Goal: Information Seeking & Learning: Check status

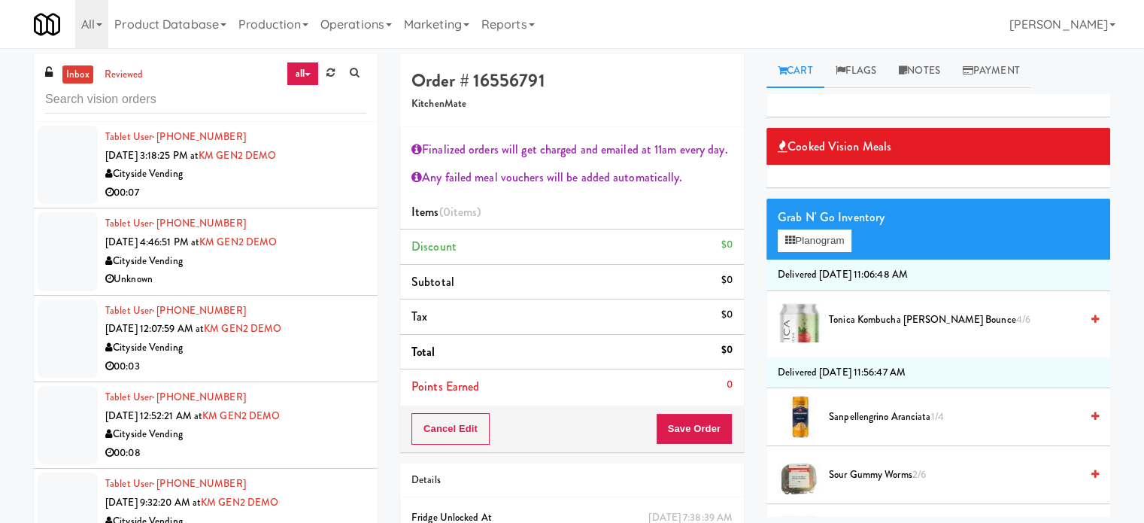
click at [309, 78] on link "all" at bounding box center [303, 74] width 32 height 24
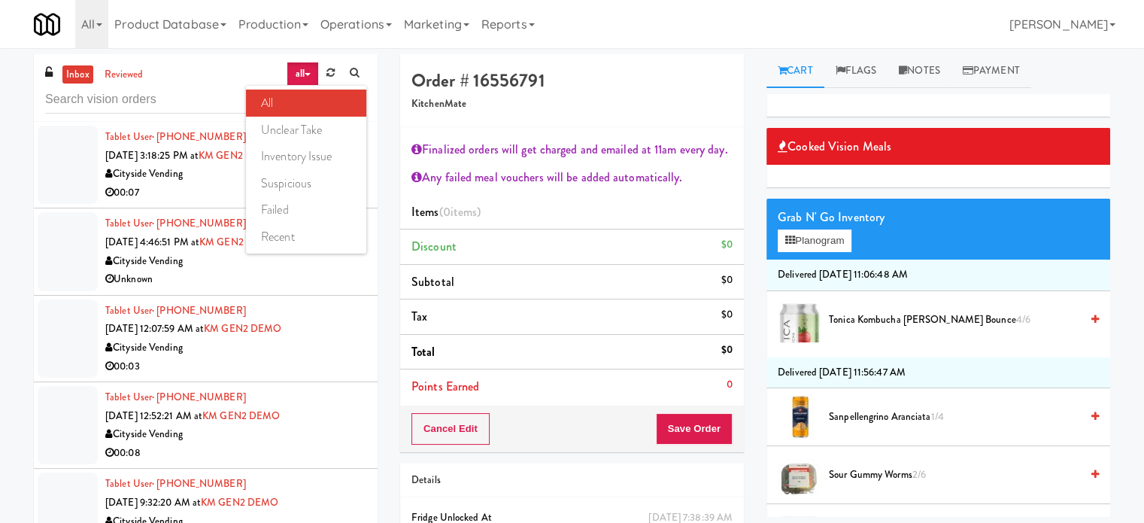
click at [269, 106] on link "all" at bounding box center [306, 103] width 120 height 27
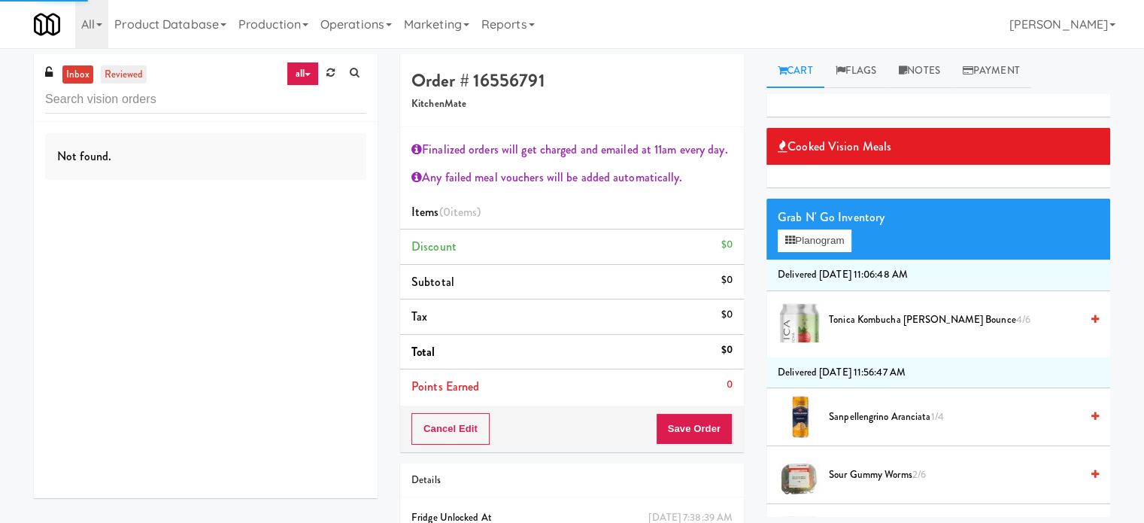
click at [123, 74] on link "reviewed" at bounding box center [124, 74] width 47 height 19
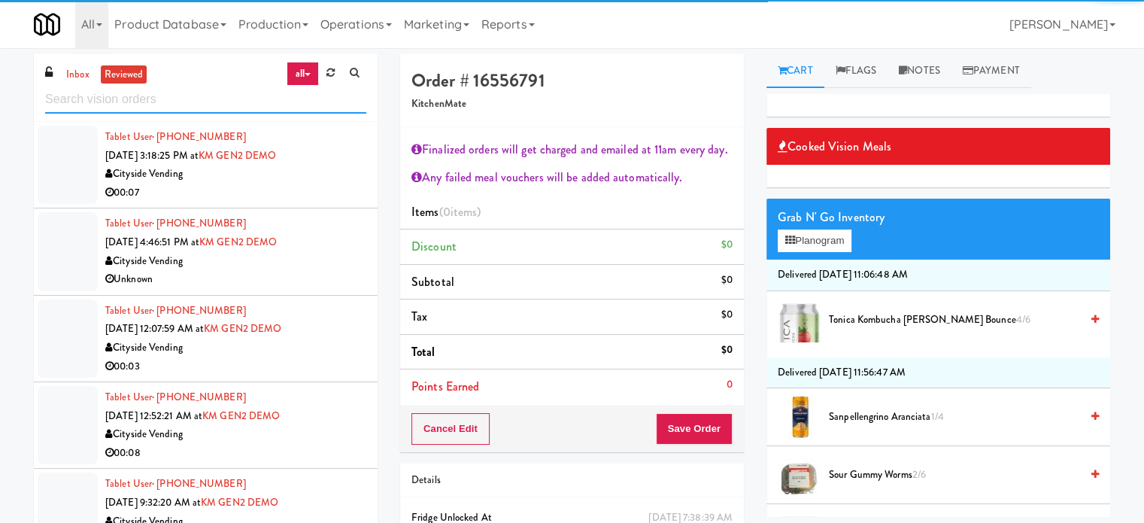
click at [196, 105] on input "text" at bounding box center [205, 100] width 321 height 28
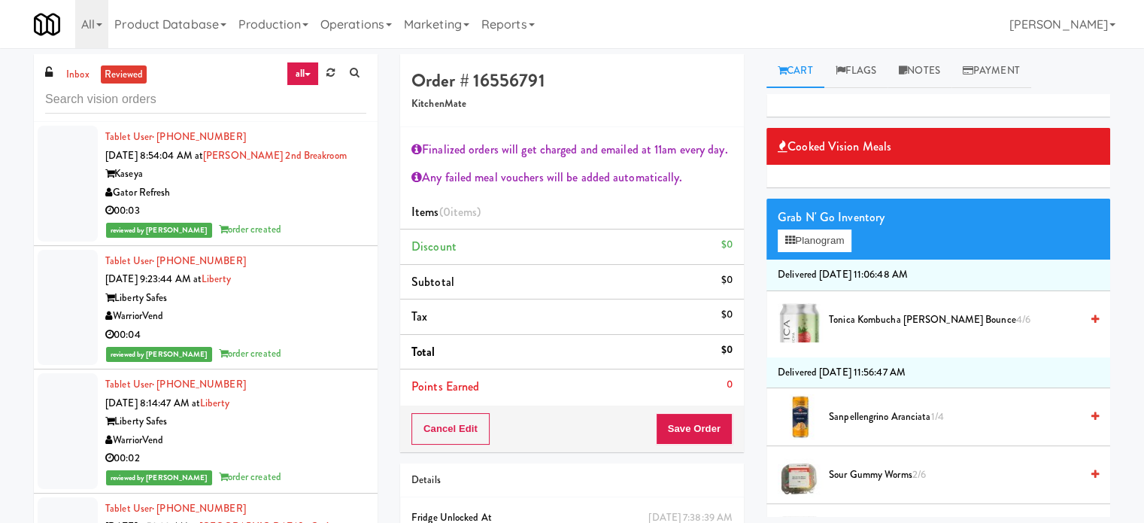
click at [317, 219] on div "00:03" at bounding box center [235, 211] width 261 height 19
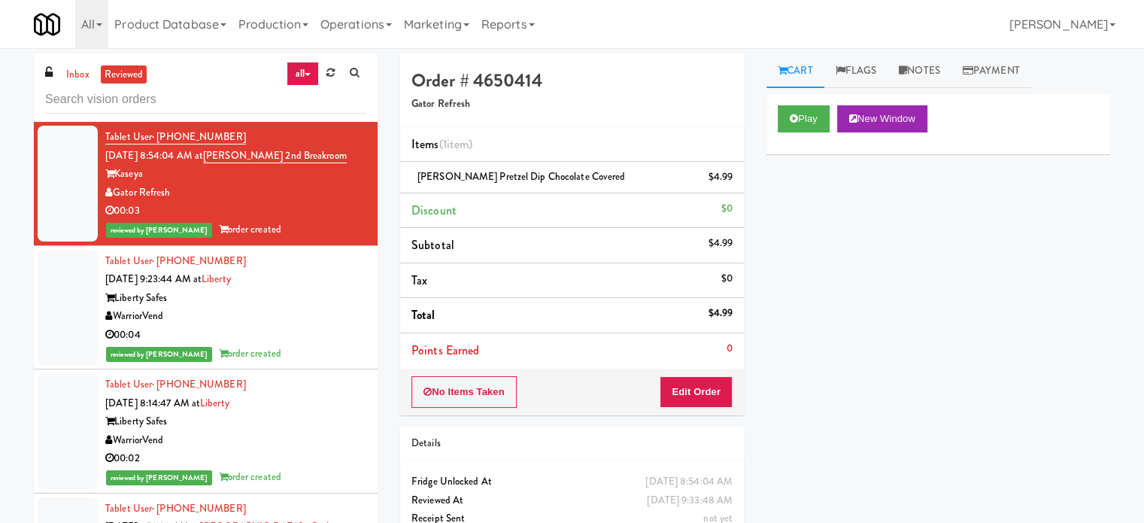
click at [289, 289] on div "Liberty Safes" at bounding box center [235, 298] width 261 height 19
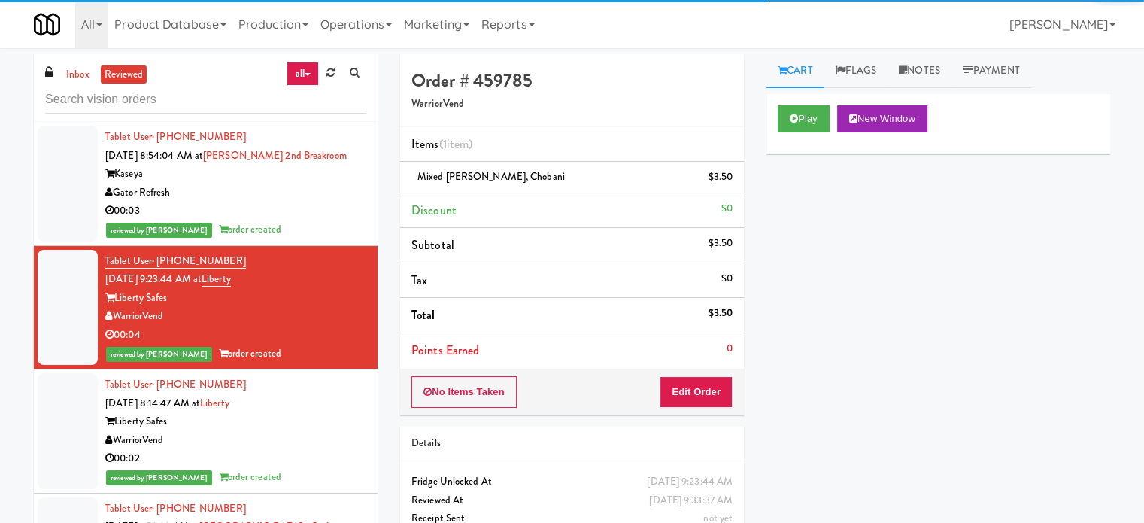
click at [315, 394] on div "Tablet User · (801) 360-2759 [DATE] 8:14:47 AM at Liberty Liberty Safes Warrior…" at bounding box center [235, 430] width 261 height 111
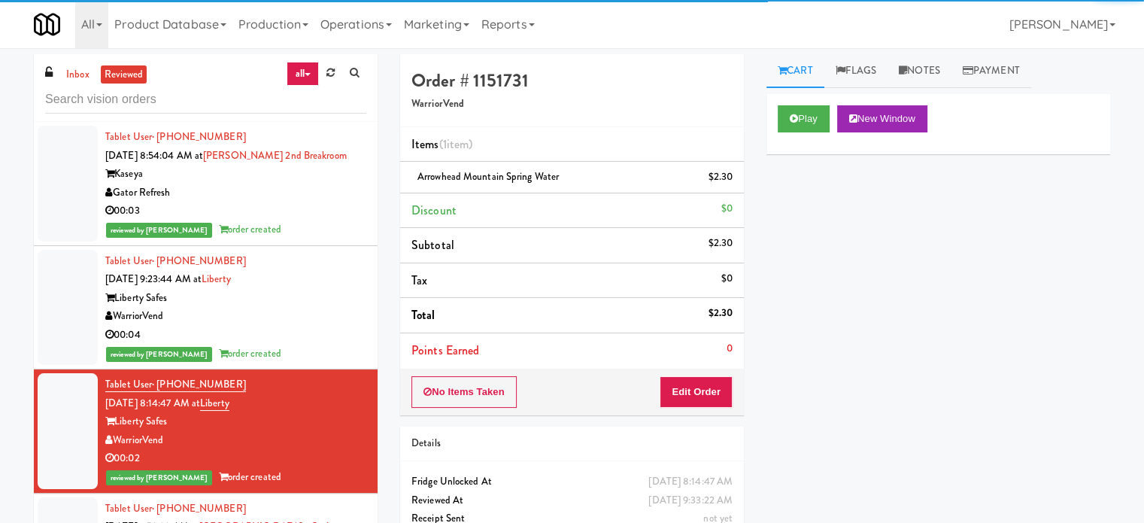
scroll to position [376, 0]
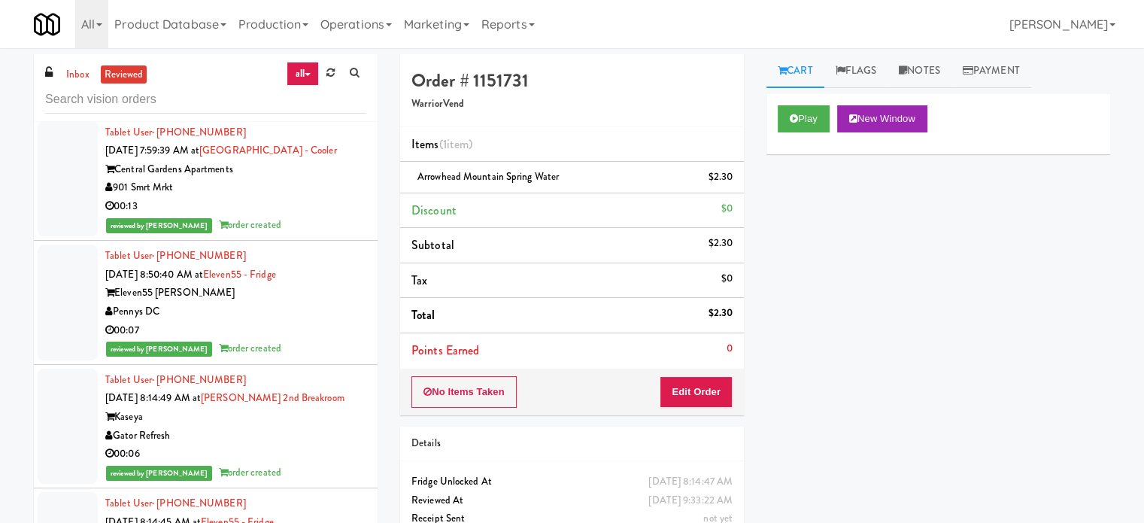
click at [284, 227] on div "reviewed by [PERSON_NAME] order created" at bounding box center [235, 225] width 261 height 19
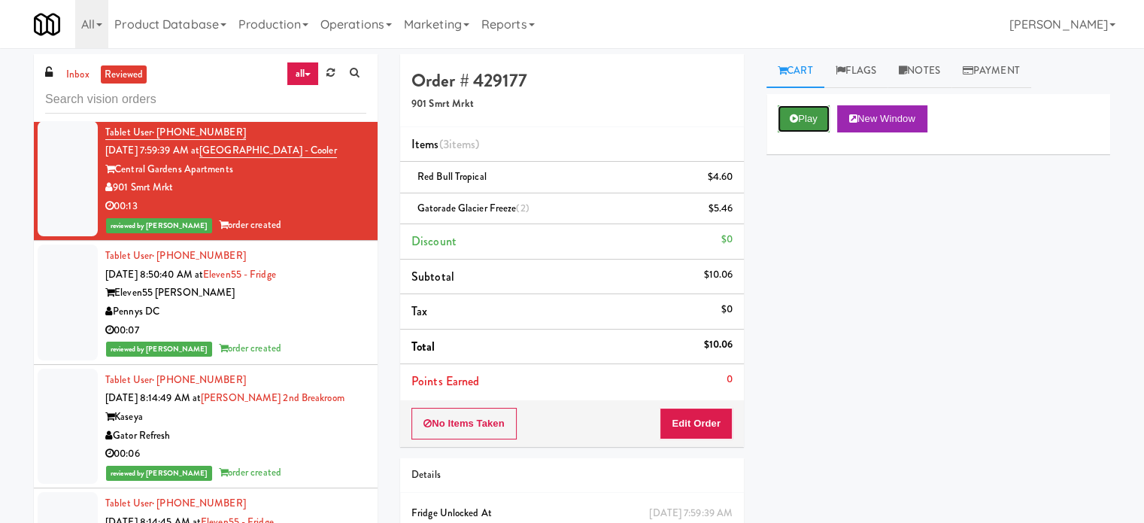
click at [786, 120] on button "Play" at bounding box center [804, 118] width 52 height 27
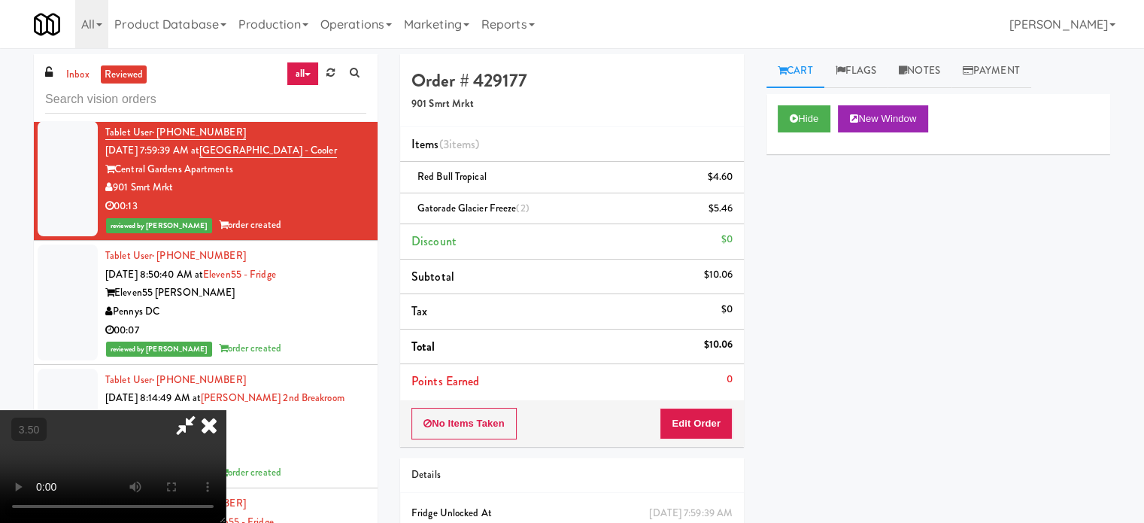
click at [226, 410] on video at bounding box center [113, 466] width 226 height 113
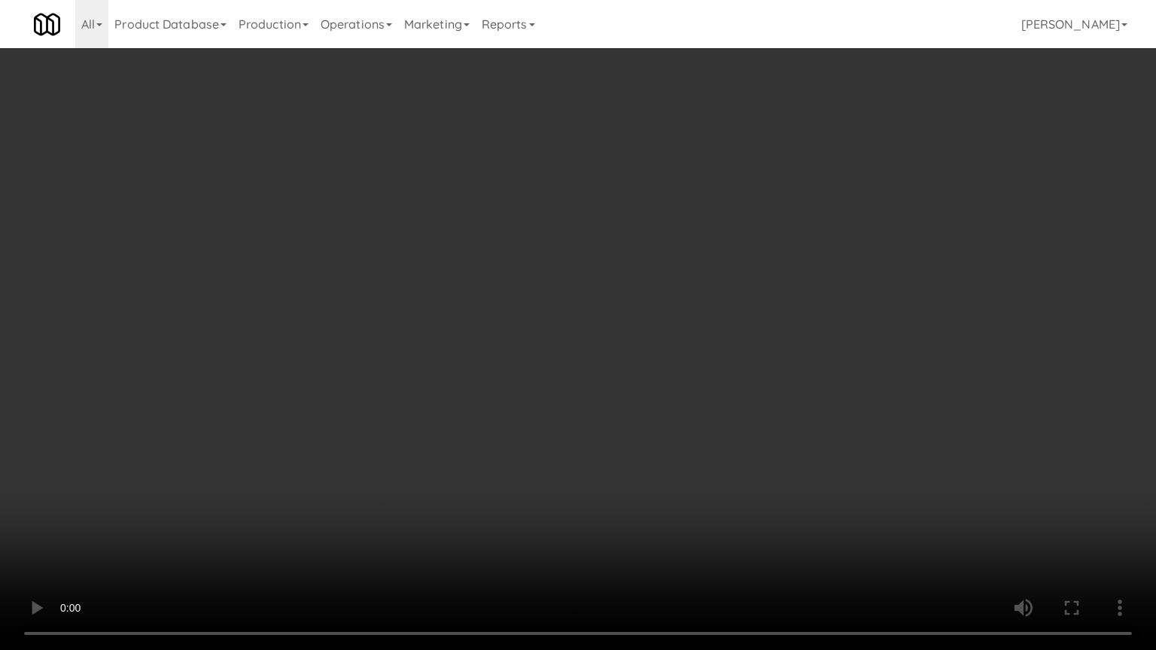
click at [591, 331] on video at bounding box center [578, 325] width 1156 height 650
drag, startPoint x: 593, startPoint y: 328, endPoint x: 816, endPoint y: 87, distance: 328.0
click at [594, 327] on video at bounding box center [578, 325] width 1156 height 650
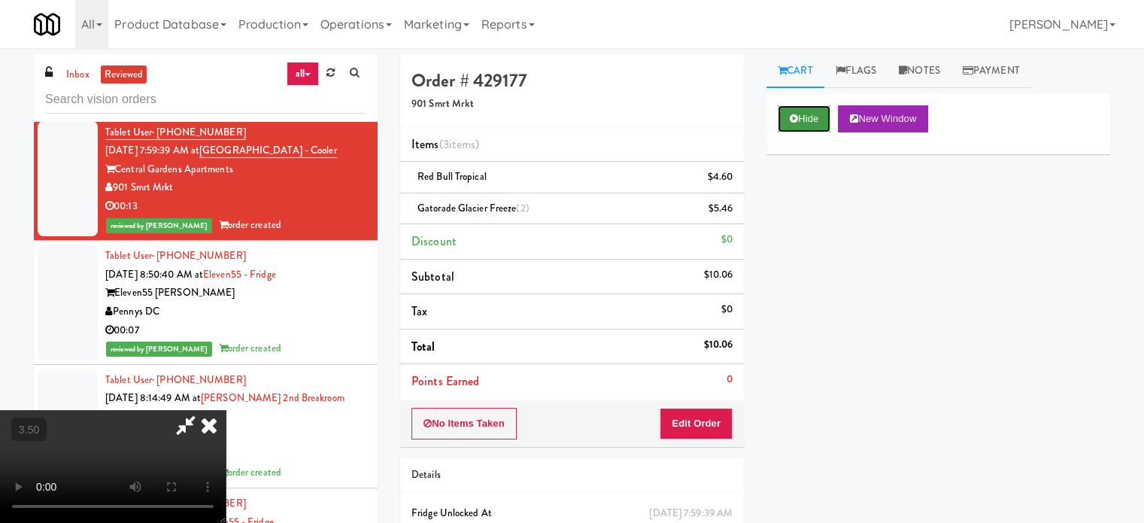
click at [813, 112] on button "Hide" at bounding box center [804, 118] width 53 height 27
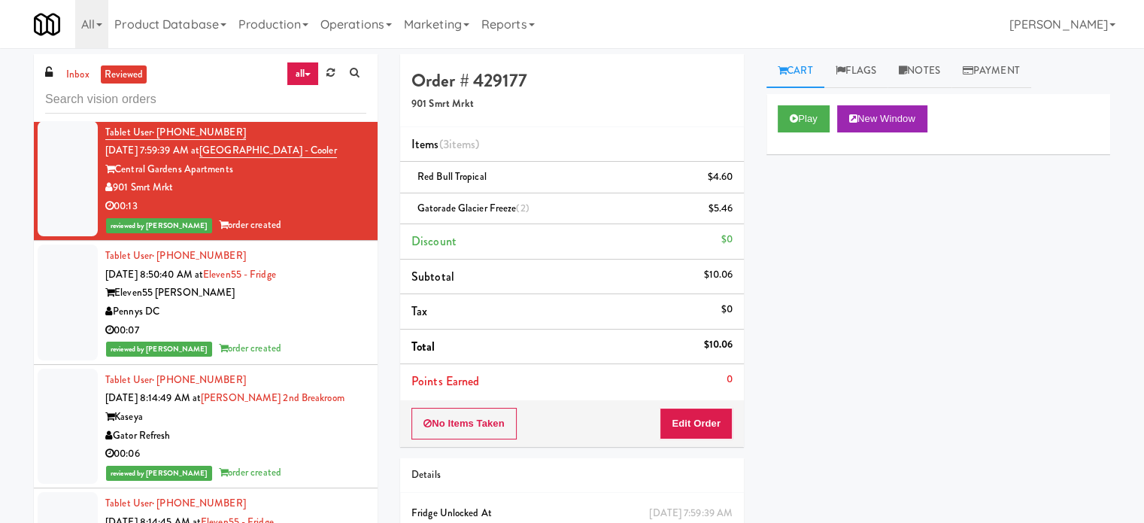
click at [352, 327] on div "00:07" at bounding box center [235, 330] width 261 height 19
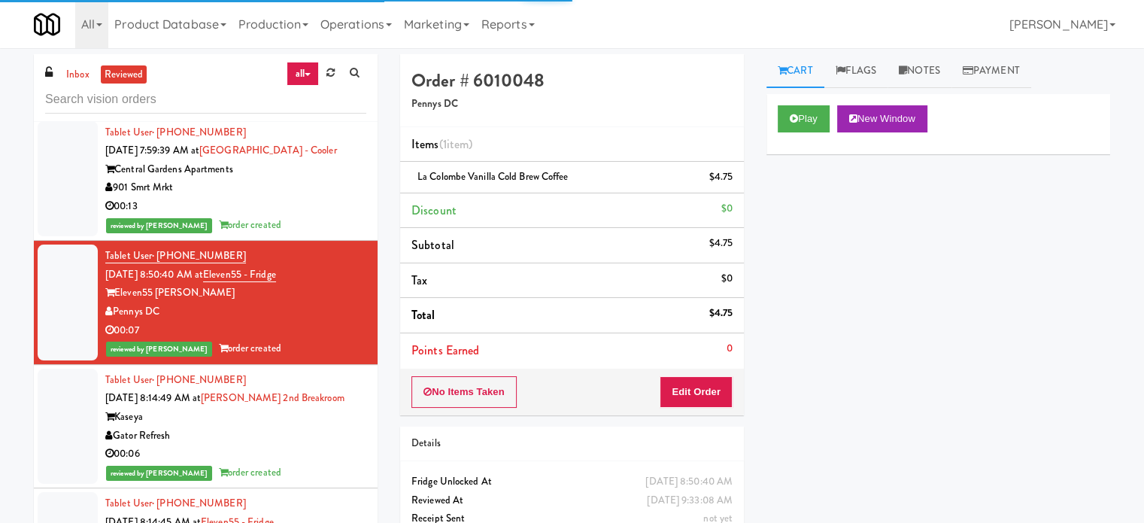
click at [339, 418] on div "Kaseya" at bounding box center [235, 417] width 261 height 19
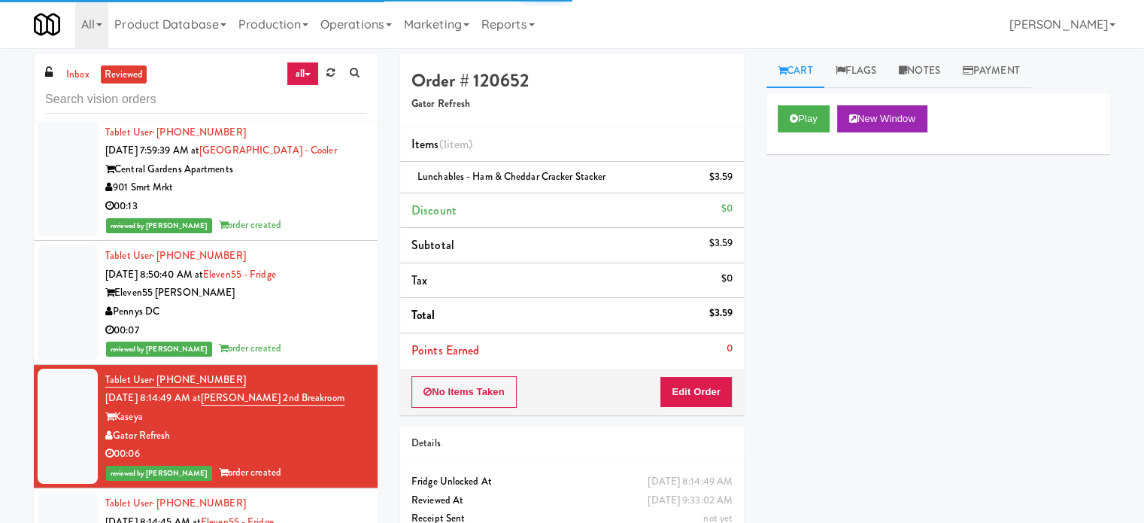
scroll to position [752, 0]
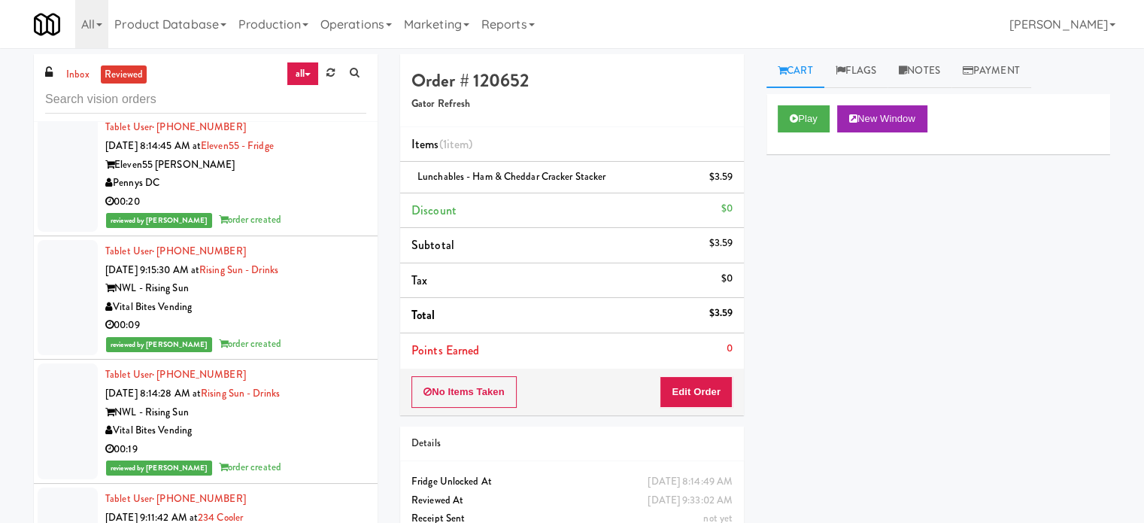
click at [319, 214] on div "reviewed by [PERSON_NAME] A order created" at bounding box center [235, 220] width 261 height 19
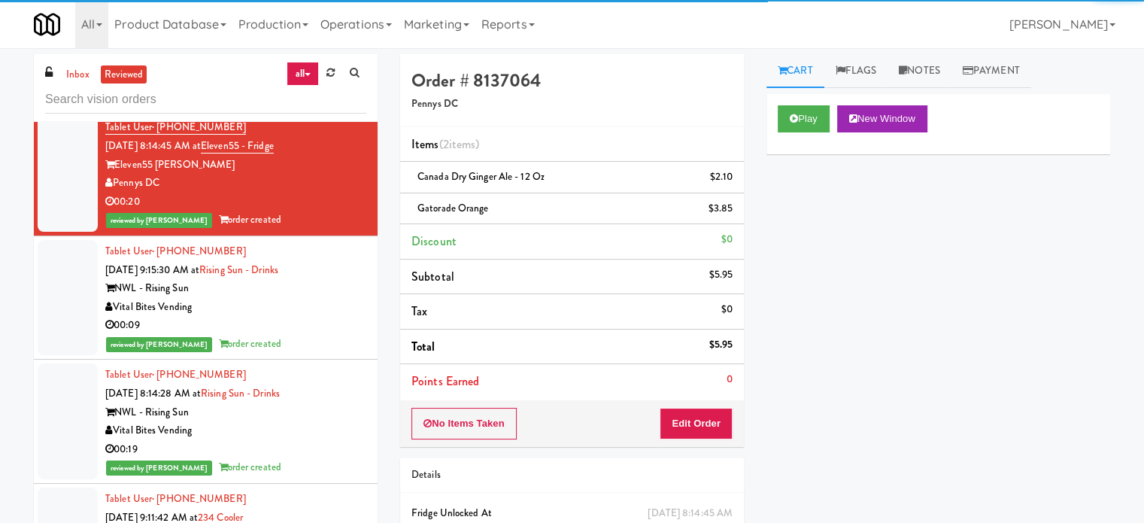
click at [325, 301] on div "Vital Bites Vending" at bounding box center [235, 307] width 261 height 19
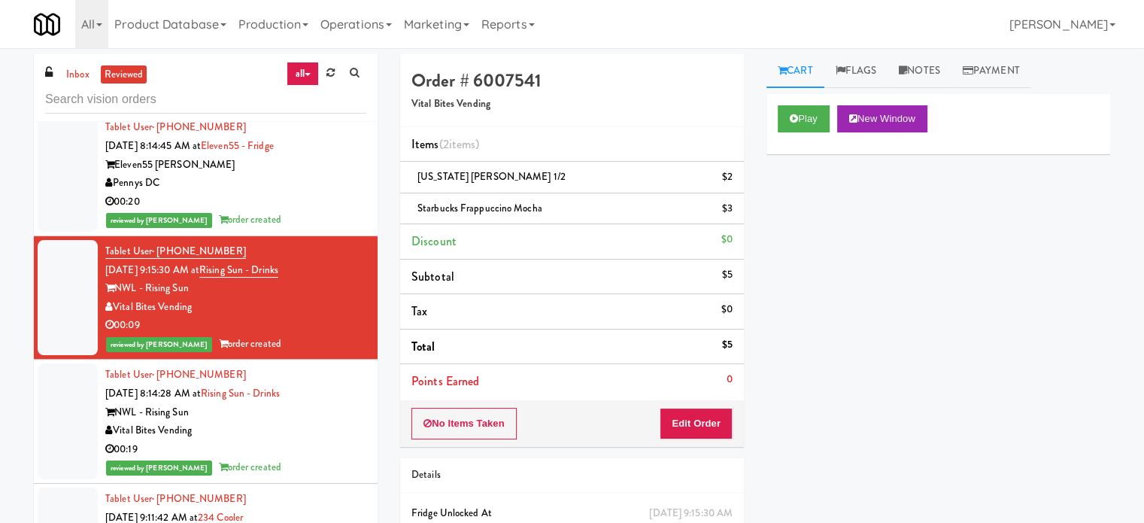
click at [314, 414] on div "NWL - Rising Sun" at bounding box center [235, 412] width 261 height 19
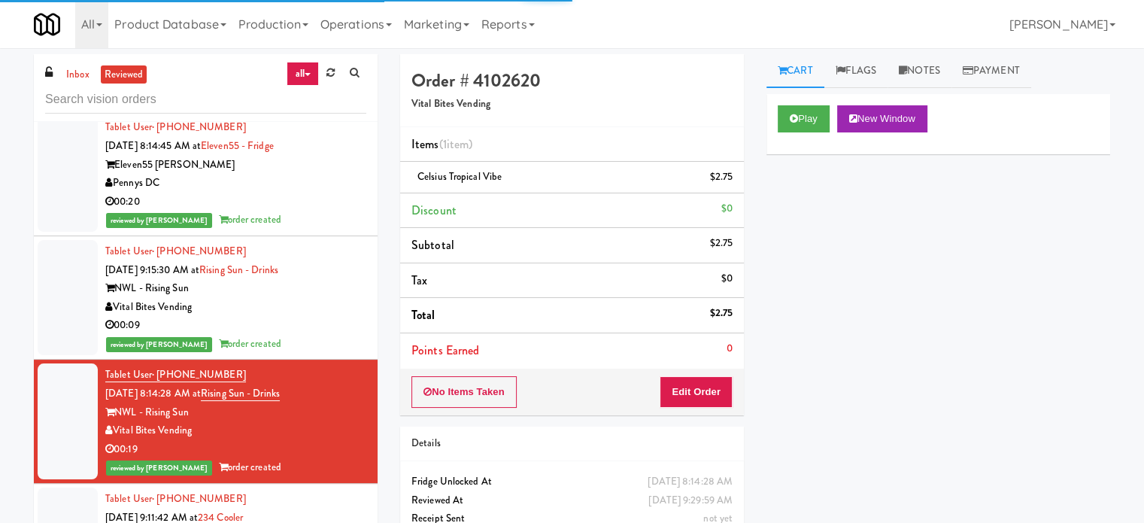
scroll to position [1129, 0]
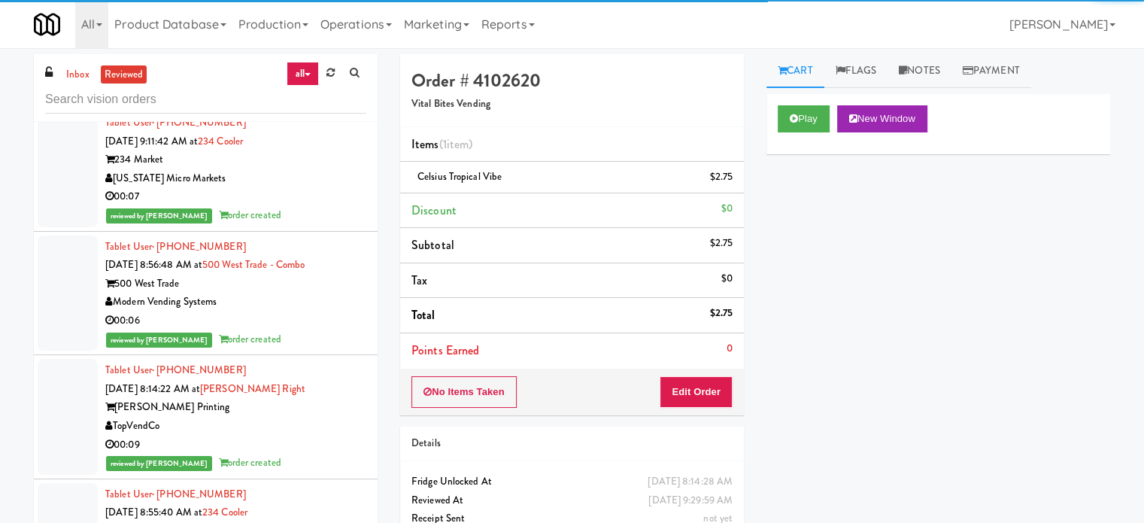
click at [318, 184] on div "[US_STATE] Micro Markets" at bounding box center [235, 178] width 261 height 19
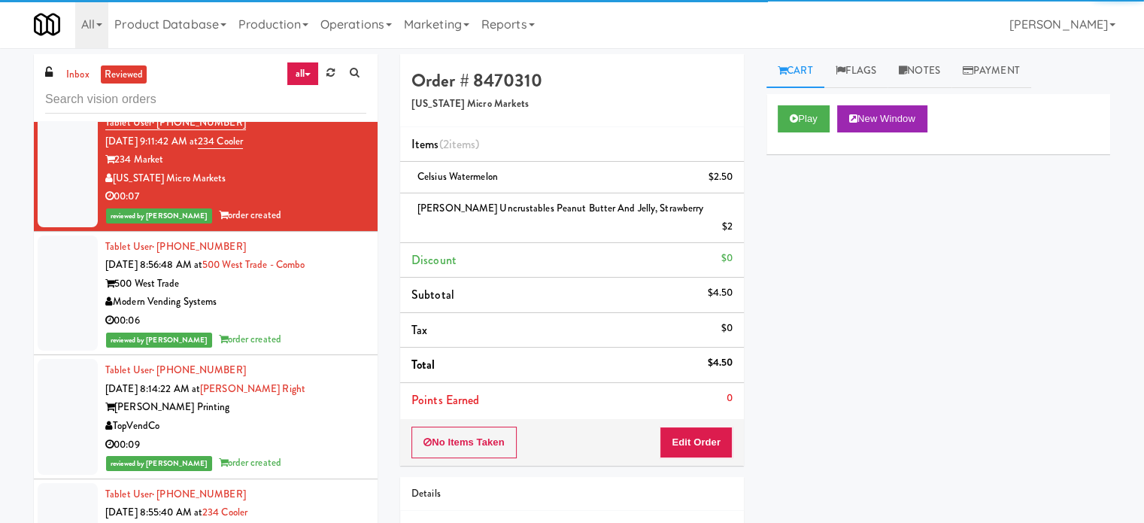
click at [333, 313] on div "00:06" at bounding box center [235, 321] width 261 height 19
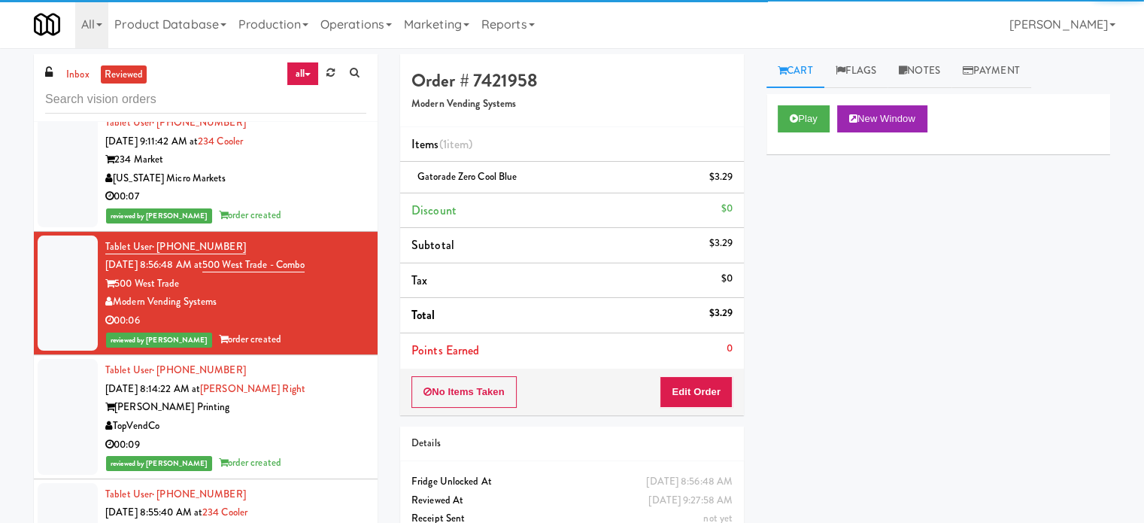
click at [316, 427] on div "TopVendCo" at bounding box center [235, 426] width 261 height 19
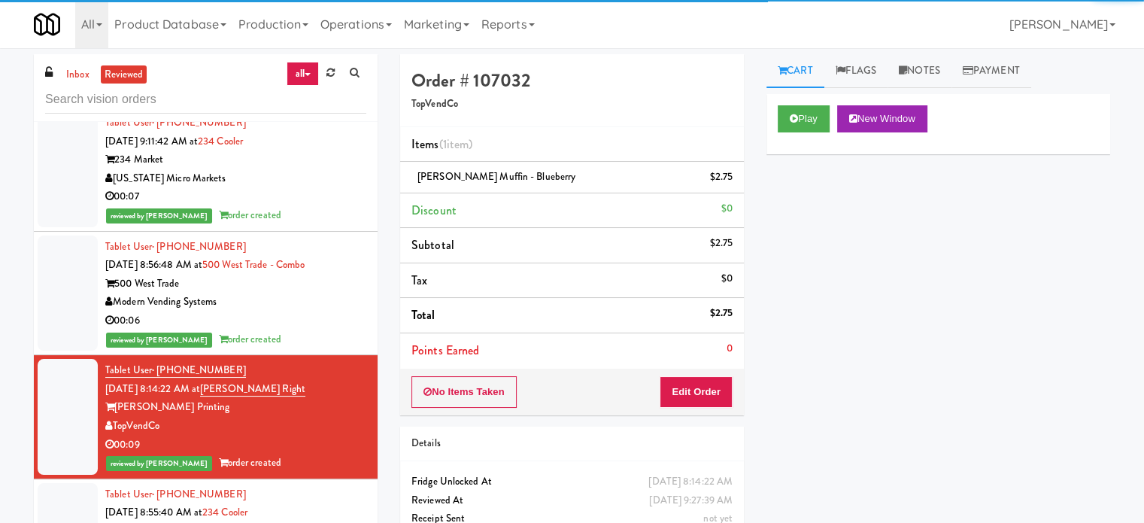
scroll to position [1505, 0]
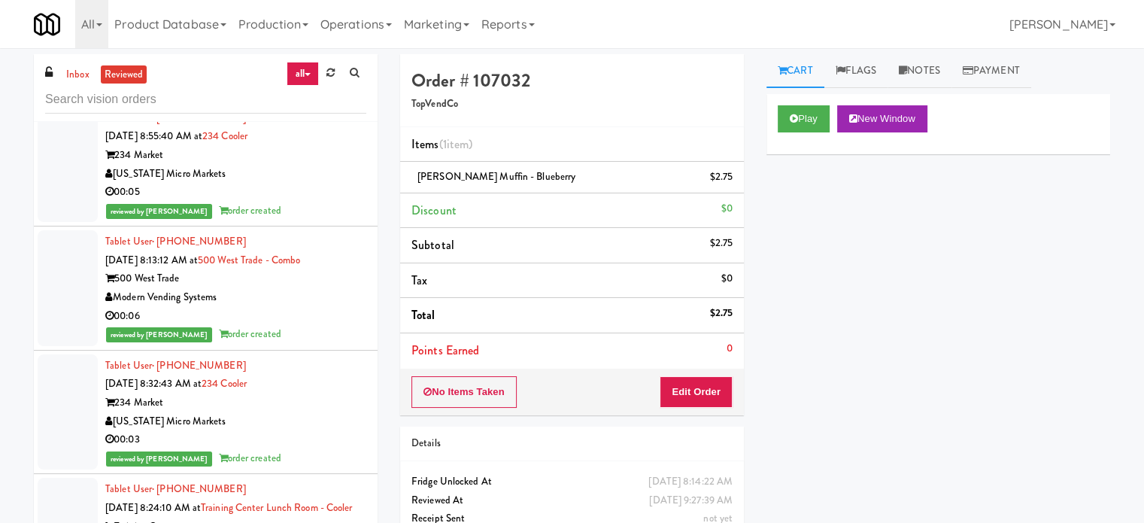
click at [328, 184] on div "00:05" at bounding box center [235, 192] width 261 height 19
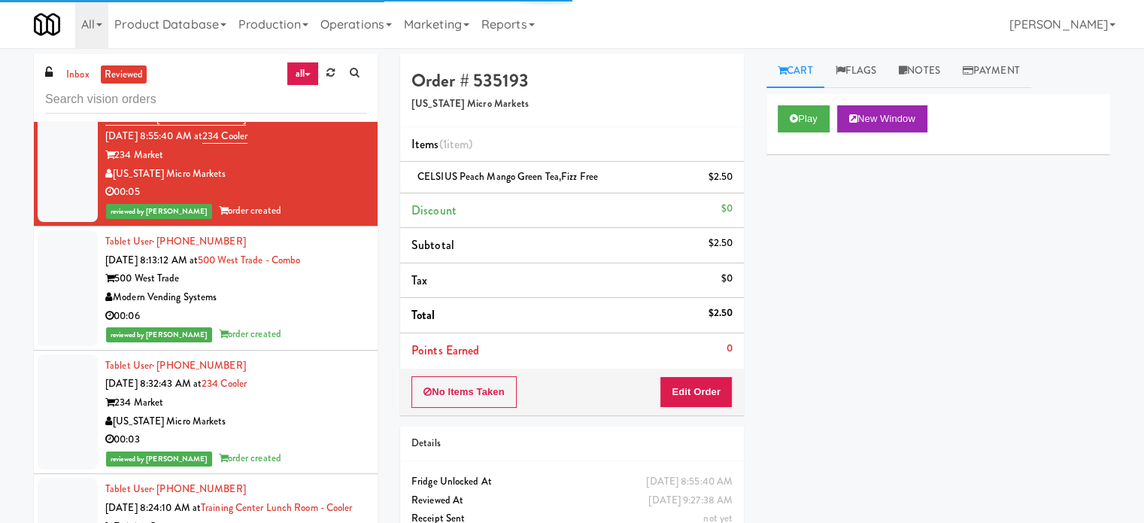
click at [319, 315] on div "00:06" at bounding box center [235, 316] width 261 height 19
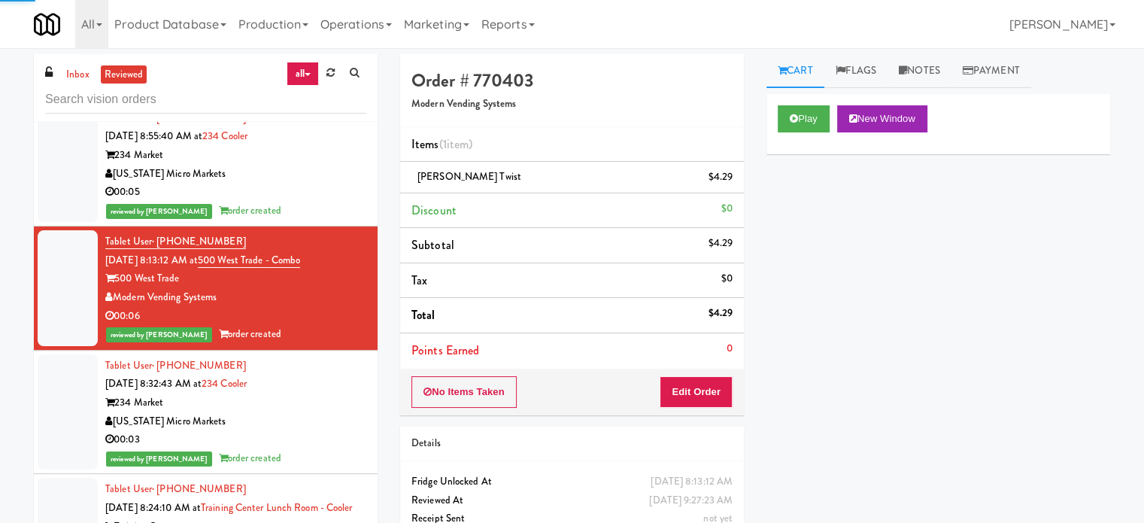
drag, startPoint x: 323, startPoint y: 384, endPoint x: 352, endPoint y: 342, distance: 51.3
click at [324, 385] on div "Tablet User · (616) 780-5707 [DATE] 8:32:43 AM at 234 Cooler 234 Market [US_STA…" at bounding box center [235, 412] width 261 height 111
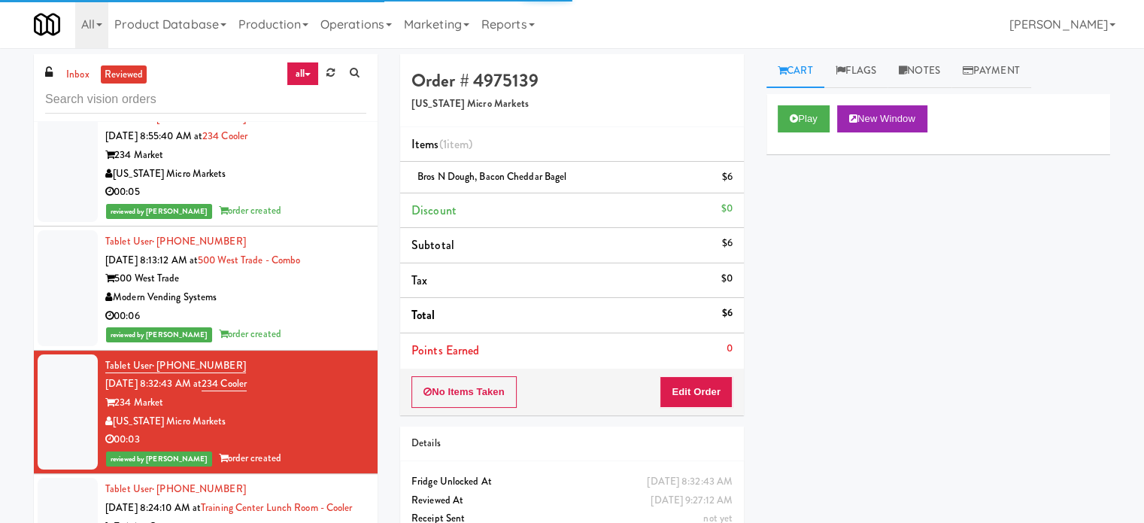
scroll to position [1881, 0]
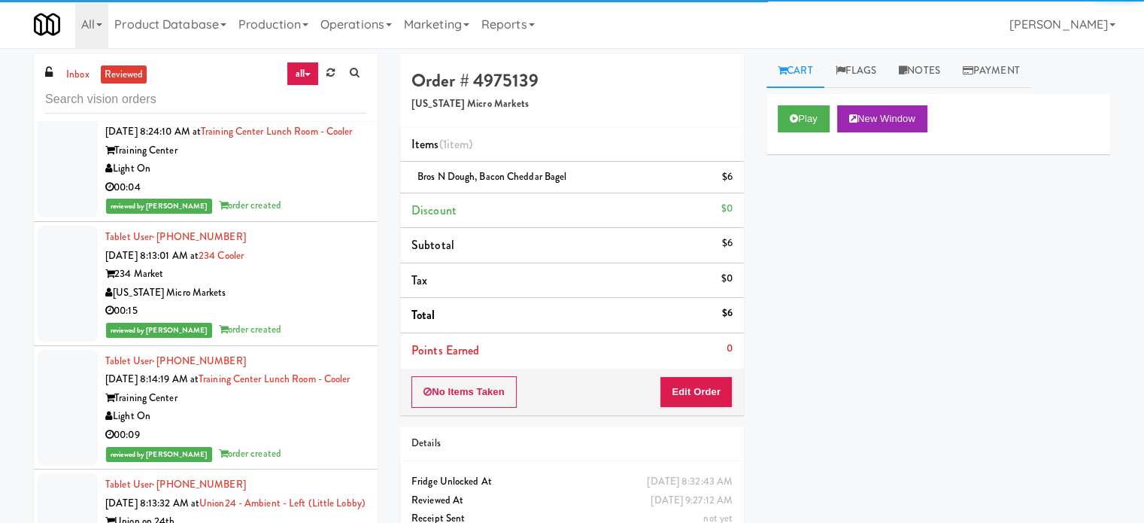
click at [295, 222] on li "Tablet User · (321) 360-9537 [DATE] 8:24:10 AM at [GEOGRAPHIC_DATA] Lunch Room …" at bounding box center [206, 160] width 344 height 124
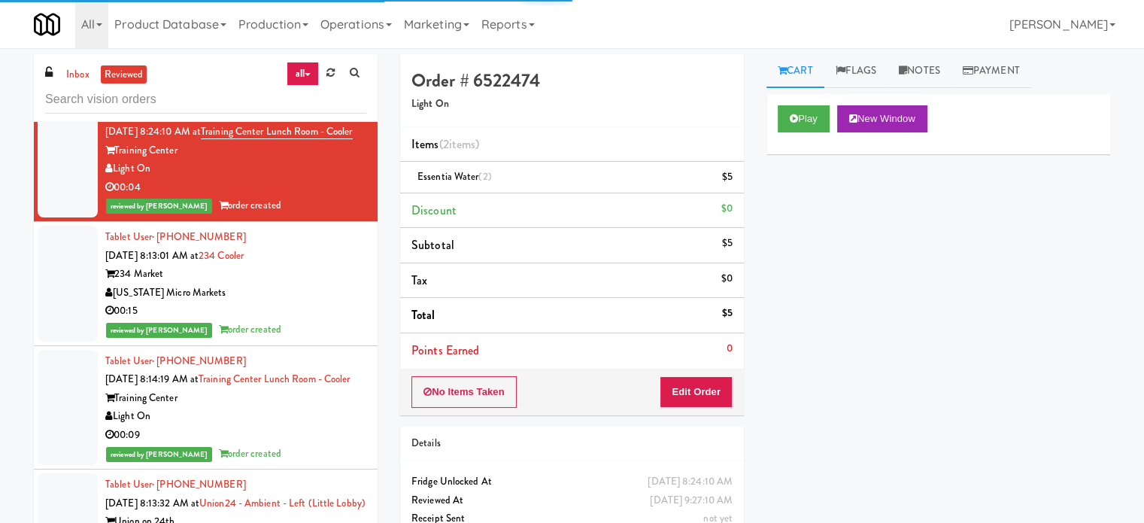
click at [308, 302] on div "[US_STATE] Micro Markets" at bounding box center [235, 293] width 261 height 19
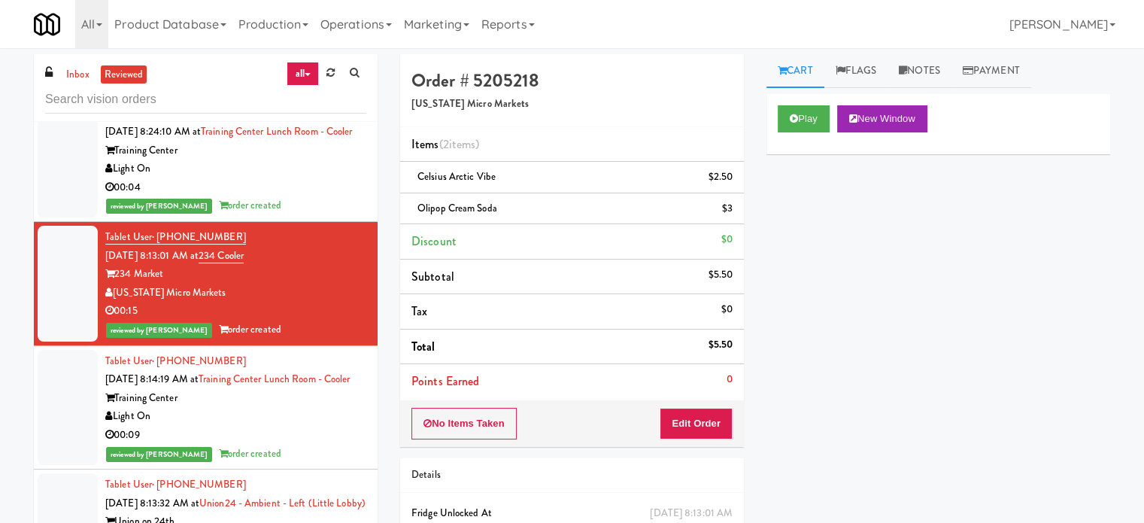
click at [320, 215] on div "reviewed by [PERSON_NAME] A order created" at bounding box center [235, 205] width 261 height 19
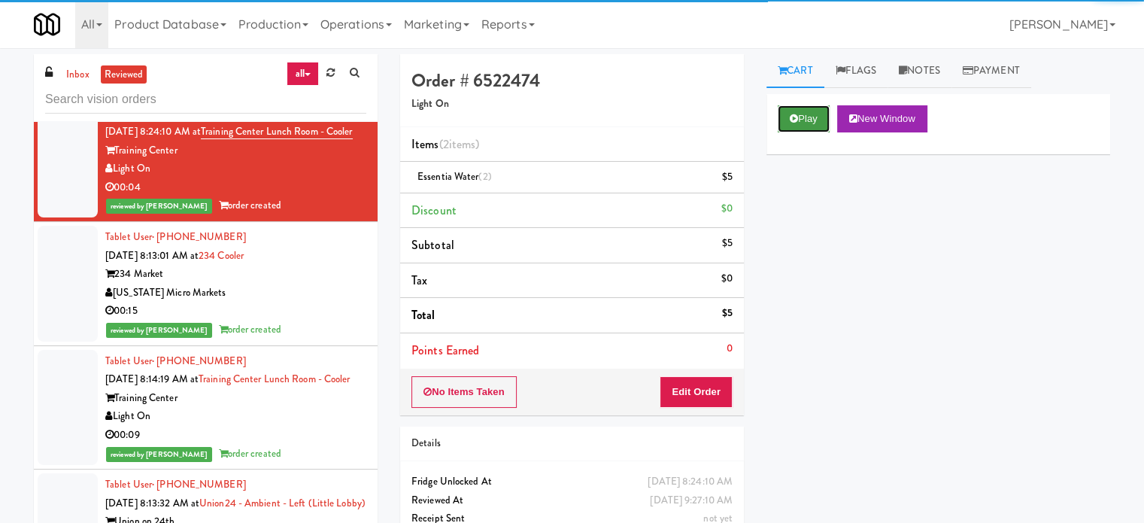
click at [816, 123] on button "Play" at bounding box center [804, 118] width 52 height 27
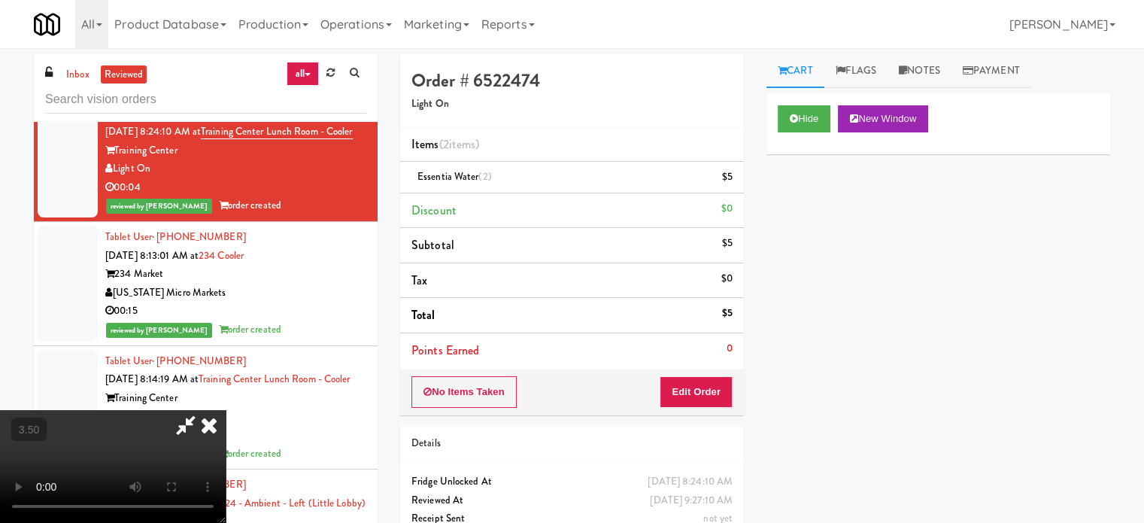
drag, startPoint x: 551, startPoint y: 330, endPoint x: 543, endPoint y: 305, distance: 25.9
click at [226, 410] on video at bounding box center [113, 466] width 226 height 113
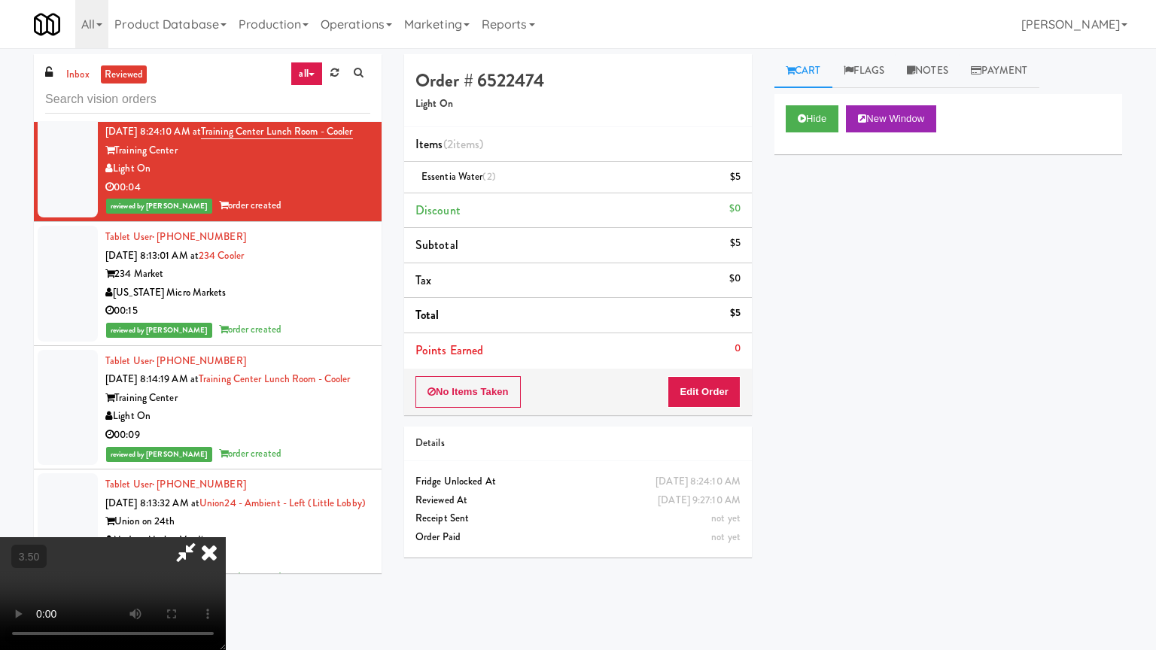
click at [226, 522] on video at bounding box center [113, 593] width 226 height 113
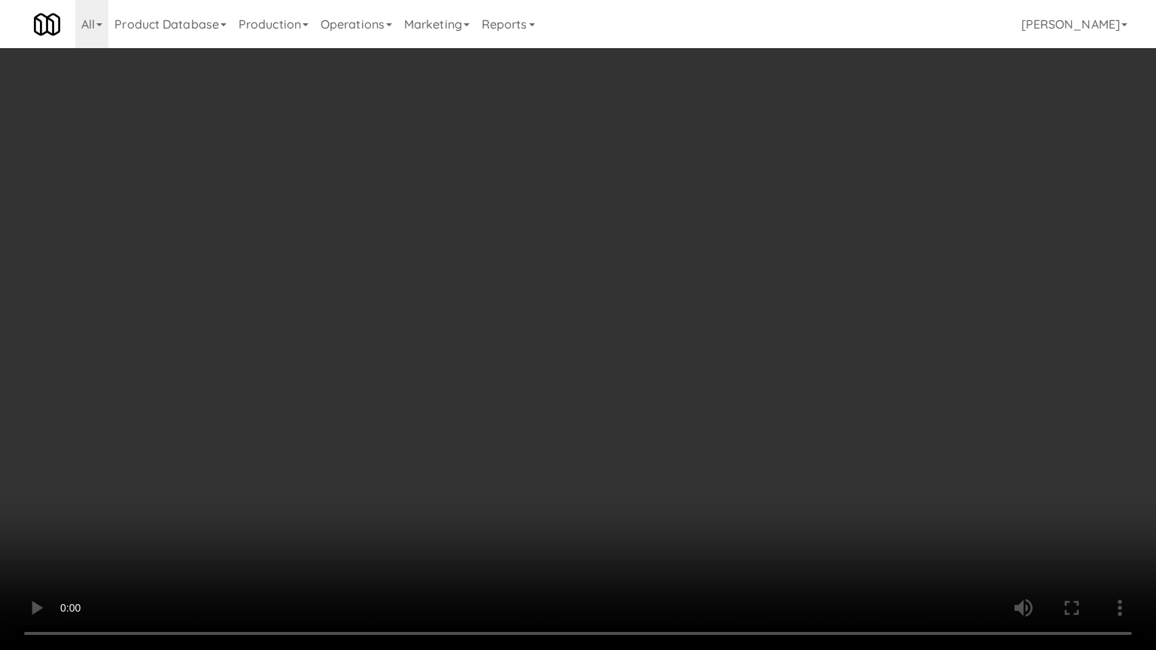
click at [549, 312] on video at bounding box center [578, 325] width 1156 height 650
click at [572, 336] on video at bounding box center [578, 325] width 1156 height 650
click at [573, 337] on video at bounding box center [578, 325] width 1156 height 650
drag, startPoint x: 590, startPoint y: 327, endPoint x: 600, endPoint y: 321, distance: 12.1
click at [591, 327] on video at bounding box center [578, 325] width 1156 height 650
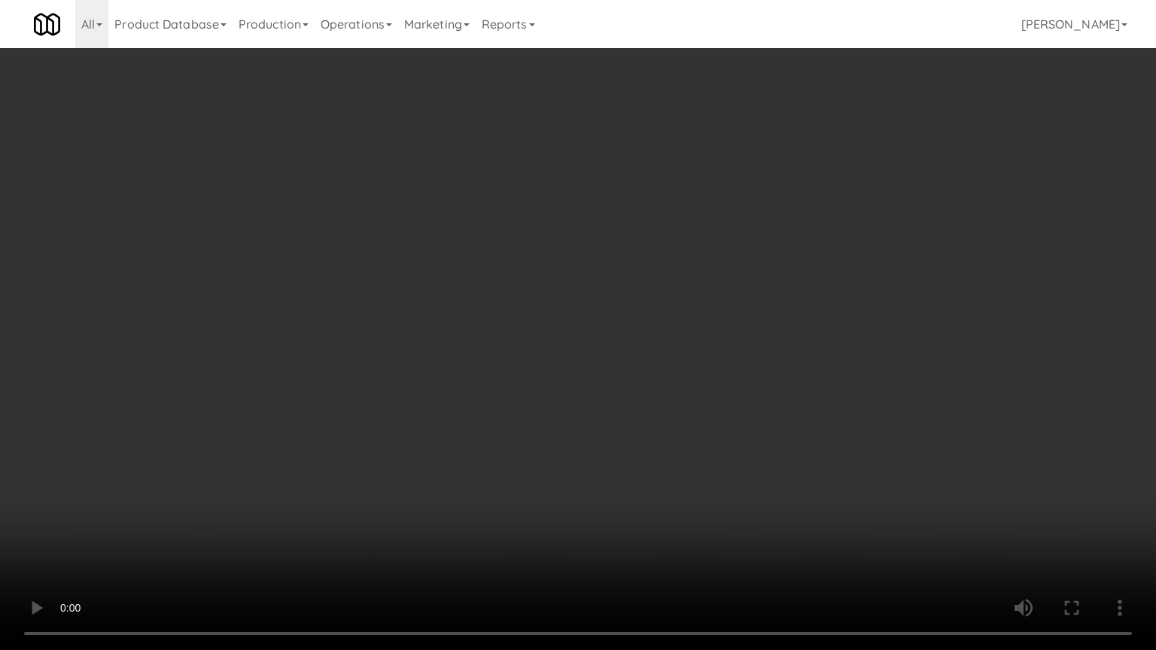
click at [605, 319] on video at bounding box center [578, 325] width 1156 height 650
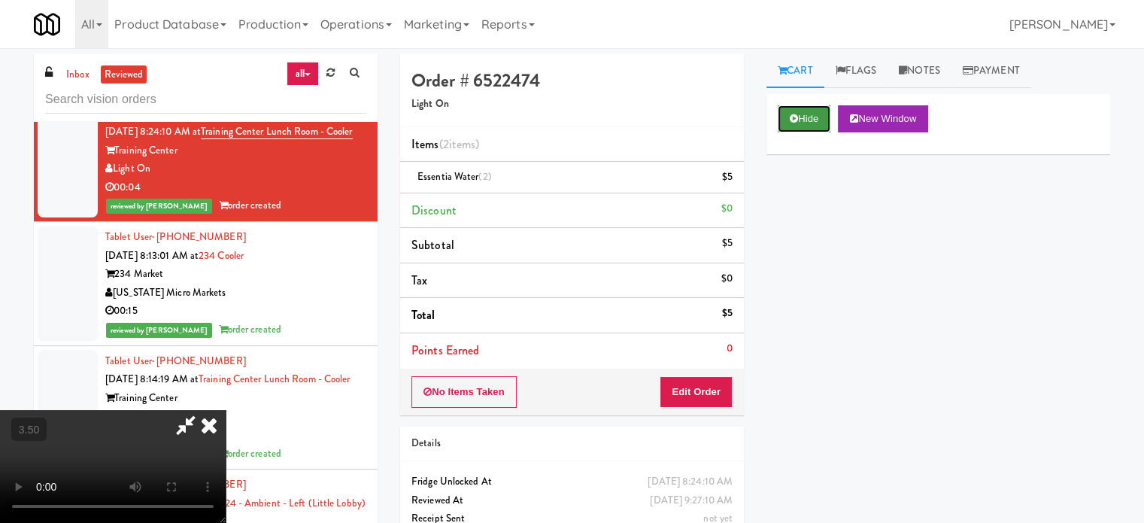
click at [813, 118] on button "Hide" at bounding box center [804, 118] width 53 height 27
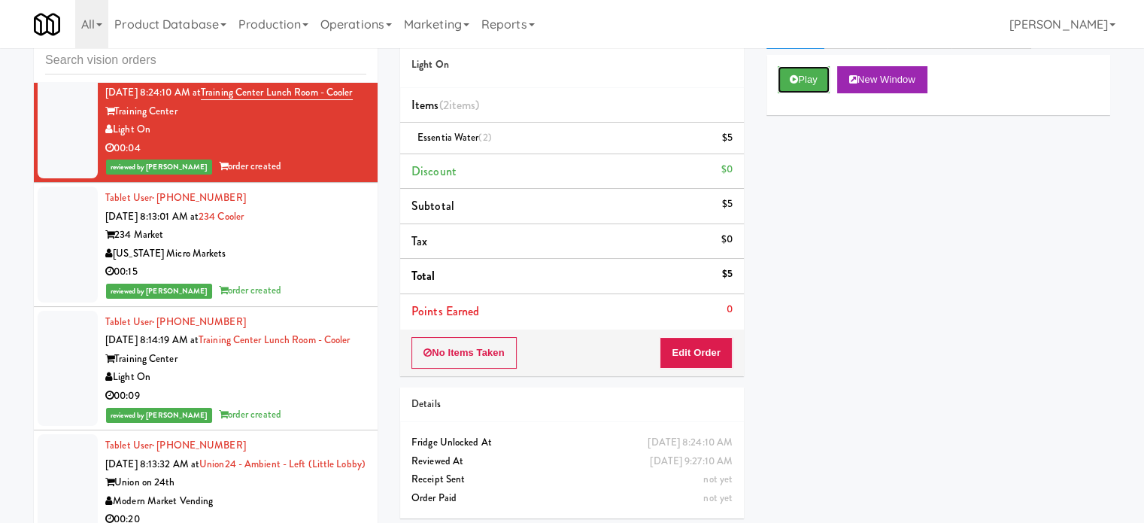
scroll to position [61, 0]
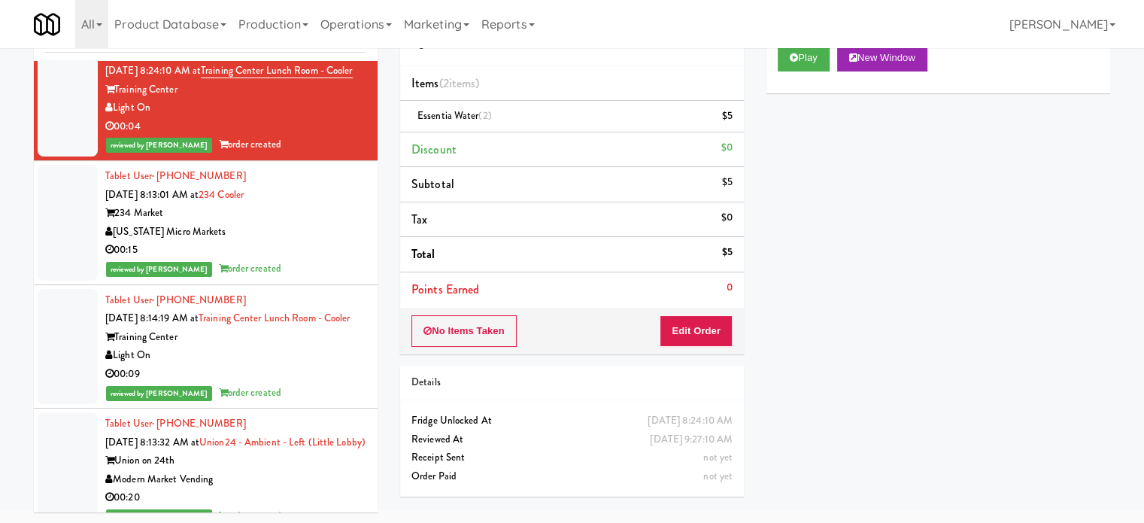
click at [327, 242] on div "[US_STATE] Micro Markets" at bounding box center [235, 232] width 261 height 19
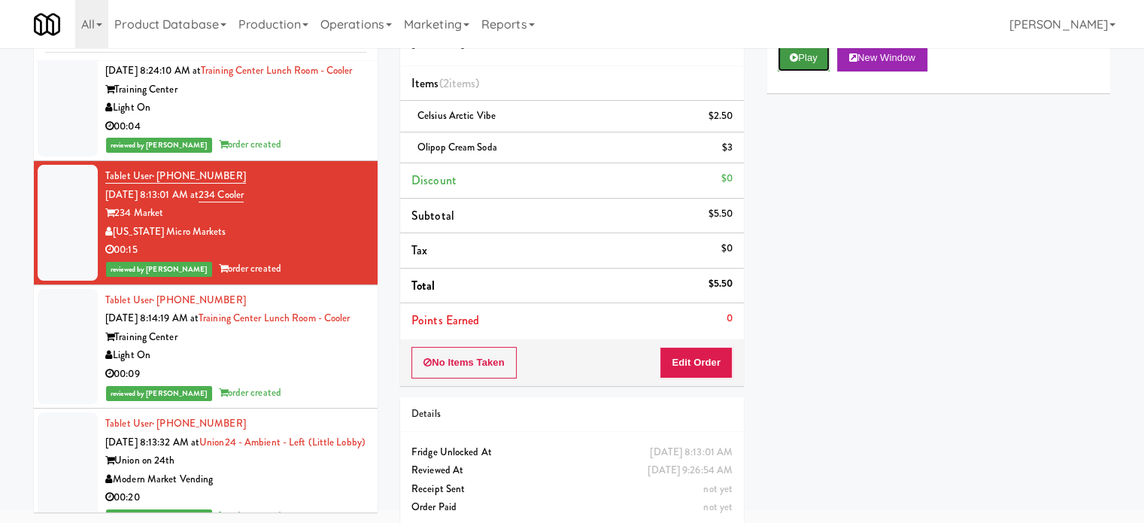
click at [801, 59] on button "Play" at bounding box center [804, 57] width 52 height 27
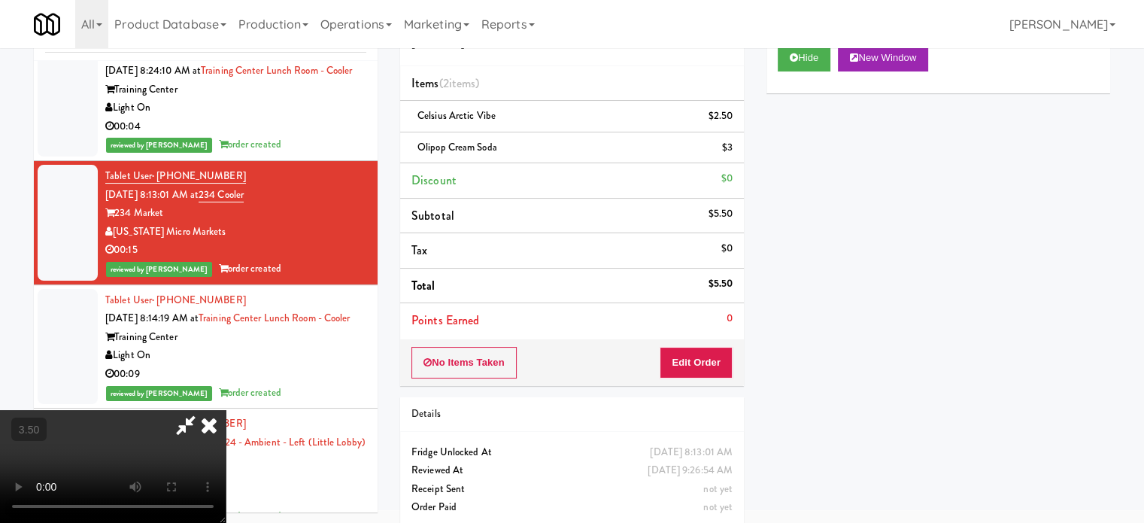
click at [226, 410] on icon at bounding box center [209, 425] width 33 height 30
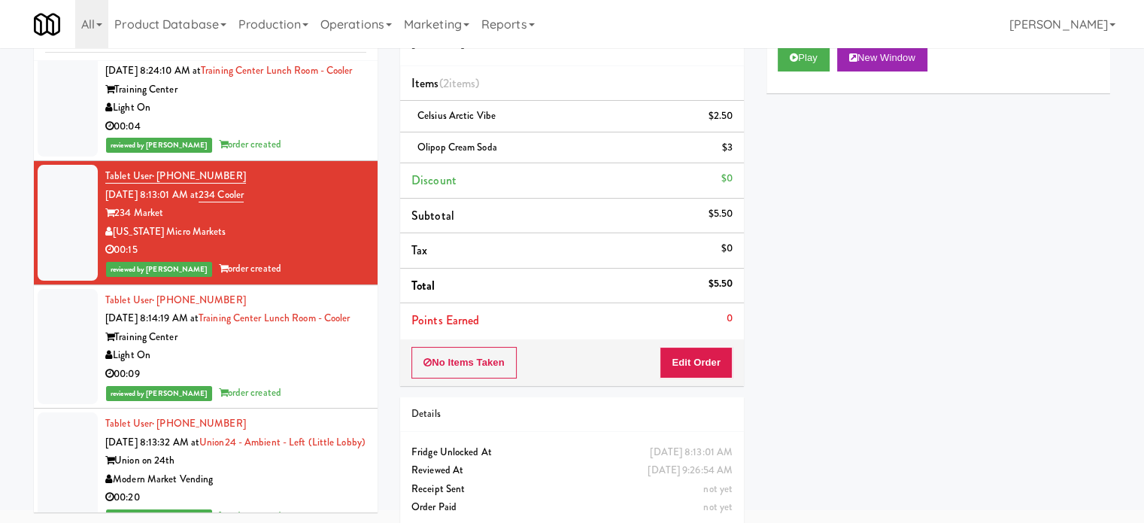
click at [320, 136] on div "00:04" at bounding box center [235, 126] width 261 height 19
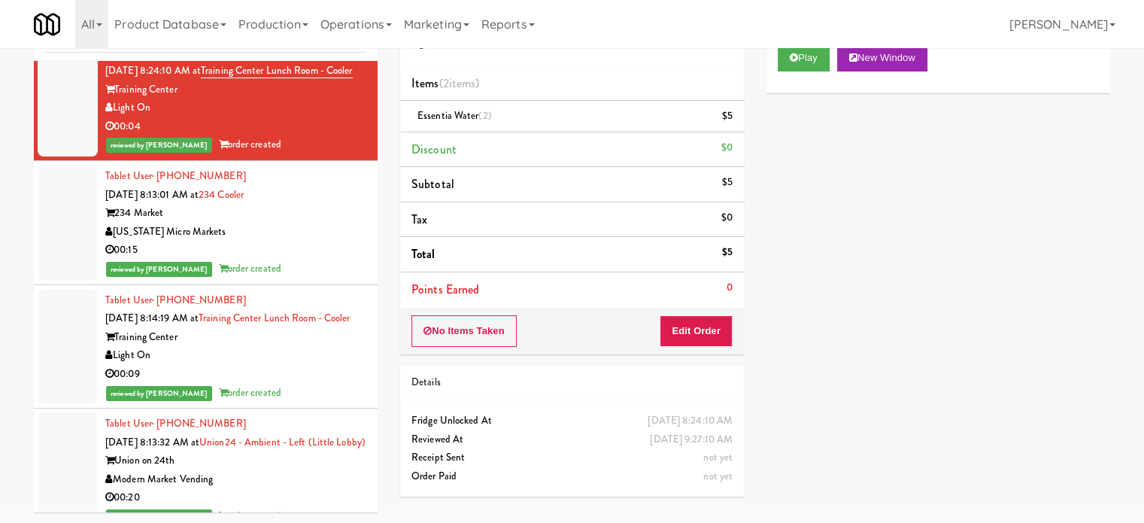
click at [292, 384] on div "00:09" at bounding box center [235, 374] width 261 height 19
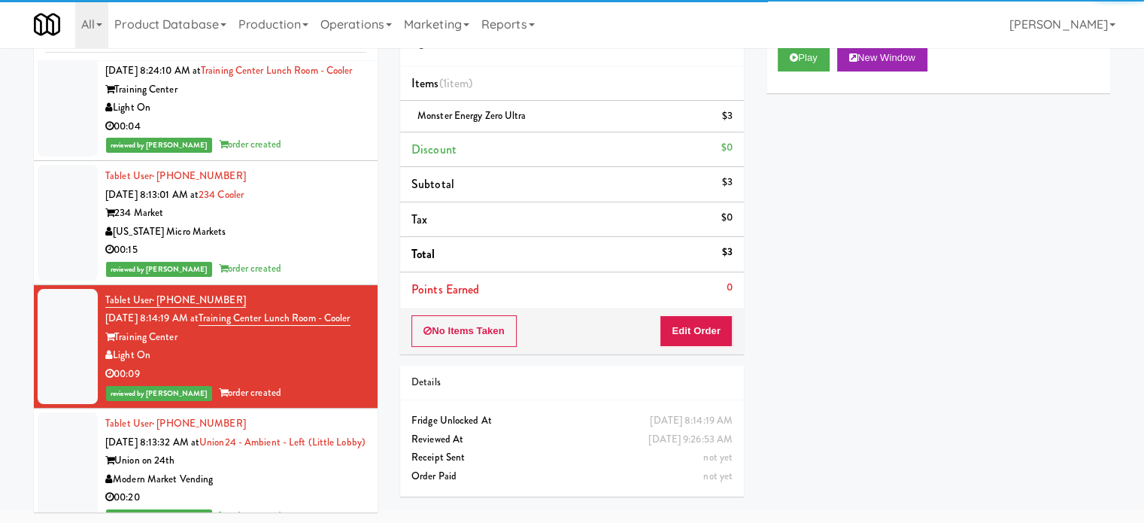
scroll to position [2257, 0]
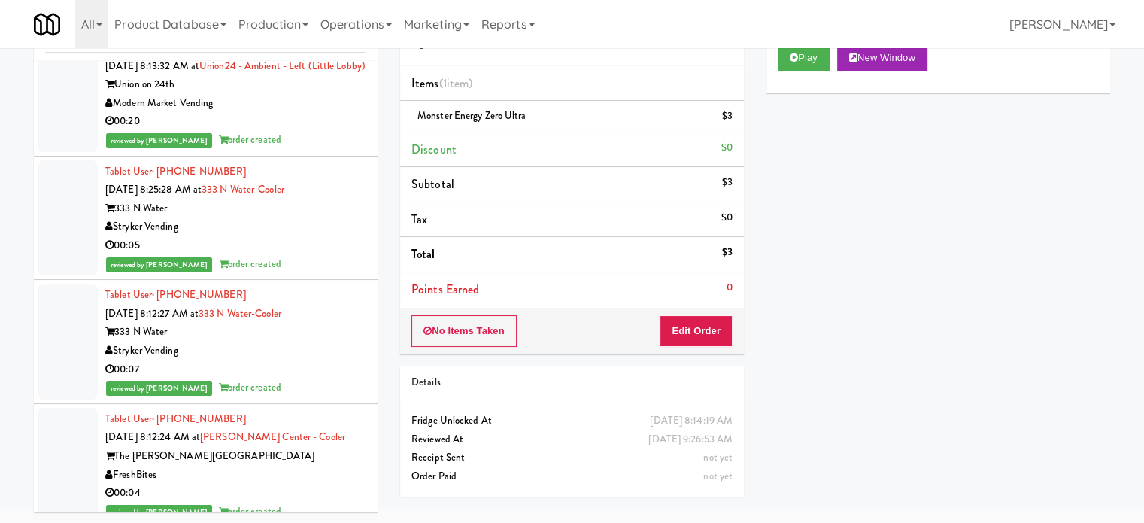
click at [331, 131] on div "00:20" at bounding box center [235, 121] width 261 height 19
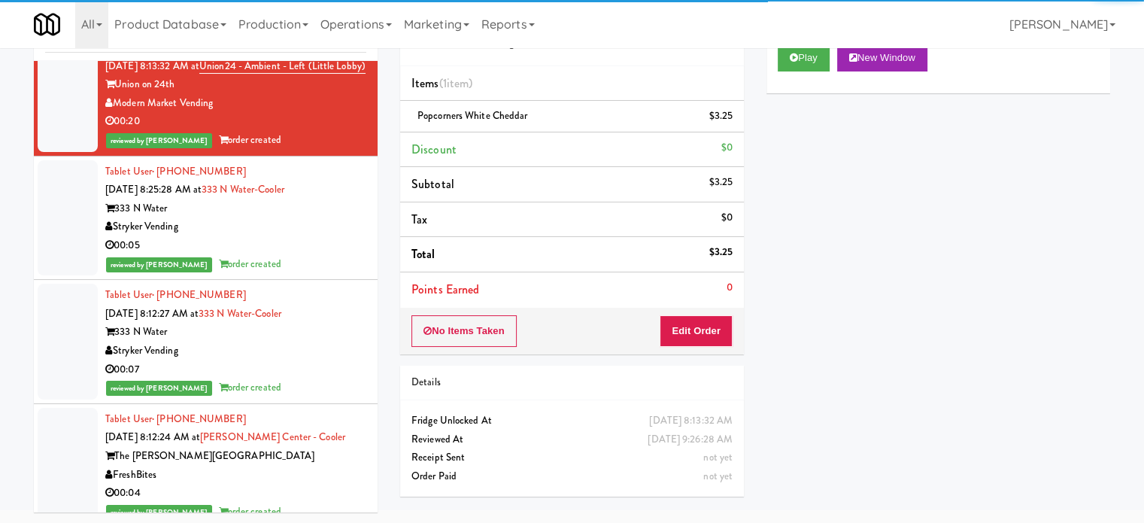
click at [334, 236] on div "Stryker Vending" at bounding box center [235, 226] width 261 height 19
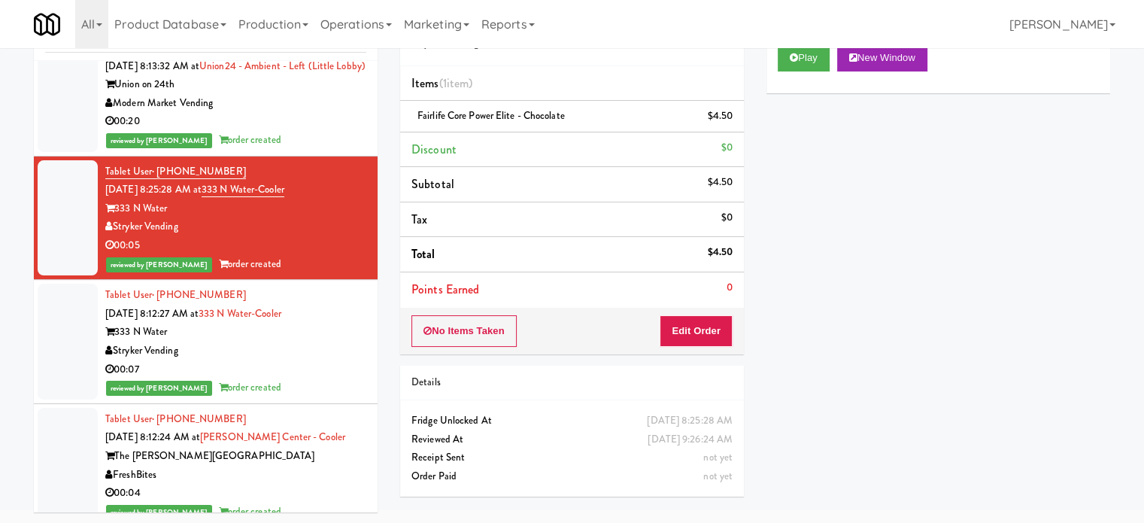
click at [317, 360] on div "Stryker Vending" at bounding box center [235, 351] width 261 height 19
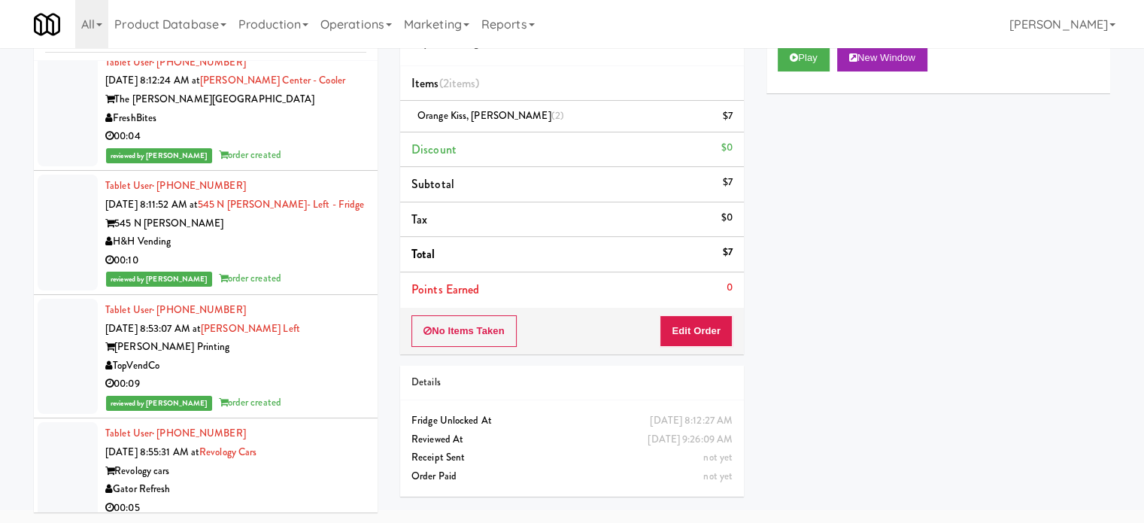
scroll to position [2634, 0]
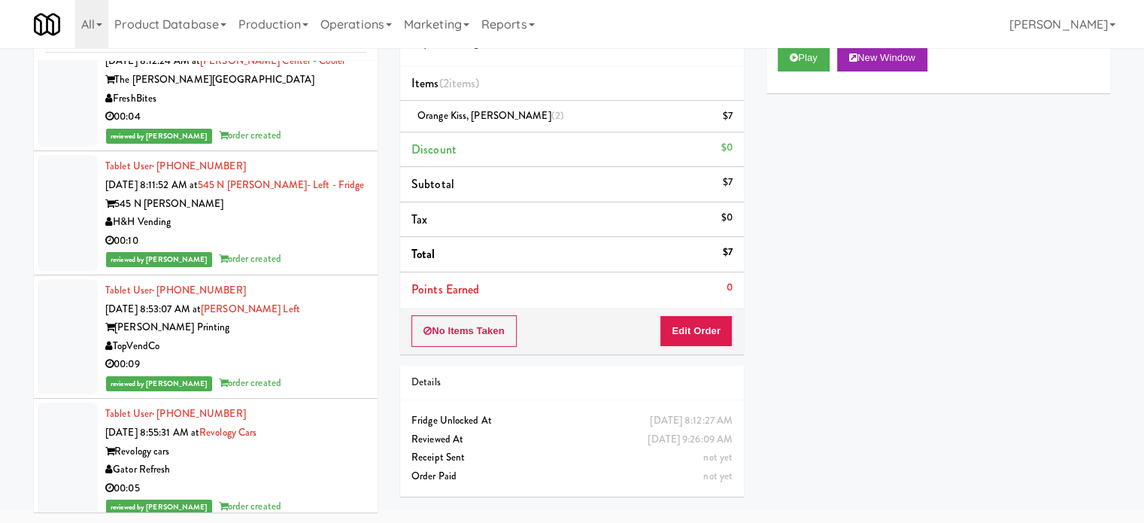
click at [305, 90] on div "The [PERSON_NAME][GEOGRAPHIC_DATA]" at bounding box center [235, 80] width 261 height 19
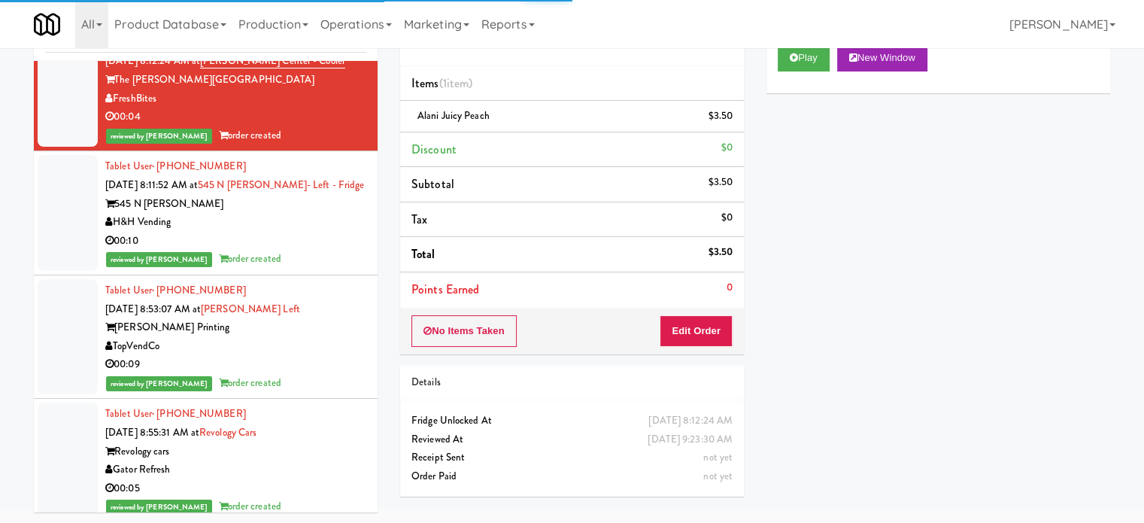
click at [319, 251] on div "00:10" at bounding box center [235, 241] width 261 height 19
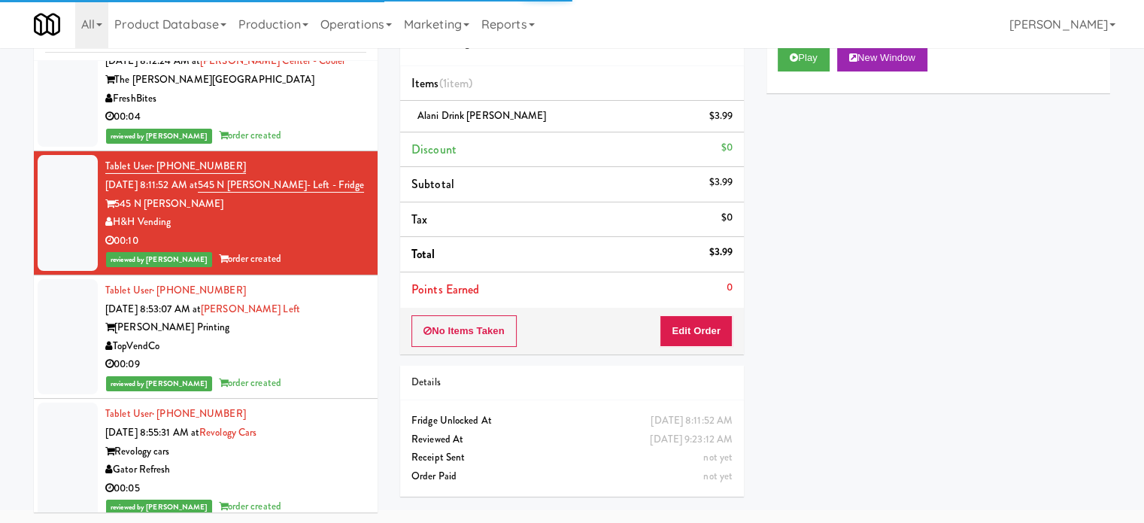
click at [295, 337] on div "[PERSON_NAME] Printing" at bounding box center [235, 327] width 261 height 19
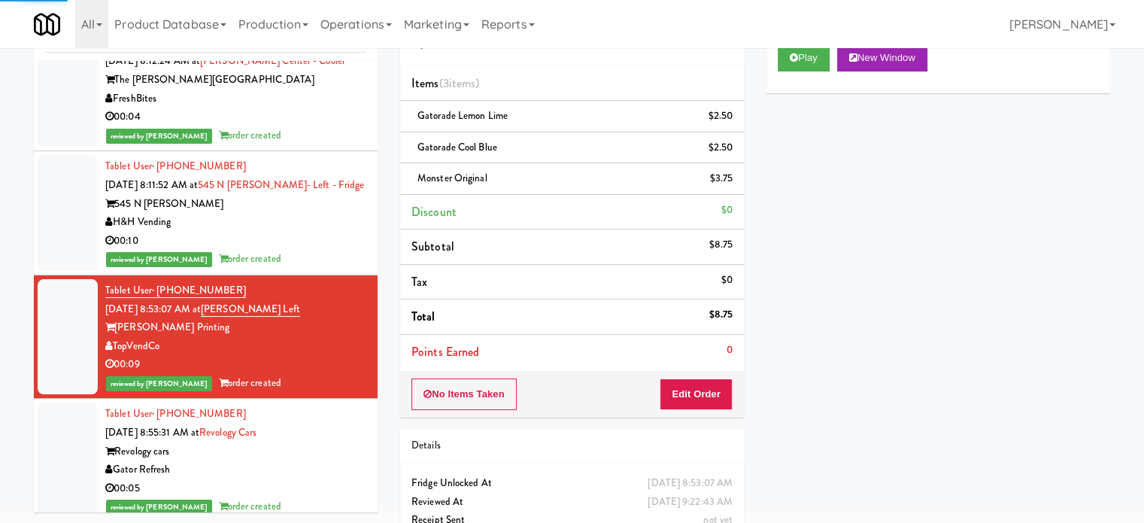
scroll to position [3010, 0]
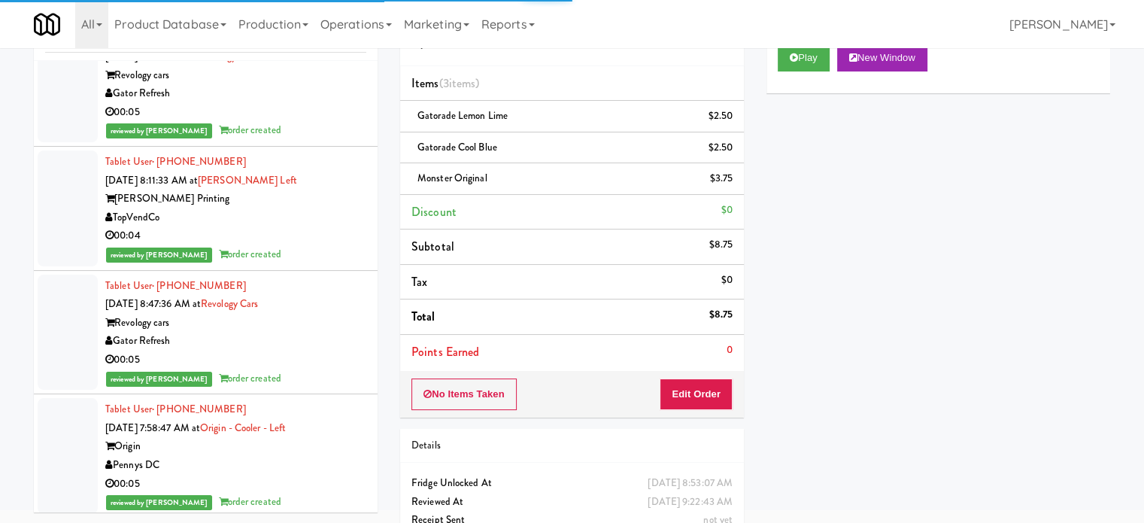
click at [316, 201] on li "Tablet User · (770) 837-6197 [DATE] 8:11:33 AM at [PERSON_NAME] Left [PERSON_NA…" at bounding box center [206, 209] width 344 height 124
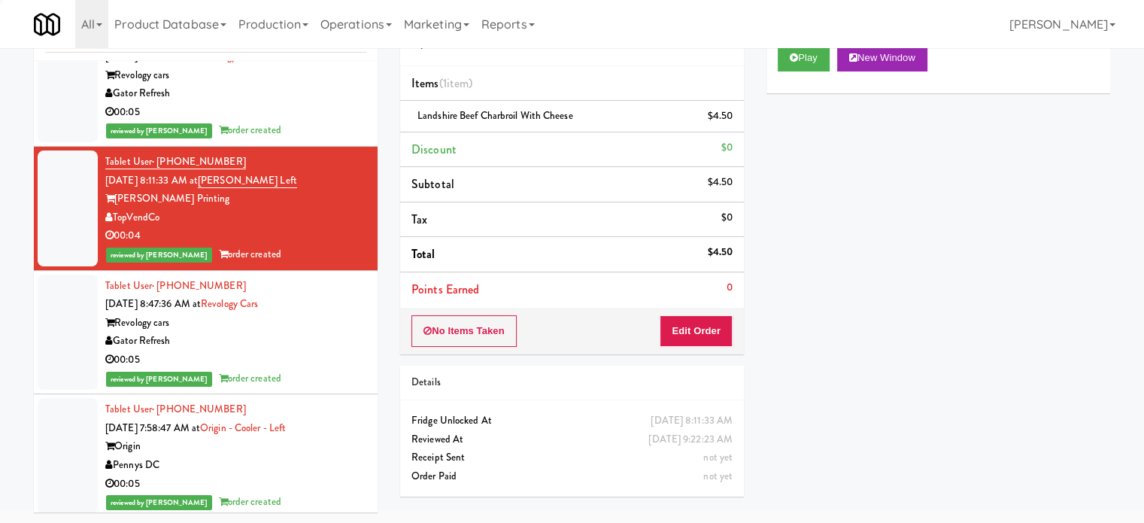
click at [313, 140] on div "reviewed by [PERSON_NAME] L order created" at bounding box center [235, 130] width 261 height 19
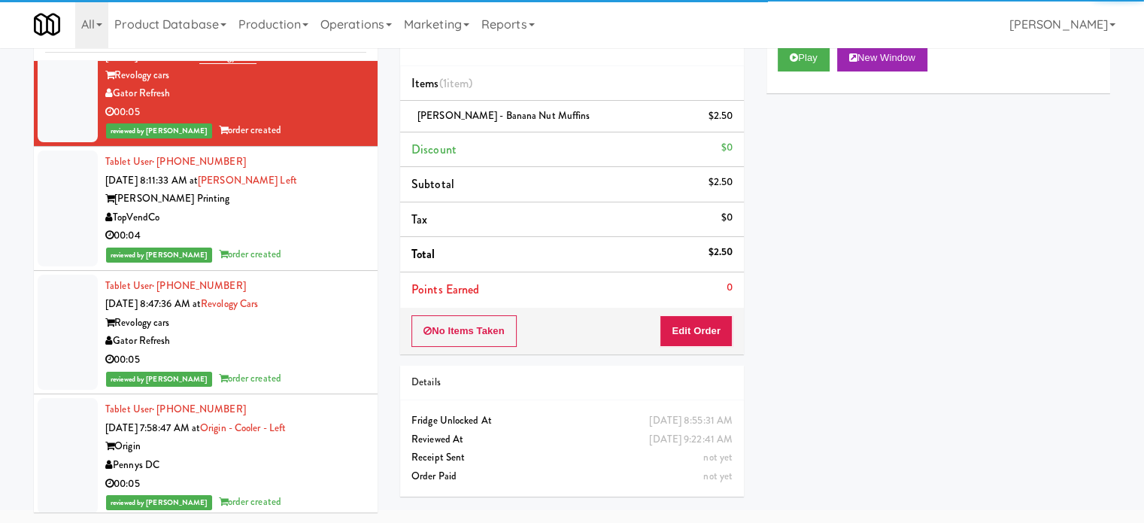
click at [317, 208] on div "[PERSON_NAME] Printing" at bounding box center [235, 199] width 261 height 19
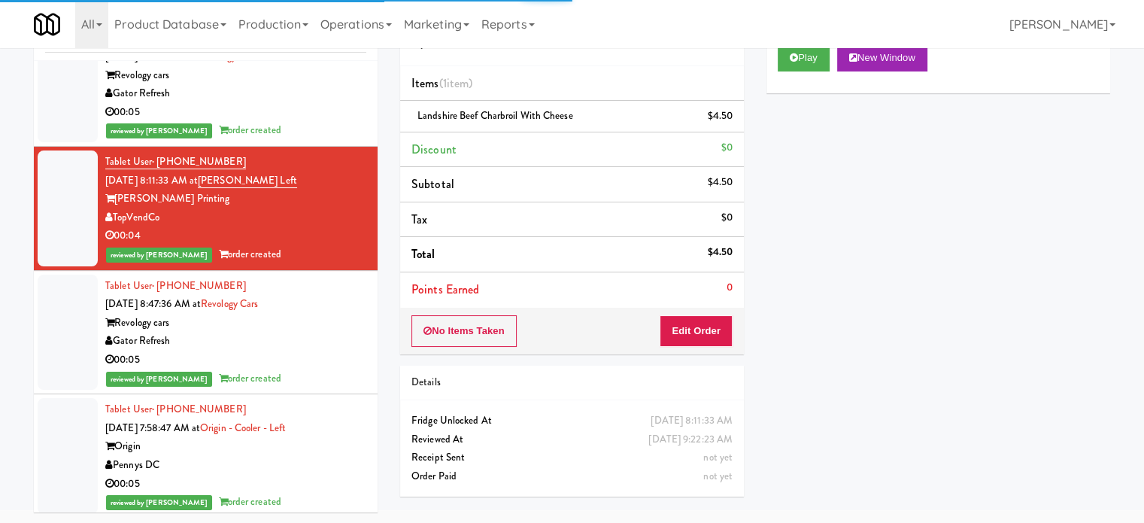
click at [307, 345] on div "Tablet User · (409) 952-8683 [DATE] 8:47:36 AM at Revology Cars Revology cars G…" at bounding box center [235, 332] width 261 height 111
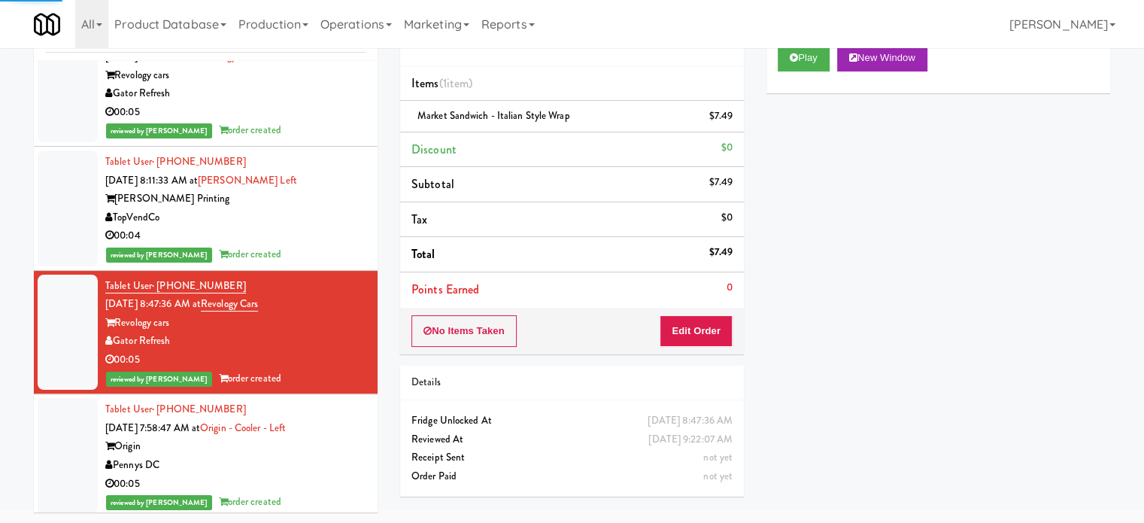
scroll to position [3386, 0]
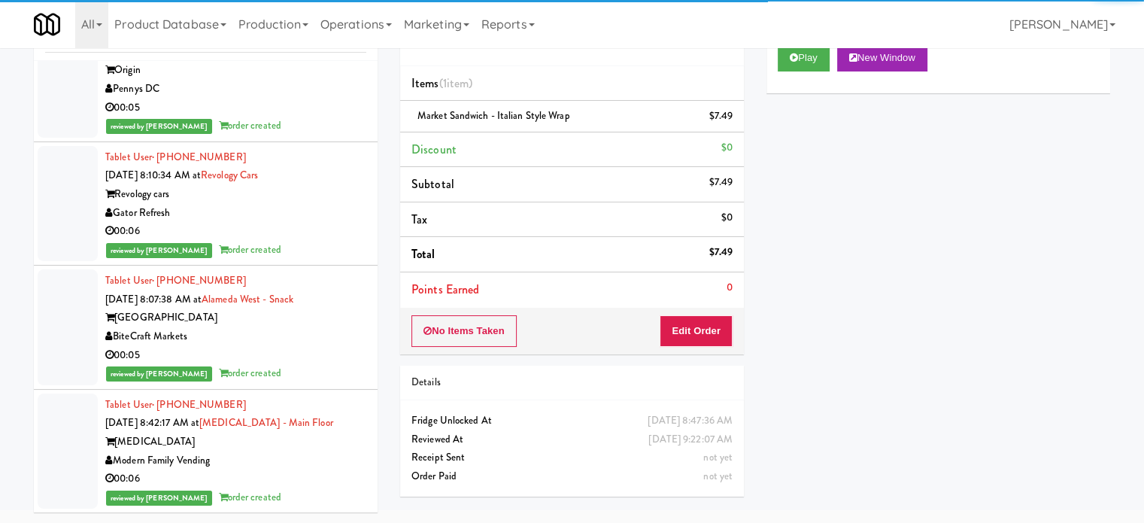
click at [305, 117] on div "00:05" at bounding box center [235, 108] width 261 height 19
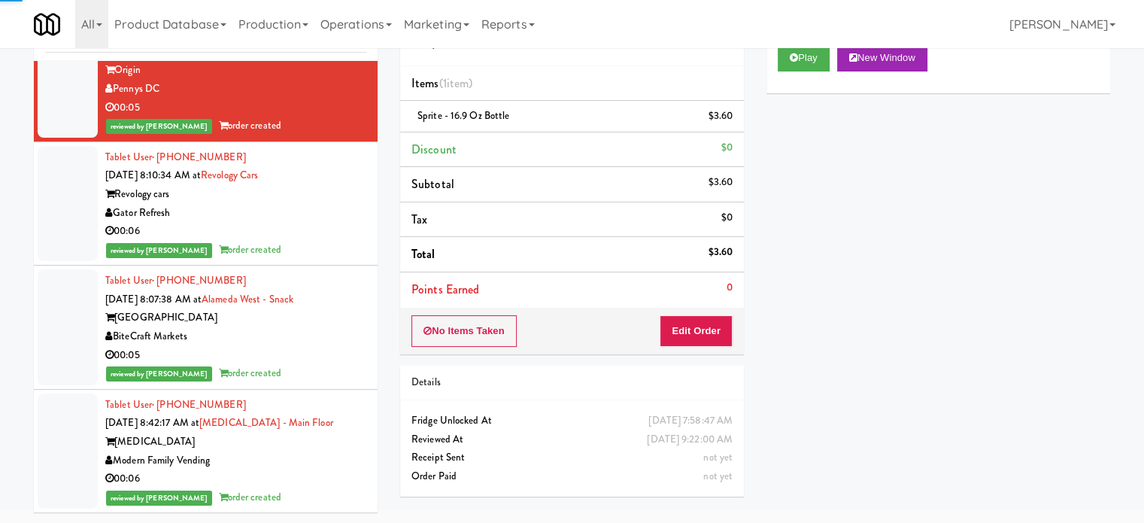
drag, startPoint x: 318, startPoint y: 258, endPoint x: 325, endPoint y: 270, distance: 13.8
click at [322, 223] on div "Gator Refresh" at bounding box center [235, 213] width 261 height 19
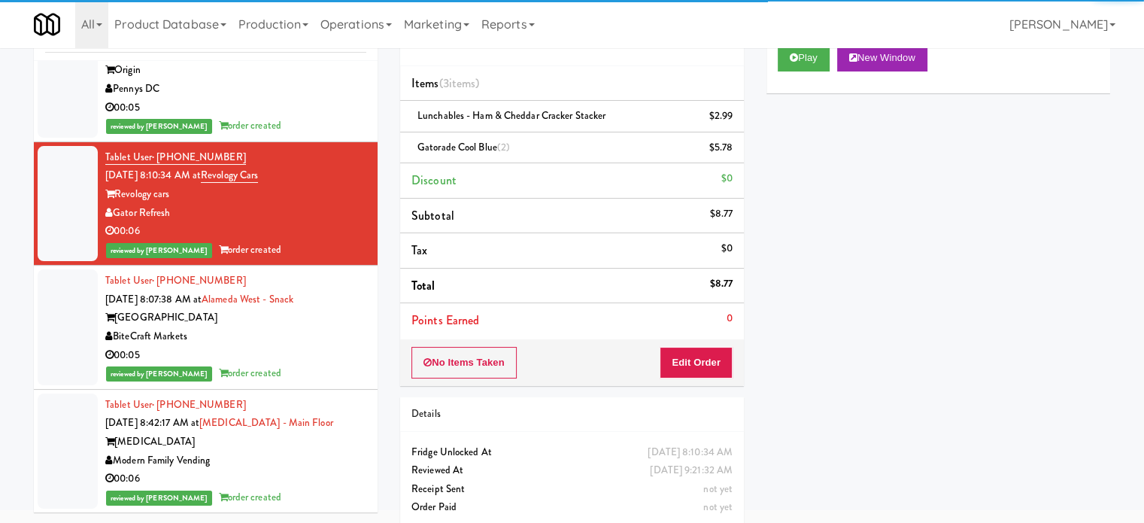
click at [314, 327] on div "[GEOGRAPHIC_DATA]" at bounding box center [235, 317] width 261 height 19
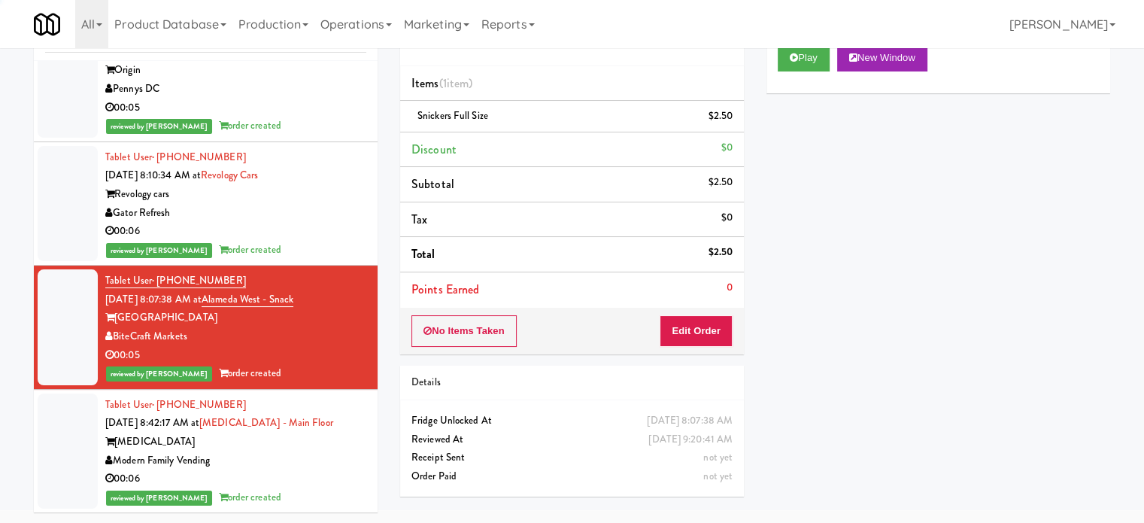
click at [325, 260] on div "reviewed by [PERSON_NAME] L order created" at bounding box center [235, 250] width 261 height 19
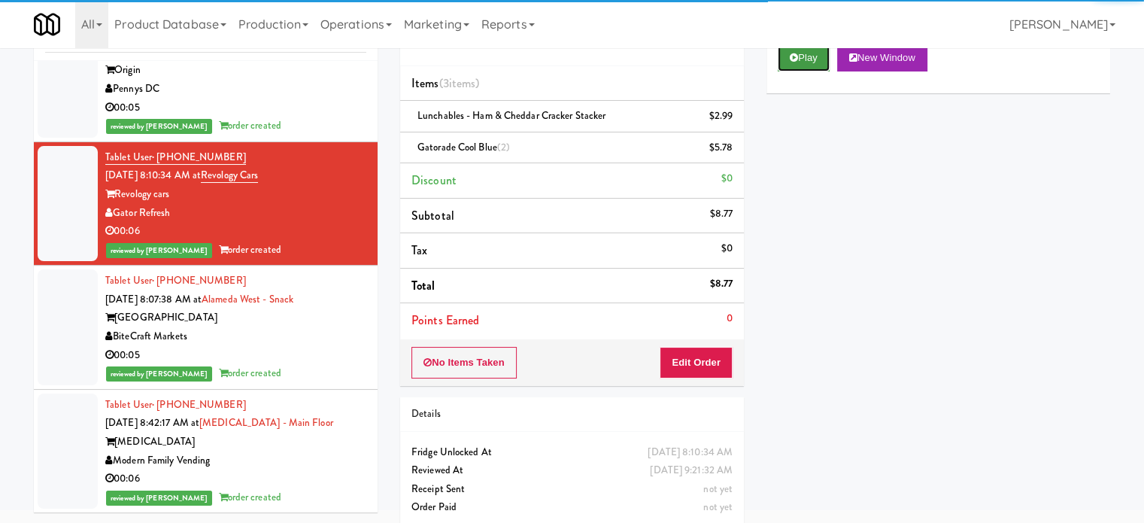
click at [812, 60] on button "Play" at bounding box center [804, 57] width 52 height 27
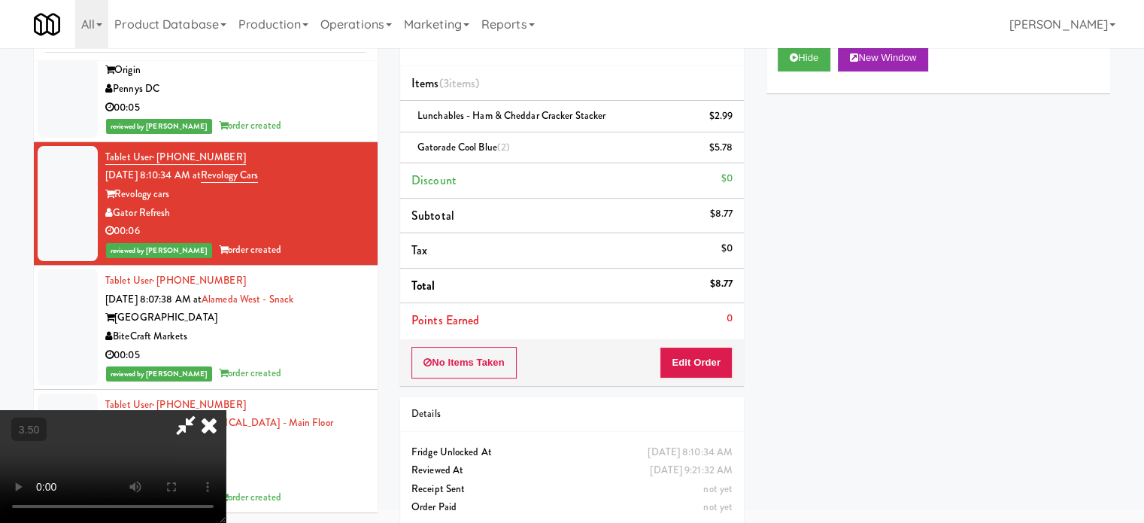
click at [226, 410] on div at bounding box center [113, 466] width 226 height 113
click at [226, 410] on icon at bounding box center [209, 425] width 33 height 30
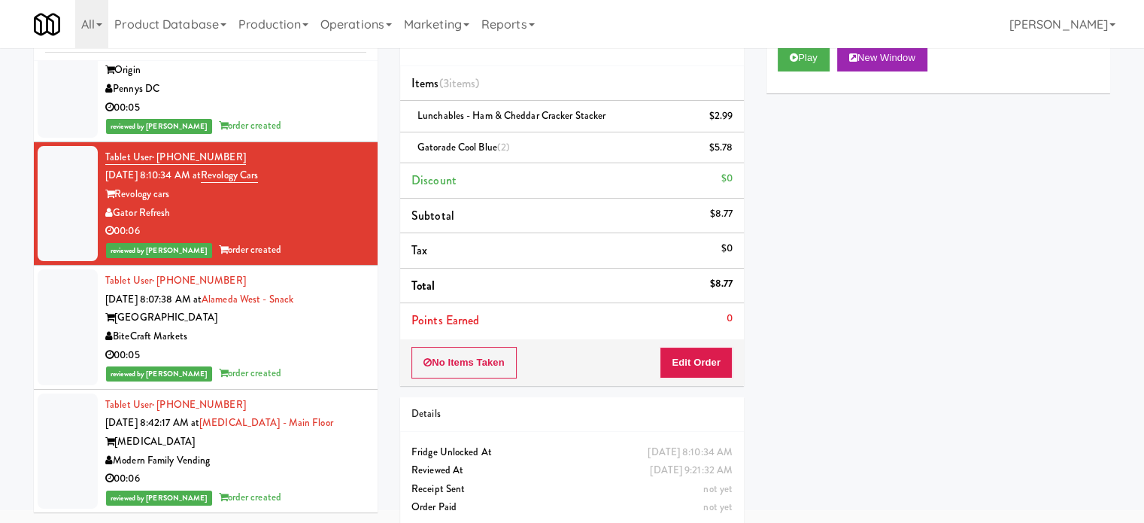
click at [280, 327] on div "[GEOGRAPHIC_DATA]" at bounding box center [235, 317] width 261 height 19
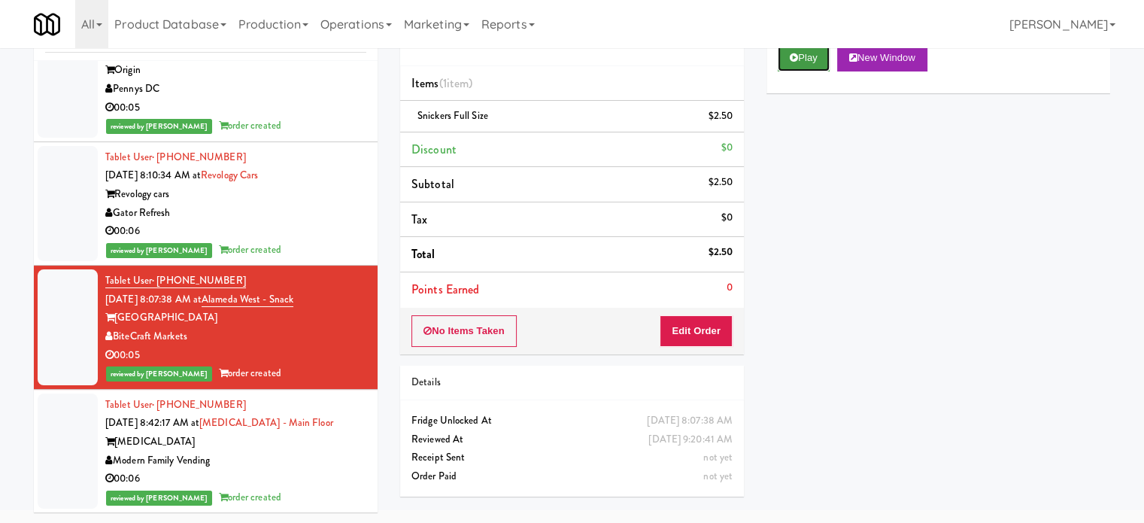
click at [792, 54] on icon at bounding box center [794, 58] width 8 height 10
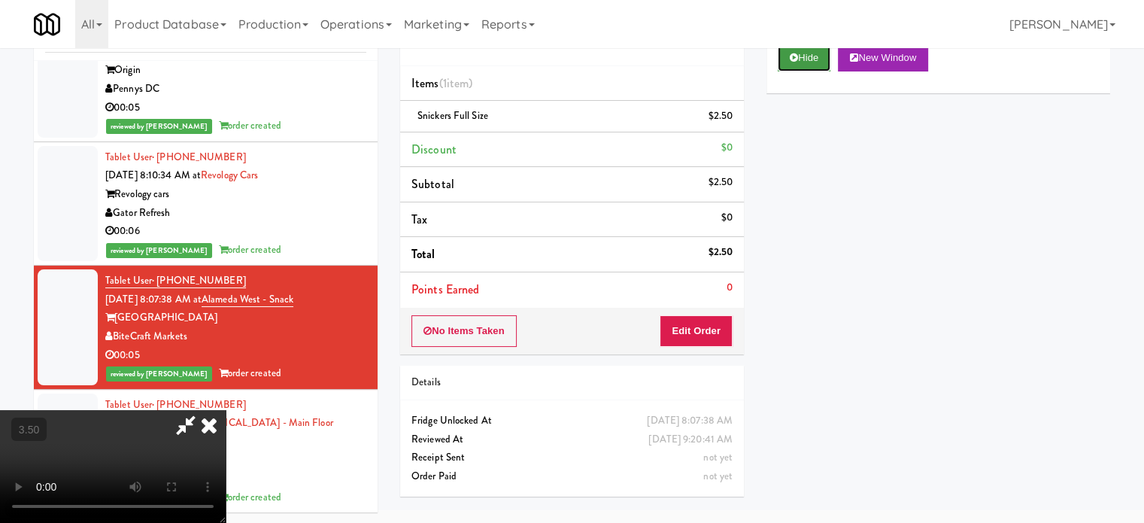
click at [822, 57] on button "Hide" at bounding box center [804, 57] width 53 height 27
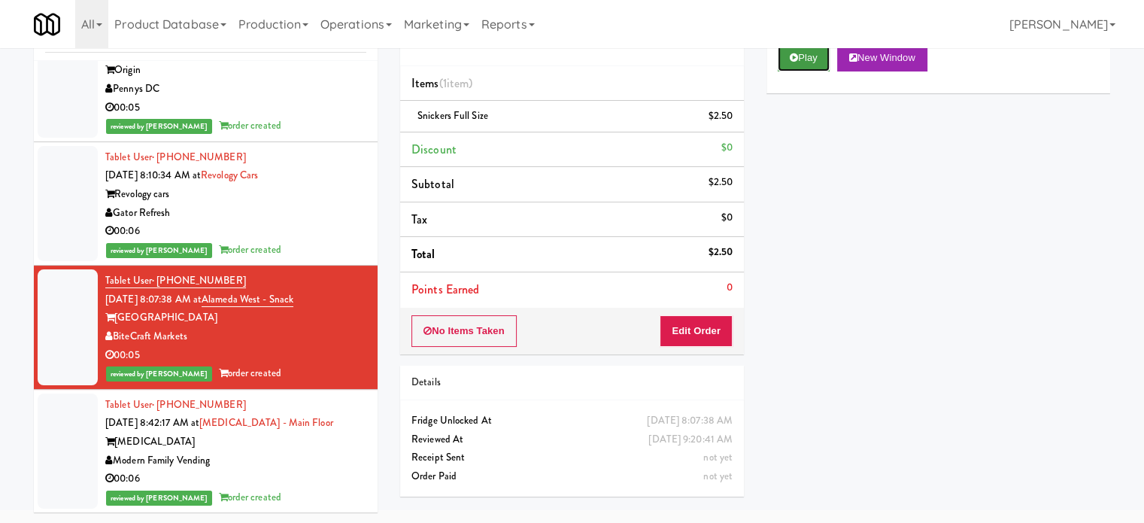
click at [822, 58] on button "Play" at bounding box center [804, 57] width 52 height 27
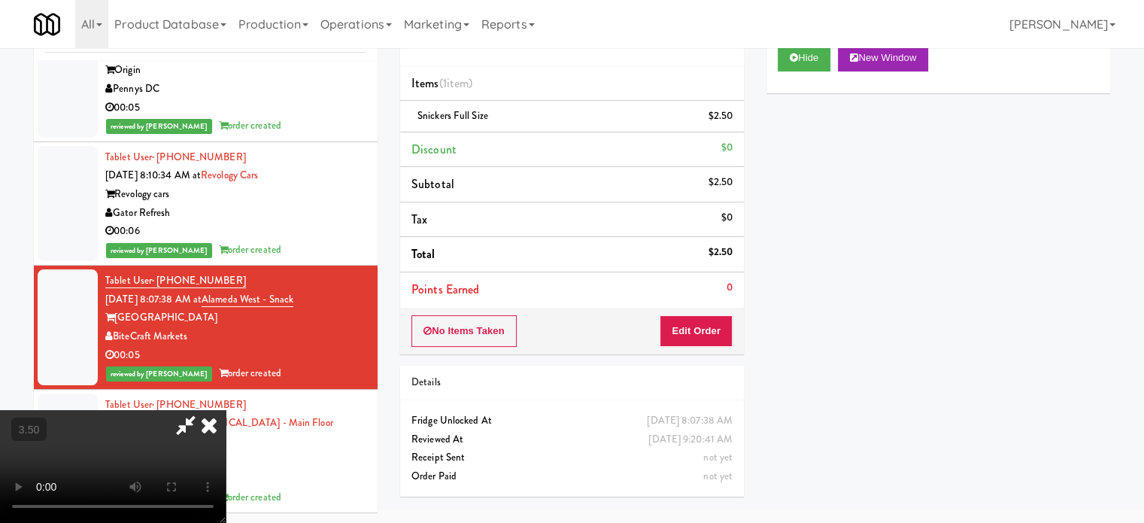
click at [226, 410] on video at bounding box center [113, 466] width 226 height 113
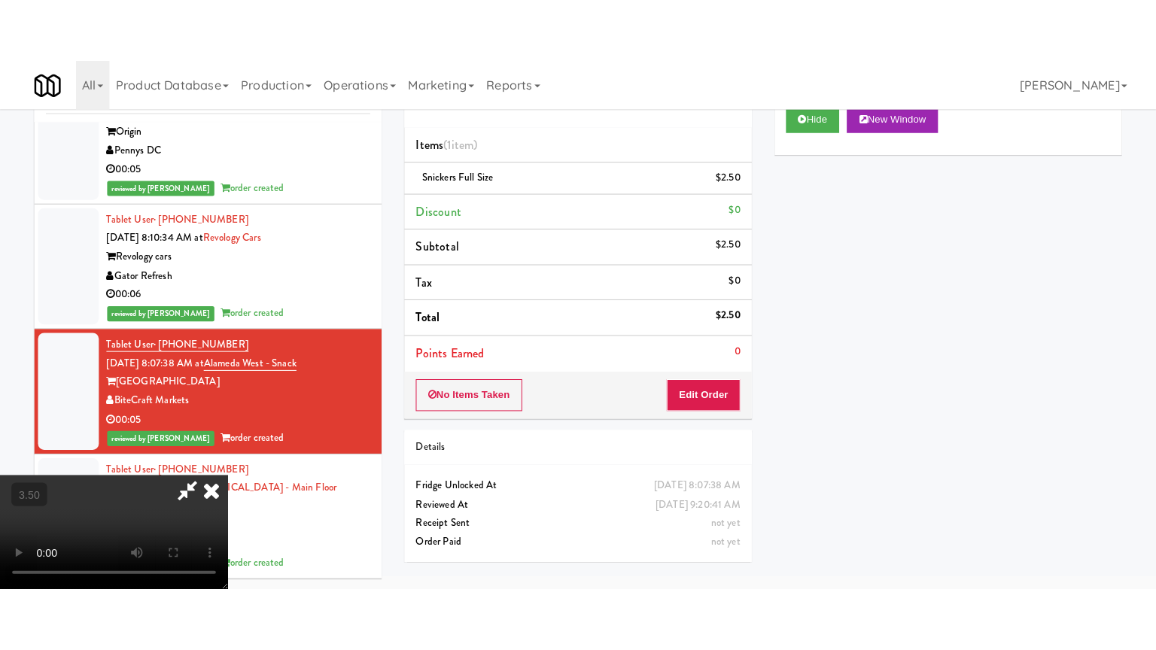
scroll to position [48, 0]
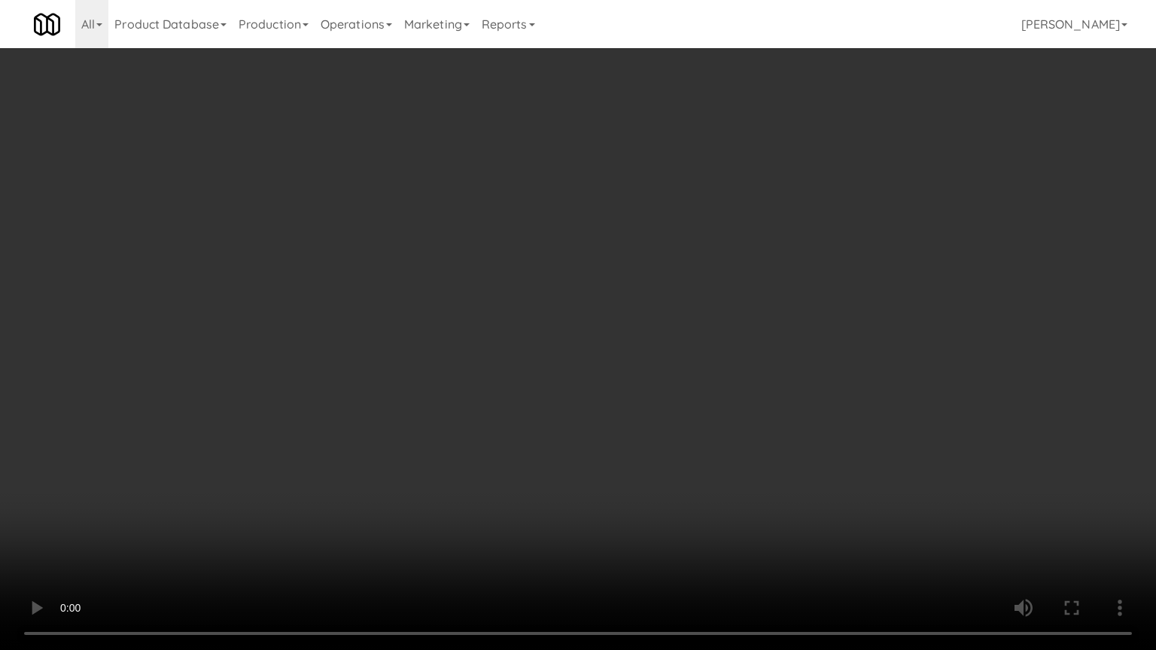
click at [491, 289] on video at bounding box center [578, 325] width 1156 height 650
drag, startPoint x: 625, startPoint y: 308, endPoint x: 641, endPoint y: 299, distance: 18.9
click at [625, 308] on video at bounding box center [578, 325] width 1156 height 650
click at [681, 281] on video at bounding box center [578, 325] width 1156 height 650
click at [782, 220] on video at bounding box center [578, 325] width 1156 height 650
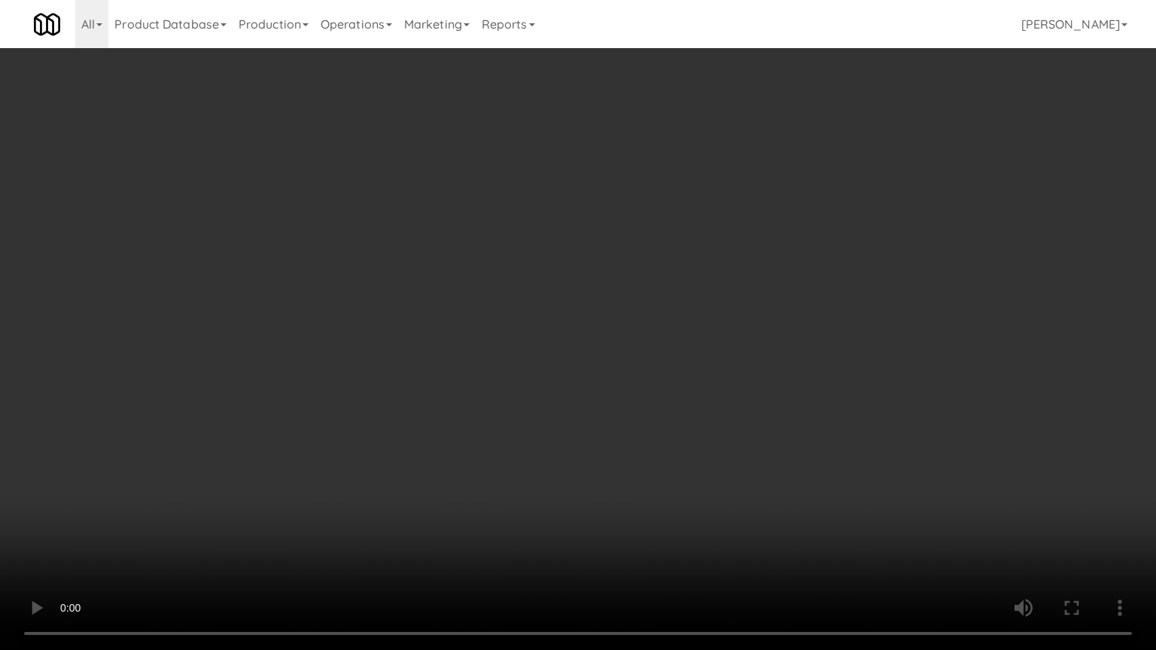
click at [876, 184] on video at bounding box center [578, 325] width 1156 height 650
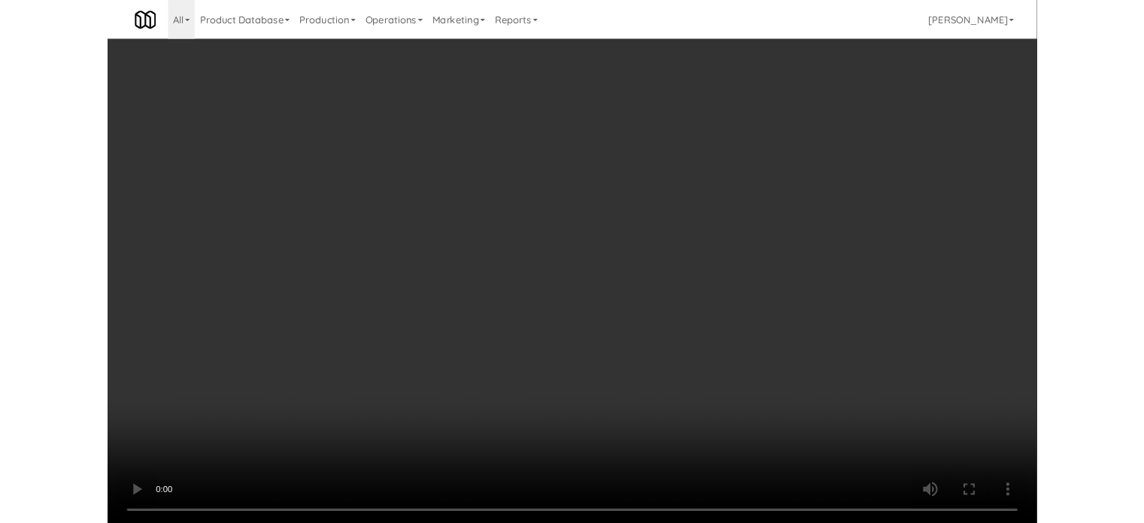
scroll to position [61, 0]
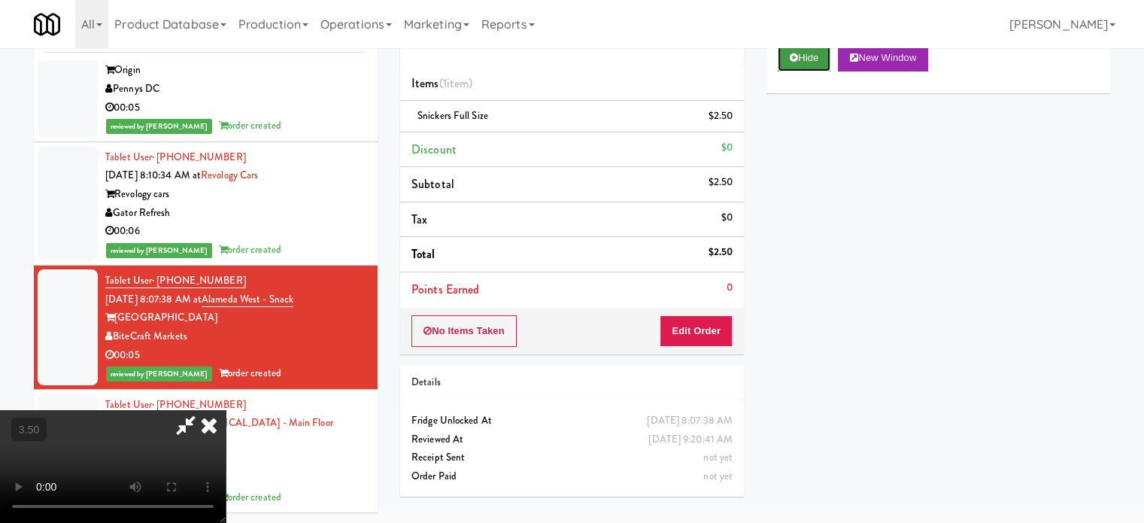
click at [825, 56] on button "Hide" at bounding box center [804, 57] width 53 height 27
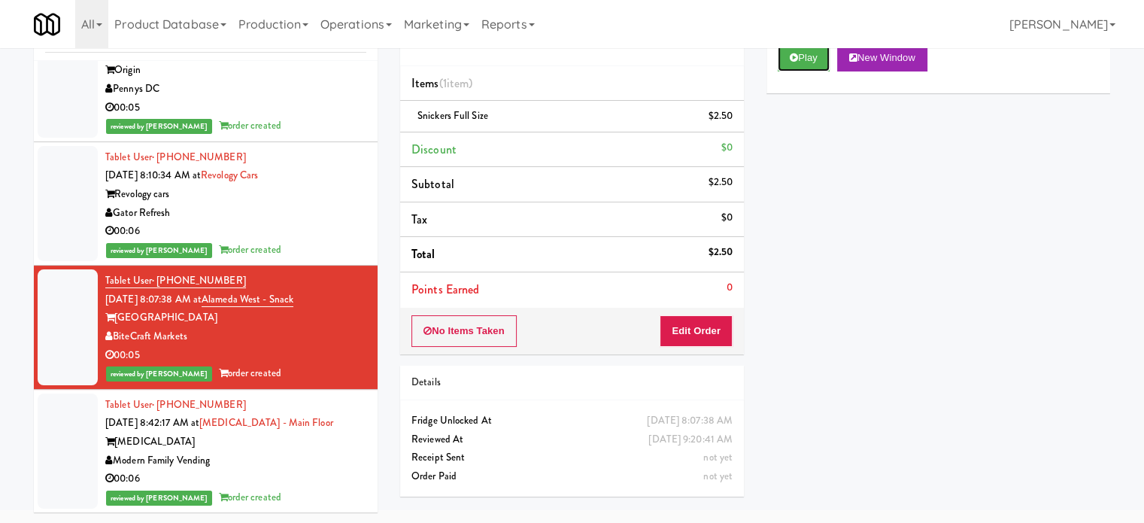
scroll to position [3762, 0]
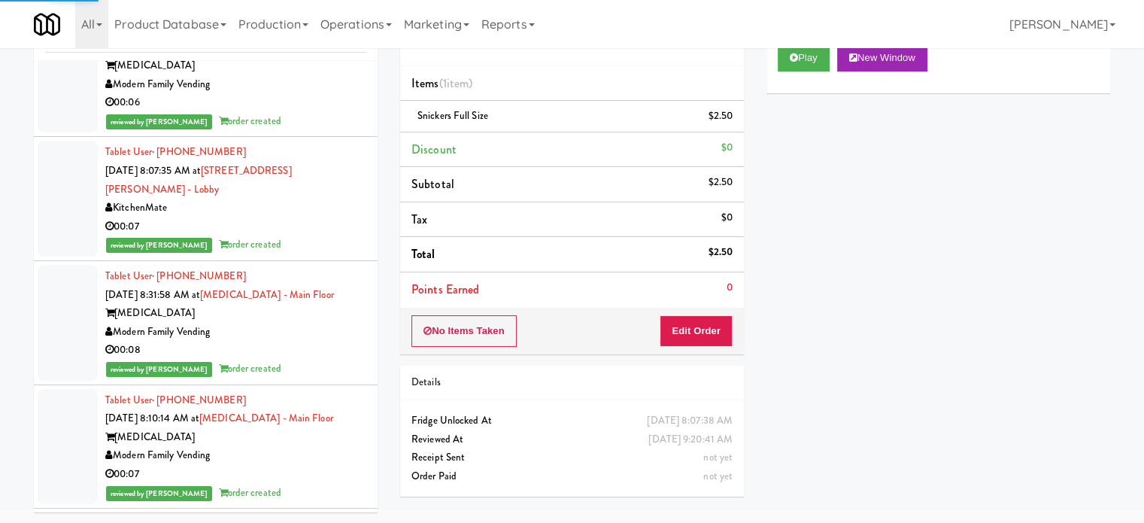
click at [333, 94] on div "Modern Family Vending" at bounding box center [235, 84] width 261 height 19
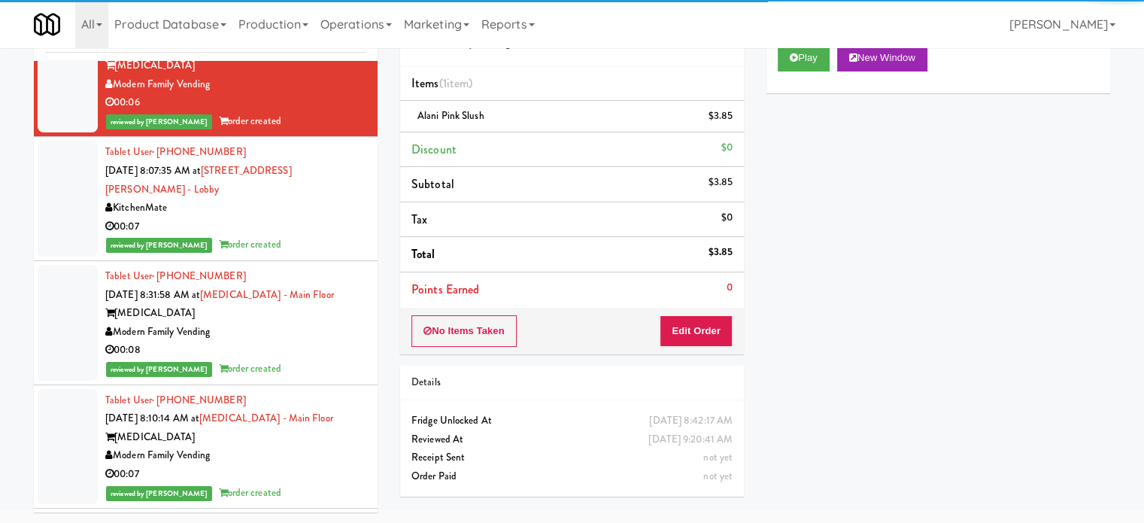
click at [341, 236] on div "00:07" at bounding box center [235, 226] width 261 height 19
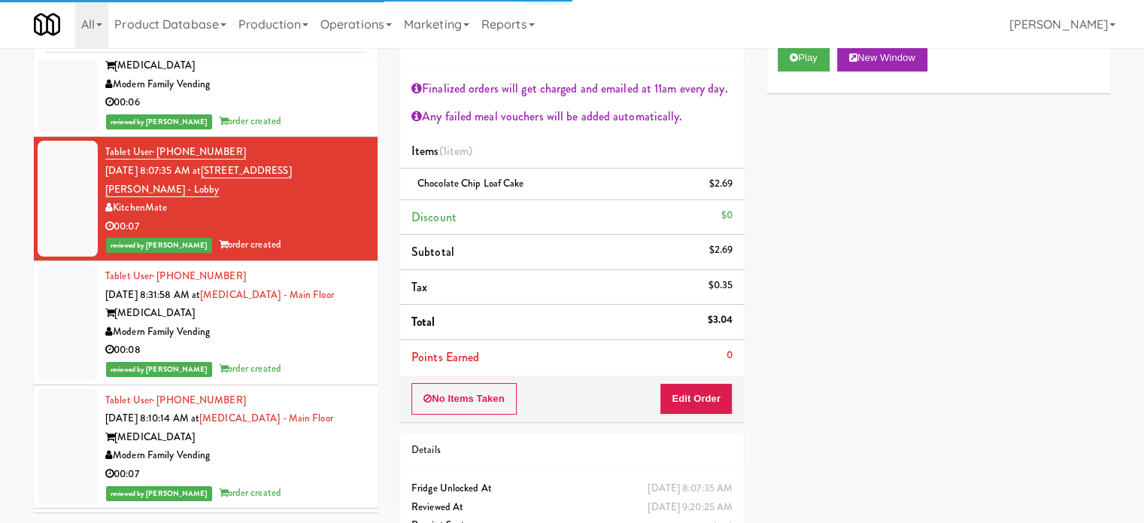
click at [329, 342] on div "Modern Family Vending" at bounding box center [235, 332] width 261 height 19
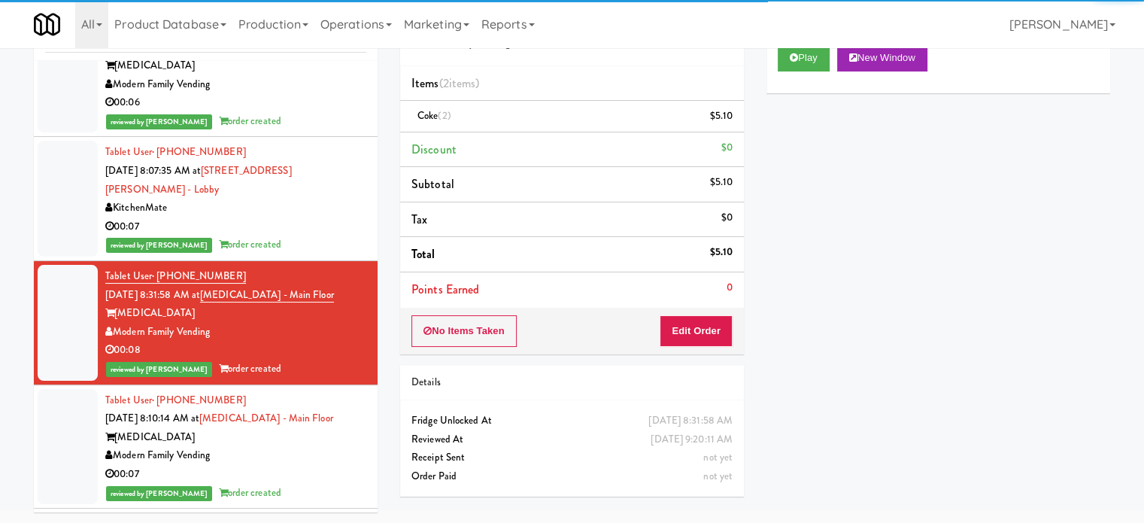
drag, startPoint x: 308, startPoint y: 461, endPoint x: 310, endPoint y: 445, distance: 16.6
click at [308, 447] on div "[MEDICAL_DATA]" at bounding box center [235, 437] width 261 height 19
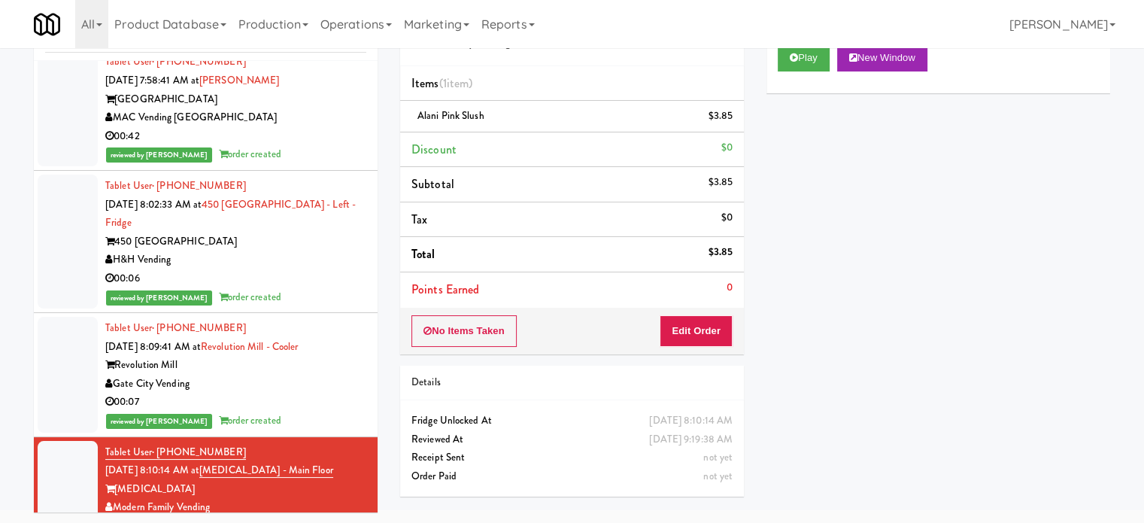
click at [282, 288] on div "00:06" at bounding box center [235, 278] width 261 height 19
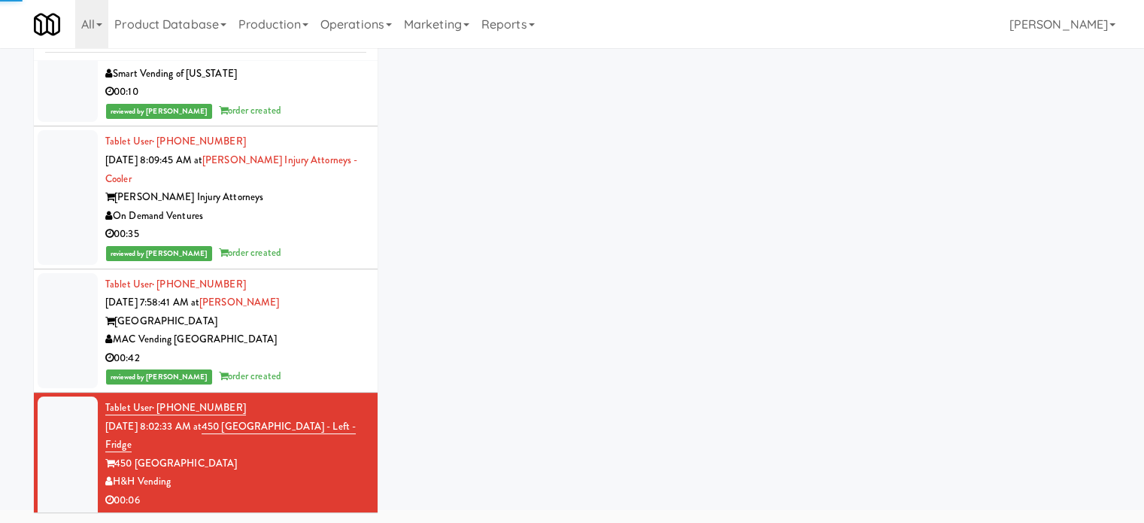
scroll to position [5627, 0]
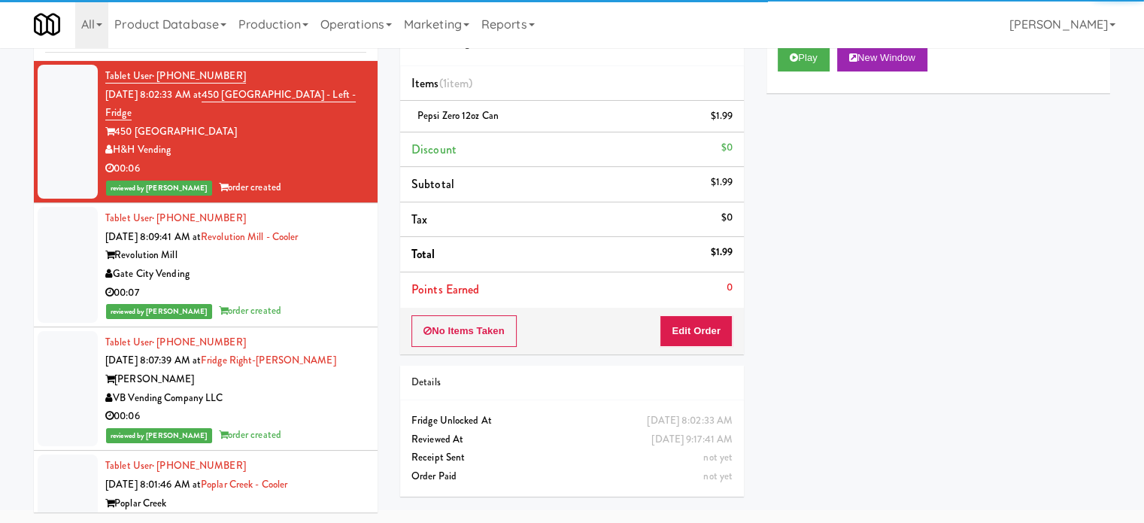
click at [290, 294] on div "00:07" at bounding box center [235, 293] width 261 height 19
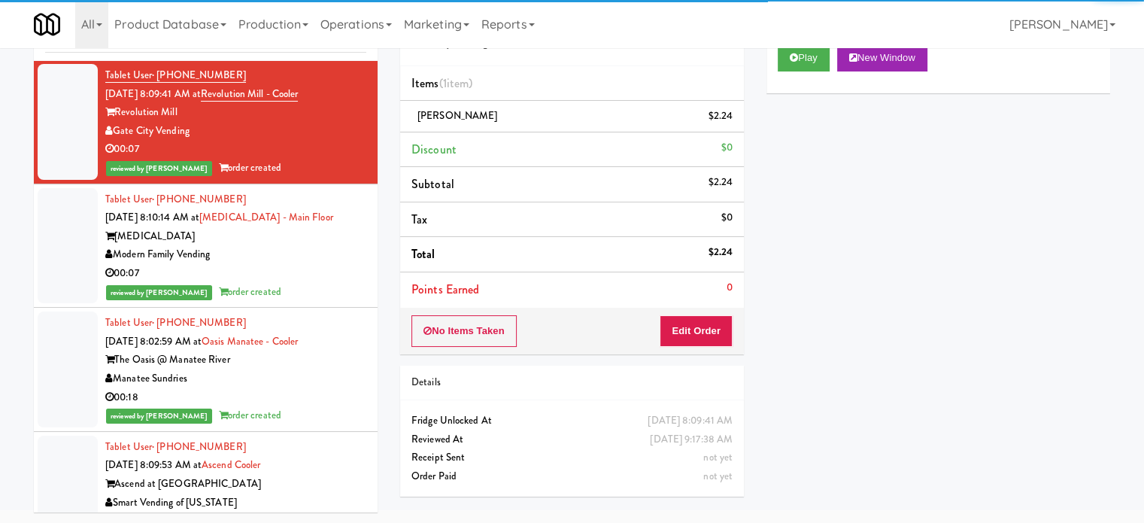
click at [296, 283] on div "00:07" at bounding box center [235, 273] width 261 height 19
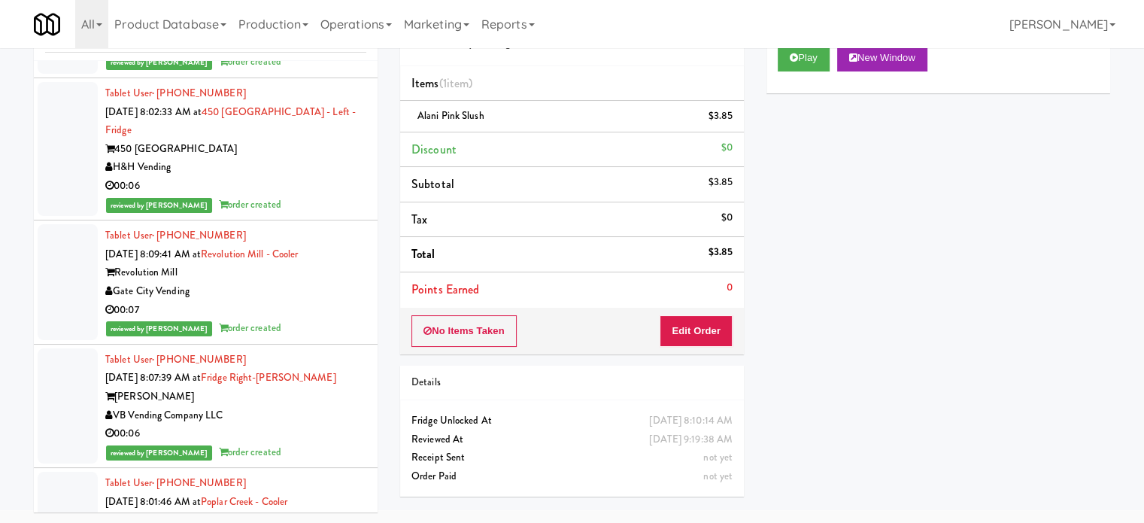
click at [300, 315] on div "00:07" at bounding box center [235, 310] width 261 height 19
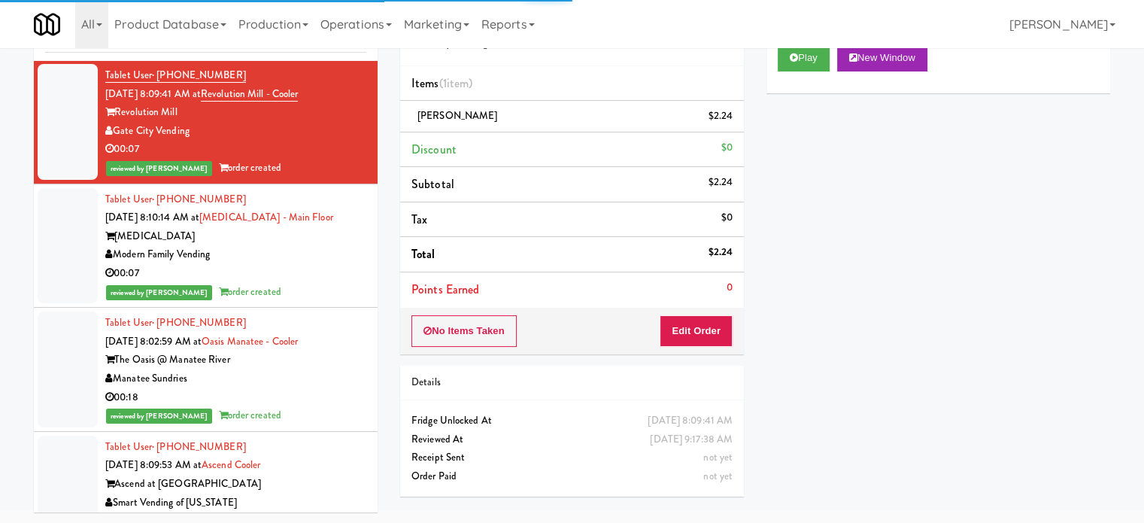
scroll to position [5995, 0]
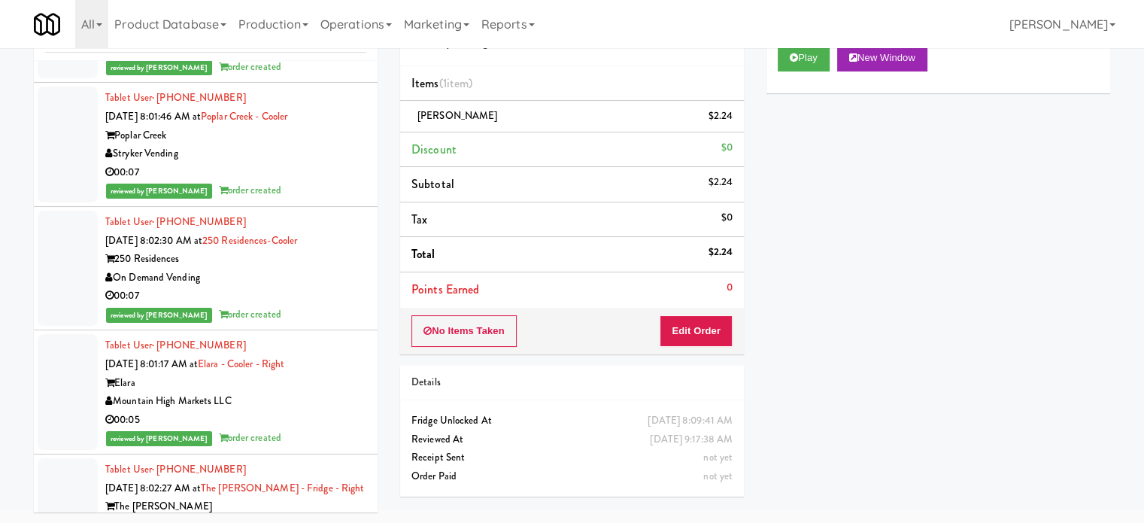
click at [298, 397] on div "Mountain High Markets LLC" at bounding box center [235, 401] width 261 height 19
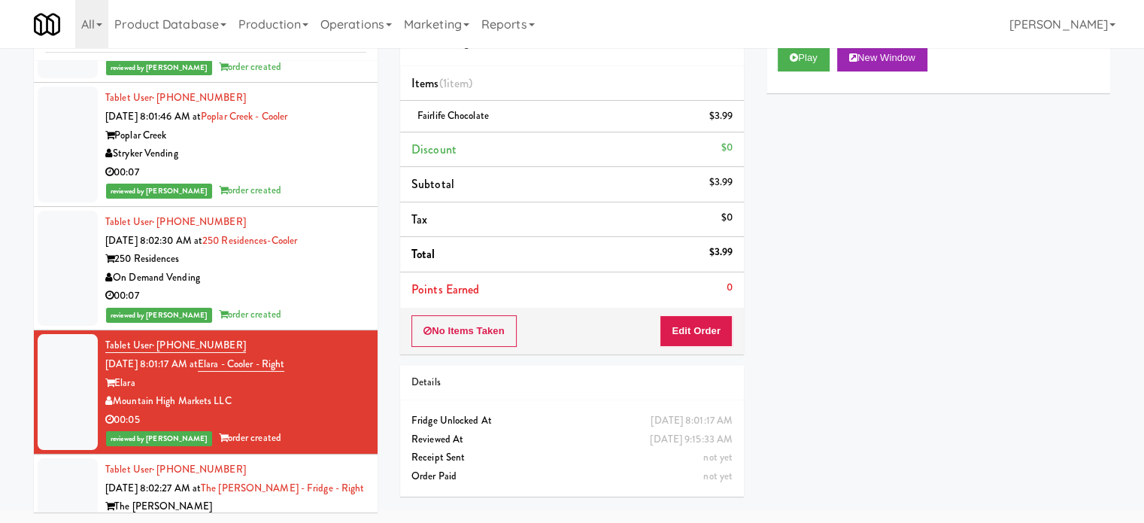
scroll to position [6372, 0]
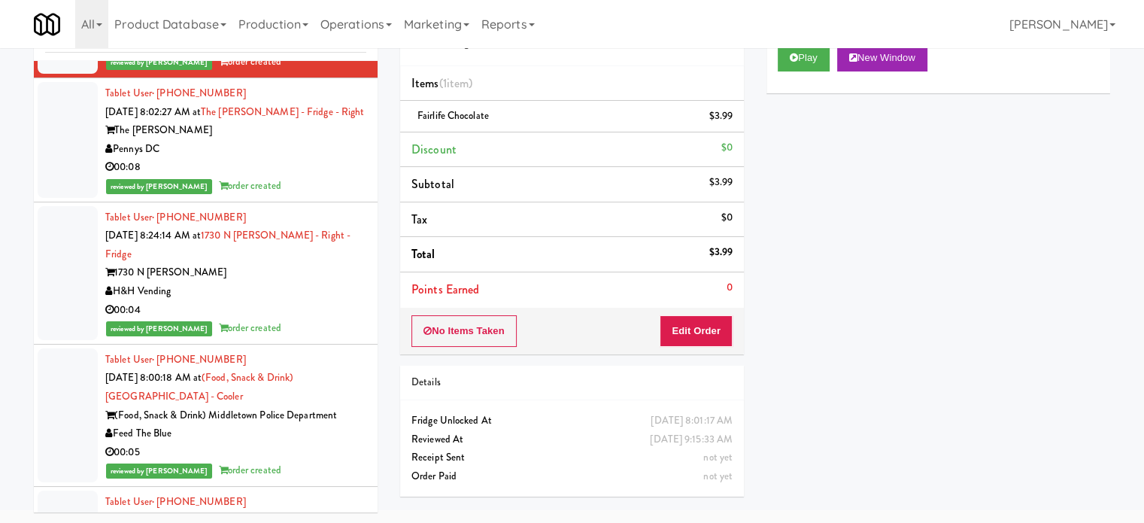
click at [315, 163] on div "00:08" at bounding box center [235, 167] width 261 height 19
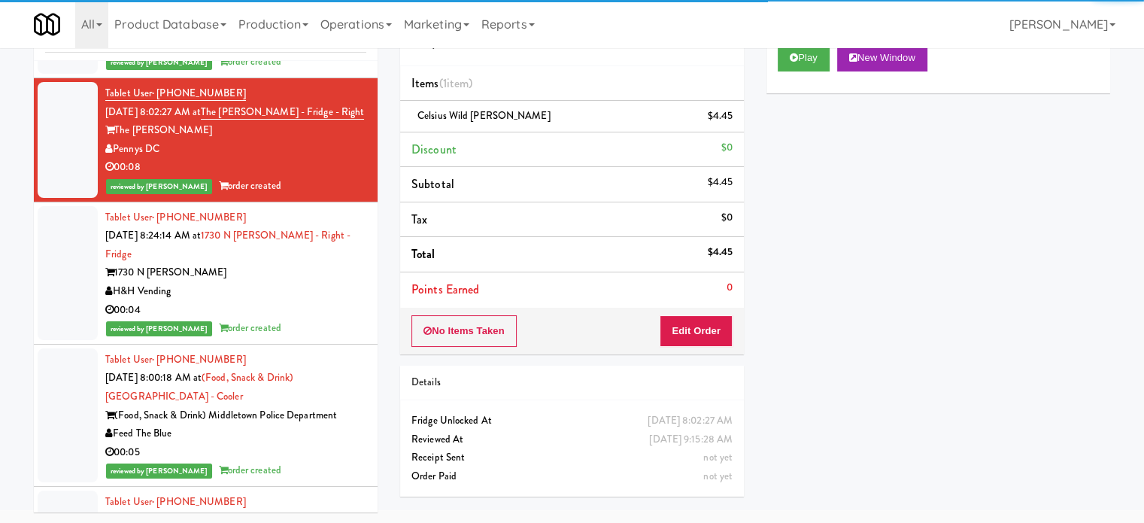
click at [312, 319] on div "reviewed by [PERSON_NAME] A order created" at bounding box center [235, 328] width 261 height 19
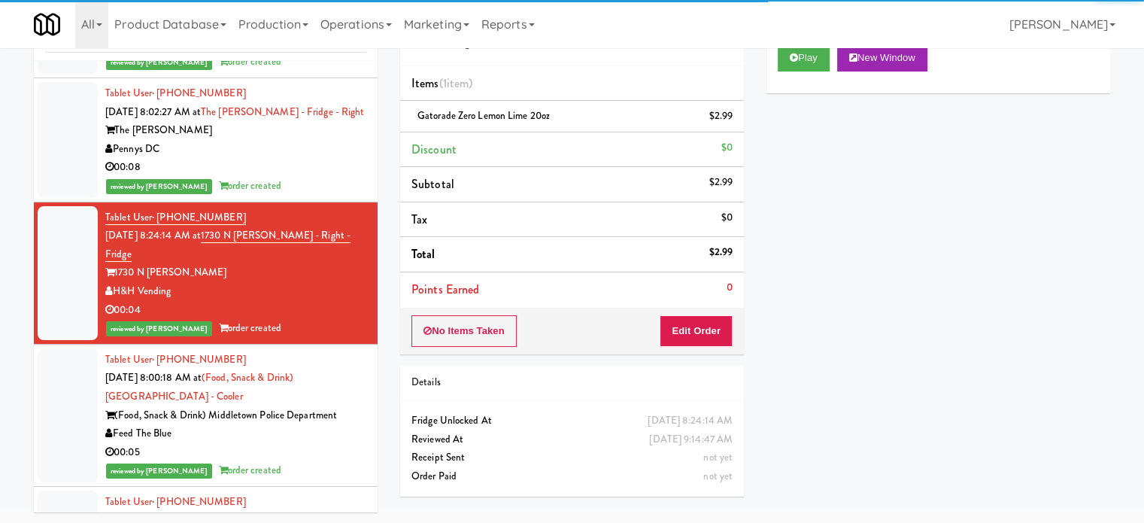
drag, startPoint x: 316, startPoint y: 446, endPoint x: 322, endPoint y: 413, distance: 33.6
click at [316, 461] on div "reviewed by [PERSON_NAME] L order created" at bounding box center [235, 470] width 261 height 19
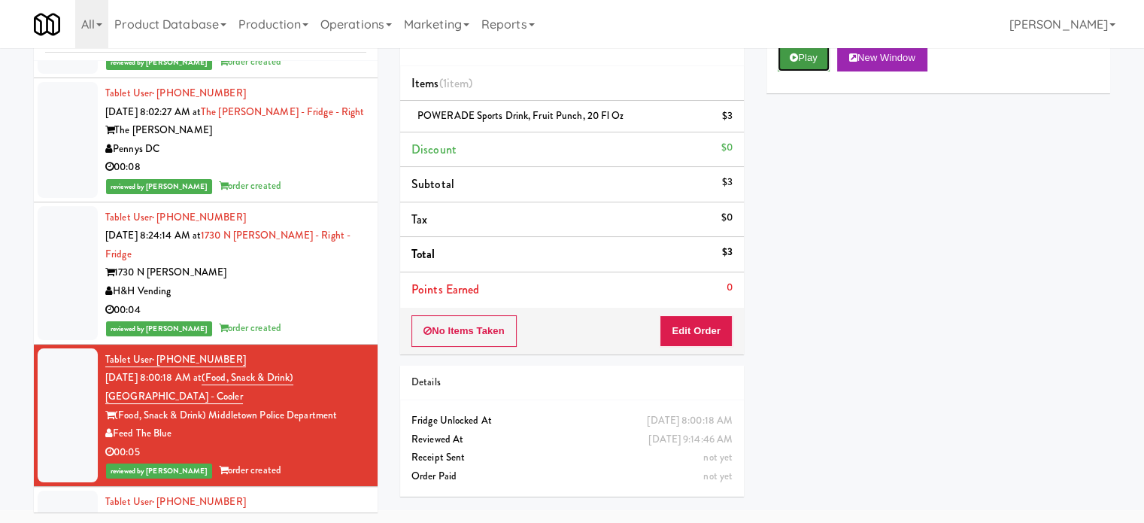
click at [810, 62] on button "Play" at bounding box center [804, 57] width 52 height 27
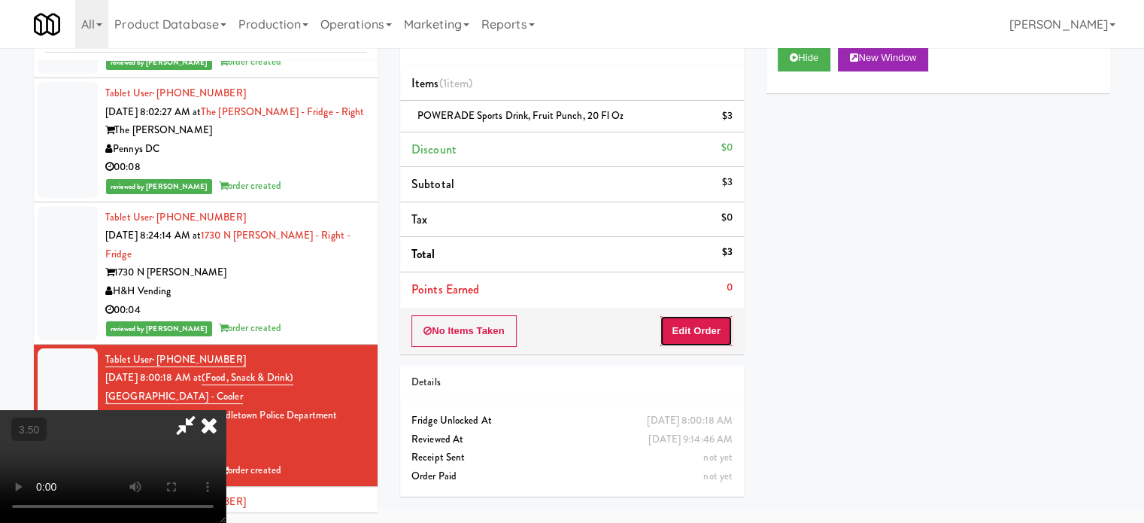
click at [683, 336] on button "Edit Order" at bounding box center [696, 331] width 73 height 32
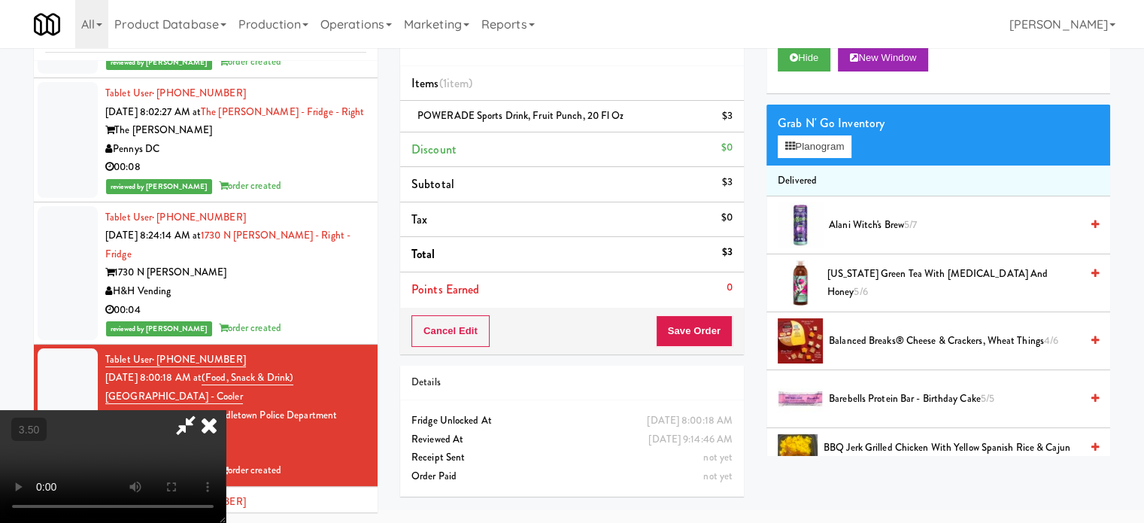
click at [226, 410] on video at bounding box center [113, 466] width 226 height 113
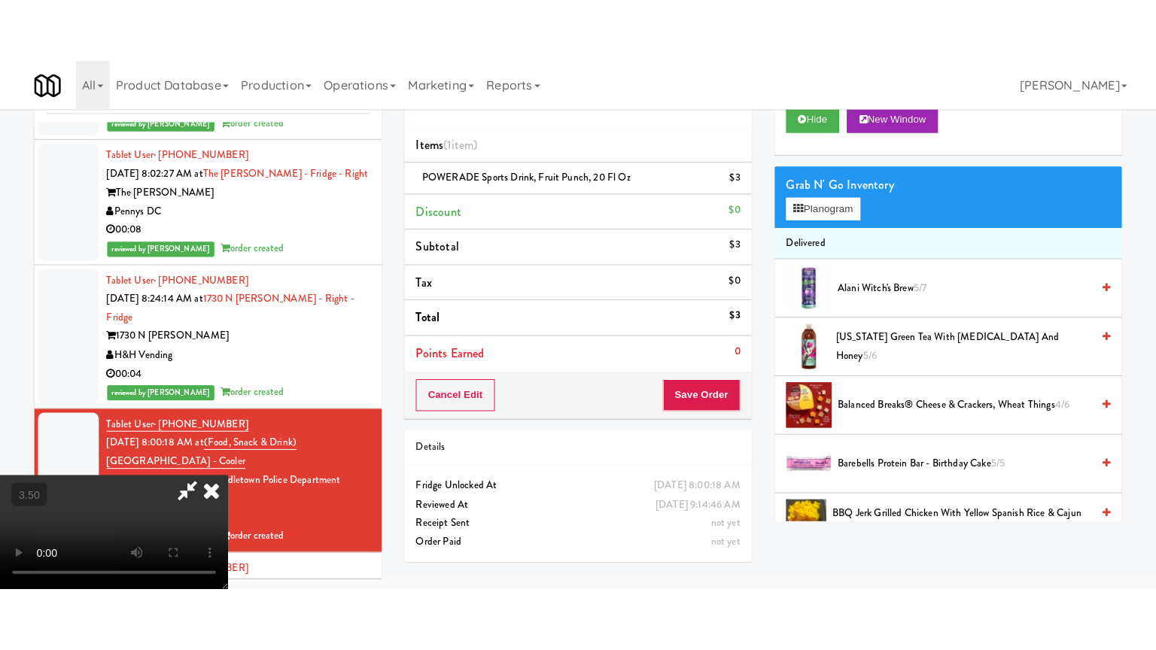
scroll to position [48, 0]
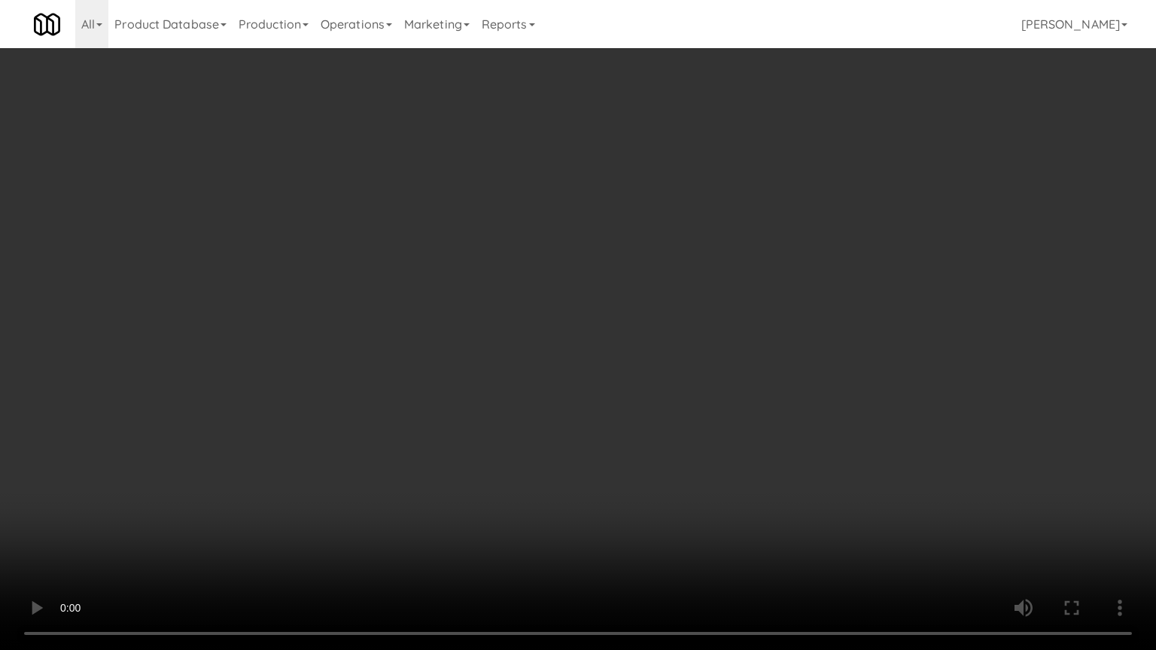
click at [605, 223] on video at bounding box center [578, 325] width 1156 height 650
drag, startPoint x: 625, startPoint y: 245, endPoint x: 635, endPoint y: 253, distance: 12.9
click at [632, 255] on video at bounding box center [578, 325] width 1156 height 650
click at [684, 221] on video at bounding box center [578, 325] width 1156 height 650
click at [691, 216] on video at bounding box center [578, 325] width 1156 height 650
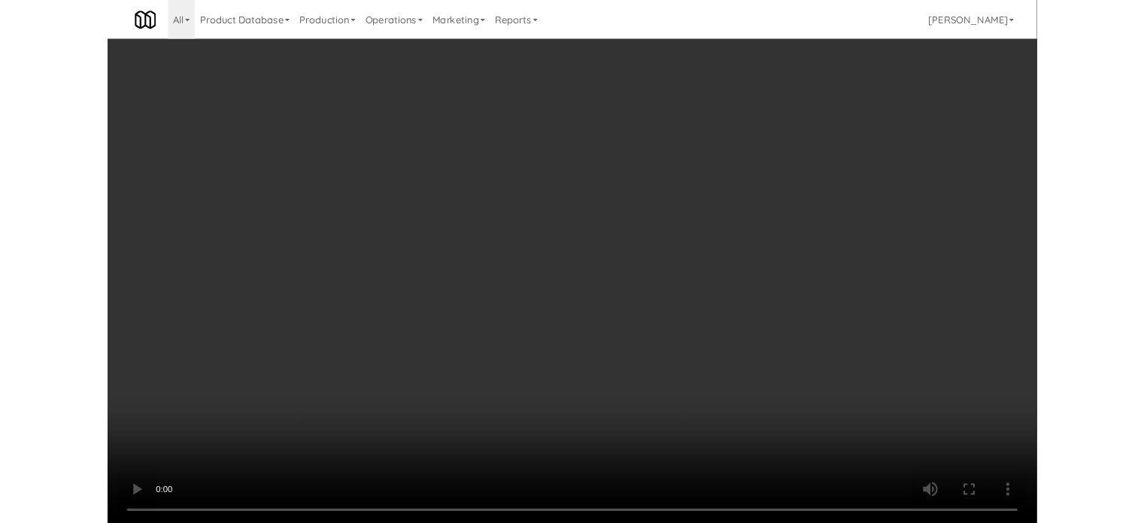
scroll to position [61, 0]
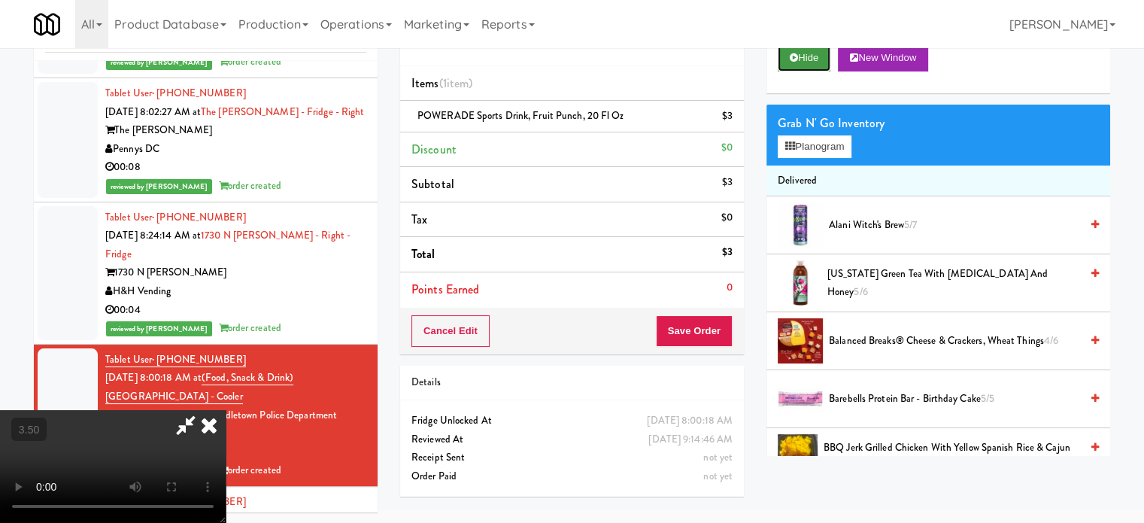
click at [818, 70] on button "Hide" at bounding box center [804, 57] width 53 height 27
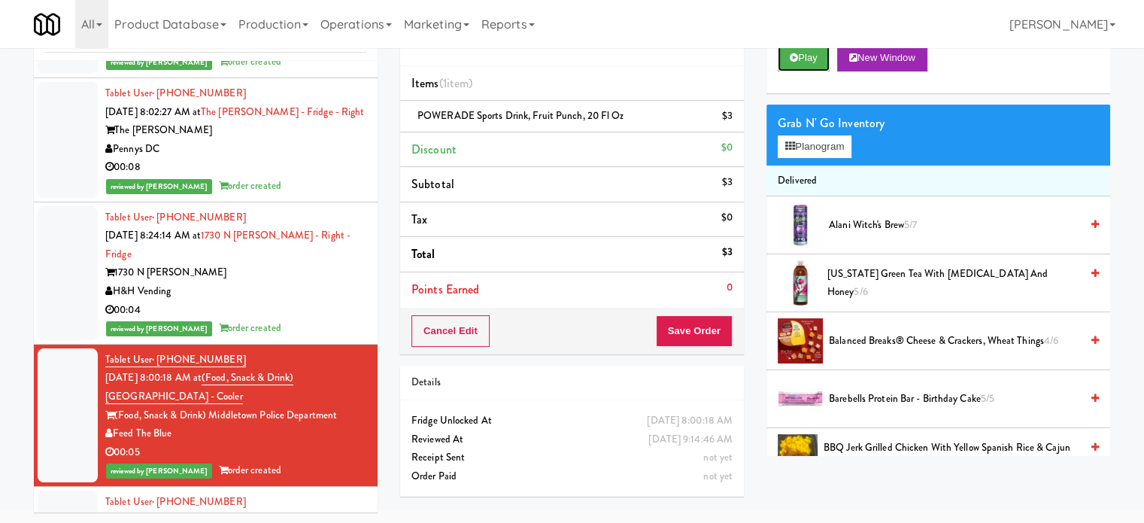
scroll to position [6748, 0]
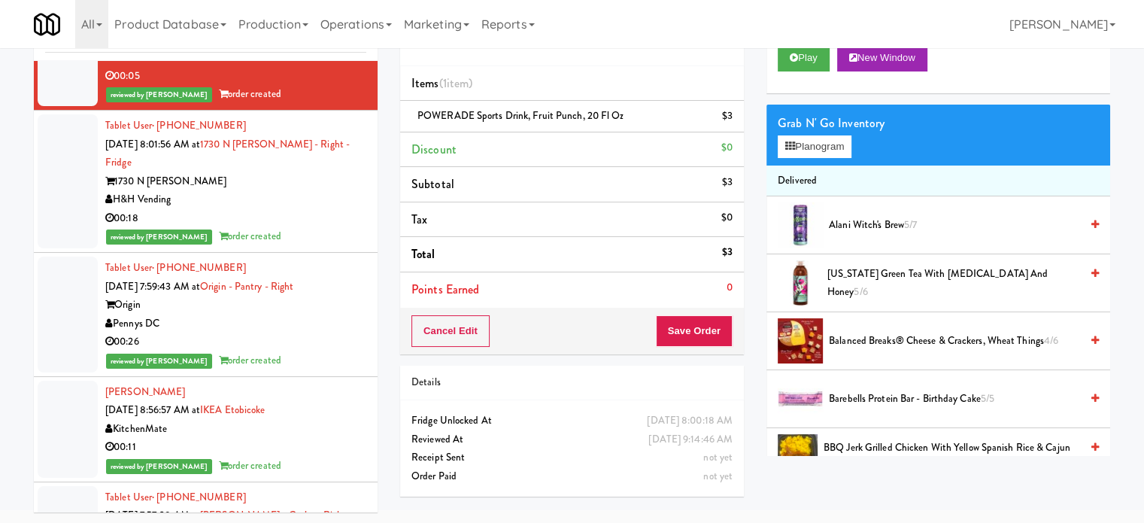
click at [332, 209] on div "00:18" at bounding box center [235, 218] width 261 height 19
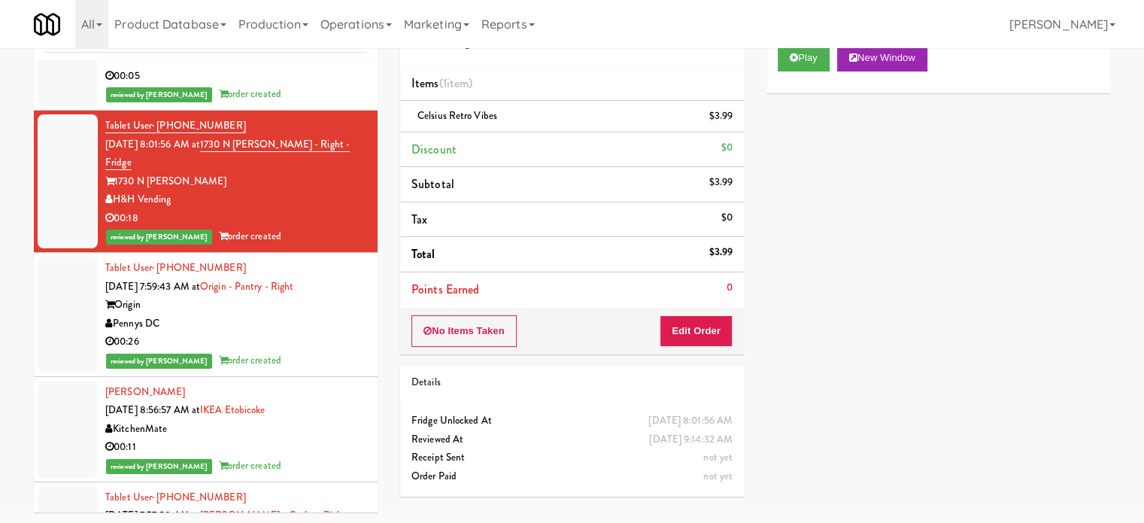
click at [327, 315] on div "Pennys DC" at bounding box center [235, 324] width 261 height 19
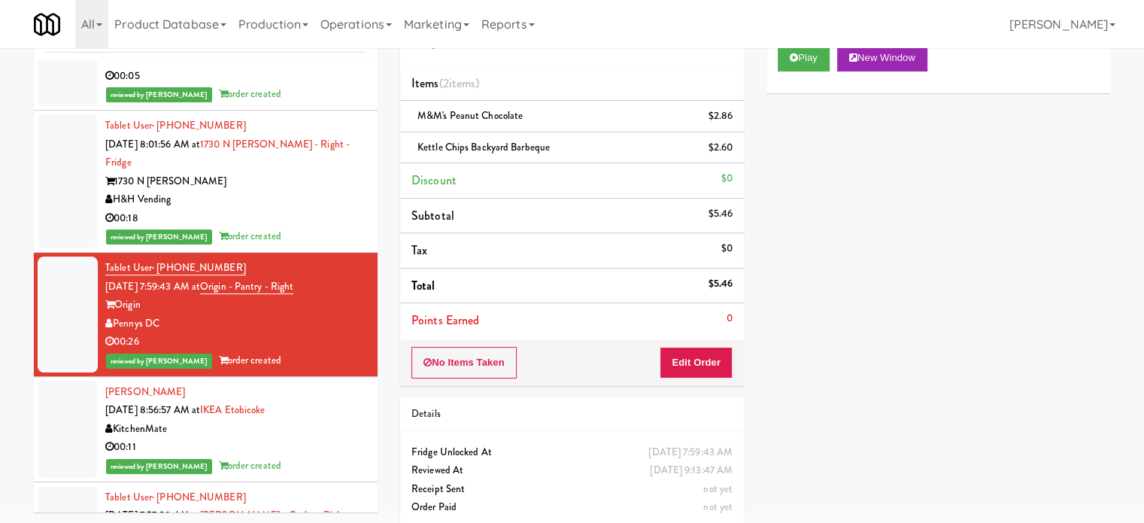
click at [341, 420] on div "KitchenMate" at bounding box center [235, 429] width 261 height 19
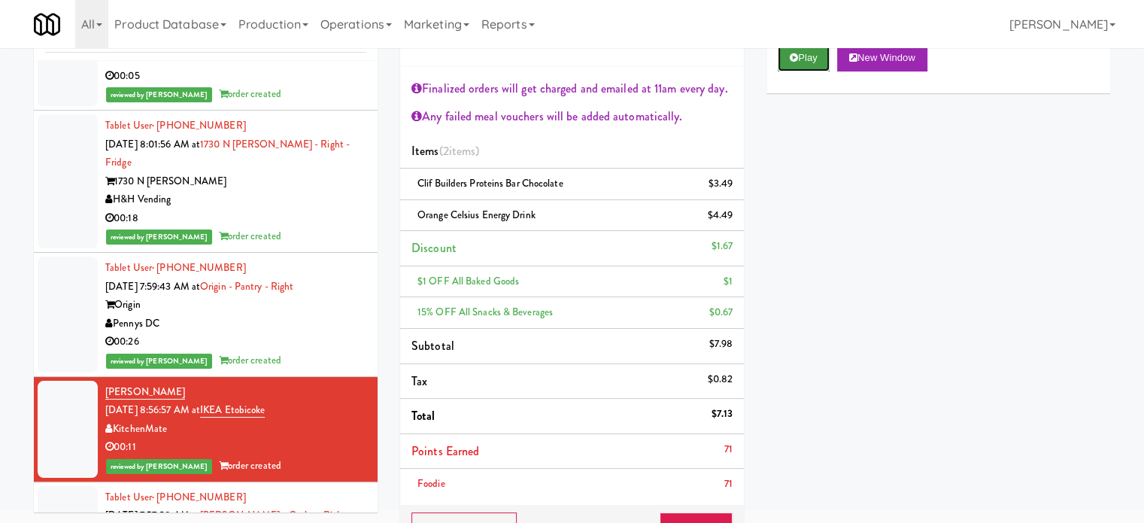
click at [810, 50] on button "Play" at bounding box center [804, 57] width 52 height 27
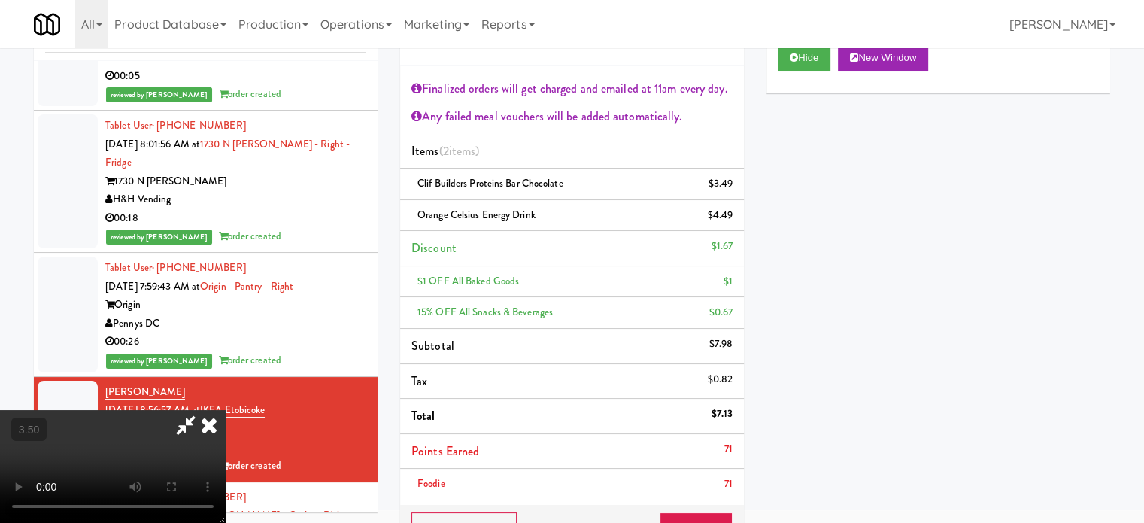
click at [226, 410] on video at bounding box center [113, 466] width 226 height 113
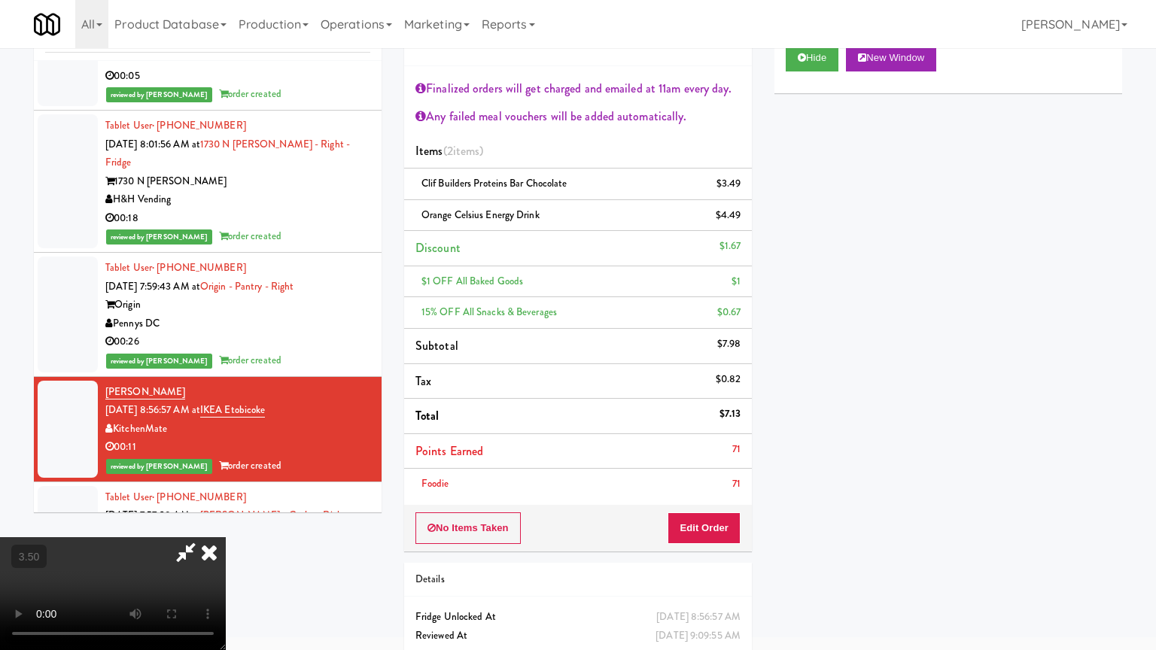
click at [226, 522] on video at bounding box center [113, 593] width 226 height 113
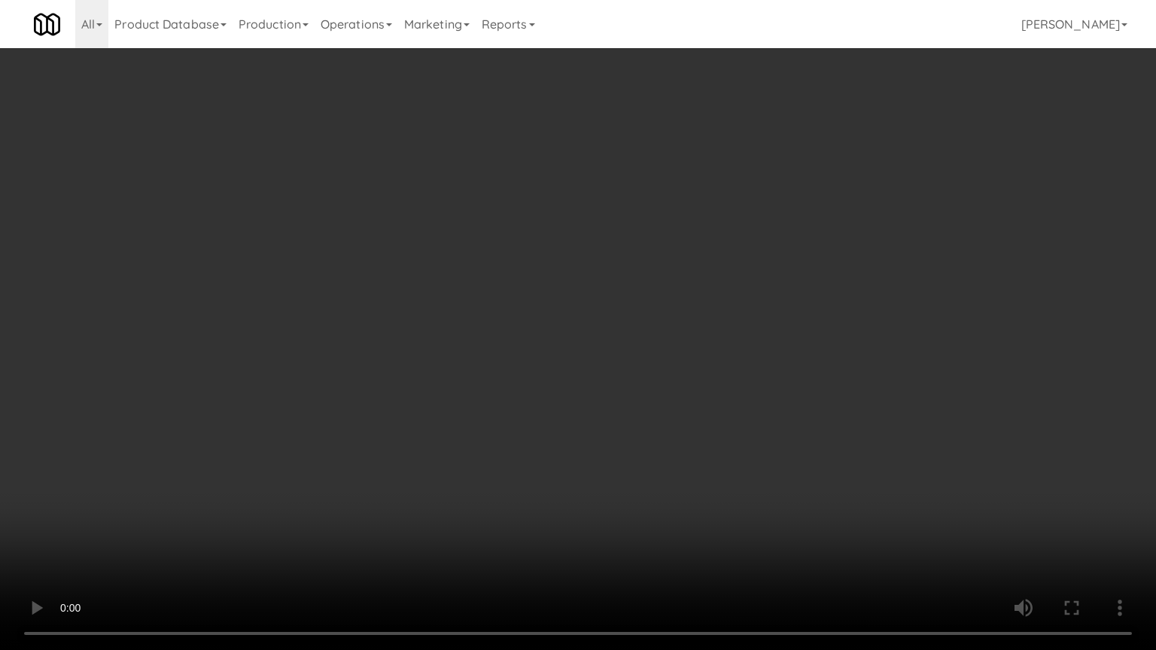
click at [533, 347] on video at bounding box center [578, 325] width 1156 height 650
click at [534, 345] on video at bounding box center [578, 325] width 1156 height 650
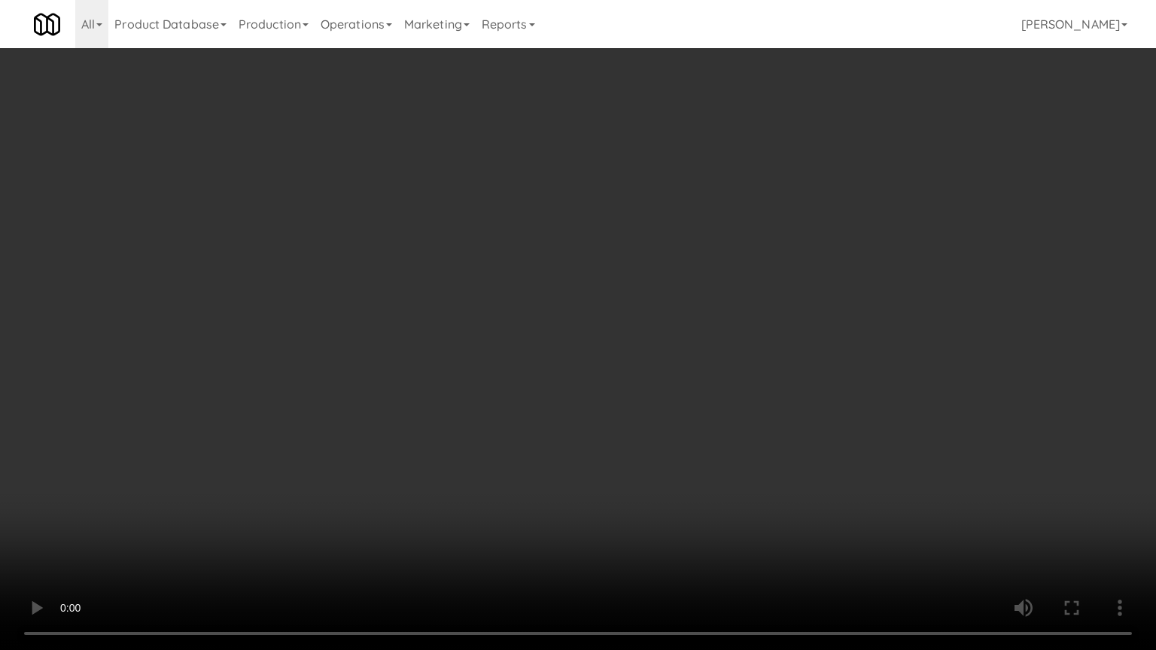
click at [534, 345] on video at bounding box center [578, 325] width 1156 height 650
click at [536, 342] on video at bounding box center [578, 325] width 1156 height 650
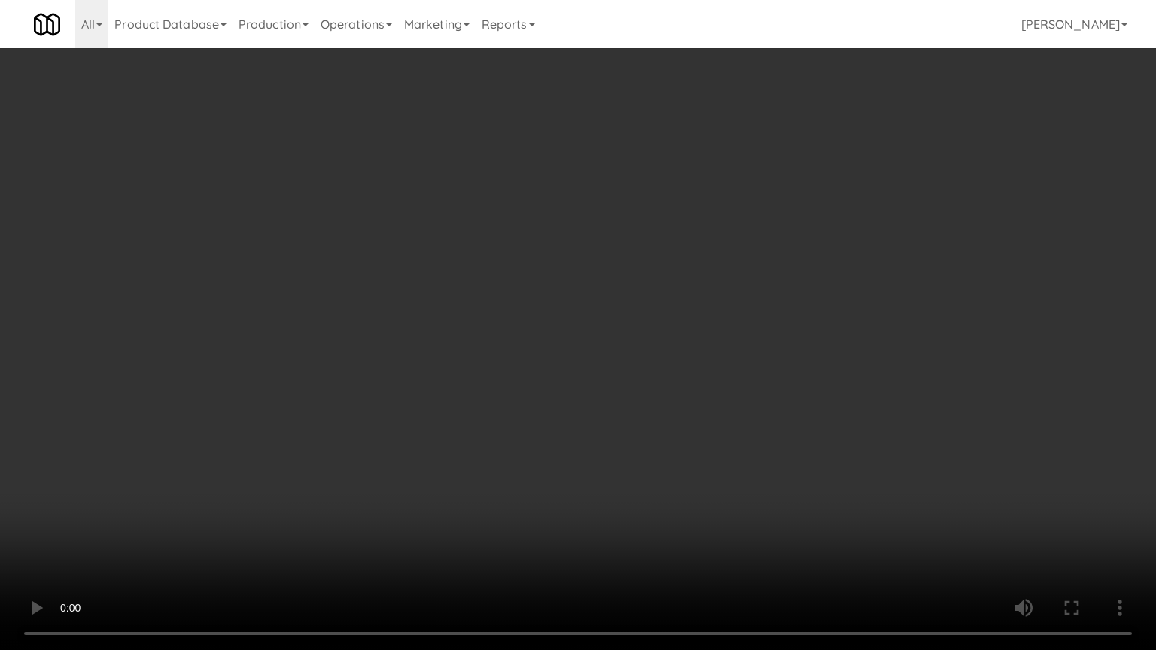
drag, startPoint x: 546, startPoint y: 334, endPoint x: 629, endPoint y: 290, distance: 94.2
click at [549, 333] on video at bounding box center [578, 325] width 1156 height 650
click at [602, 310] on video at bounding box center [578, 325] width 1156 height 650
click at [607, 307] on video at bounding box center [578, 325] width 1156 height 650
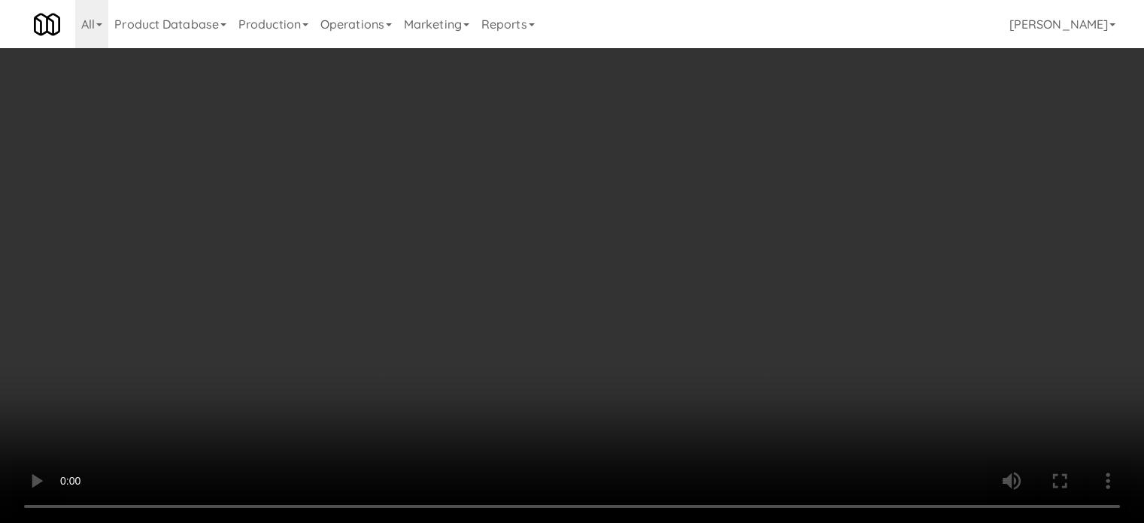
click at [421, 327] on video at bounding box center [572, 261] width 1144 height 523
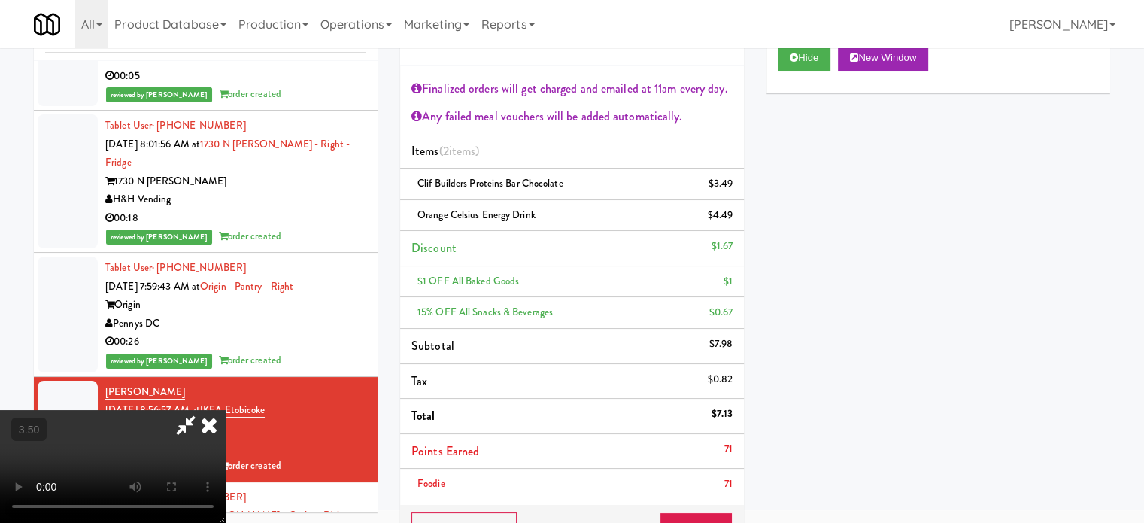
drag, startPoint x: 421, startPoint y: 324, endPoint x: 496, endPoint y: 395, distance: 103.2
click at [226, 410] on video at bounding box center [113, 466] width 226 height 113
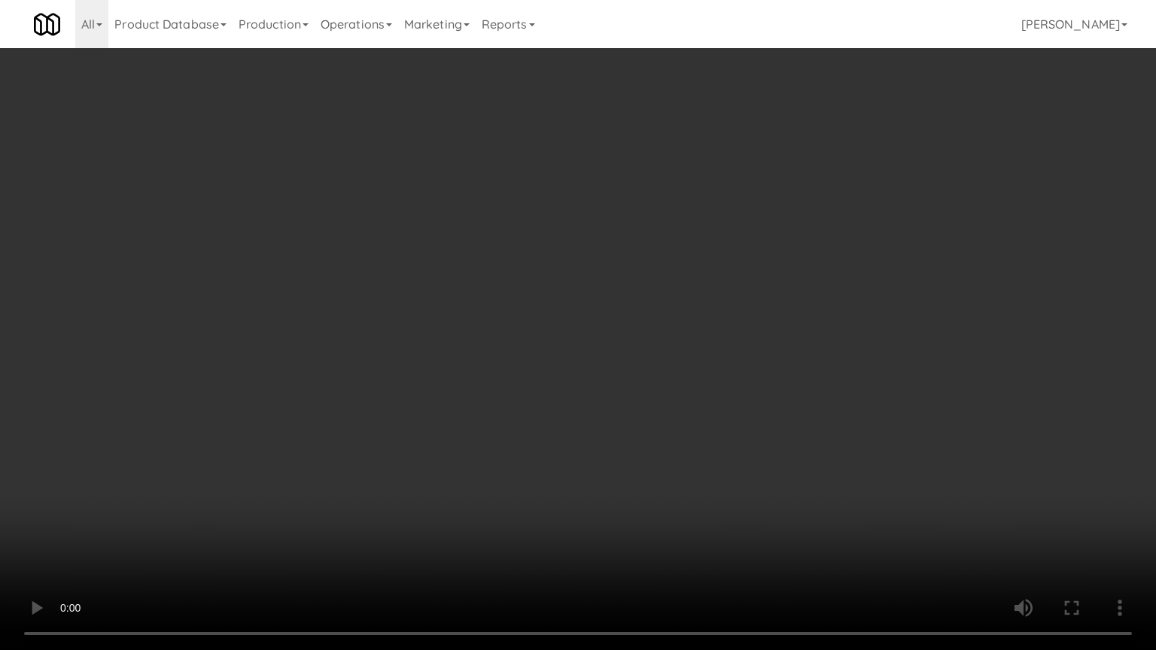
click at [296, 487] on video at bounding box center [578, 325] width 1156 height 650
click at [582, 313] on video at bounding box center [578, 325] width 1156 height 650
click at [583, 313] on video at bounding box center [578, 325] width 1156 height 650
click at [581, 312] on video at bounding box center [578, 325] width 1156 height 650
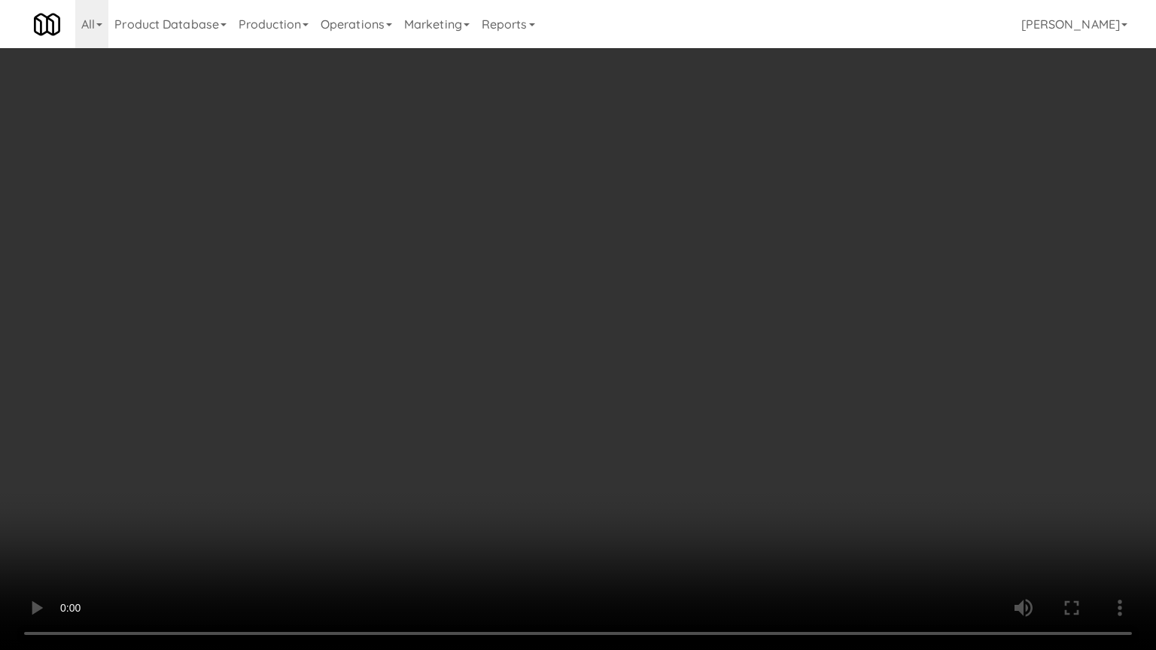
click at [590, 316] on video at bounding box center [578, 325] width 1156 height 650
click at [618, 318] on video at bounding box center [578, 325] width 1156 height 650
click at [607, 314] on video at bounding box center [578, 325] width 1156 height 650
click at [618, 311] on video at bounding box center [578, 325] width 1156 height 650
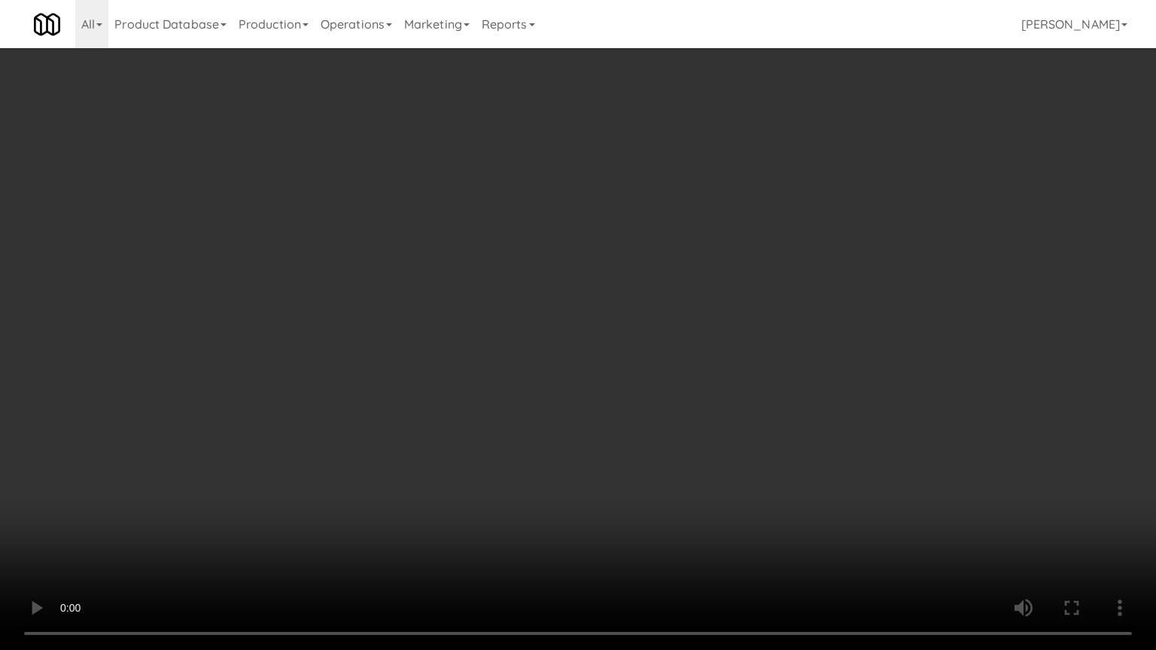
click at [618, 311] on video at bounding box center [578, 325] width 1156 height 650
click at [618, 312] on video at bounding box center [578, 325] width 1156 height 650
click at [620, 315] on video at bounding box center [578, 325] width 1156 height 650
click at [617, 313] on video at bounding box center [578, 325] width 1156 height 650
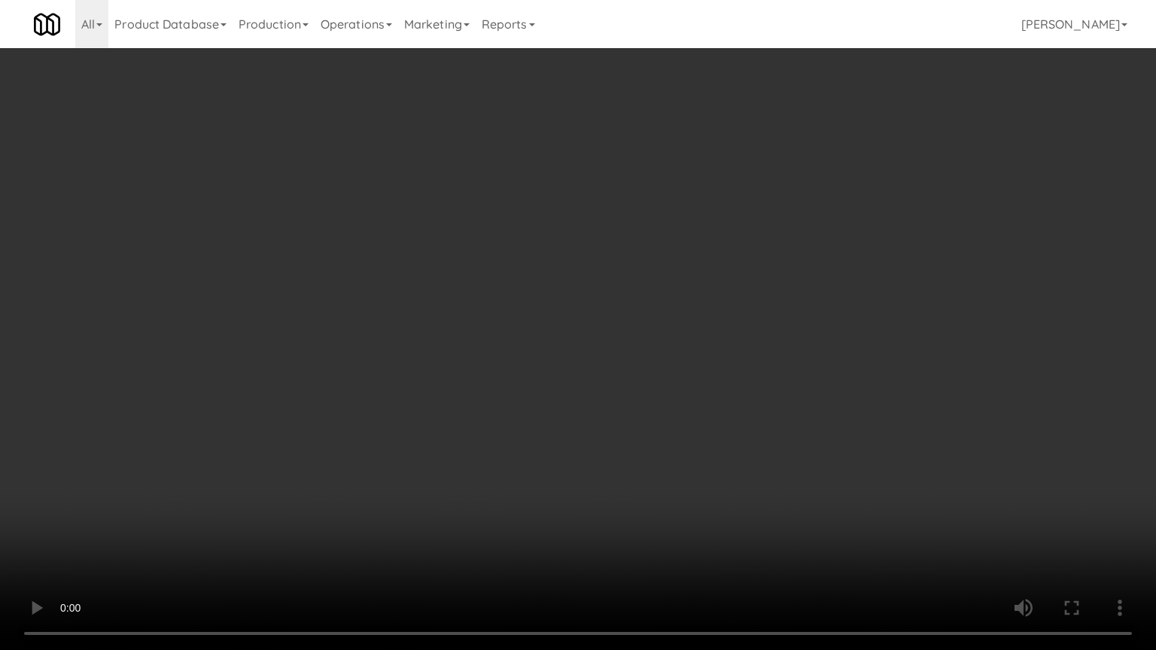
click at [611, 306] on video at bounding box center [578, 325] width 1156 height 650
click at [615, 304] on video at bounding box center [578, 325] width 1156 height 650
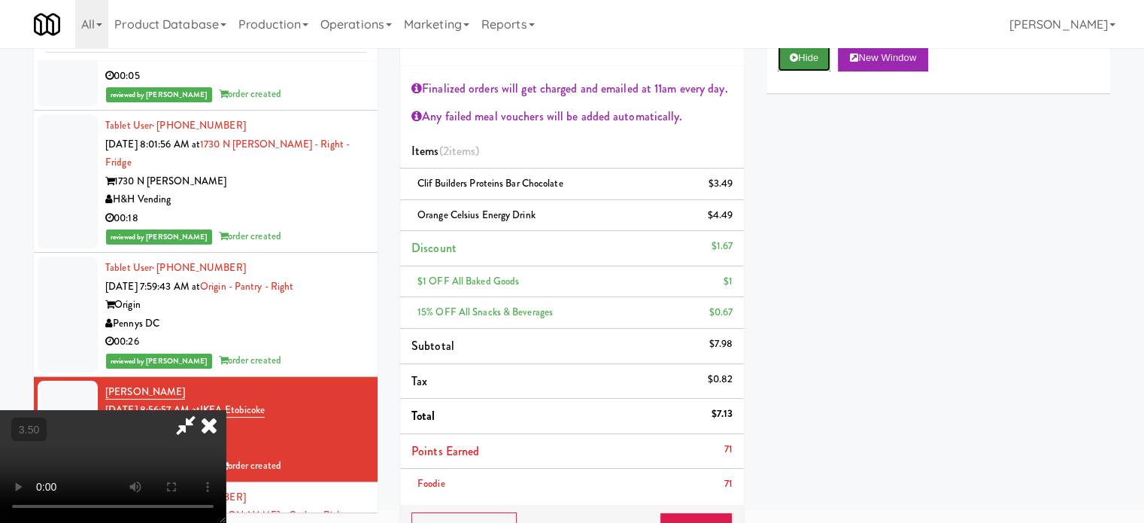
click at [811, 54] on button "Hide" at bounding box center [804, 57] width 53 height 27
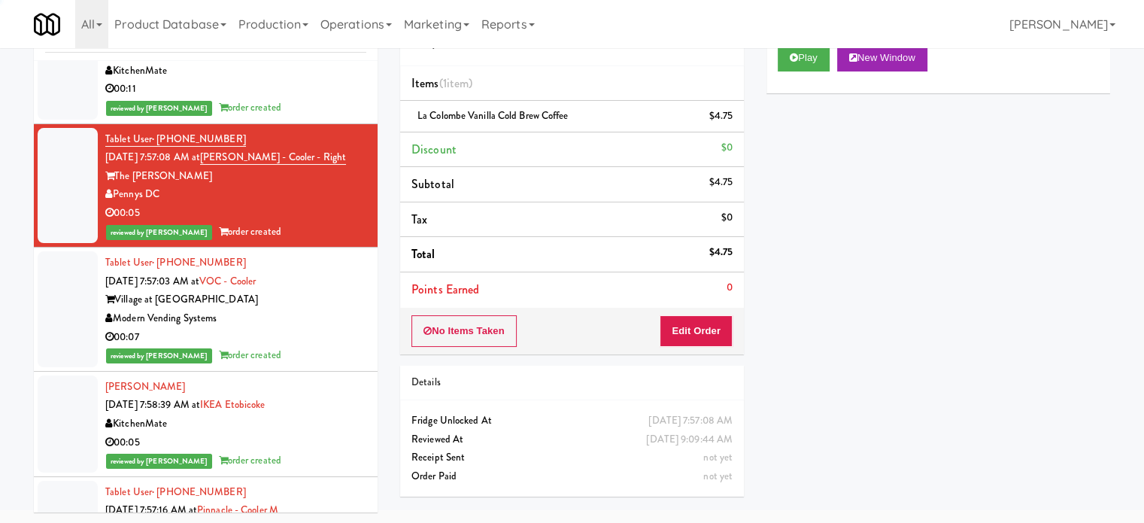
scroll to position [7112, 0]
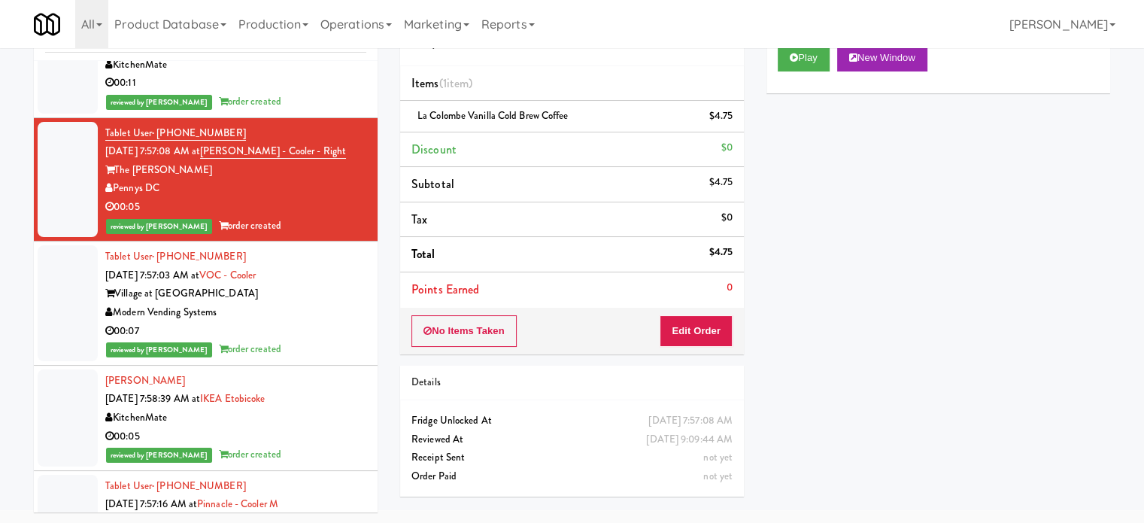
drag, startPoint x: 299, startPoint y: 274, endPoint x: 334, endPoint y: 282, distance: 36.3
click at [299, 303] on div "Modern Vending Systems" at bounding box center [235, 312] width 261 height 19
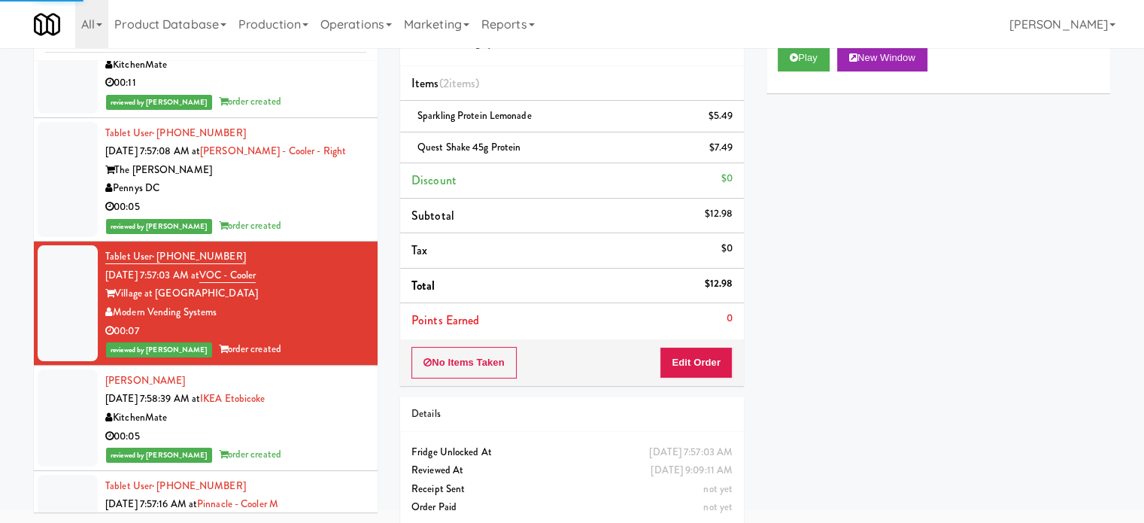
drag, startPoint x: 303, startPoint y: 372, endPoint x: 331, endPoint y: 357, distance: 31.3
click at [304, 409] on div "KitchenMate" at bounding box center [235, 418] width 261 height 19
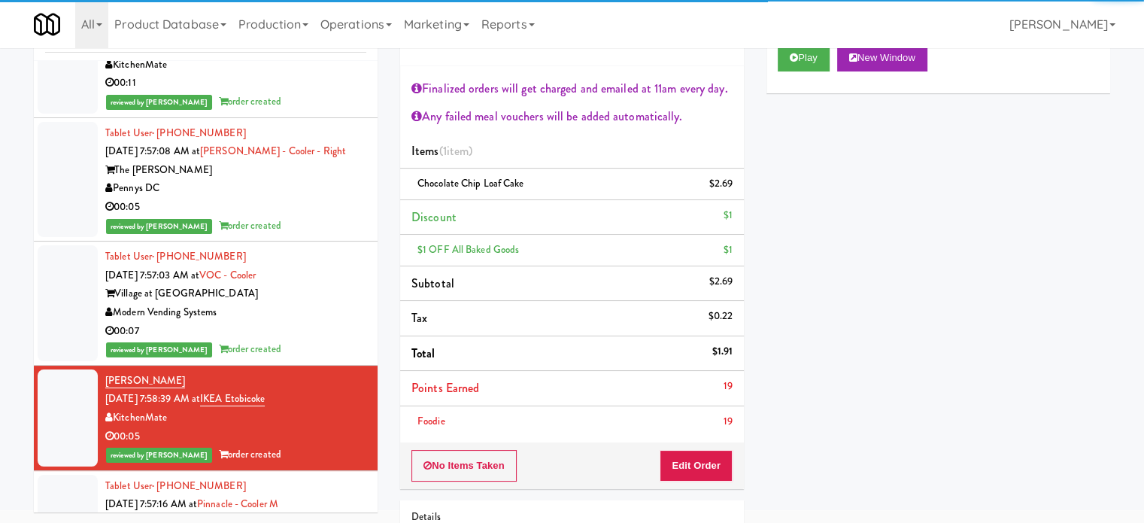
scroll to position [7488, 0]
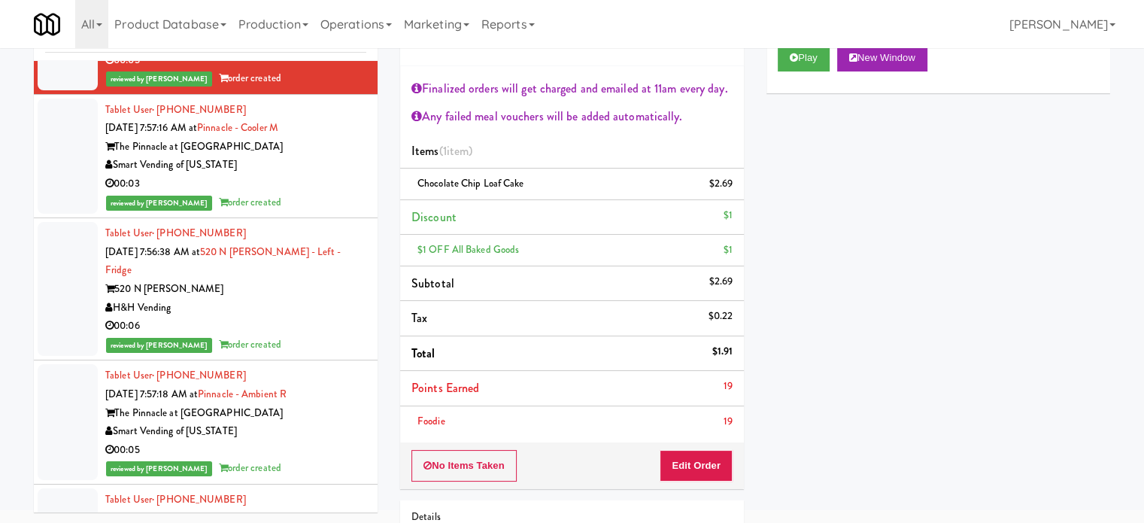
click at [316, 175] on div "00:03" at bounding box center [235, 184] width 261 height 19
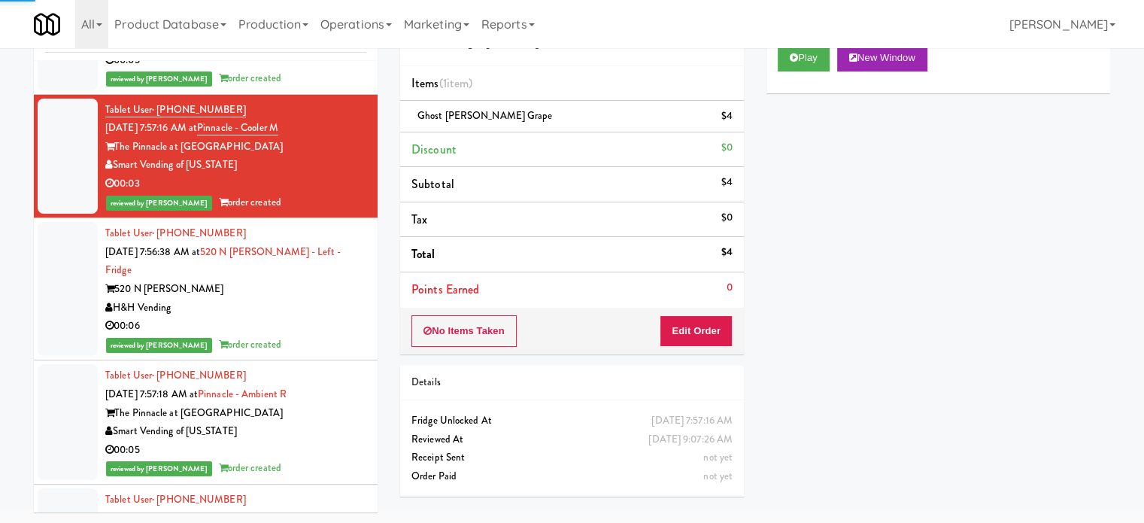
click at [317, 299] on div "H&H Vending" at bounding box center [235, 308] width 261 height 19
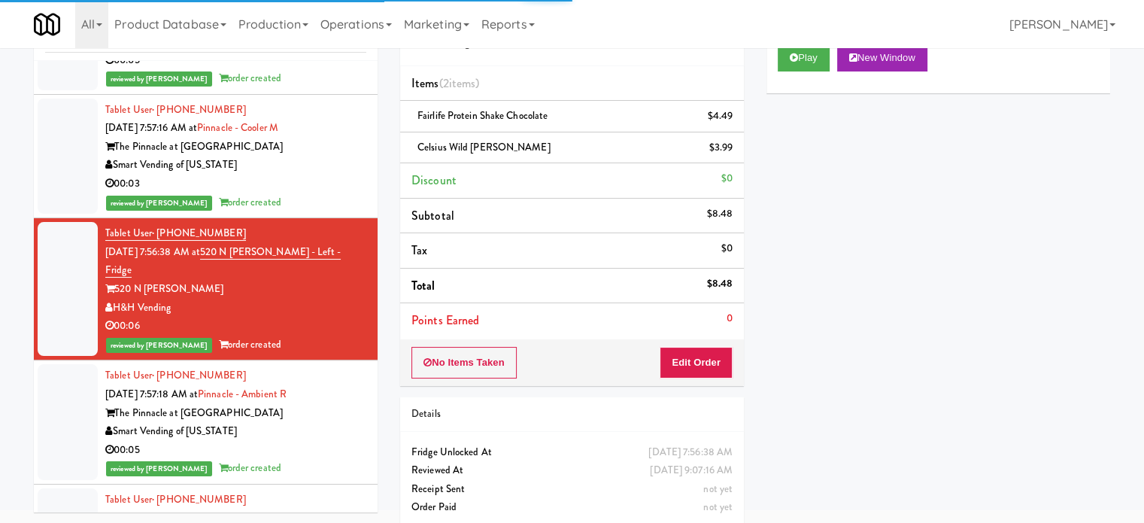
click at [316, 422] on div "Smart Vending of [US_STATE]" at bounding box center [235, 431] width 261 height 19
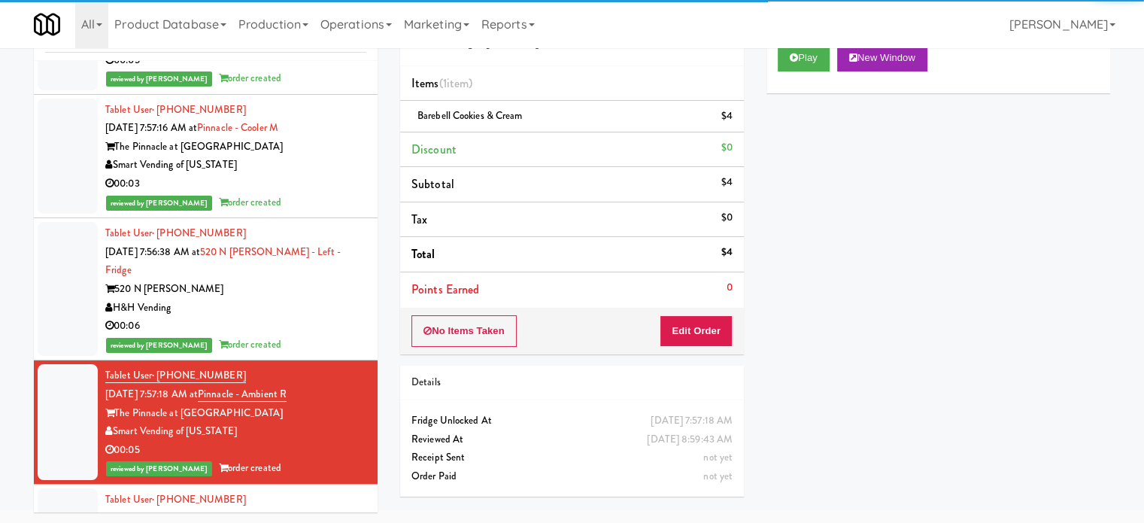
scroll to position [7864, 0]
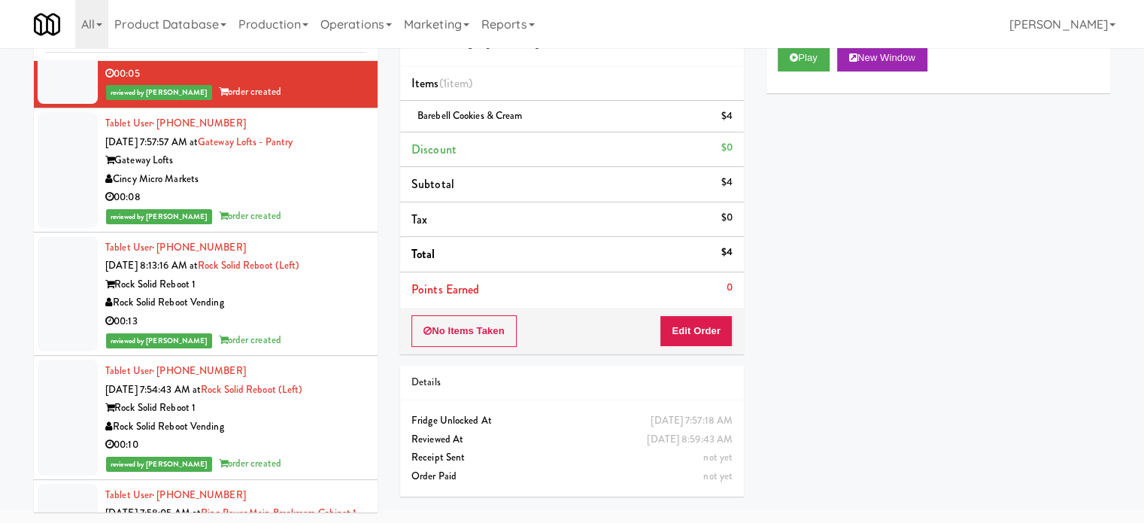
click at [330, 170] on div "Cincy Micro Markets" at bounding box center [235, 179] width 261 height 19
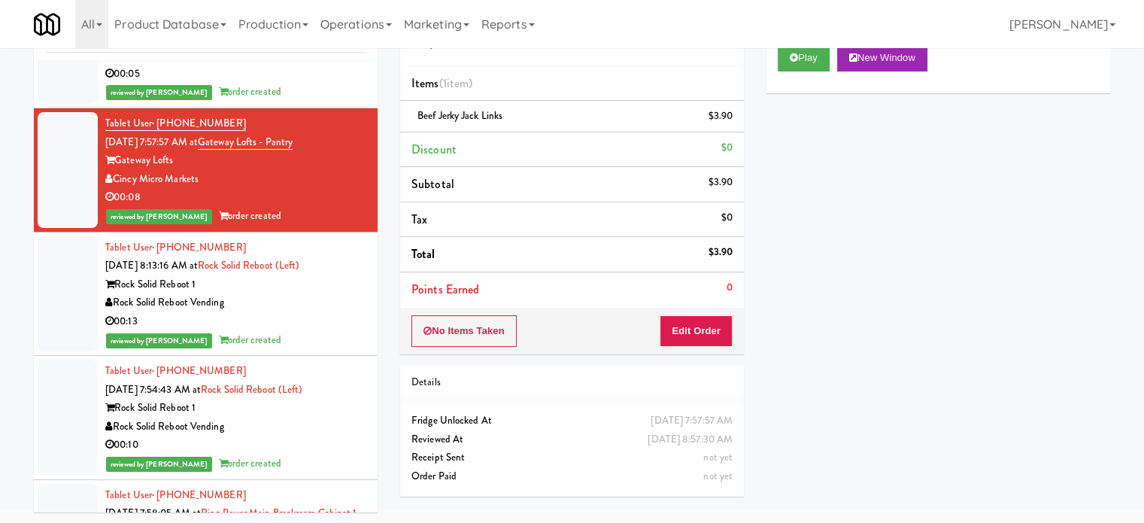
click at [302, 312] on div "00:13" at bounding box center [235, 321] width 261 height 19
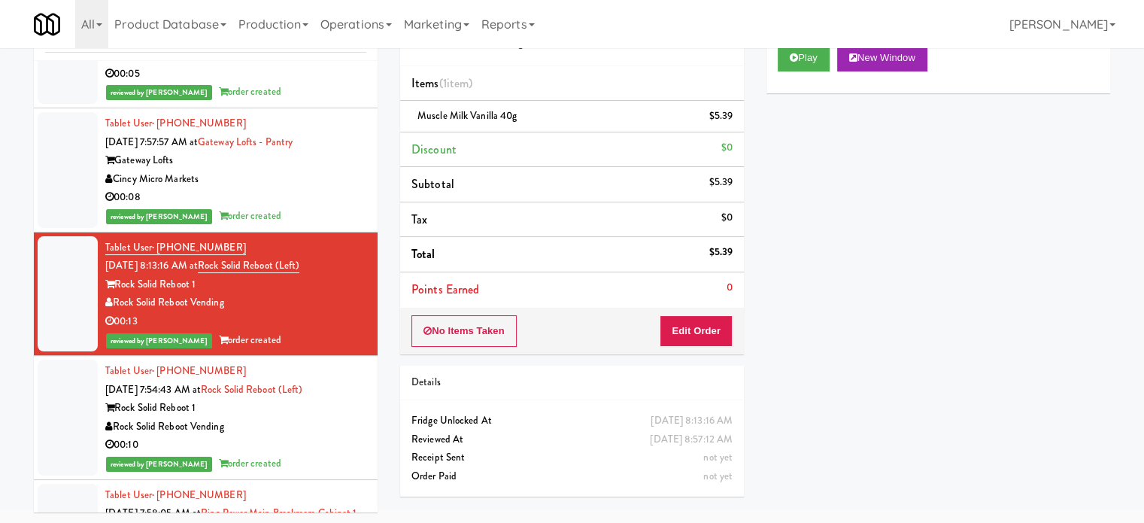
click at [281, 454] on div "reviewed by [PERSON_NAME] L order created" at bounding box center [235, 463] width 261 height 19
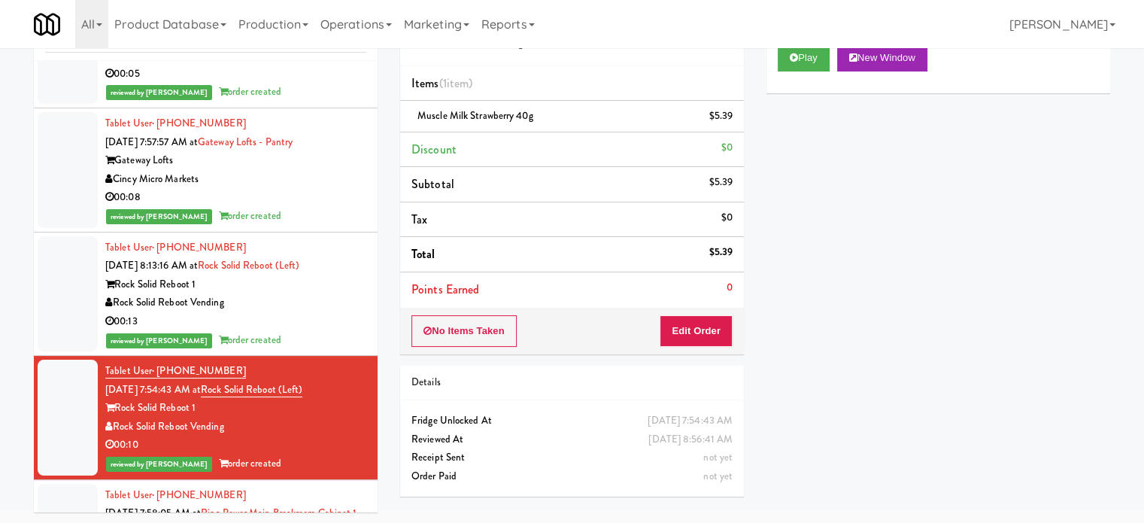
scroll to position [8241, 0]
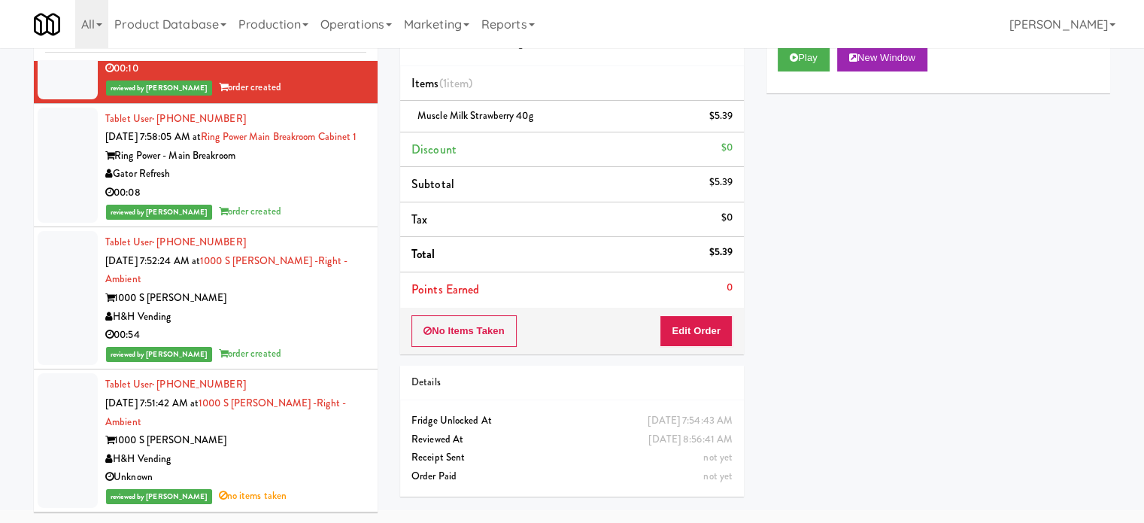
click at [299, 165] on div "Gator Refresh" at bounding box center [235, 174] width 261 height 19
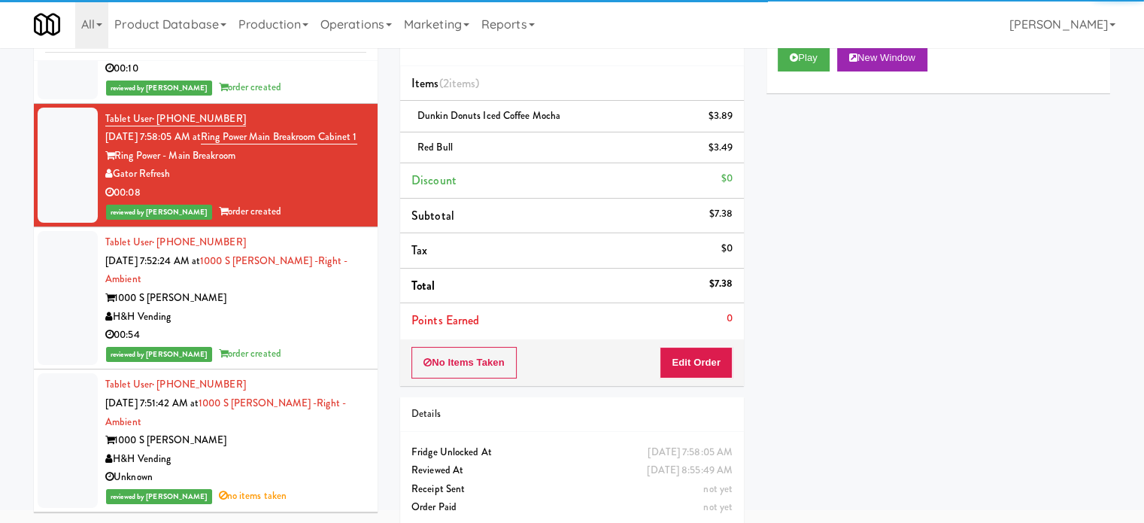
click at [301, 308] on div "H&H Vending" at bounding box center [235, 317] width 261 height 19
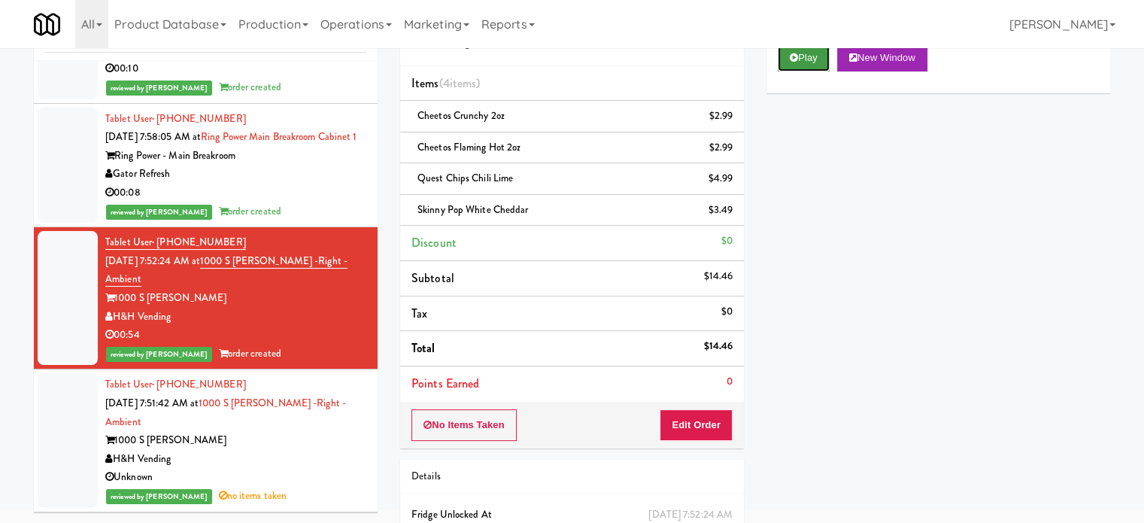
click at [813, 62] on button "Play" at bounding box center [804, 57] width 52 height 27
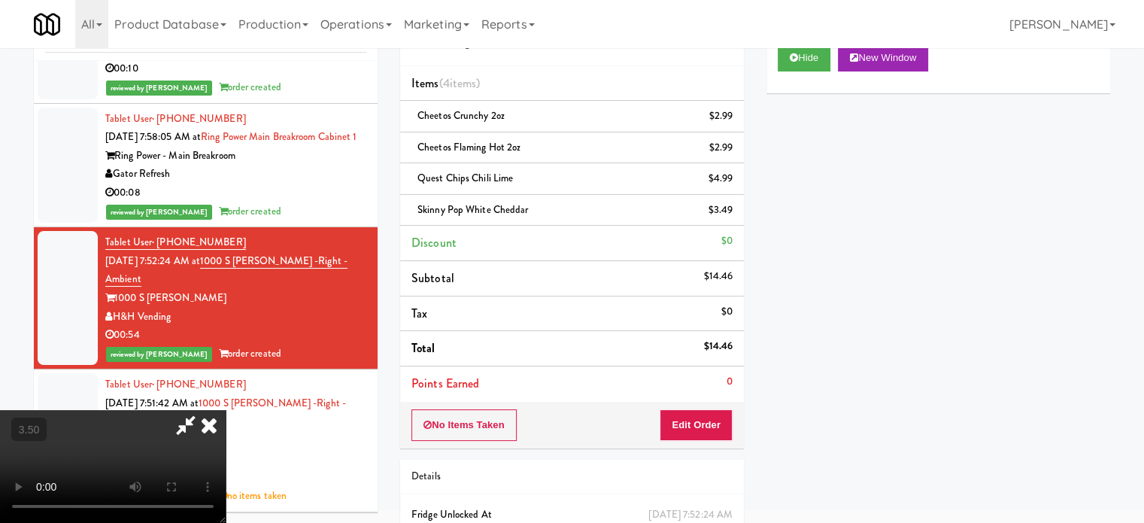
click at [226, 410] on video at bounding box center [113, 466] width 226 height 113
drag, startPoint x: 410, startPoint y: 358, endPoint x: 476, endPoint y: 275, distance: 106.1
click at [226, 410] on video at bounding box center [113, 466] width 226 height 113
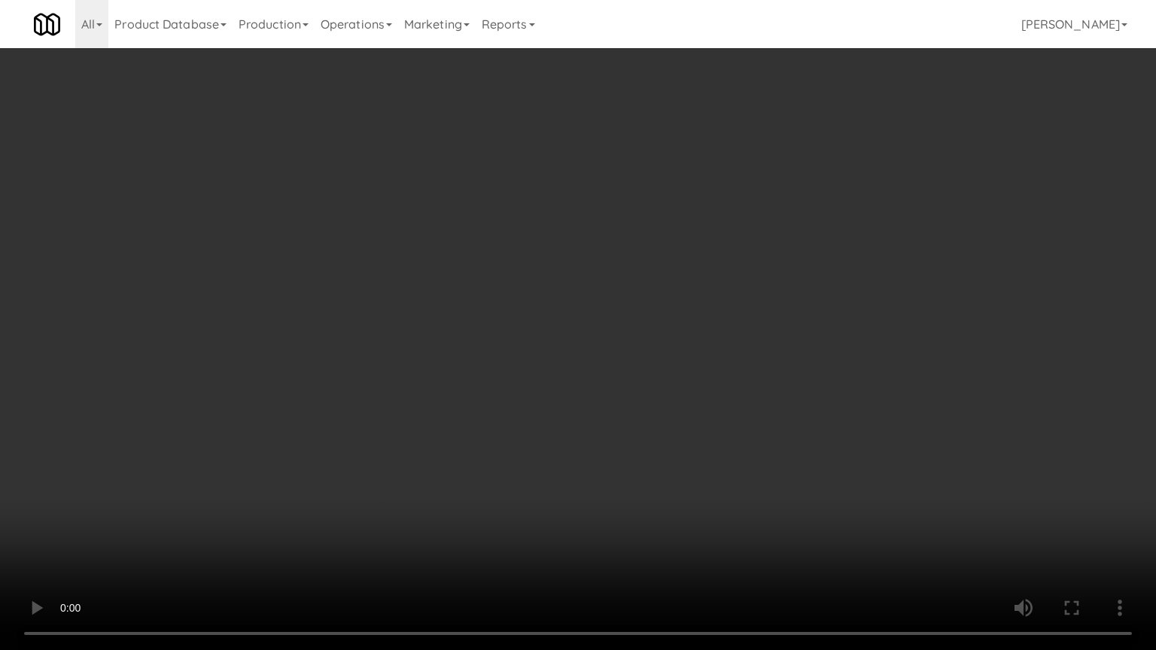
scroll to position [8223, 0]
click at [509, 263] on video at bounding box center [578, 325] width 1156 height 650
click at [536, 262] on video at bounding box center [578, 325] width 1156 height 650
click at [695, 271] on video at bounding box center [578, 325] width 1156 height 650
click at [707, 263] on video at bounding box center [578, 325] width 1156 height 650
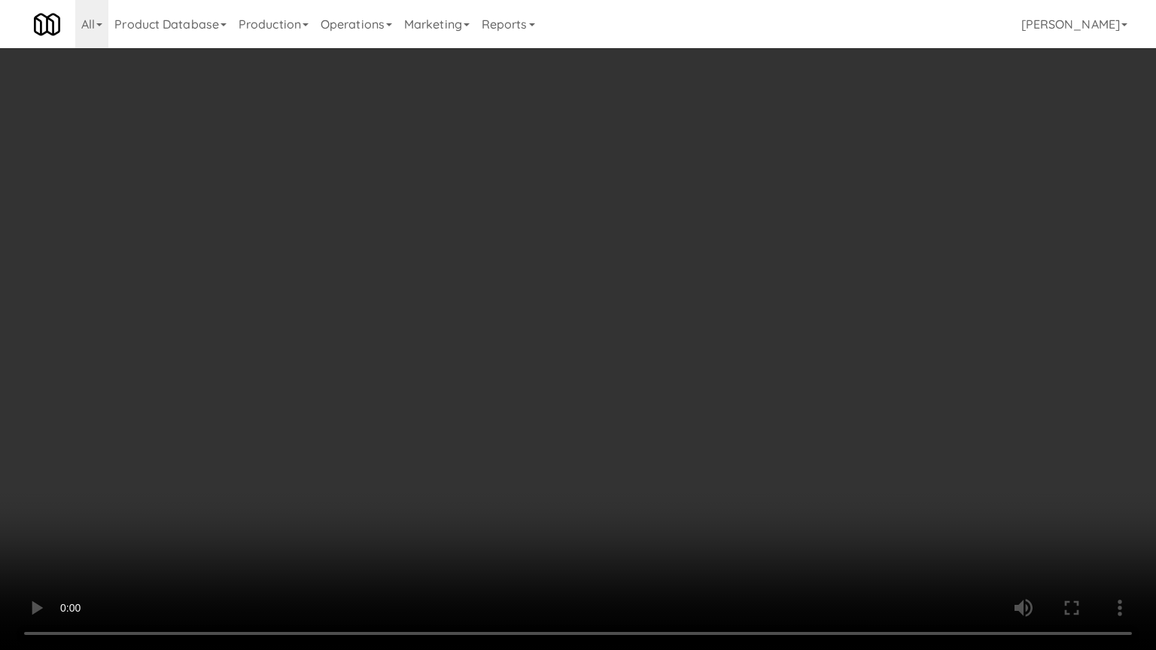
click at [710, 258] on video at bounding box center [578, 325] width 1156 height 650
click at [704, 223] on video at bounding box center [578, 325] width 1156 height 650
click at [710, 211] on video at bounding box center [578, 325] width 1156 height 650
click at [714, 211] on video at bounding box center [578, 325] width 1156 height 650
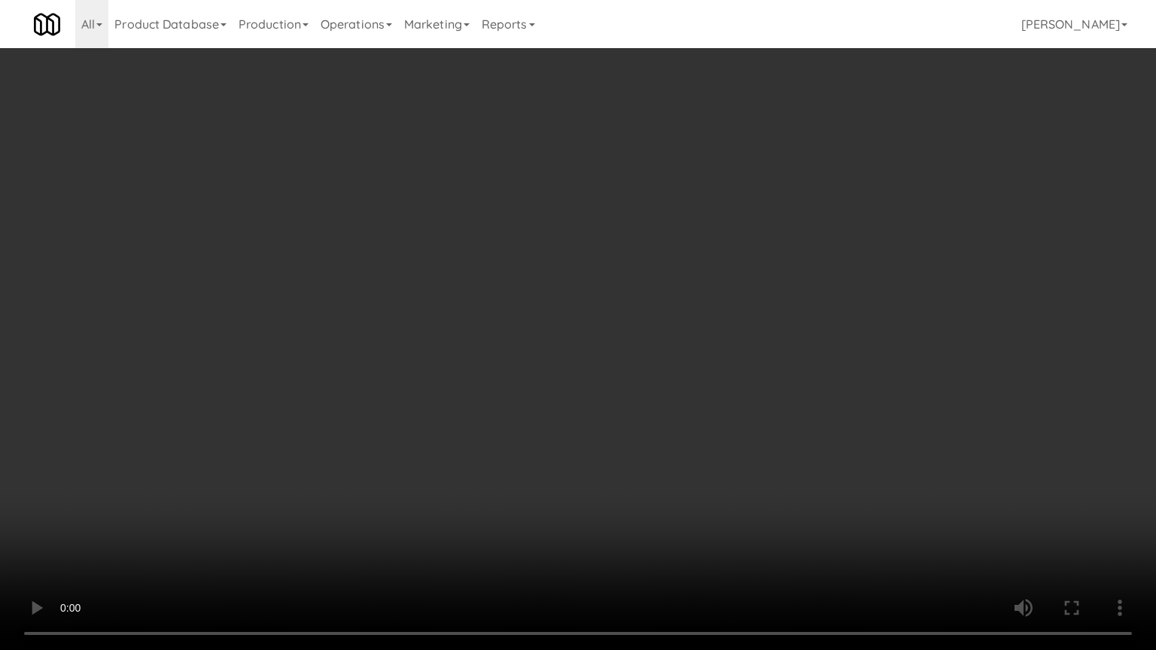
click at [714, 211] on video at bounding box center [578, 325] width 1156 height 650
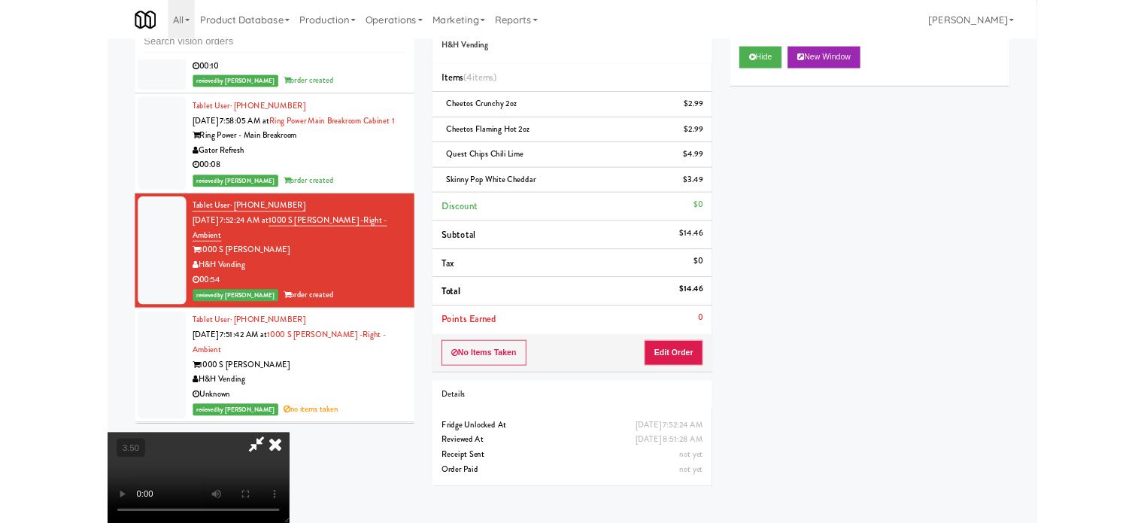
scroll to position [8241, 0]
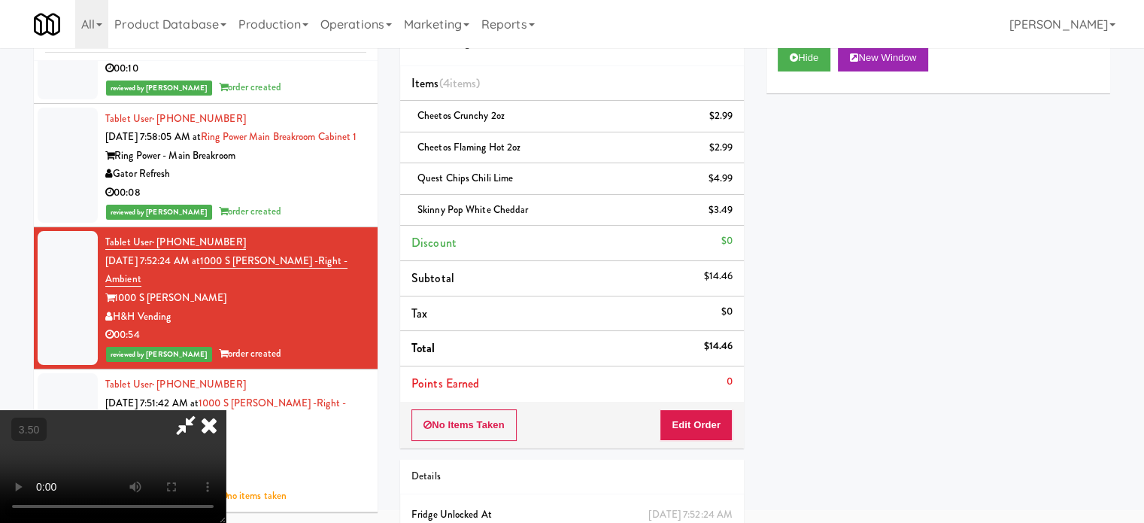
click at [226, 410] on icon at bounding box center [209, 425] width 33 height 30
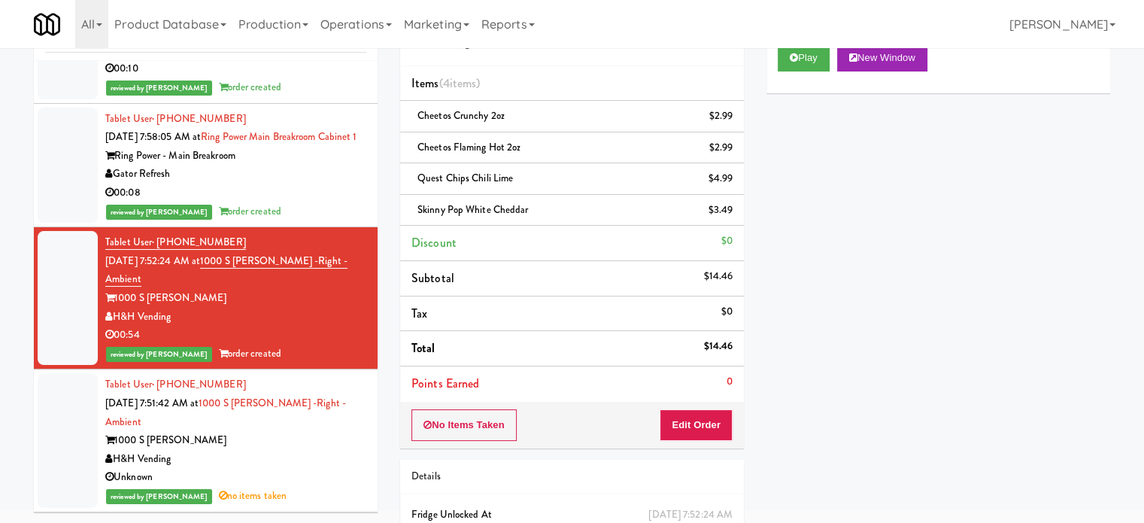
drag, startPoint x: 323, startPoint y: 409, endPoint x: 319, endPoint y: 366, distance: 42.3
click at [323, 468] on div "Unknown" at bounding box center [235, 477] width 261 height 19
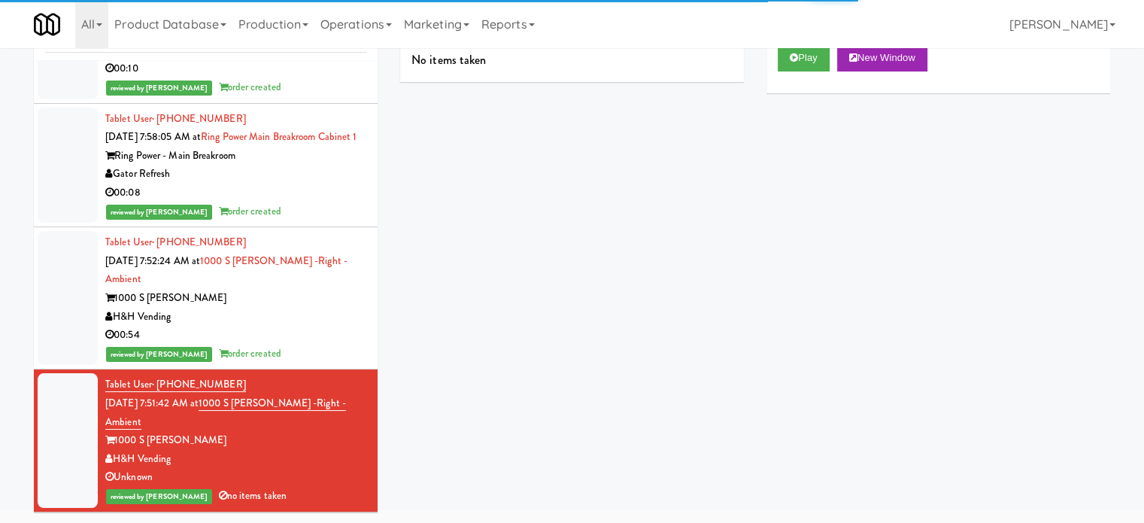
scroll to position [8617, 0]
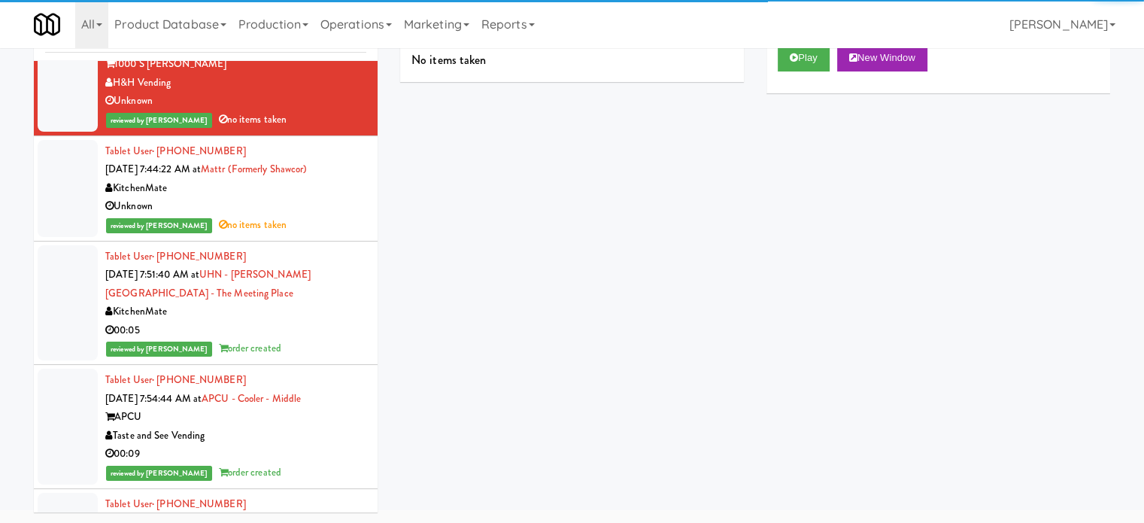
click at [325, 216] on div "reviewed by [PERSON_NAME] no items taken" at bounding box center [235, 225] width 261 height 19
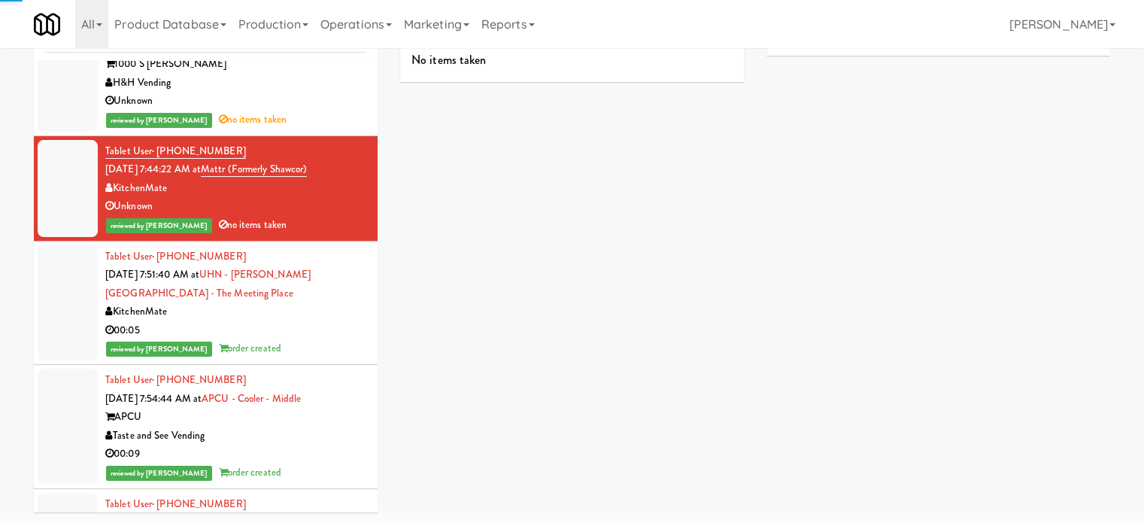
drag, startPoint x: 317, startPoint y: 251, endPoint x: 346, endPoint y: 254, distance: 29.6
click at [318, 302] on div "KitchenMate" at bounding box center [235, 311] width 261 height 19
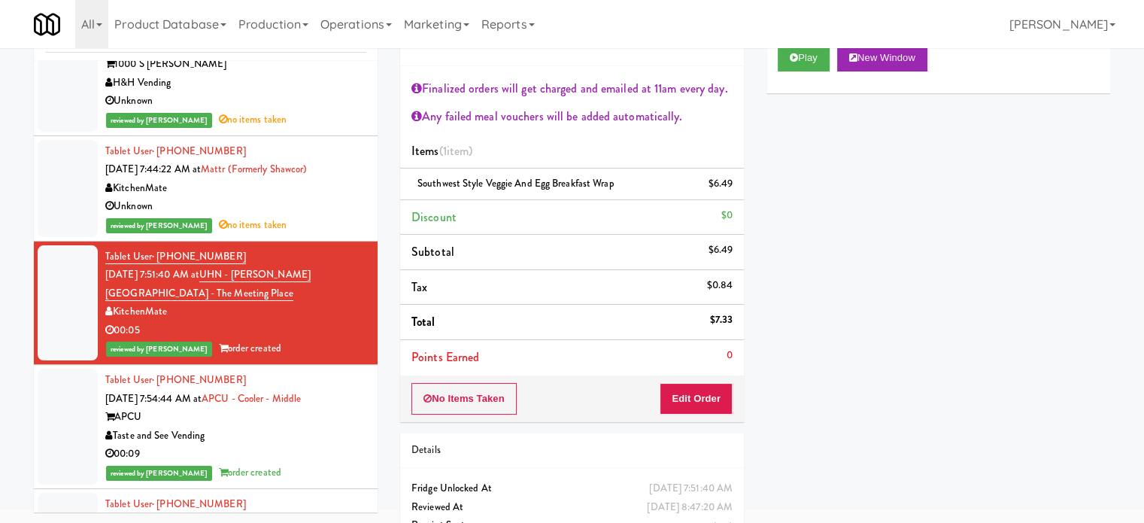
click at [322, 427] on div "Taste and See Vending" at bounding box center [235, 436] width 261 height 19
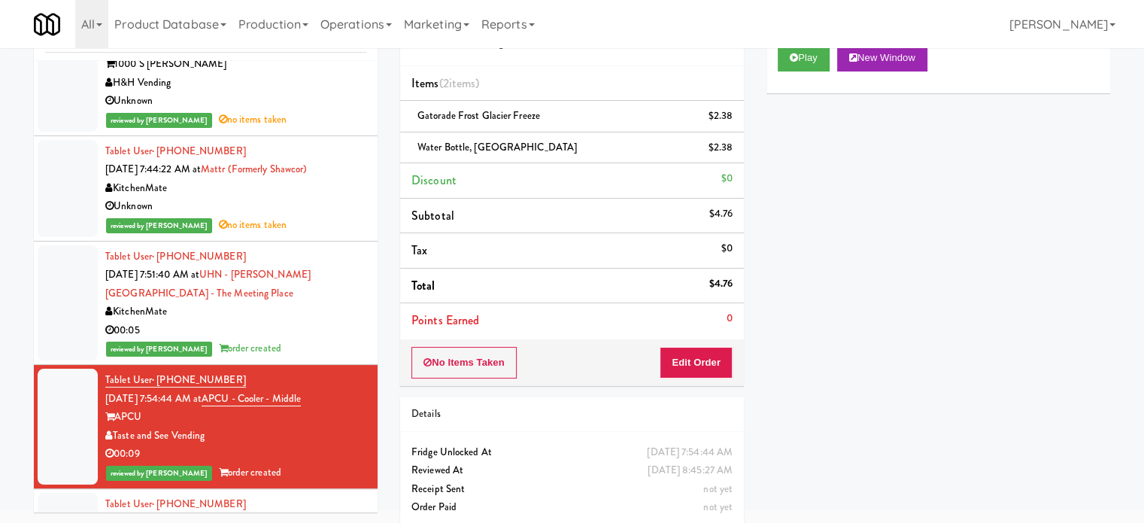
click at [327, 216] on div "reviewed by [PERSON_NAME] no items taken" at bounding box center [235, 225] width 261 height 19
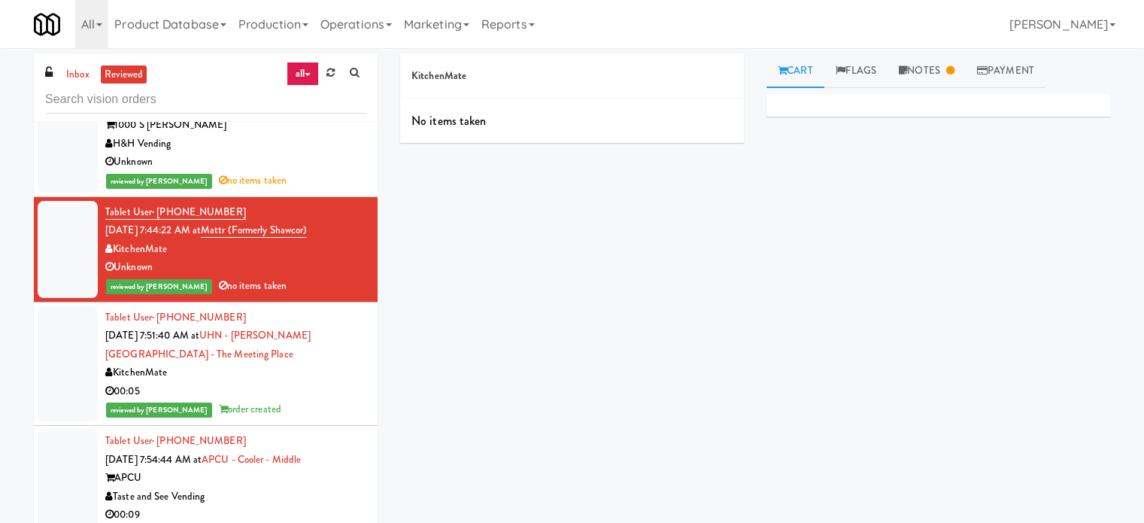
scroll to position [8993, 0]
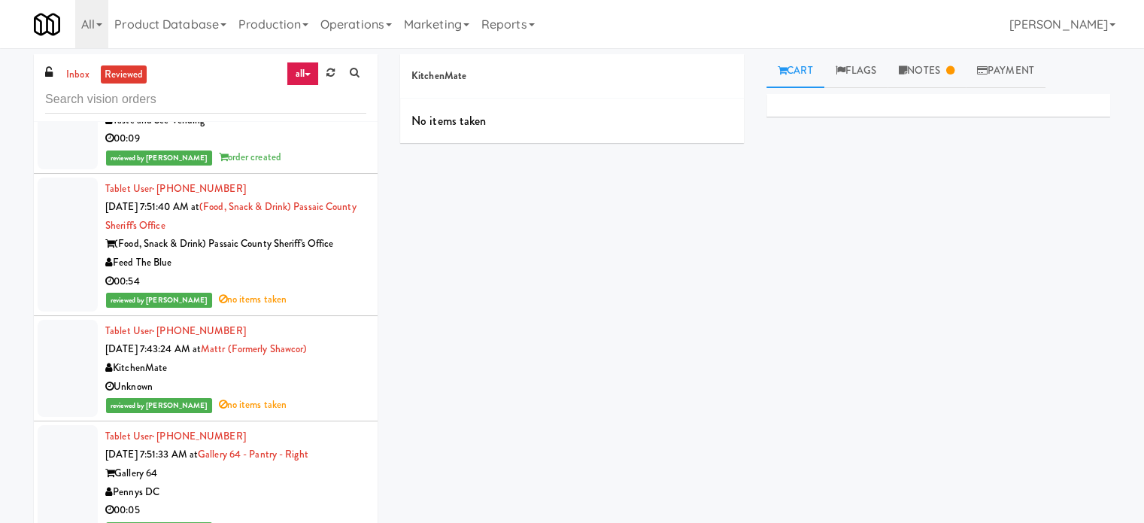
click at [328, 378] on div "Unknown" at bounding box center [235, 387] width 261 height 19
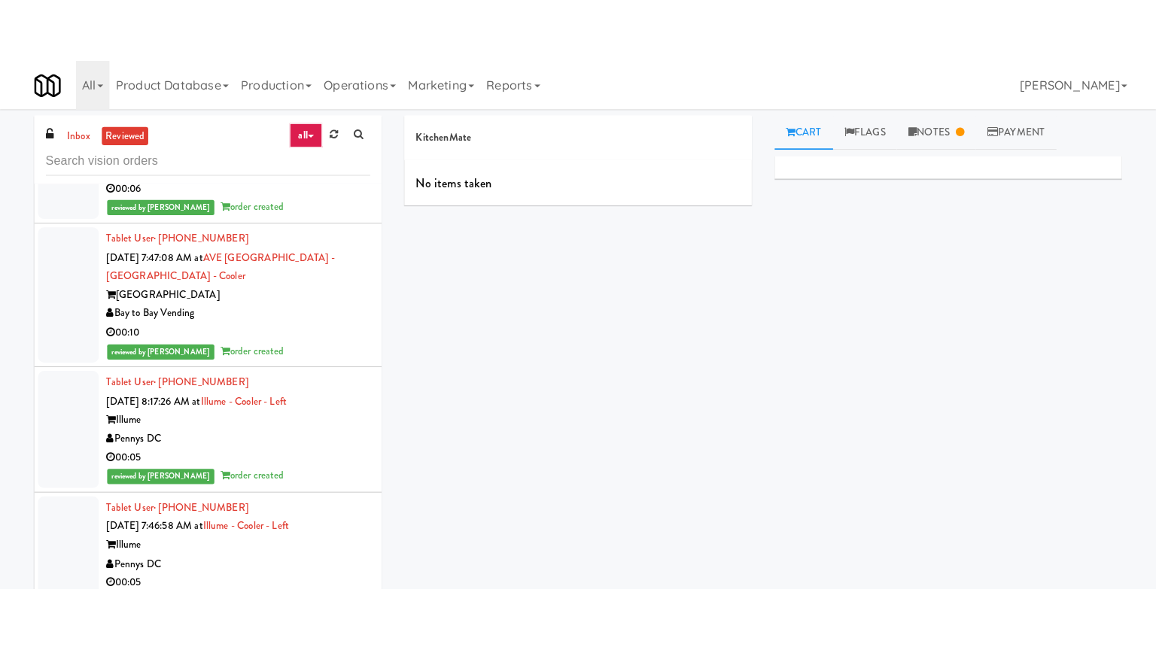
scroll to position [12001, 0]
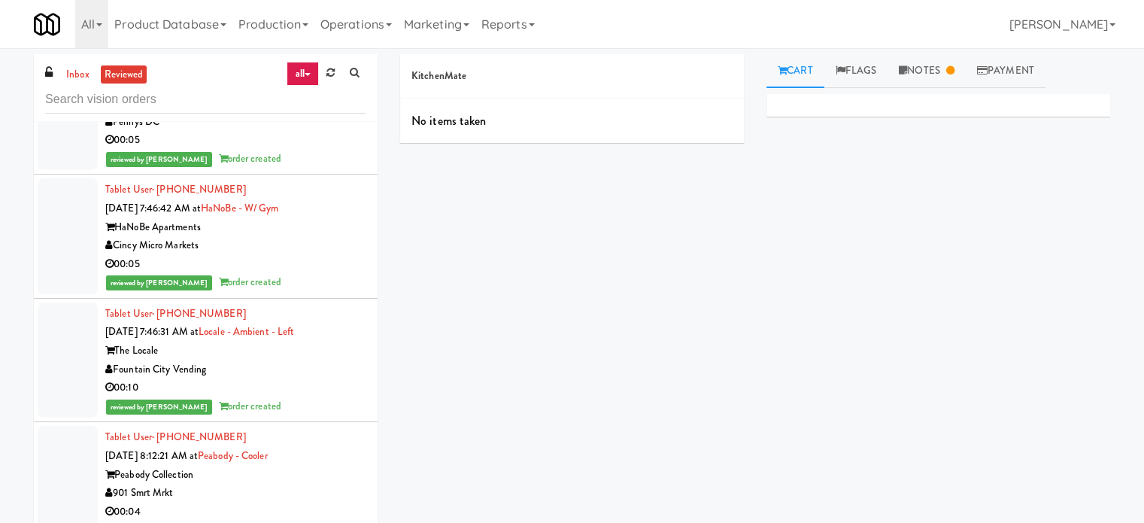
click at [321, 360] on div "Fountain City Vending" at bounding box center [235, 369] width 261 height 19
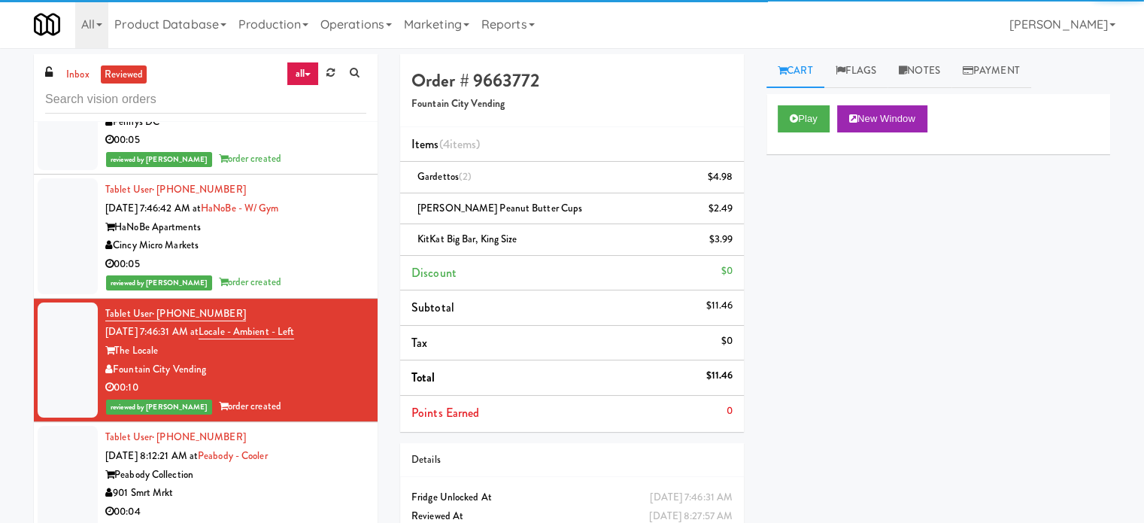
click at [324, 192] on div "Tablet User · (740) 669-5624 [DATE] 7:46:42 AM at HaNoBe - w/ Gym HaNoBe Apartm…" at bounding box center [235, 236] width 261 height 111
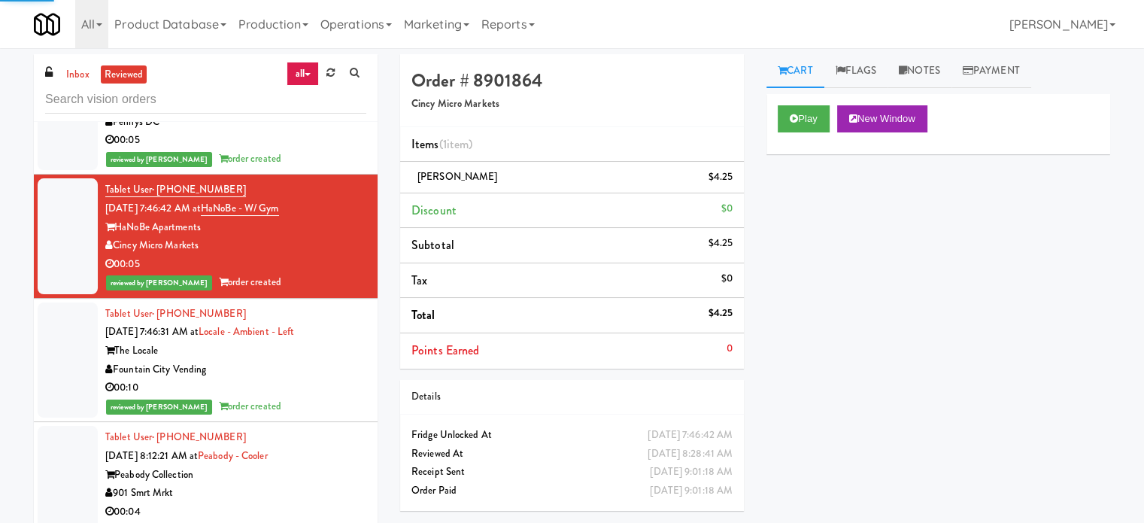
click at [320, 342] on div "The Locale" at bounding box center [235, 351] width 261 height 19
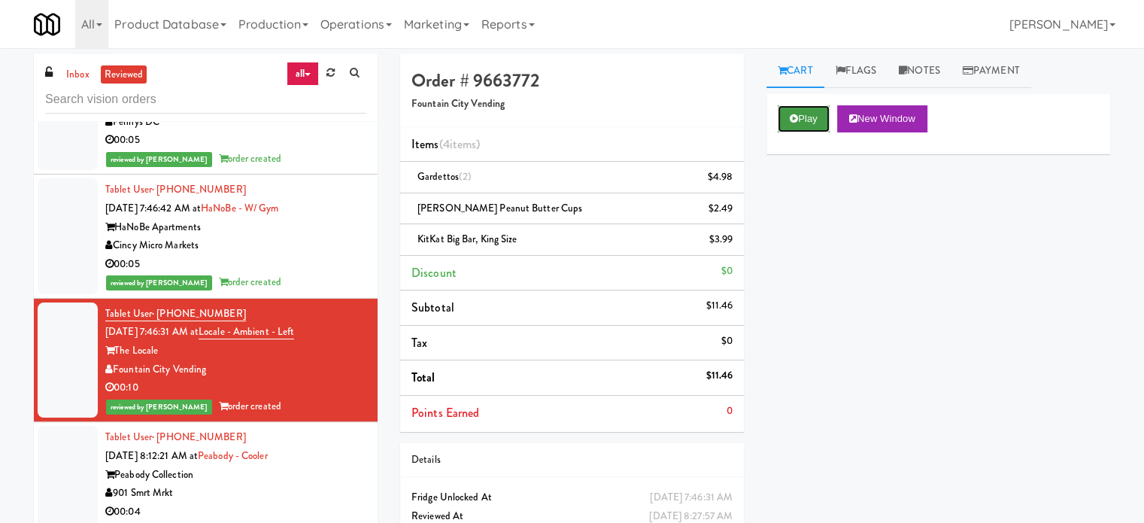
click at [810, 122] on button "Play" at bounding box center [804, 118] width 52 height 27
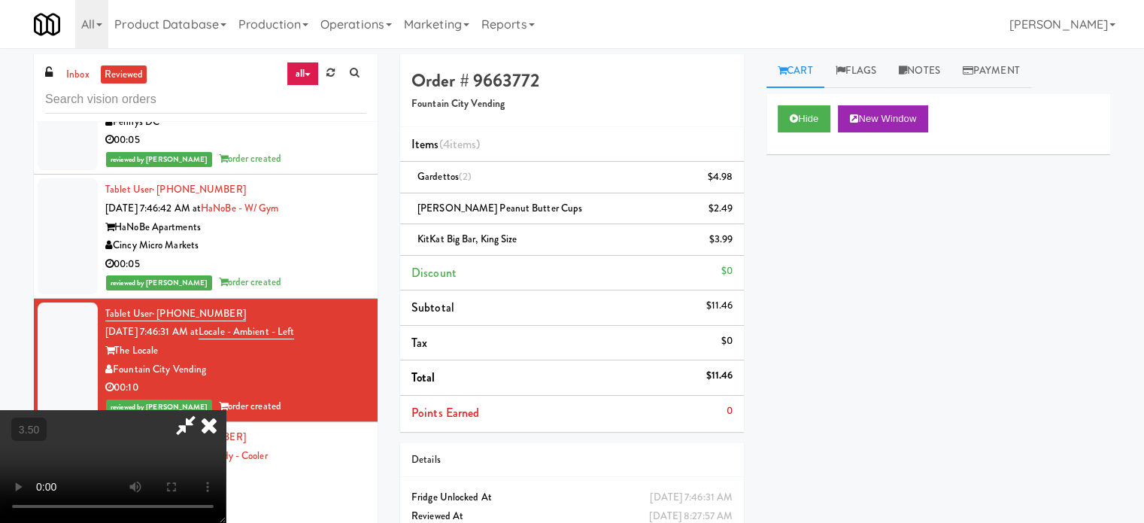
drag, startPoint x: 509, startPoint y: 333, endPoint x: 516, endPoint y: 324, distance: 10.7
click at [226, 410] on video at bounding box center [113, 466] width 226 height 113
drag, startPoint x: 516, startPoint y: 324, endPoint x: 518, endPoint y: 315, distance: 9.9
click at [226, 410] on video at bounding box center [113, 466] width 226 height 113
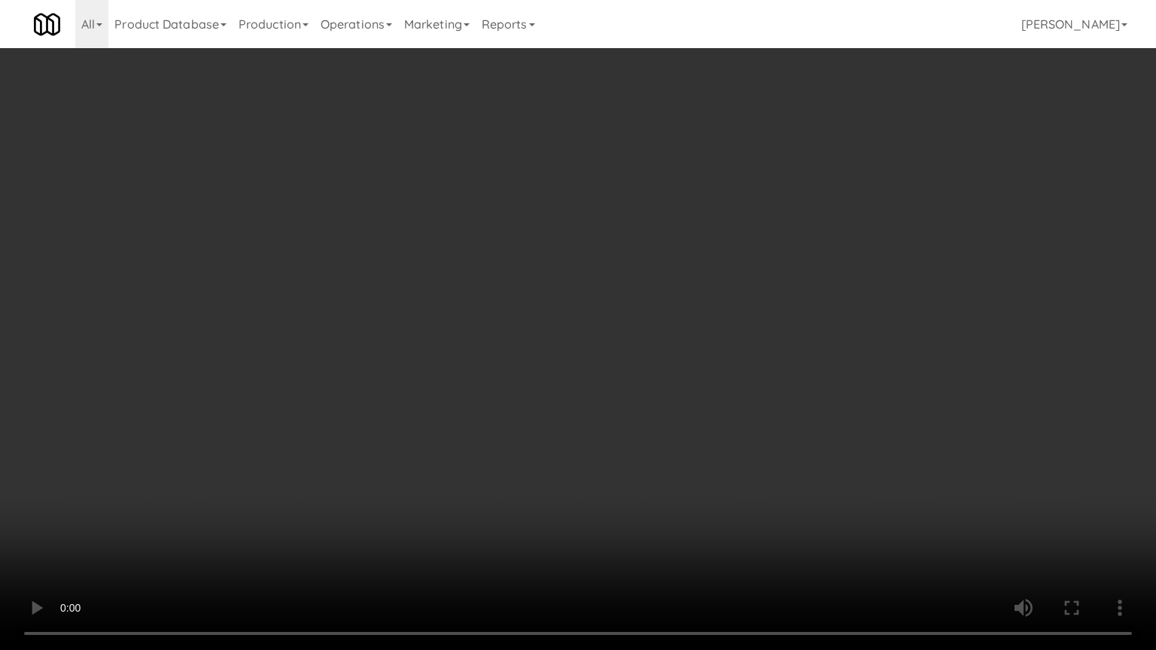
click at [559, 300] on video at bounding box center [578, 325] width 1156 height 650
click at [562, 310] on video at bounding box center [578, 325] width 1156 height 650
click at [586, 319] on video at bounding box center [578, 325] width 1156 height 650
click at [588, 322] on video at bounding box center [578, 325] width 1156 height 650
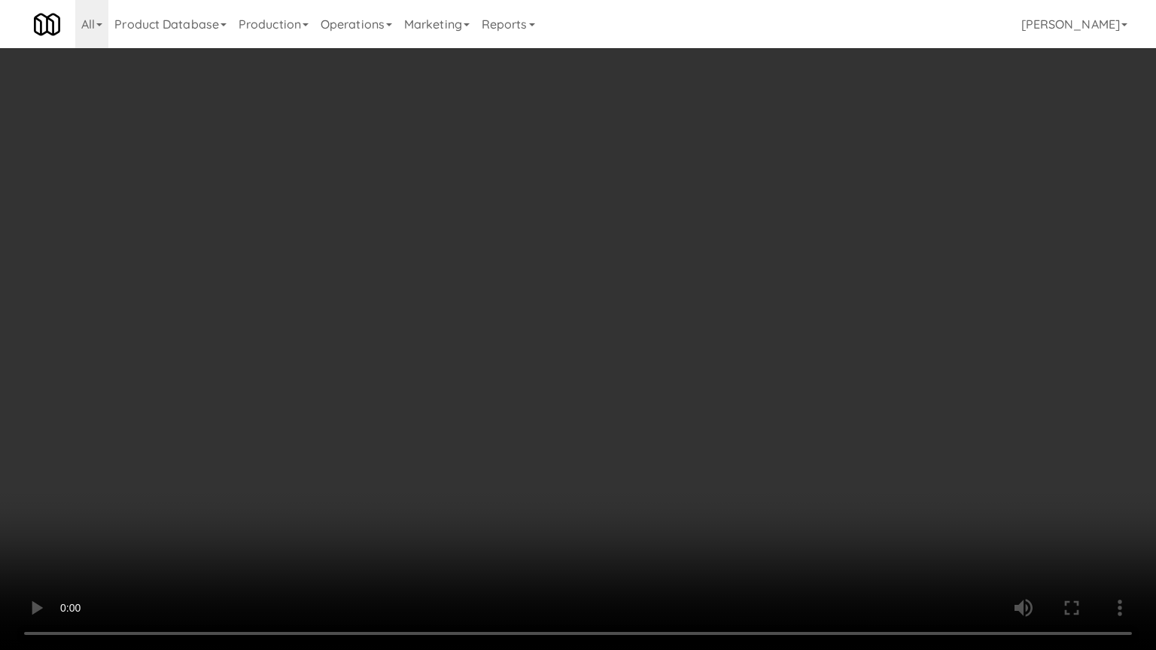
click at [588, 322] on video at bounding box center [578, 325] width 1156 height 650
click at [598, 328] on video at bounding box center [578, 325] width 1156 height 650
click at [599, 329] on video at bounding box center [578, 325] width 1156 height 650
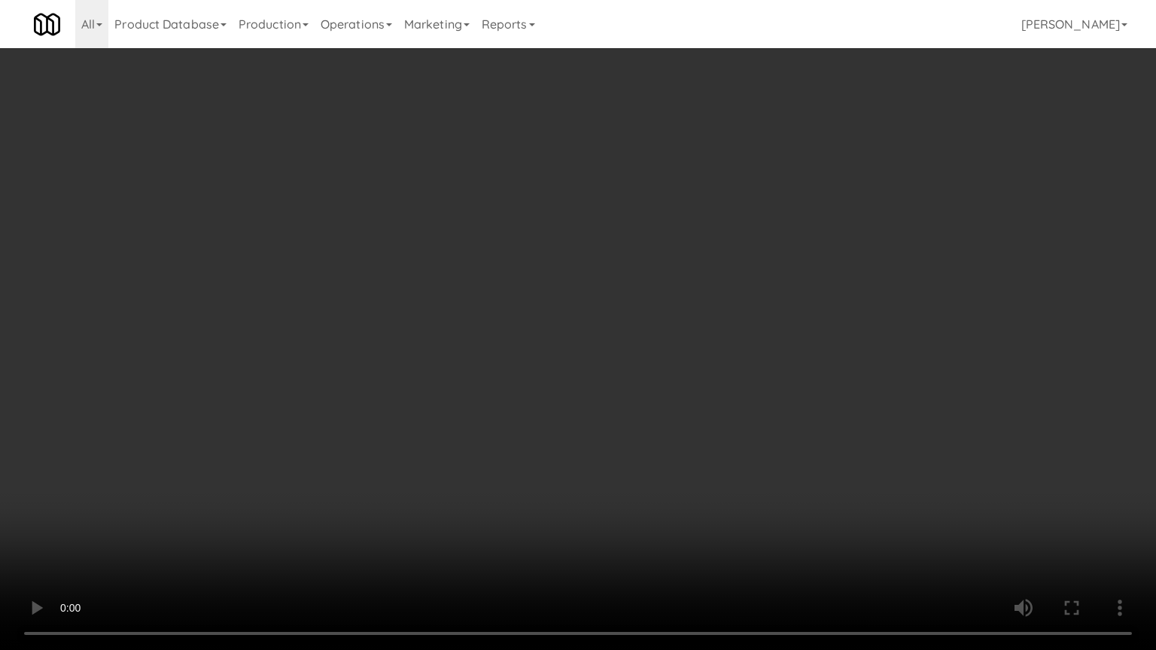
click at [608, 334] on video at bounding box center [578, 325] width 1156 height 650
click at [352, 522] on video at bounding box center [578, 325] width 1156 height 650
click at [518, 427] on video at bounding box center [578, 325] width 1156 height 650
click at [524, 414] on video at bounding box center [578, 325] width 1156 height 650
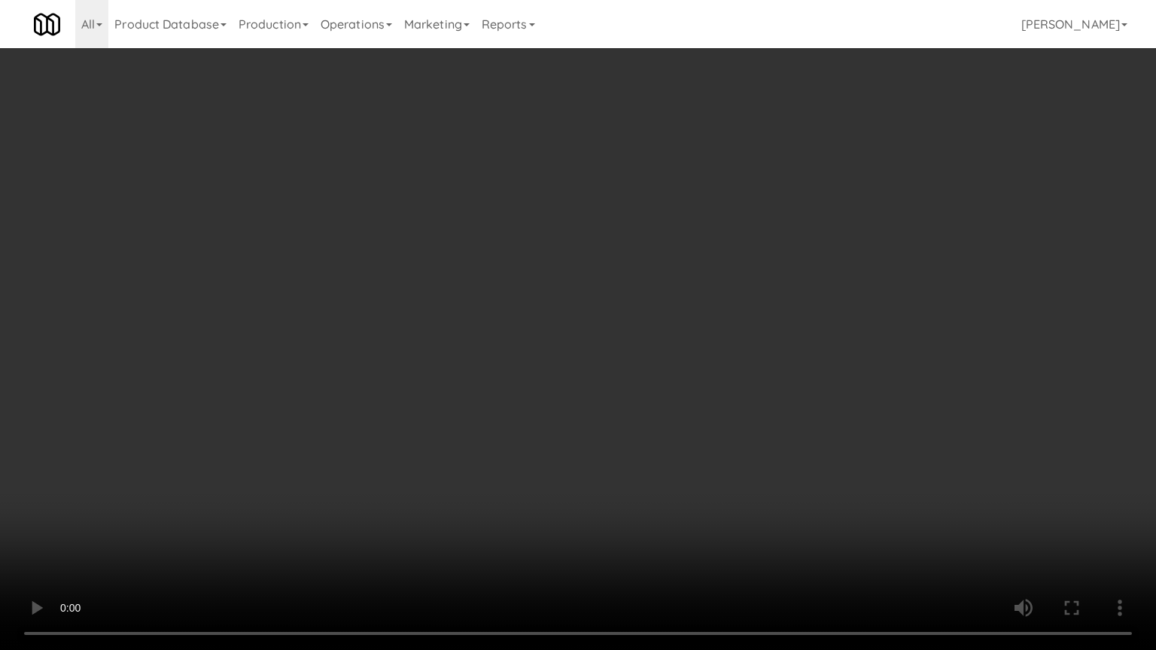
click at [524, 423] on video at bounding box center [578, 325] width 1156 height 650
click at [561, 424] on video at bounding box center [578, 325] width 1156 height 650
click at [561, 422] on video at bounding box center [578, 325] width 1156 height 650
click at [566, 418] on video at bounding box center [578, 325] width 1156 height 650
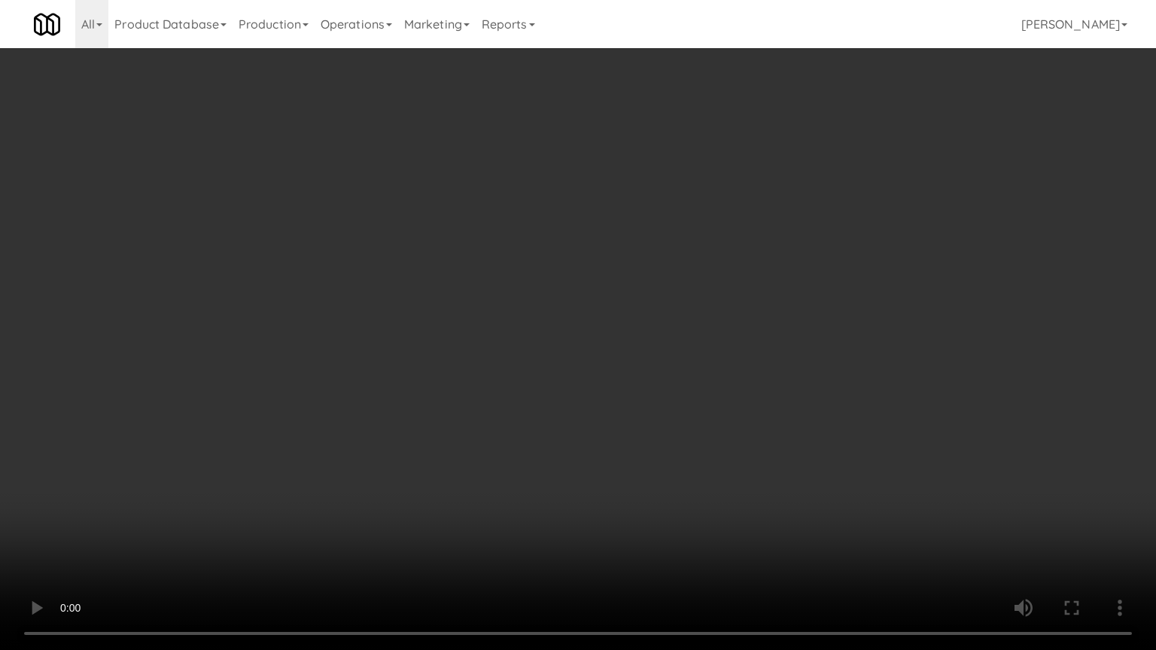
click at [585, 364] on video at bounding box center [578, 325] width 1156 height 650
click at [589, 365] on video at bounding box center [578, 325] width 1156 height 650
click at [588, 368] on video at bounding box center [578, 325] width 1156 height 650
click at [588, 372] on video at bounding box center [578, 325] width 1156 height 650
click at [617, 388] on video at bounding box center [578, 325] width 1156 height 650
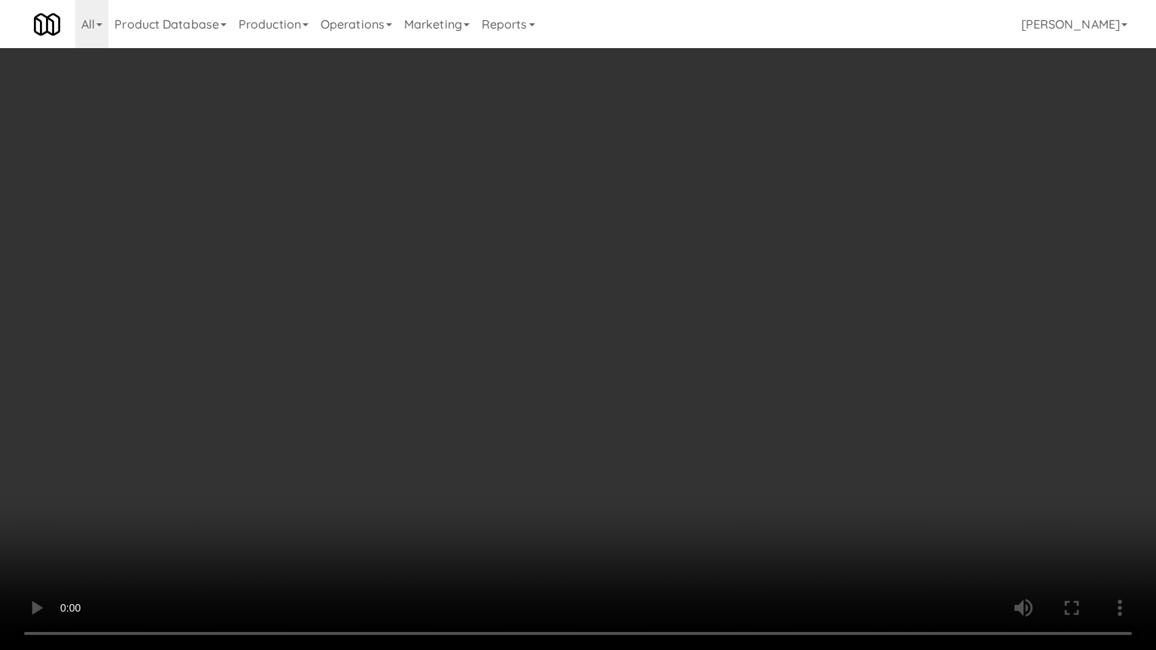
click at [615, 388] on video at bounding box center [578, 325] width 1156 height 650
drag, startPoint x: 718, startPoint y: 402, endPoint x: 707, endPoint y: 409, distance: 13.6
click at [718, 403] on video at bounding box center [578, 325] width 1156 height 650
drag, startPoint x: 677, startPoint y: 407, endPoint x: 694, endPoint y: 342, distance: 67.0
click at [679, 405] on video at bounding box center [578, 325] width 1156 height 650
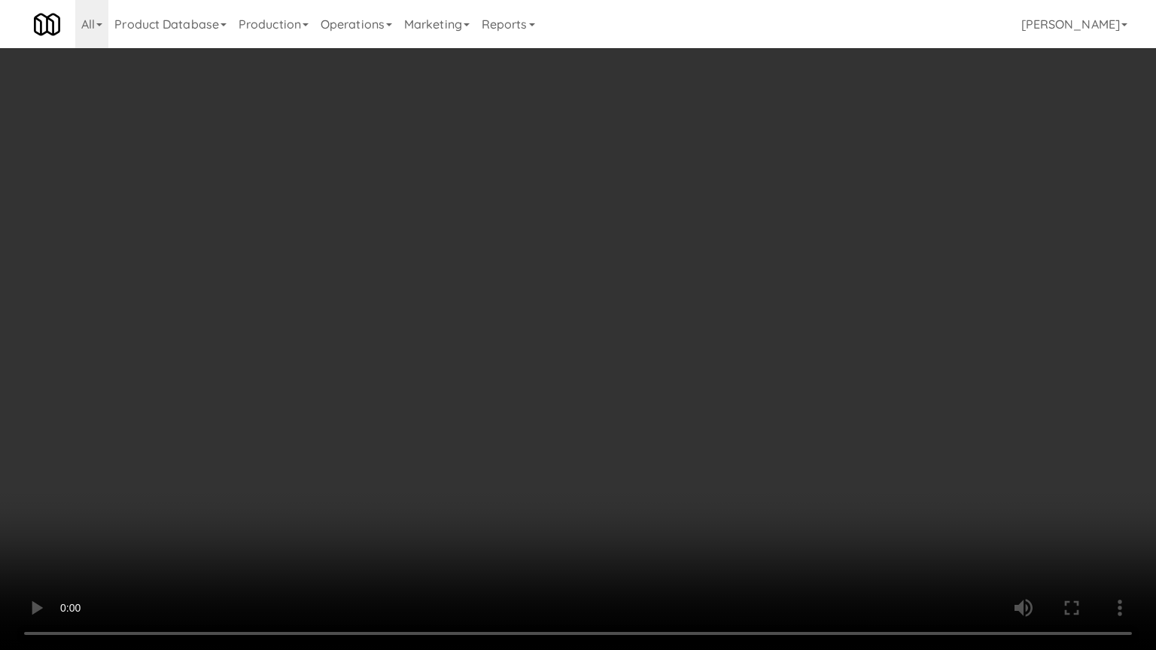
click at [656, 339] on video at bounding box center [578, 325] width 1156 height 650
click at [670, 328] on video at bounding box center [578, 325] width 1156 height 650
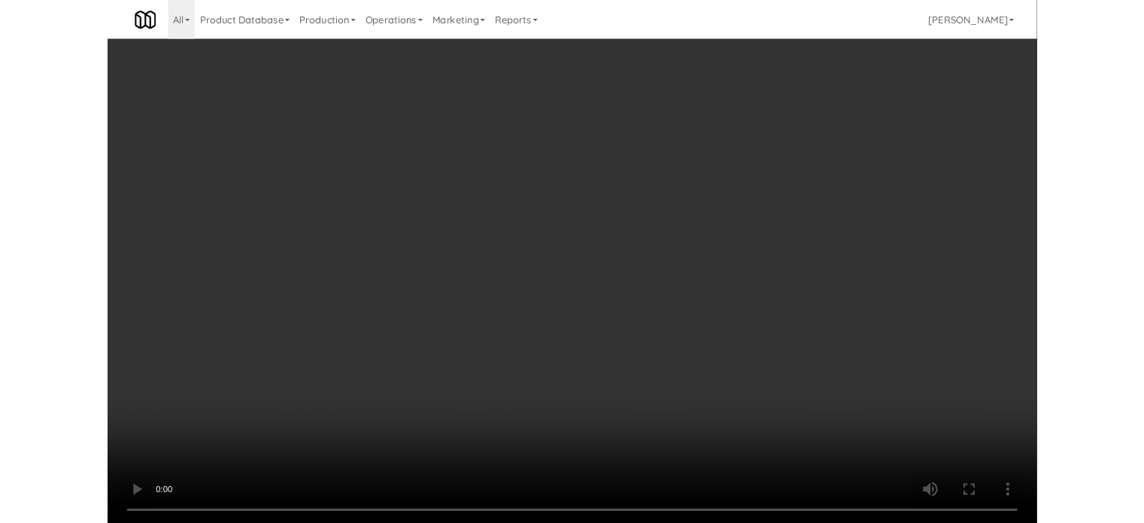
scroll to position [12001, 0]
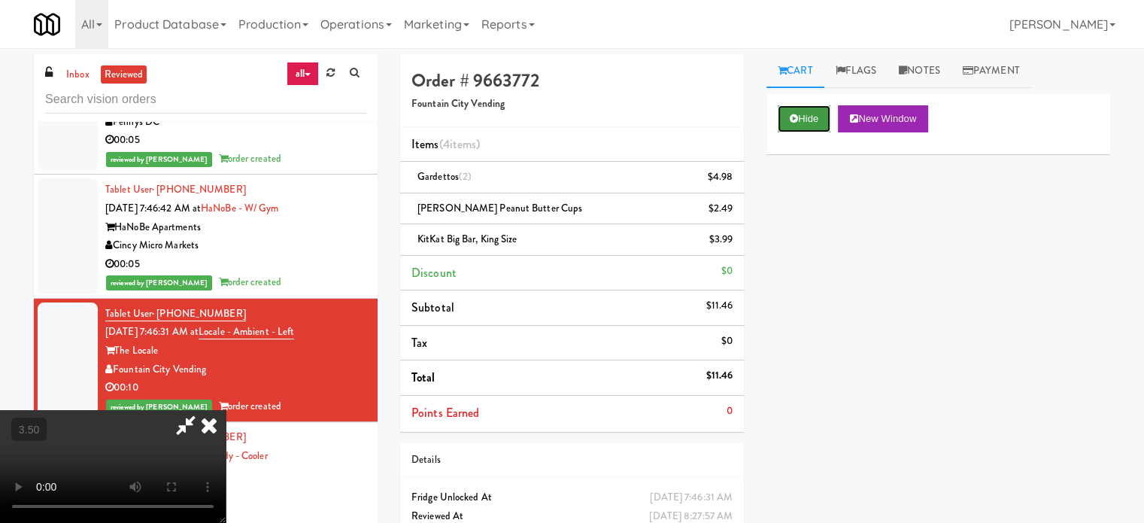
drag, startPoint x: 795, startPoint y: 117, endPoint x: 792, endPoint y: 141, distance: 24.2
click at [795, 116] on icon at bounding box center [794, 119] width 8 height 10
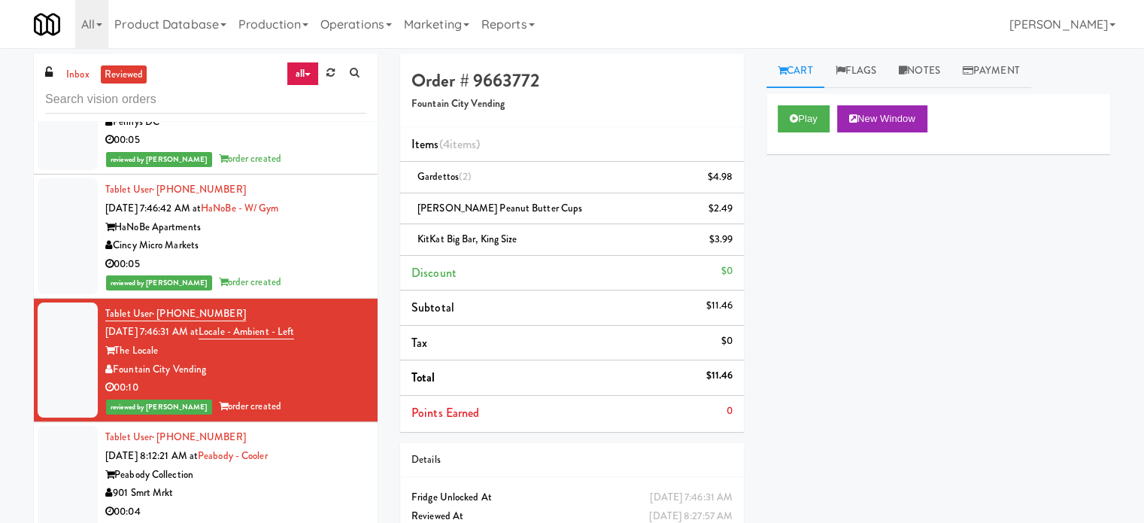
click at [307, 503] on div "00:04" at bounding box center [235, 512] width 261 height 19
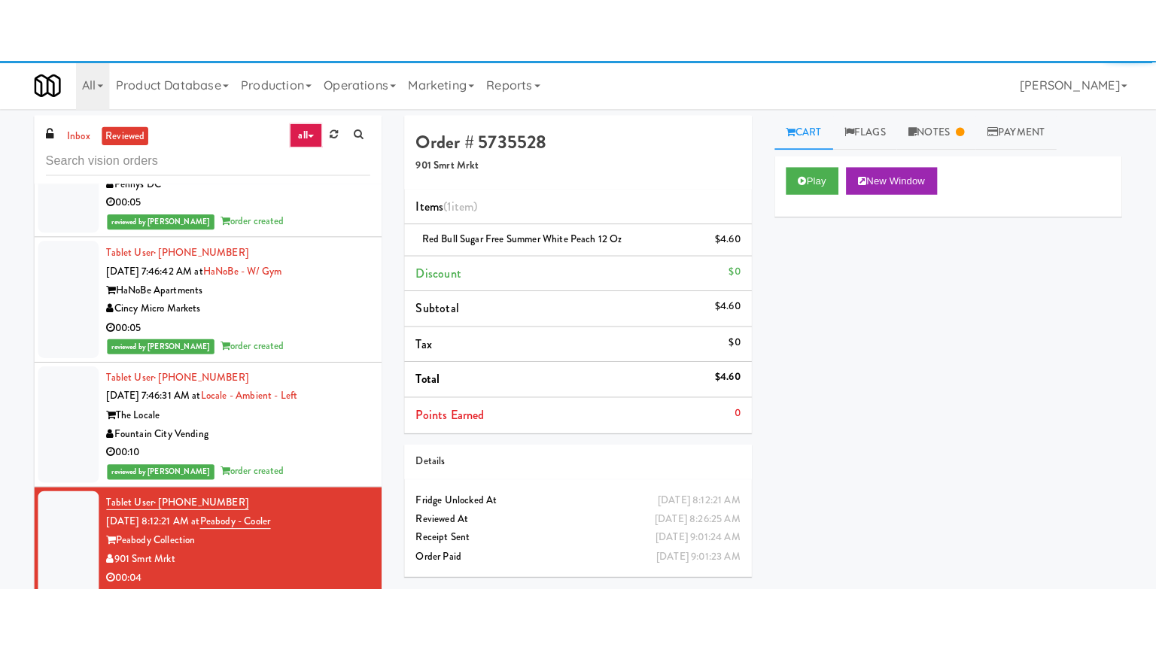
scroll to position [12377, 0]
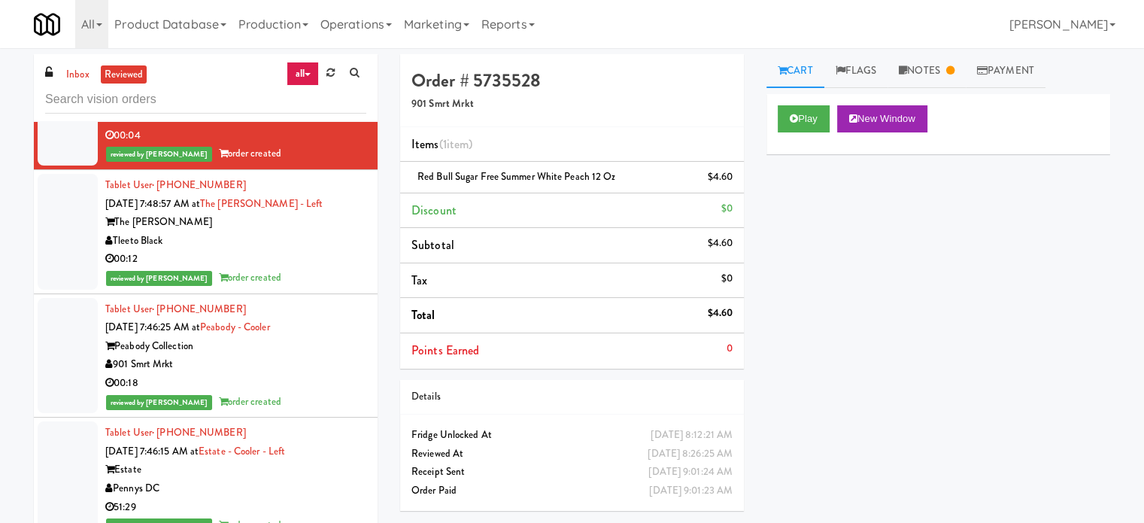
click at [302, 269] on div "reviewed by [PERSON_NAME] order created" at bounding box center [235, 278] width 261 height 19
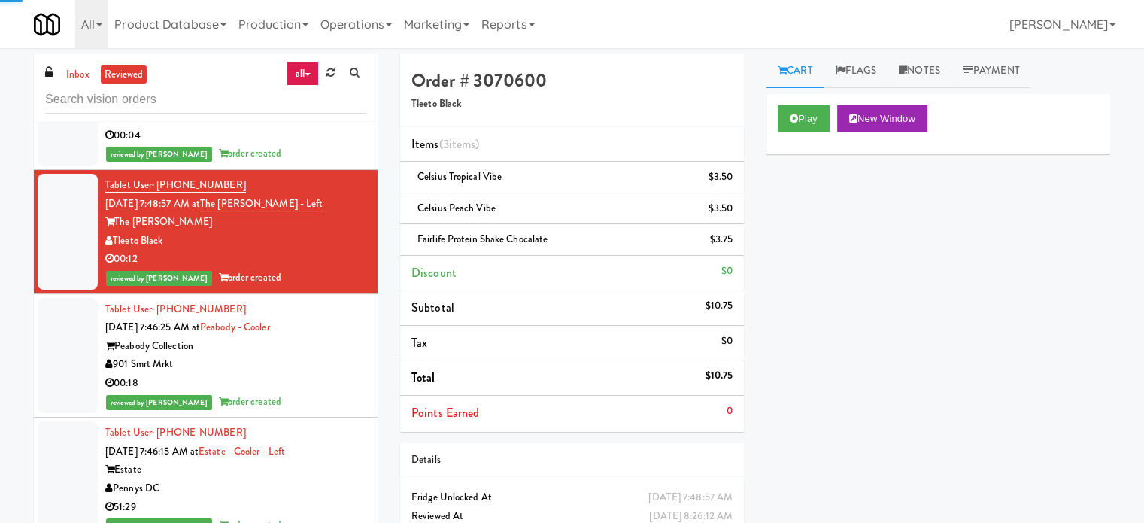
click at [307, 374] on div "00:18" at bounding box center [235, 383] width 261 height 19
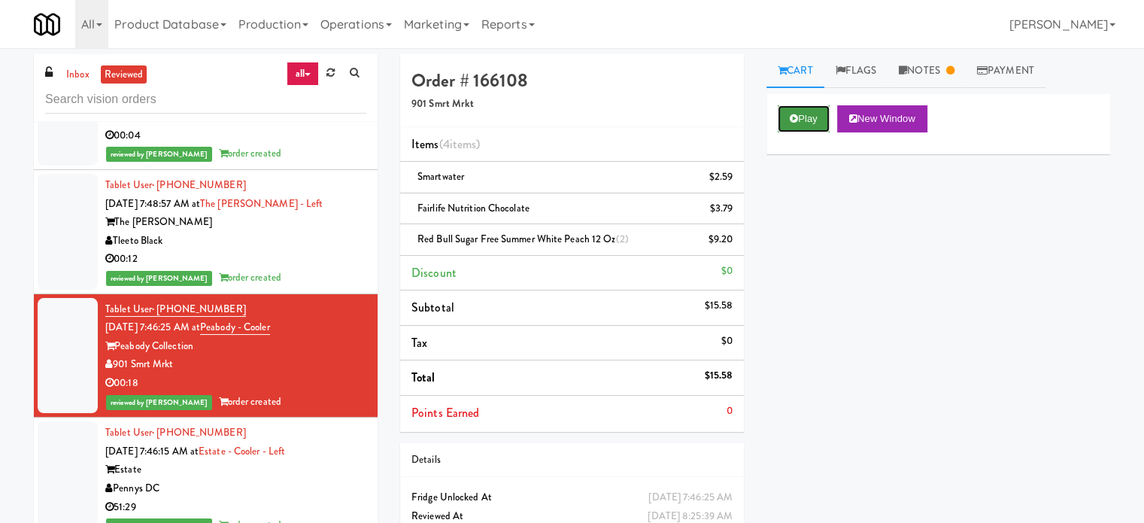
click at [815, 117] on button "Play" at bounding box center [804, 118] width 52 height 27
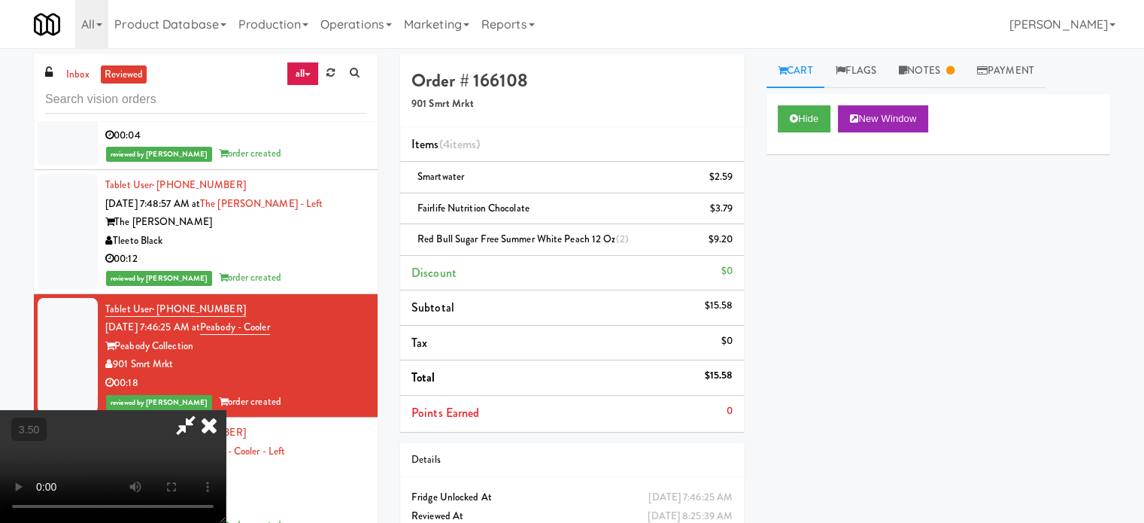
click at [226, 410] on video at bounding box center [113, 466] width 226 height 113
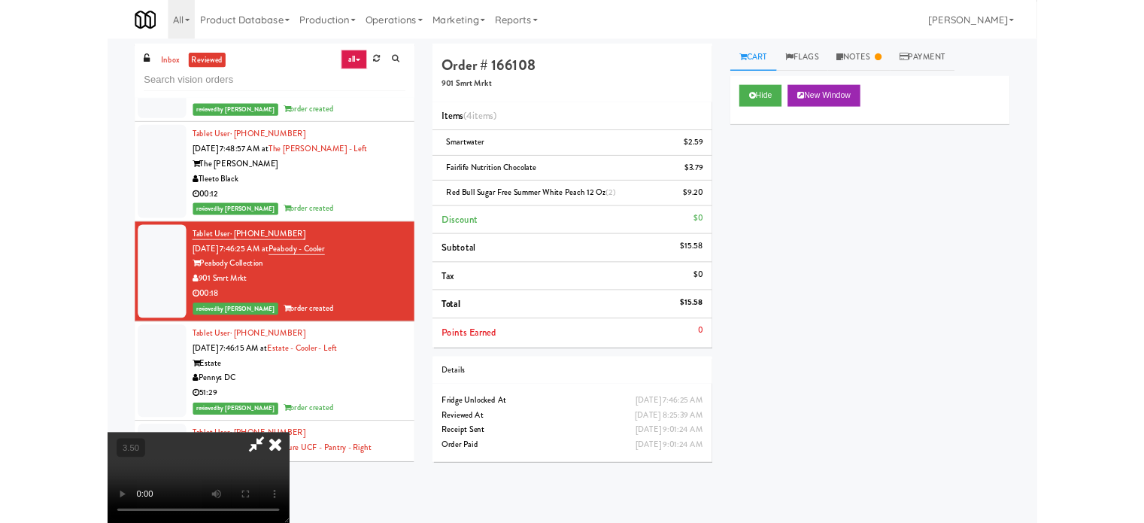
scroll to position [12359, 0]
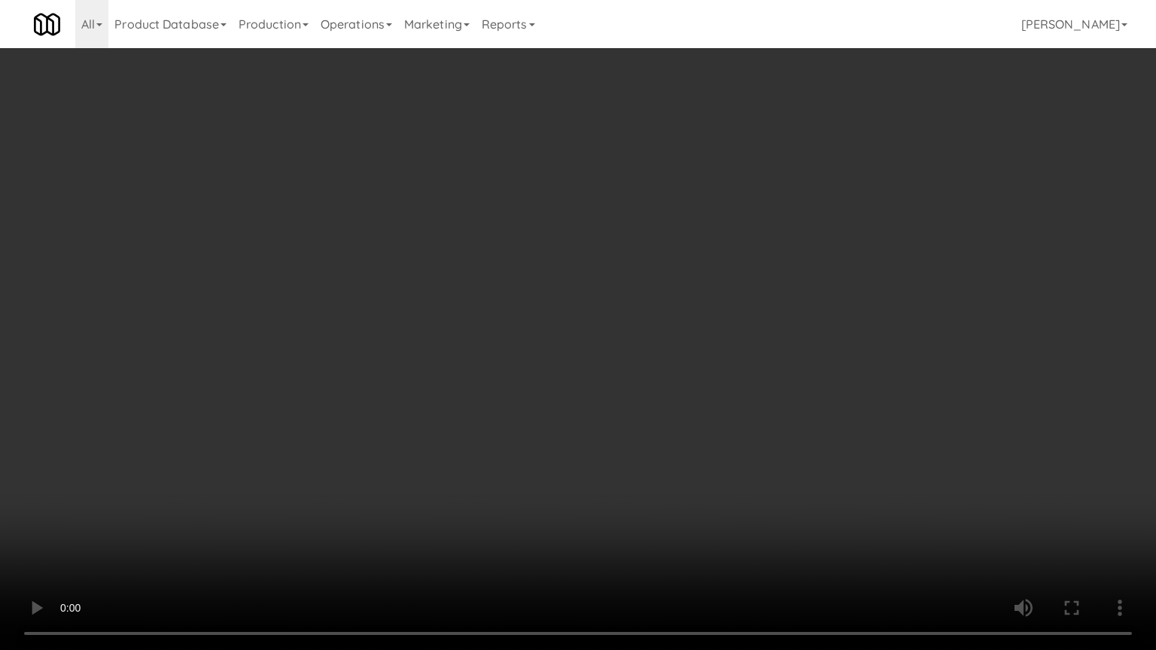
click at [620, 266] on video at bounding box center [578, 325] width 1156 height 650
click at [635, 271] on video at bounding box center [578, 325] width 1156 height 650
click at [437, 413] on video at bounding box center [578, 325] width 1156 height 650
click at [640, 247] on video at bounding box center [578, 325] width 1156 height 650
click at [640, 226] on video at bounding box center [578, 325] width 1156 height 650
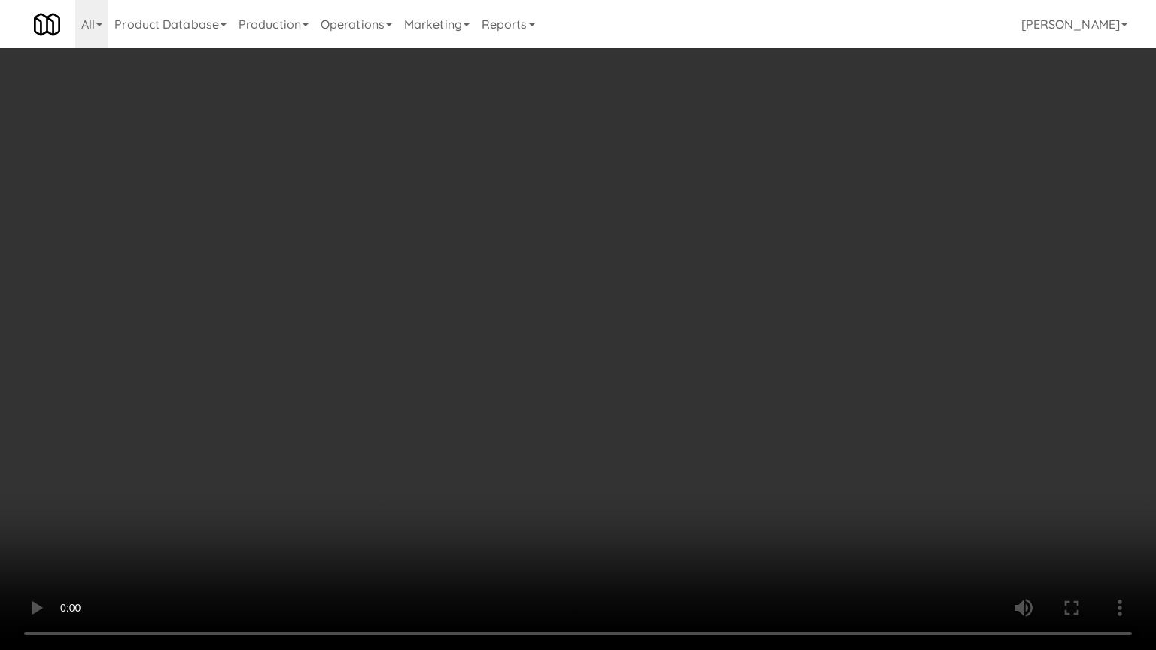
click at [641, 223] on video at bounding box center [578, 325] width 1156 height 650
click at [641, 221] on video at bounding box center [578, 325] width 1156 height 650
click at [643, 218] on video at bounding box center [578, 325] width 1156 height 650
click at [675, 184] on video at bounding box center [578, 325] width 1156 height 650
click at [685, 178] on video at bounding box center [578, 325] width 1156 height 650
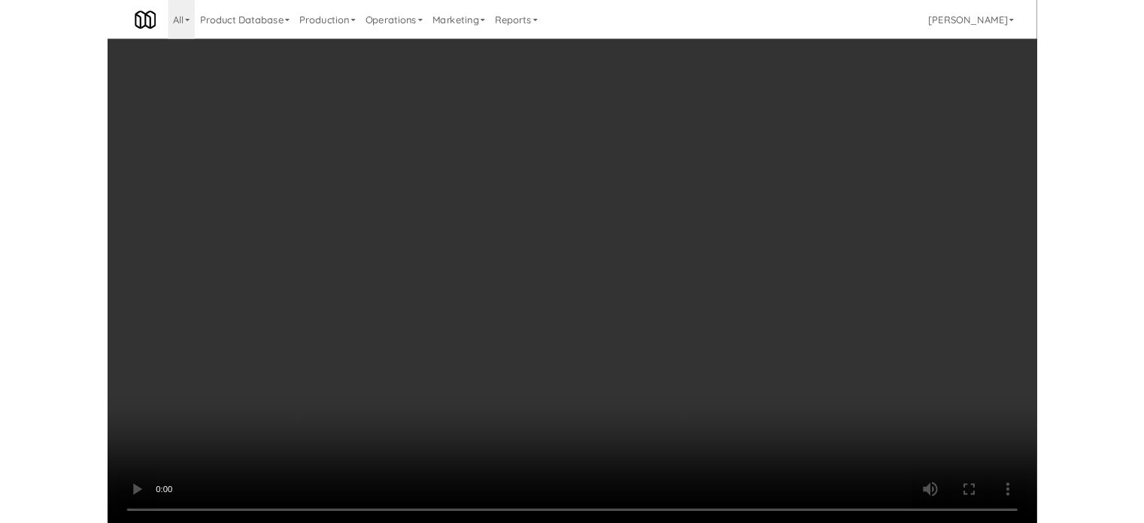
scroll to position [12377, 0]
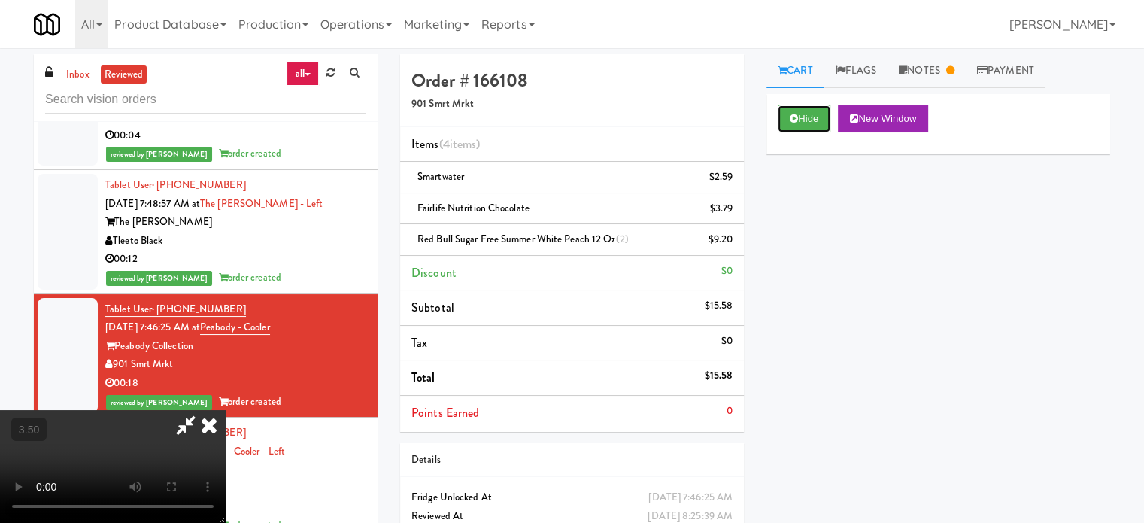
drag, startPoint x: 806, startPoint y: 124, endPoint x: 655, endPoint y: 204, distance: 171.0
click at [806, 126] on button "Hide" at bounding box center [804, 118] width 53 height 27
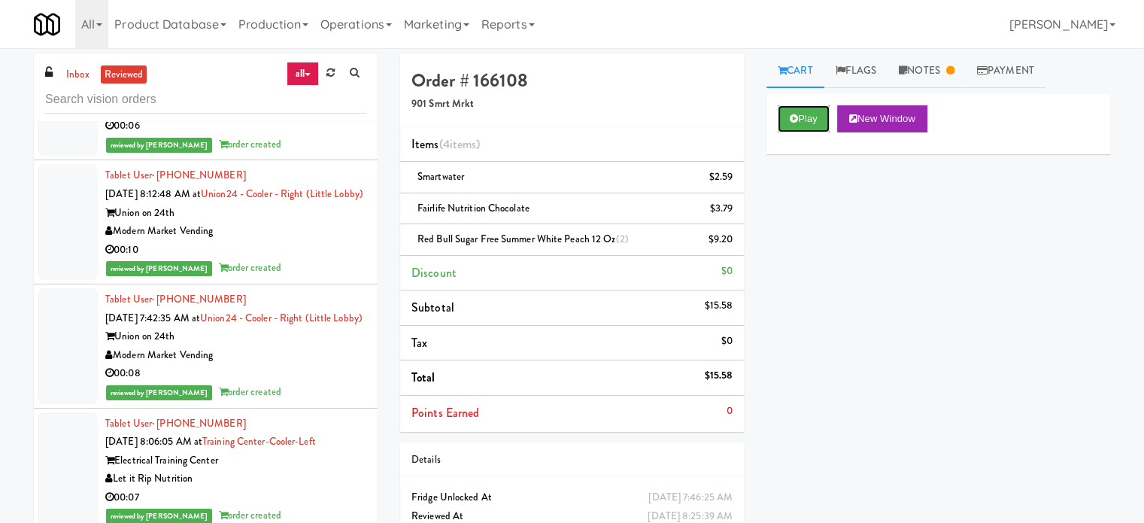
scroll to position [12734, 0]
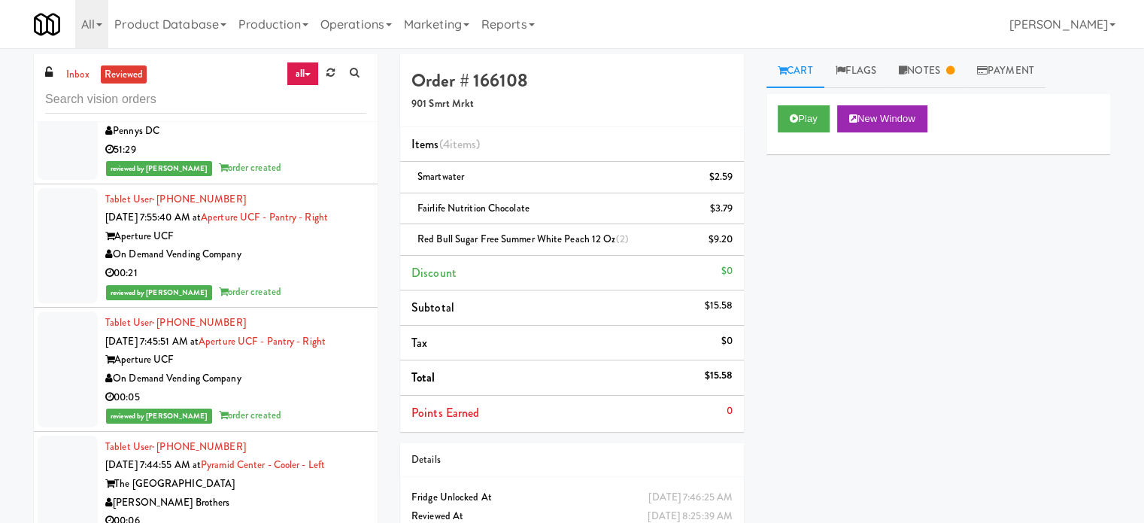
click at [329, 314] on div "Tablet User · (561) 267-5549 [DATE] 7:45:51 AM at Aperture UCF - Pantry - Right…" at bounding box center [235, 369] width 261 height 111
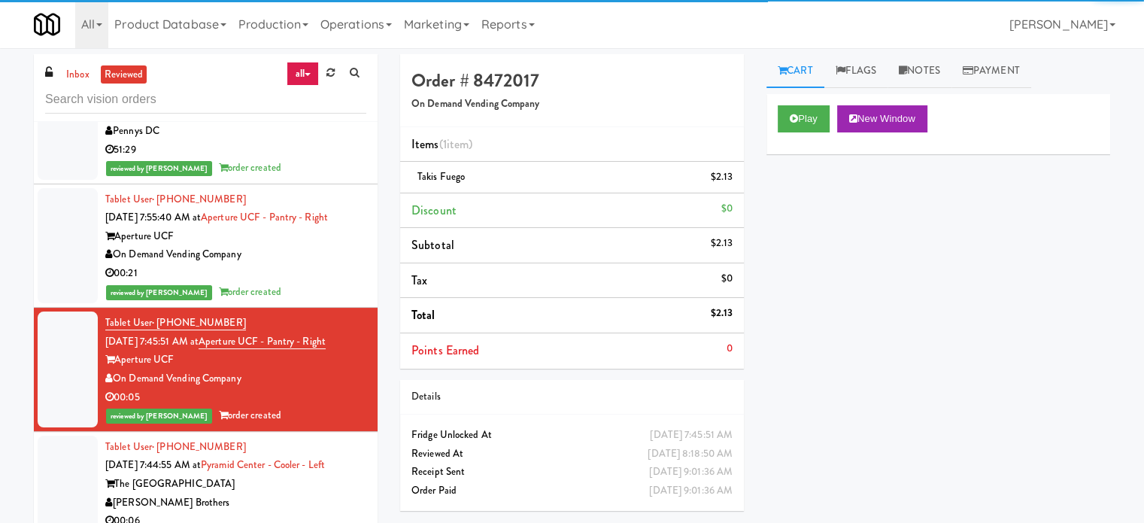
click at [341, 245] on div "On Demand Vending Company" at bounding box center [235, 254] width 261 height 19
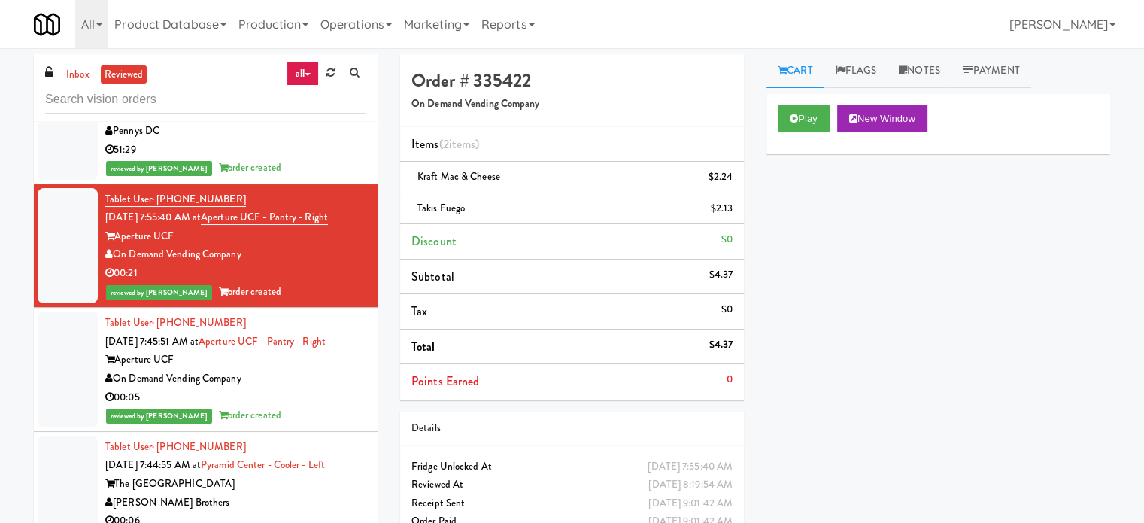
click at [321, 494] on div "[PERSON_NAME] Brothers" at bounding box center [235, 503] width 261 height 19
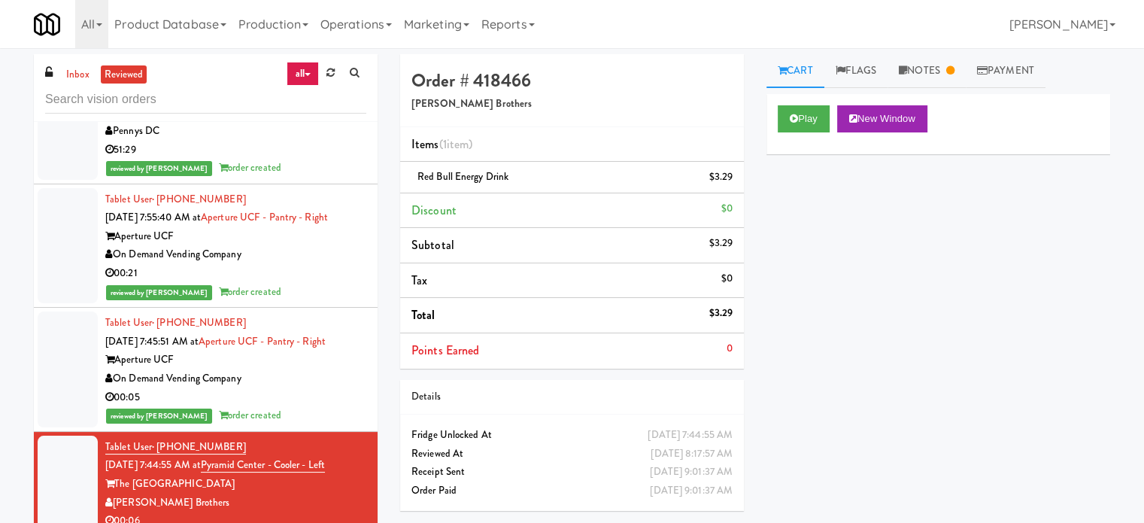
scroll to position [13110, 0]
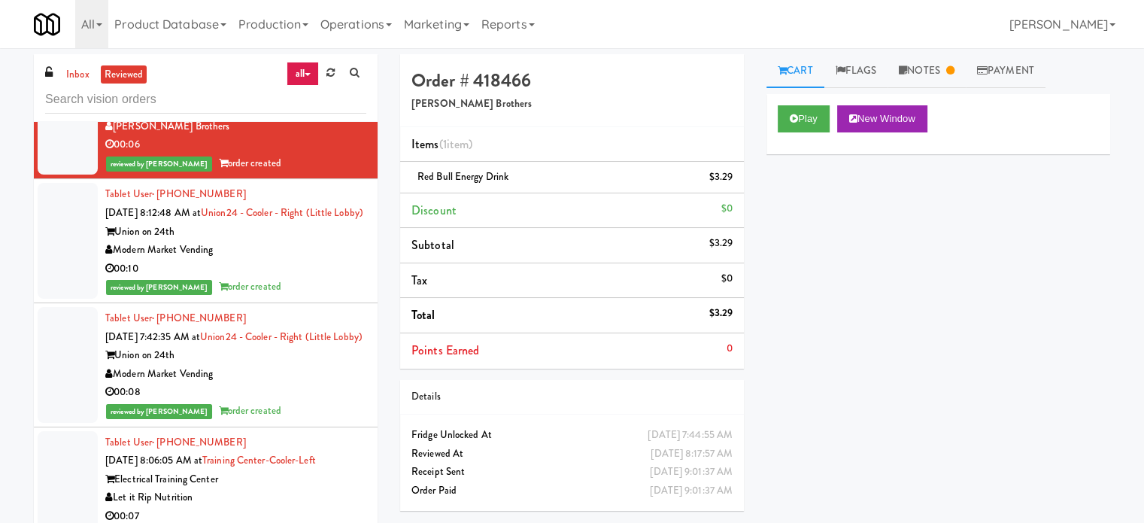
click at [290, 260] on div "00:10" at bounding box center [235, 269] width 261 height 19
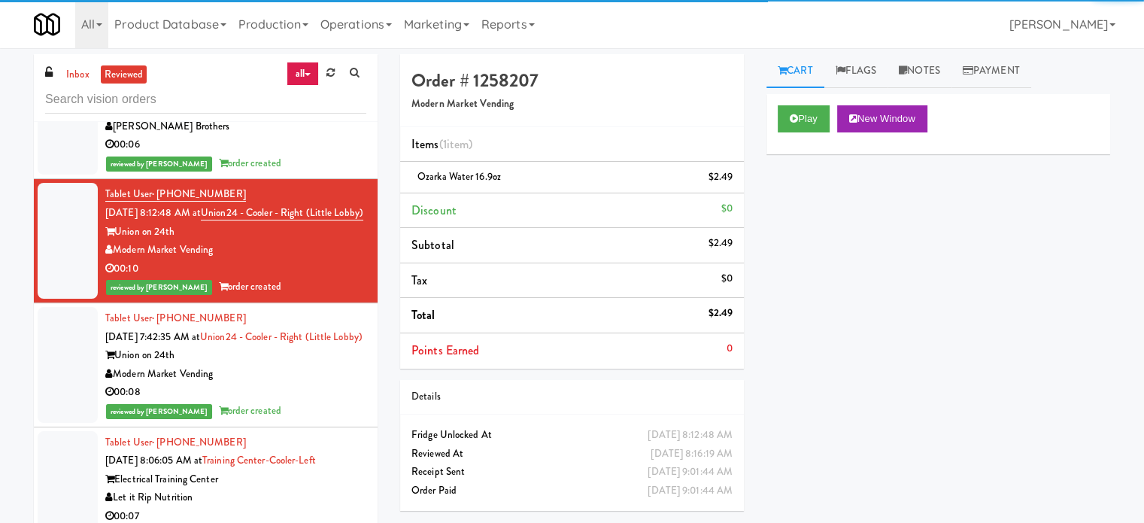
click at [295, 346] on div "Union on 24th" at bounding box center [235, 355] width 261 height 19
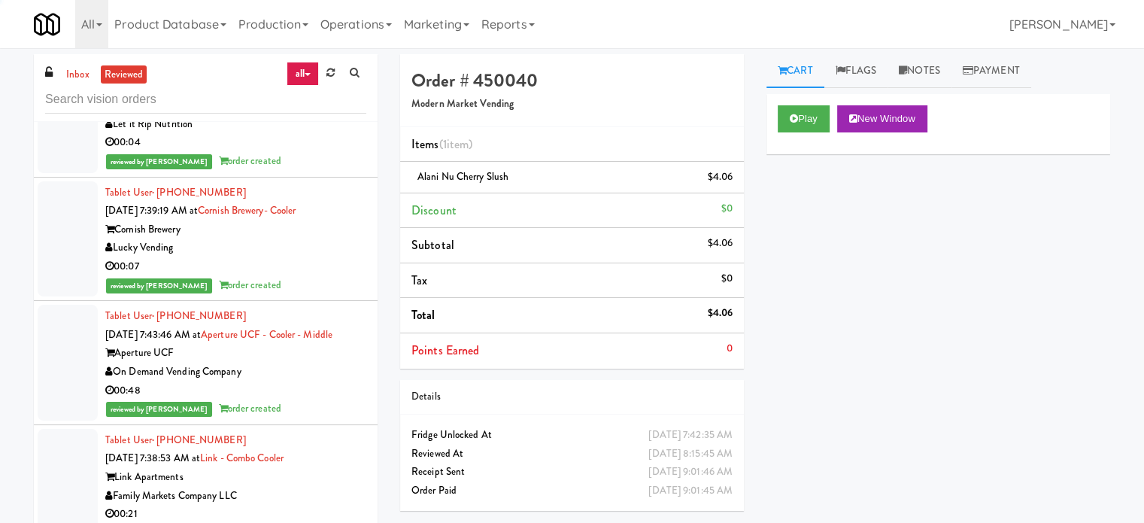
scroll to position [13863, 0]
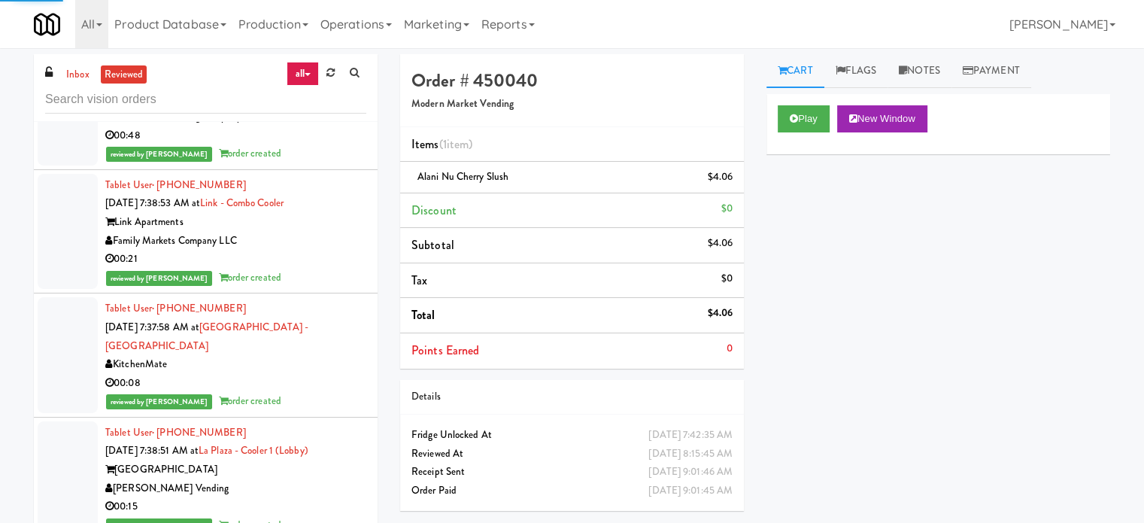
click at [321, 214] on div "Link Apartments" at bounding box center [235, 222] width 261 height 19
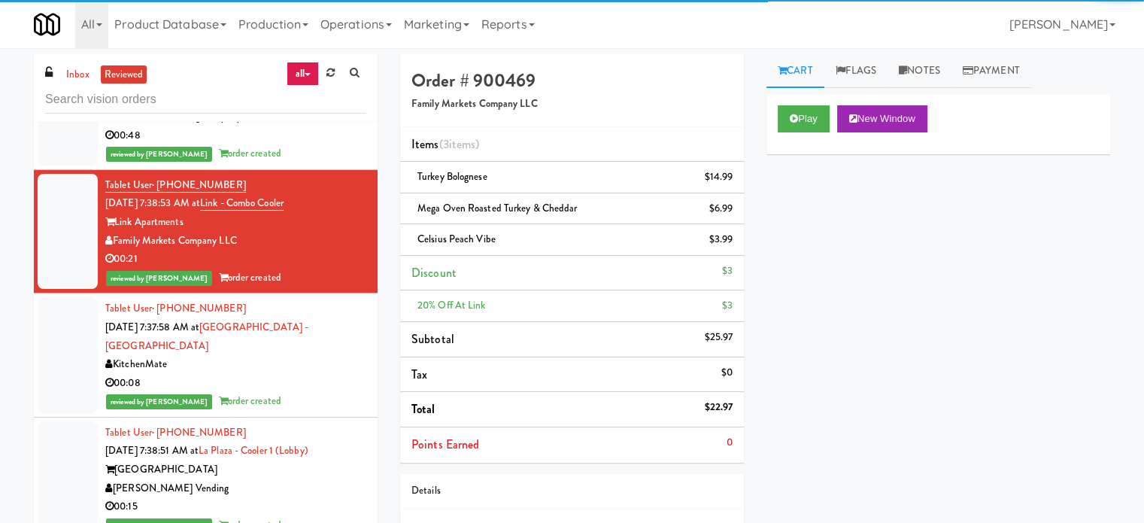
click at [315, 345] on div "Tablet User · (647) 523-3968 [DATE] 7:37:58 AM at [GEOGRAPHIC_DATA] - [GEOGRAPH…" at bounding box center [235, 354] width 261 height 111
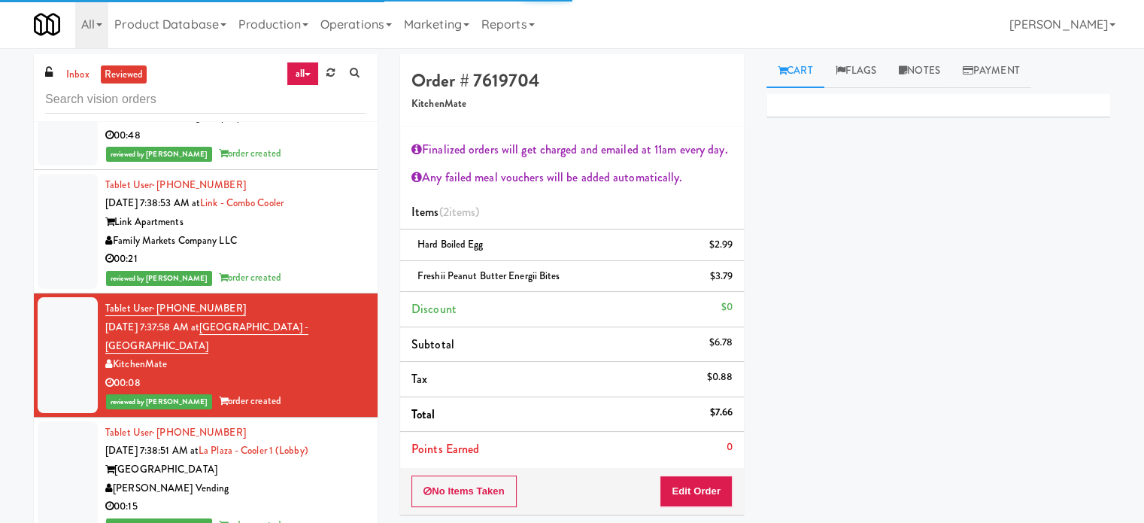
click at [318, 276] on div "reviewed by [PERSON_NAME] L order created" at bounding box center [235, 278] width 261 height 19
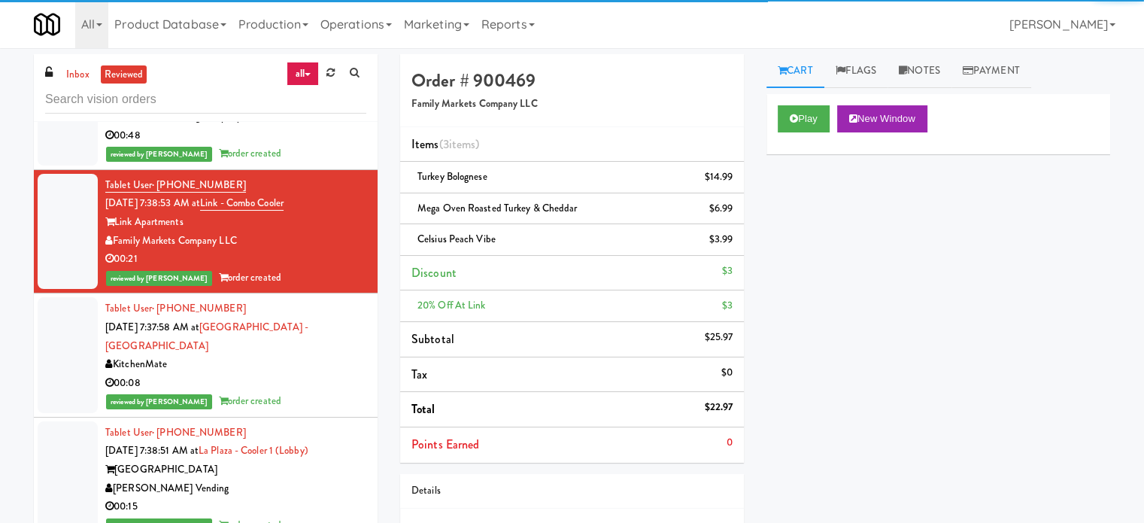
click at [315, 337] on div "Tablet User · (647) 523-3968 [DATE] 7:37:58 AM at [GEOGRAPHIC_DATA] - [GEOGRAPH…" at bounding box center [235, 354] width 261 height 111
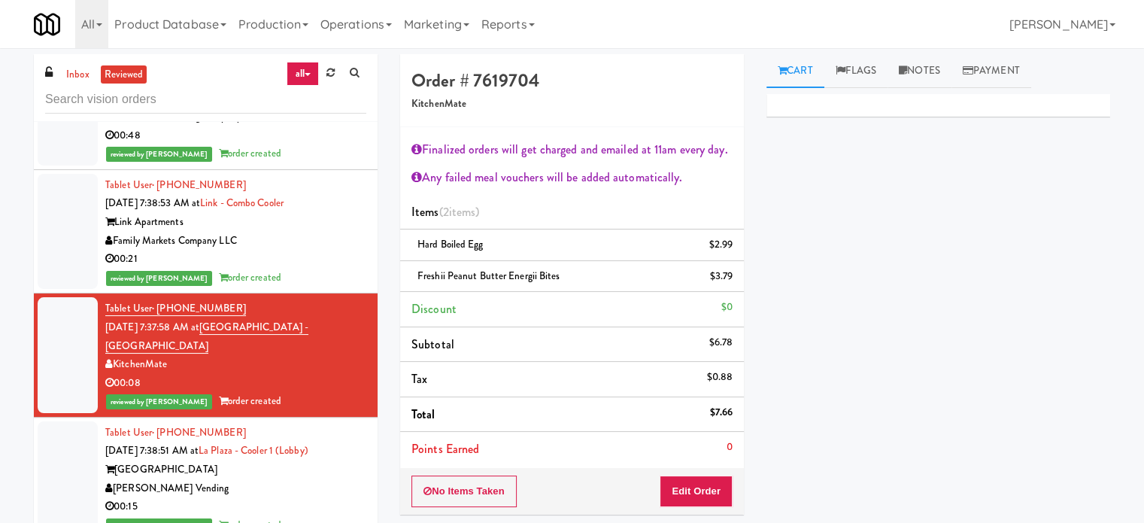
click at [320, 269] on div "reviewed by [PERSON_NAME] L order created" at bounding box center [235, 278] width 261 height 19
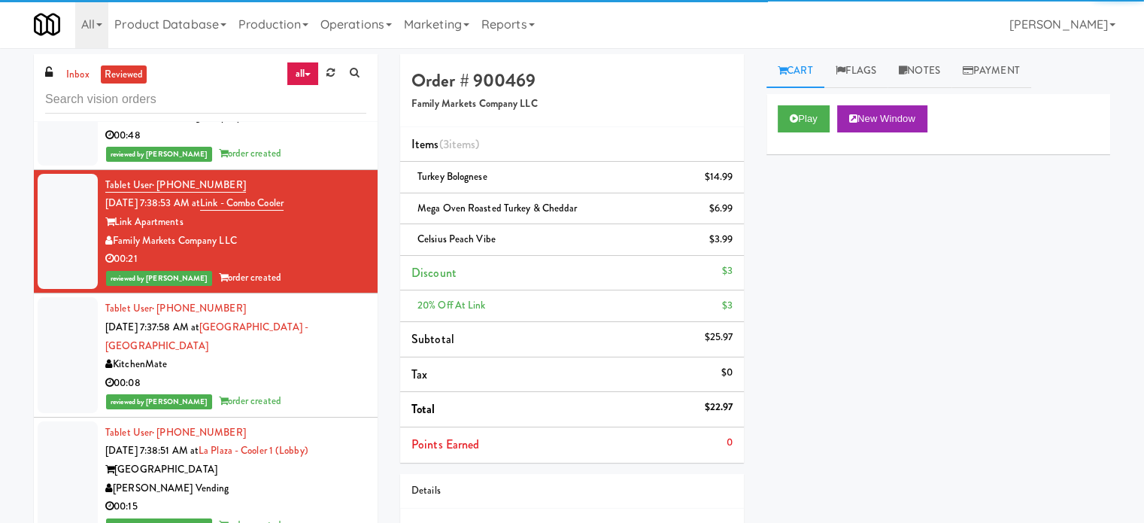
scroll to position [13487, 0]
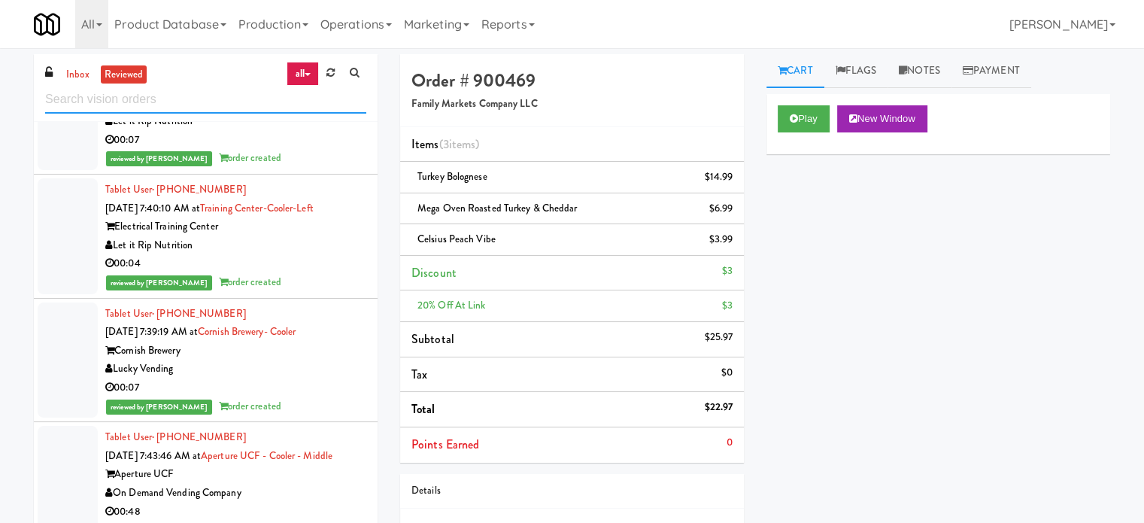
click at [181, 103] on input "text" at bounding box center [205, 100] width 321 height 28
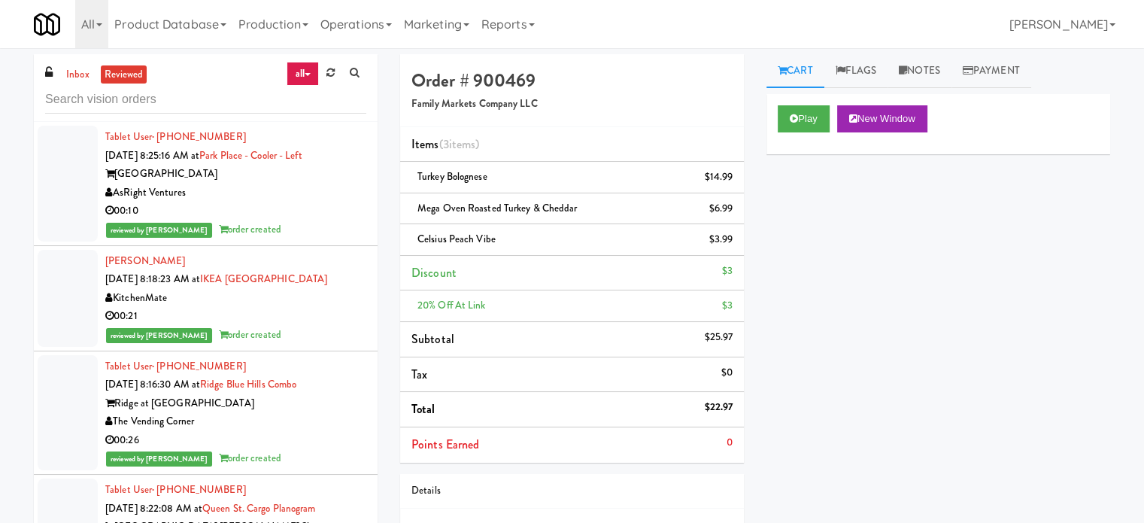
click at [254, 197] on div "AsRight Ventures" at bounding box center [235, 193] width 261 height 19
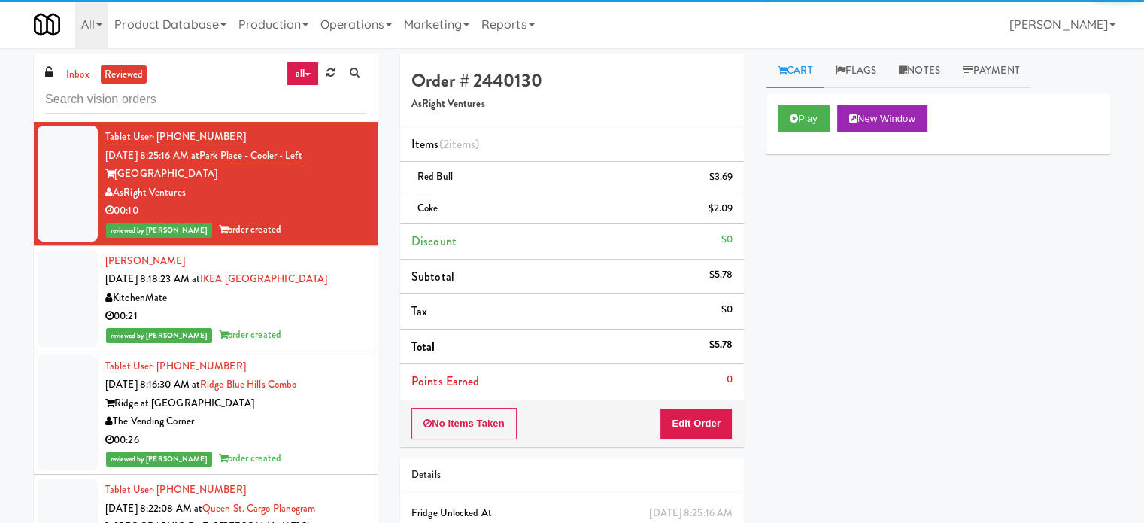
click at [329, 326] on div "reviewed by [PERSON_NAME] order created" at bounding box center [235, 335] width 261 height 19
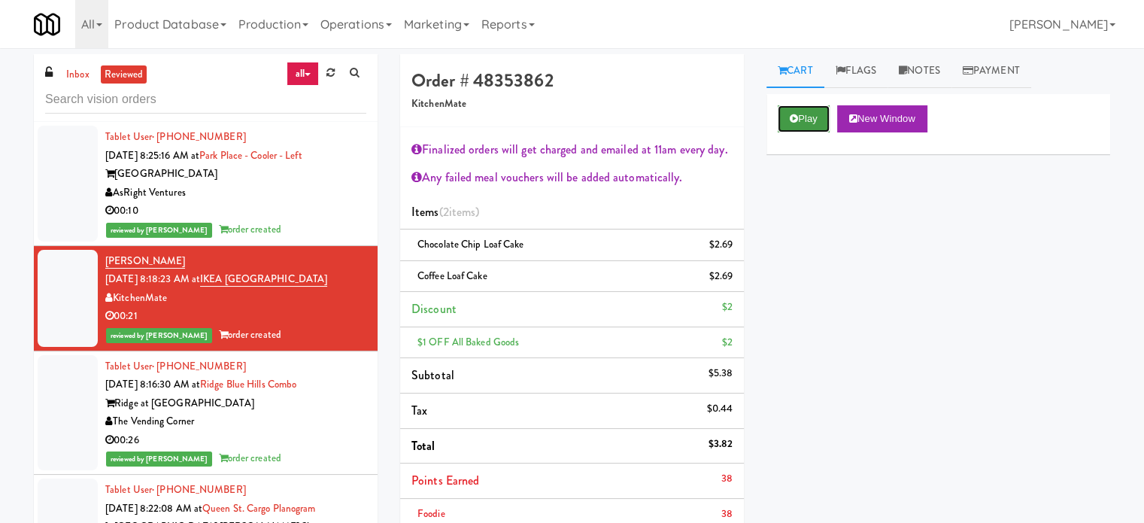
click at [795, 119] on icon at bounding box center [794, 119] width 8 height 10
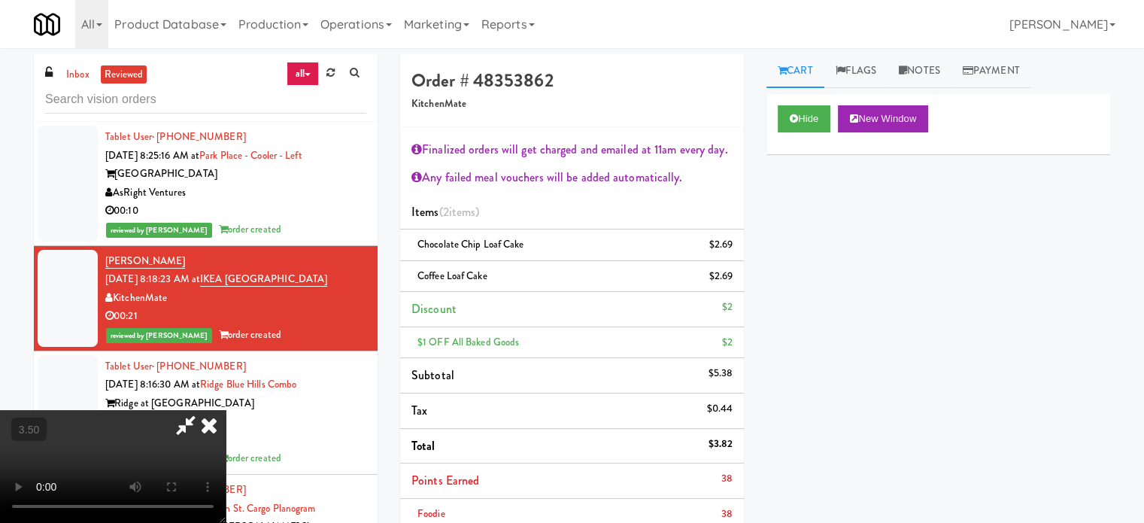
click at [226, 410] on video at bounding box center [113, 466] width 226 height 113
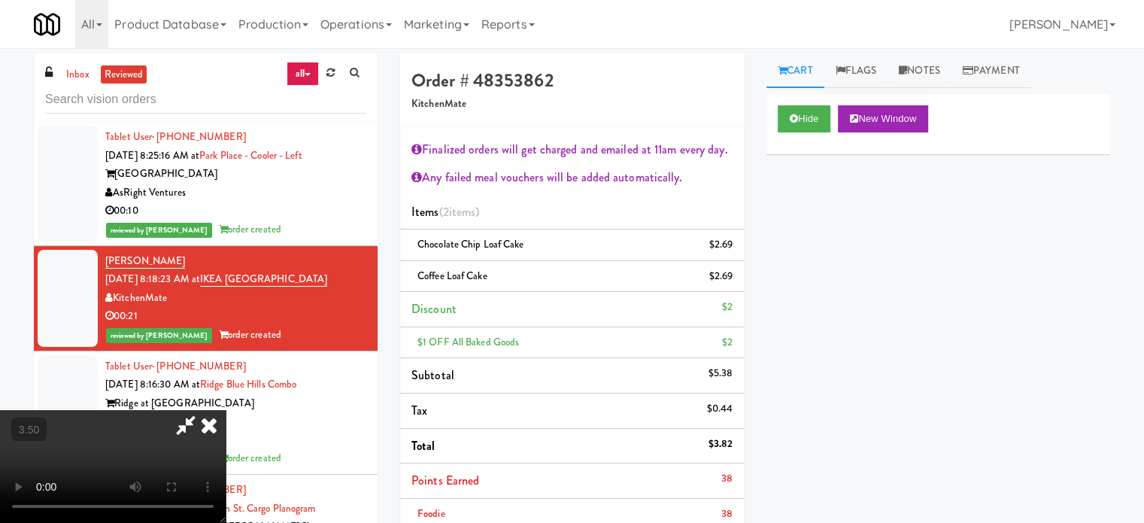
click at [226, 410] on video at bounding box center [113, 466] width 226 height 113
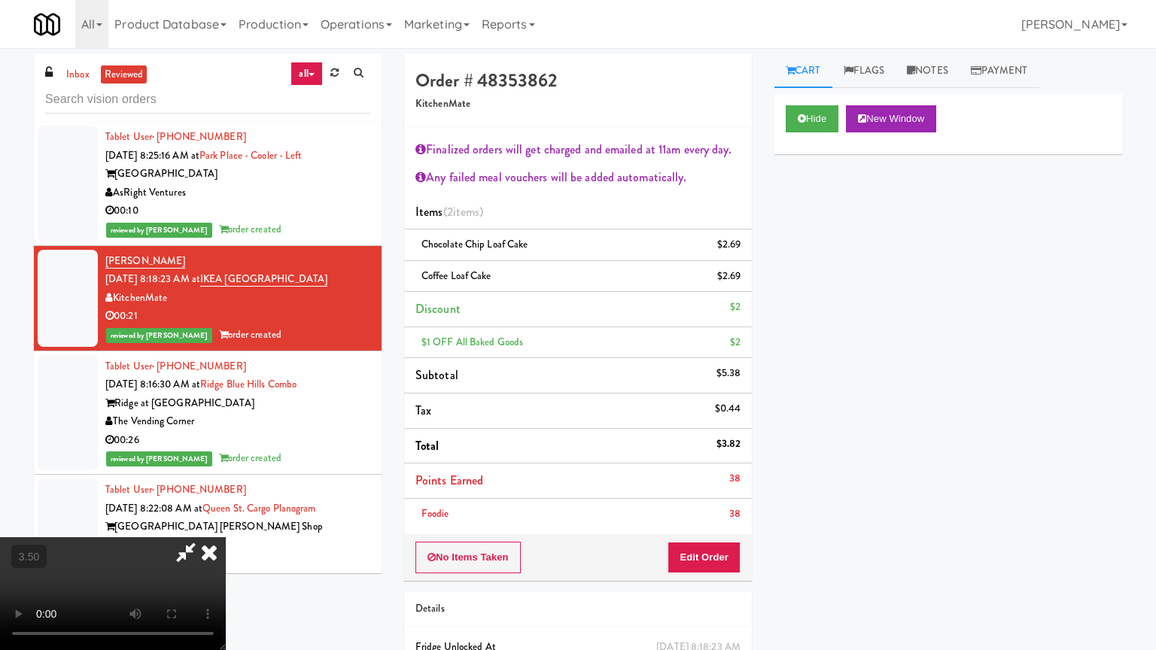
click at [226, 522] on video at bounding box center [113, 593] width 226 height 113
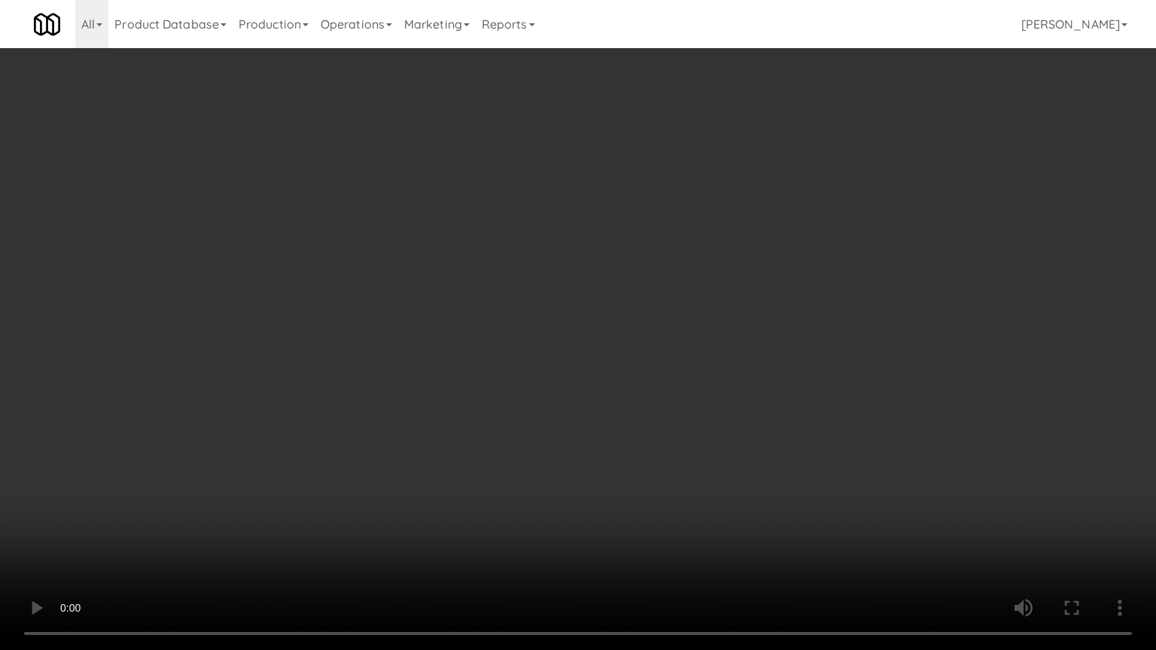
click at [454, 378] on video at bounding box center [578, 325] width 1156 height 650
click at [454, 388] on video at bounding box center [578, 325] width 1156 height 650
click at [451, 385] on video at bounding box center [578, 325] width 1156 height 650
click at [521, 400] on video at bounding box center [578, 325] width 1156 height 650
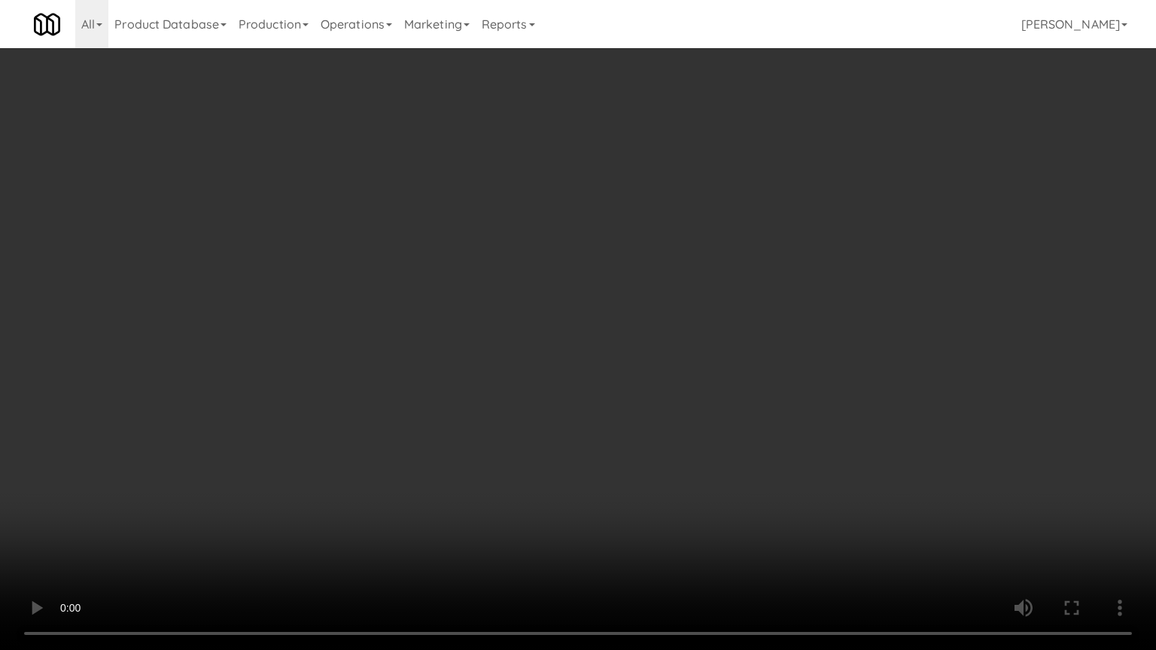
click at [391, 400] on video at bounding box center [578, 325] width 1156 height 650
click at [406, 415] on video at bounding box center [578, 325] width 1156 height 650
click at [406, 409] on video at bounding box center [578, 325] width 1156 height 650
click at [412, 403] on video at bounding box center [578, 325] width 1156 height 650
click at [413, 410] on video at bounding box center [578, 325] width 1156 height 650
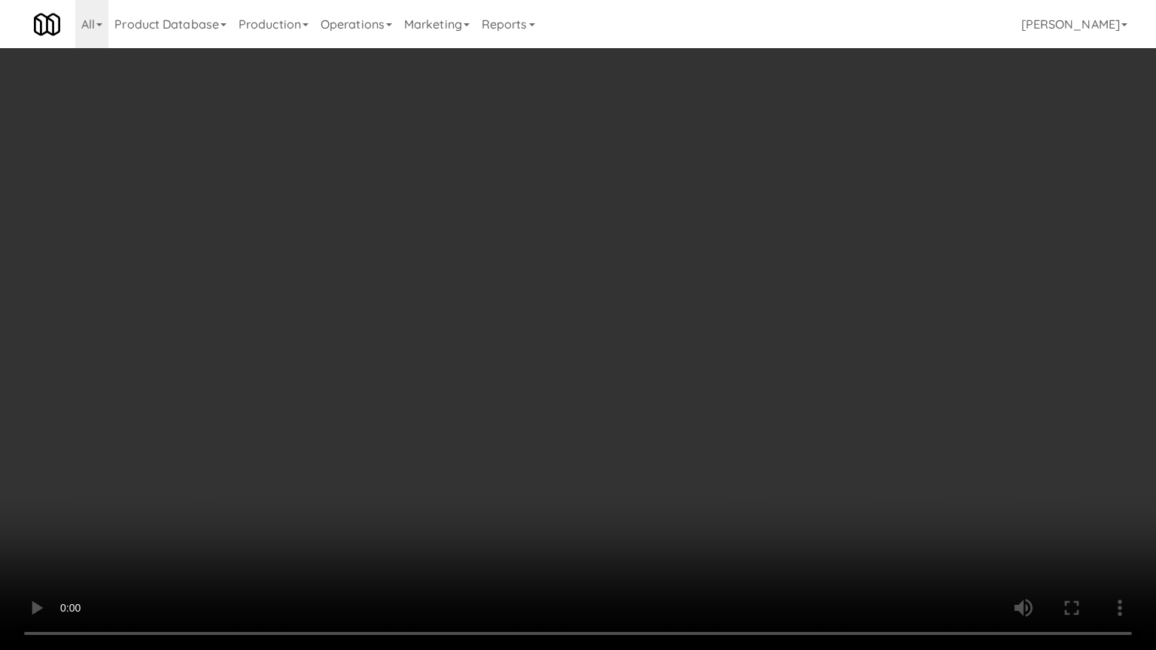
click at [438, 420] on video at bounding box center [578, 325] width 1156 height 650
click at [430, 415] on video at bounding box center [578, 325] width 1156 height 650
drag, startPoint x: 431, startPoint y: 397, endPoint x: 527, endPoint y: 263, distance: 165.0
click at [432, 397] on video at bounding box center [578, 325] width 1156 height 650
click at [434, 397] on video at bounding box center [578, 325] width 1156 height 650
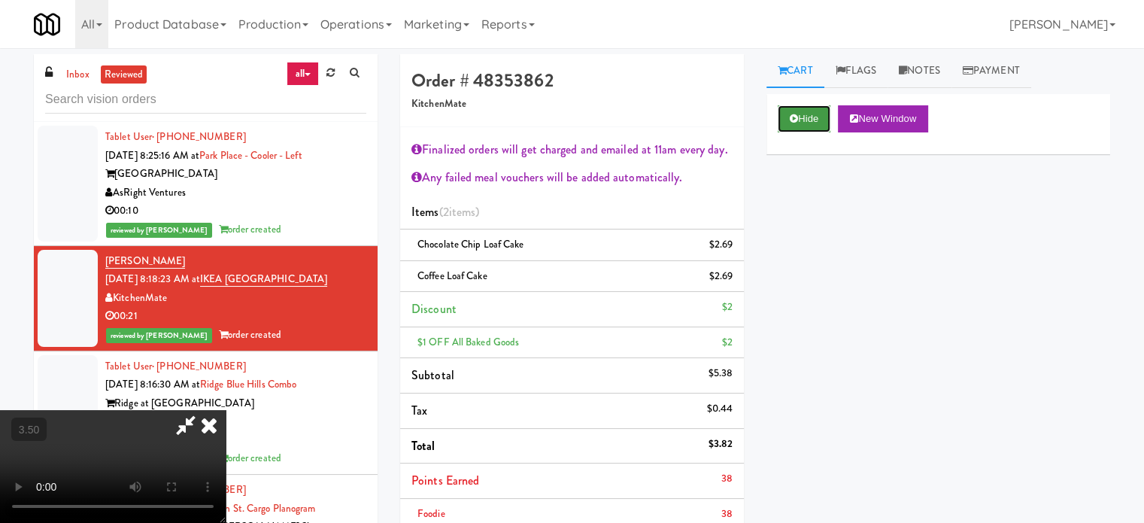
click at [815, 122] on button "Hide" at bounding box center [804, 118] width 53 height 27
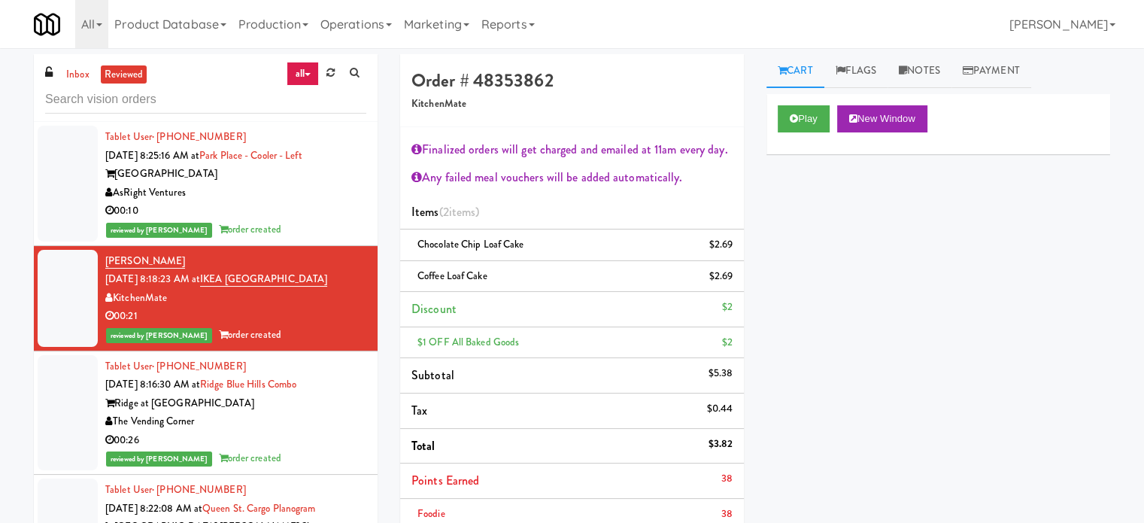
click at [327, 421] on div "The Vending Corner" at bounding box center [235, 421] width 261 height 19
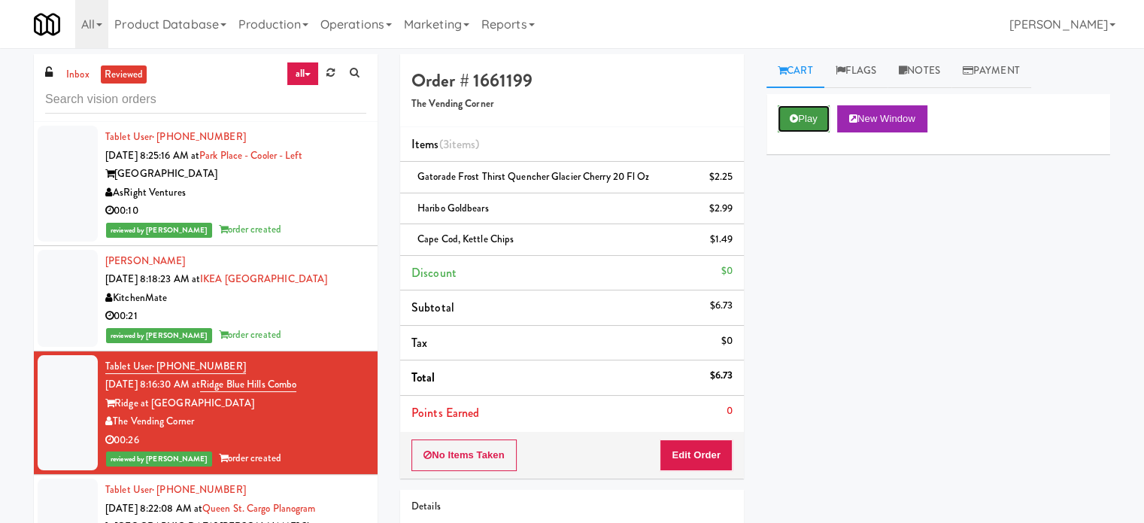
click at [808, 111] on button "Play" at bounding box center [804, 118] width 52 height 27
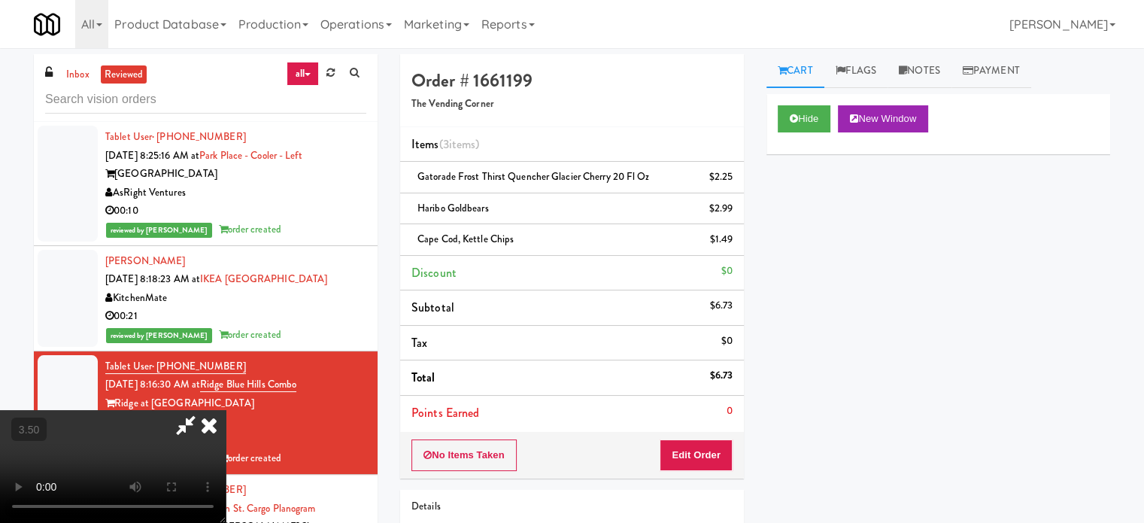
click at [226, 410] on video at bounding box center [113, 466] width 226 height 113
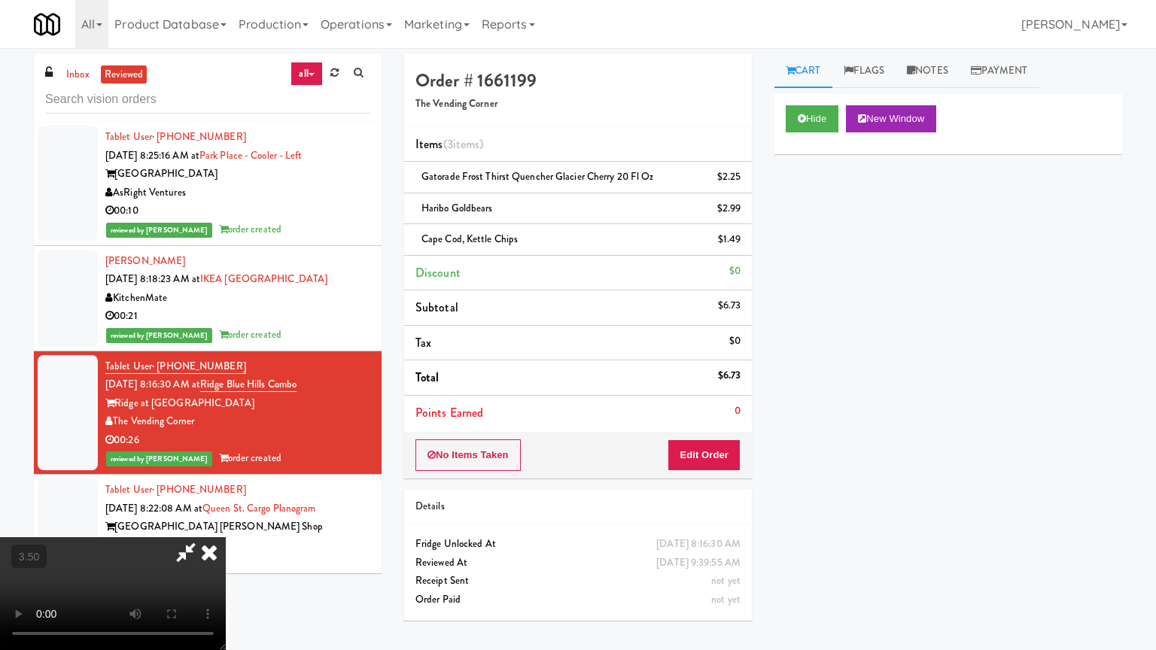
click at [226, 522] on video at bounding box center [113, 593] width 226 height 113
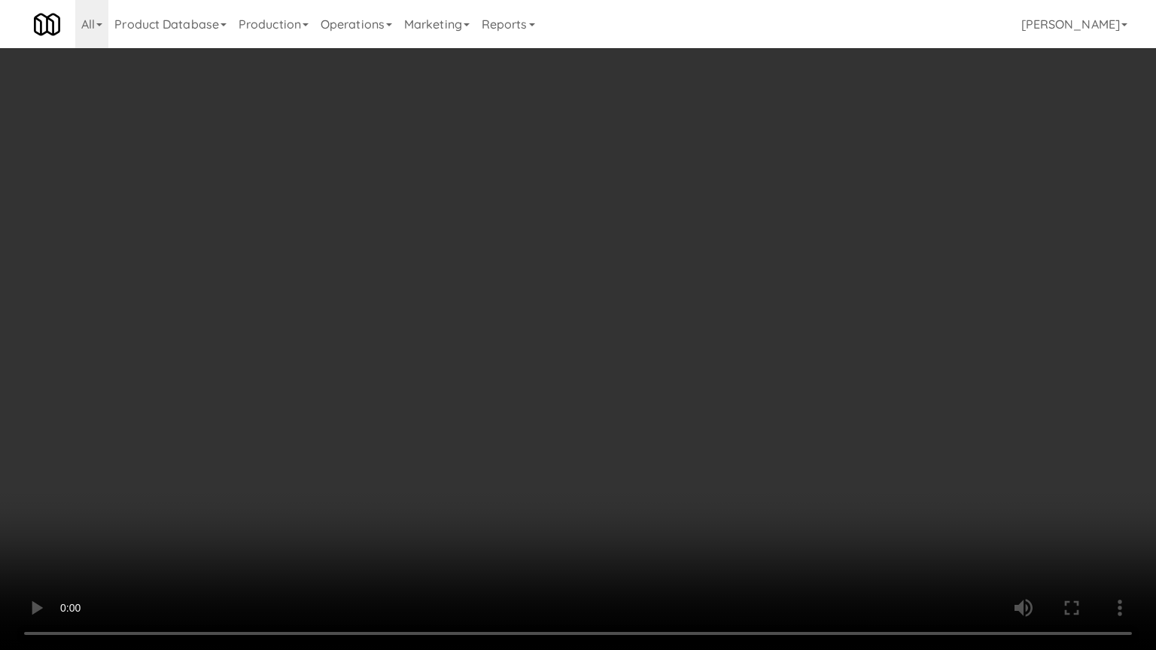
click at [531, 321] on video at bounding box center [578, 325] width 1156 height 650
click at [546, 313] on video at bounding box center [578, 325] width 1156 height 650
click at [557, 307] on video at bounding box center [578, 325] width 1156 height 650
click at [568, 313] on video at bounding box center [578, 325] width 1156 height 650
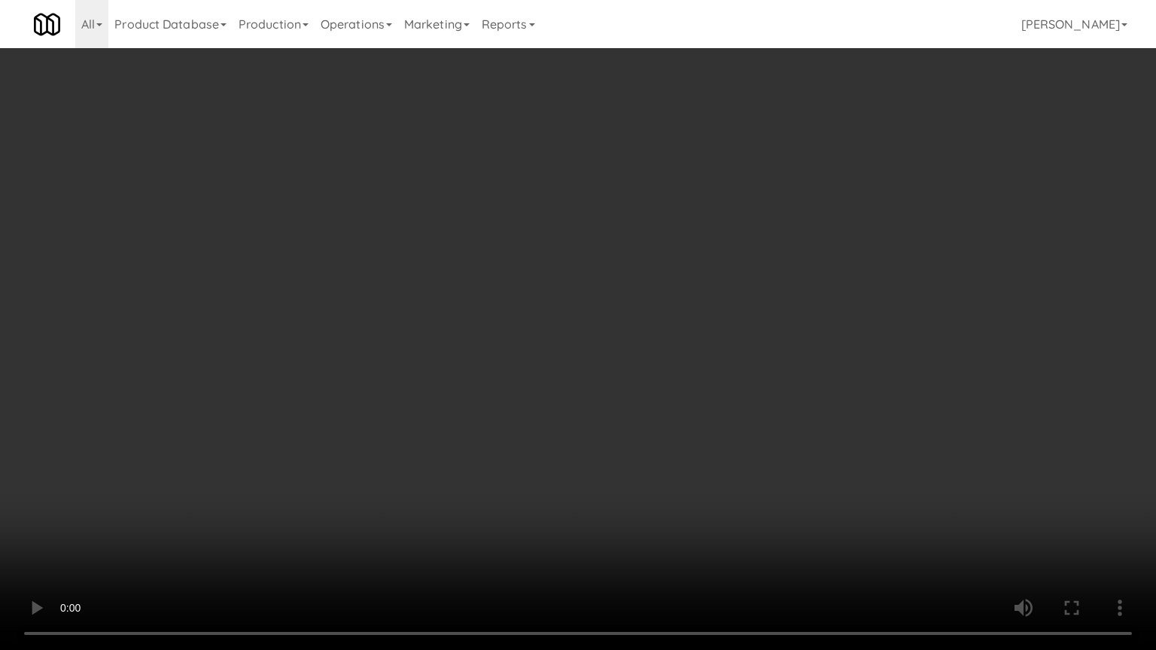
click at [576, 317] on video at bounding box center [578, 325] width 1156 height 650
click at [579, 311] on video at bounding box center [578, 325] width 1156 height 650
click at [600, 280] on video at bounding box center [578, 325] width 1156 height 650
click at [634, 279] on video at bounding box center [578, 325] width 1156 height 650
click at [652, 275] on video at bounding box center [578, 325] width 1156 height 650
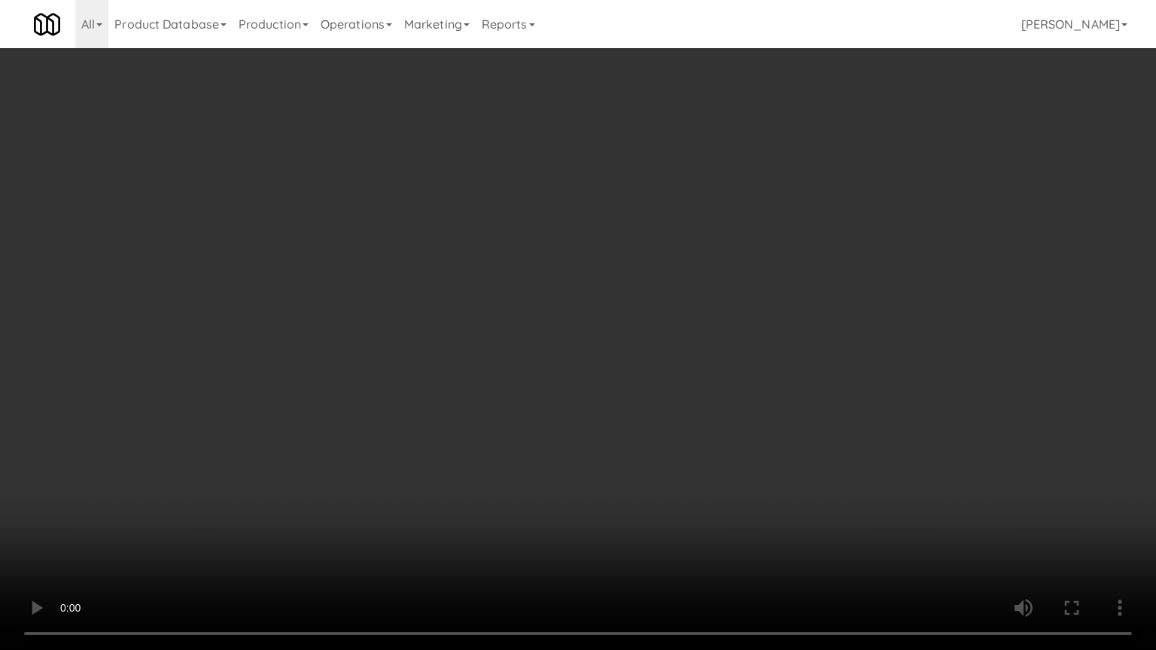
click at [652, 275] on video at bounding box center [578, 325] width 1156 height 650
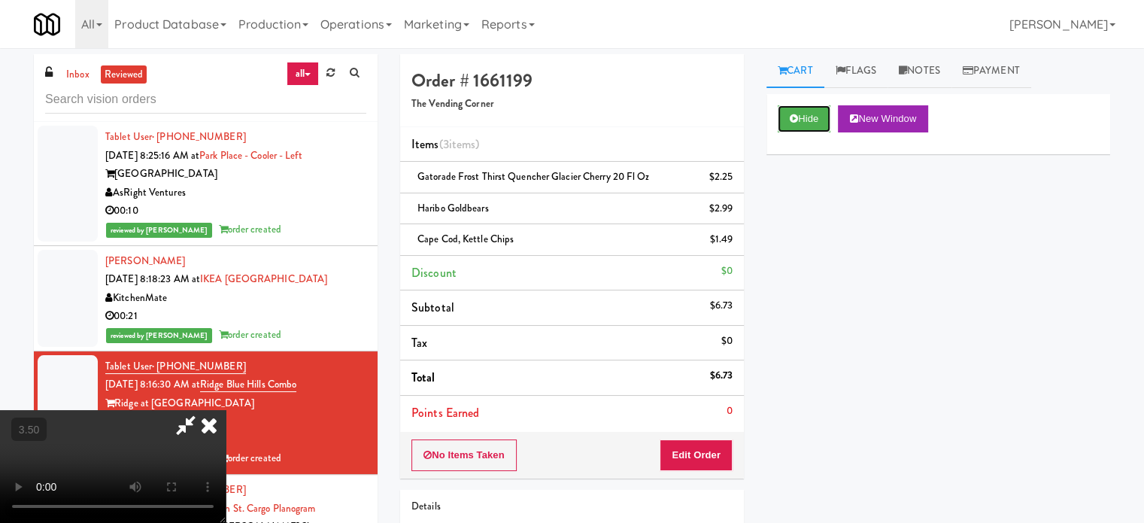
drag, startPoint x: 807, startPoint y: 120, endPoint x: 722, endPoint y: 133, distance: 86.0
click at [807, 120] on button "Hide" at bounding box center [804, 118] width 53 height 27
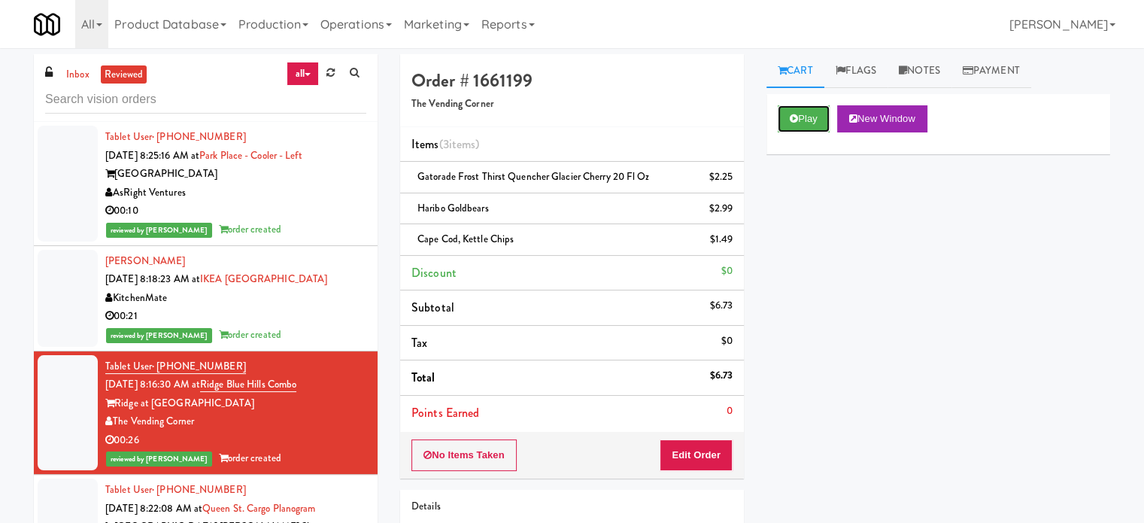
scroll to position [376, 0]
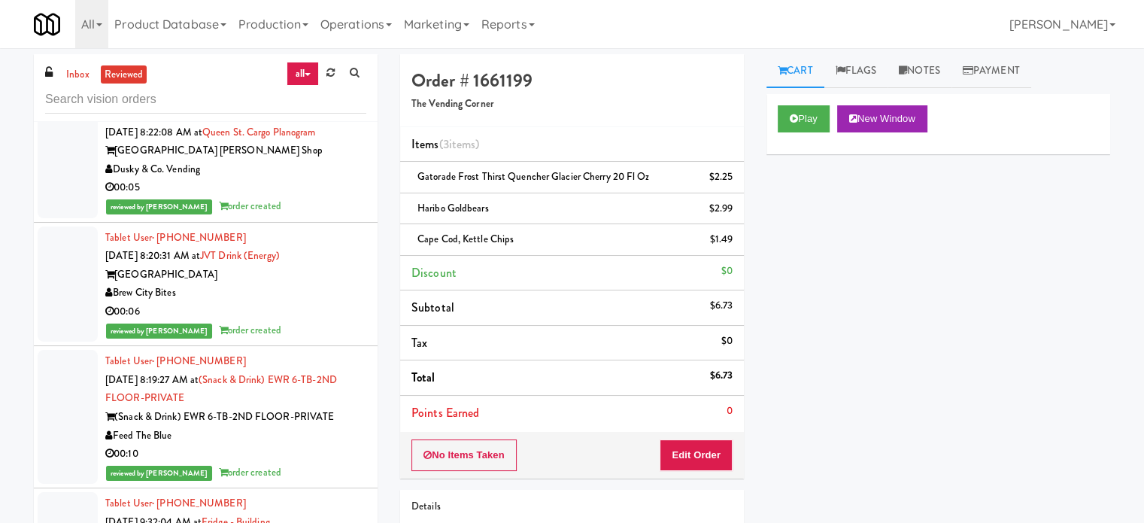
click at [295, 207] on div "reviewed by [PERSON_NAME] A order created" at bounding box center [235, 206] width 261 height 19
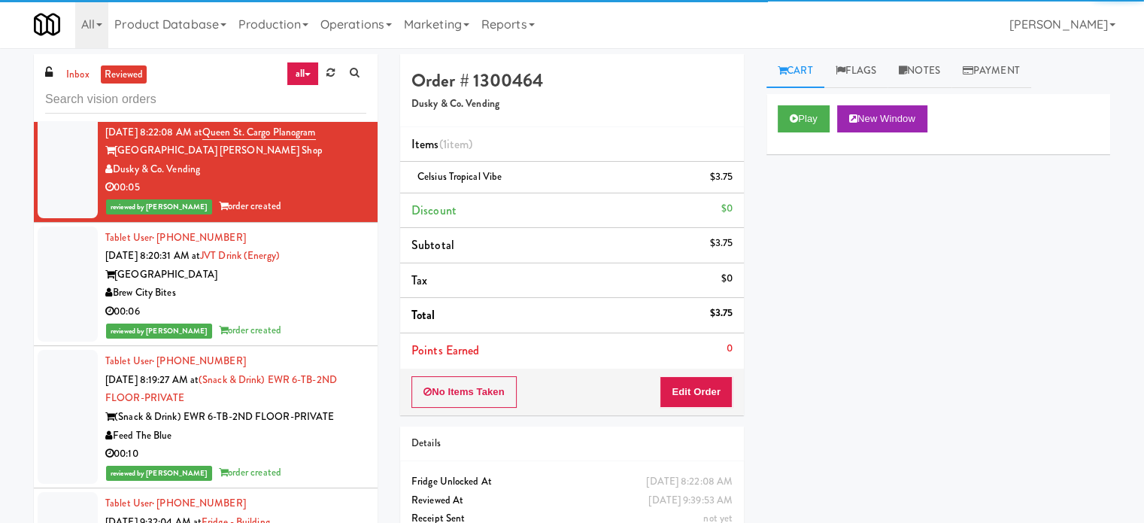
click at [325, 293] on div "Brew City Bites" at bounding box center [235, 293] width 261 height 19
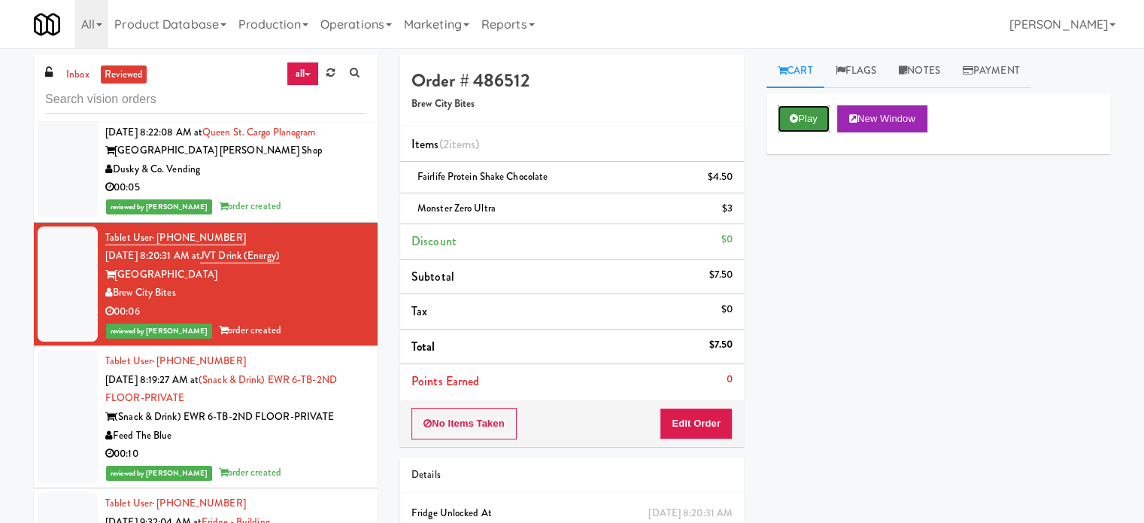
click at [803, 120] on button "Play" at bounding box center [804, 118] width 52 height 27
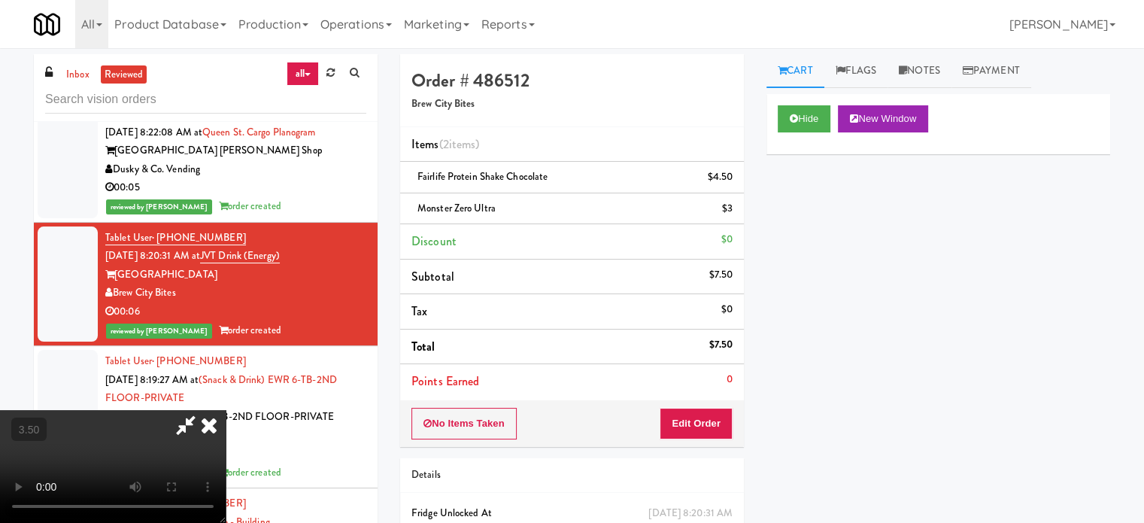
click at [226, 410] on video at bounding box center [113, 466] width 226 height 113
drag, startPoint x: 500, startPoint y: 279, endPoint x: 579, endPoint y: 305, distance: 84.0
click at [226, 410] on video at bounding box center [113, 466] width 226 height 113
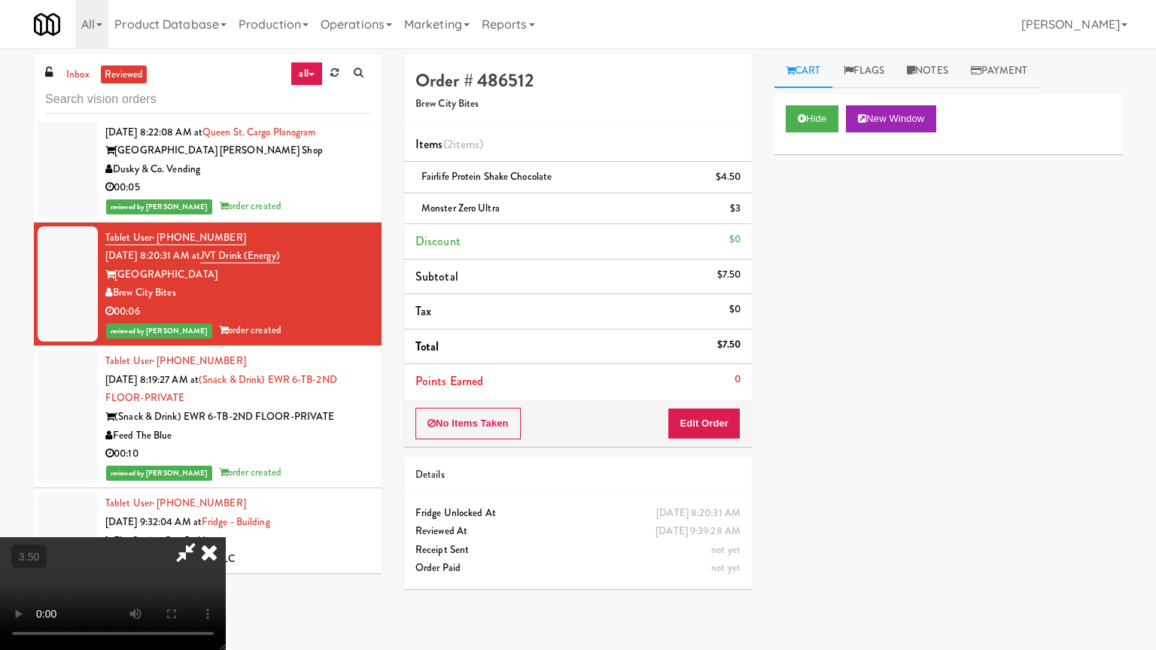
click at [226, 522] on video at bounding box center [113, 593] width 226 height 113
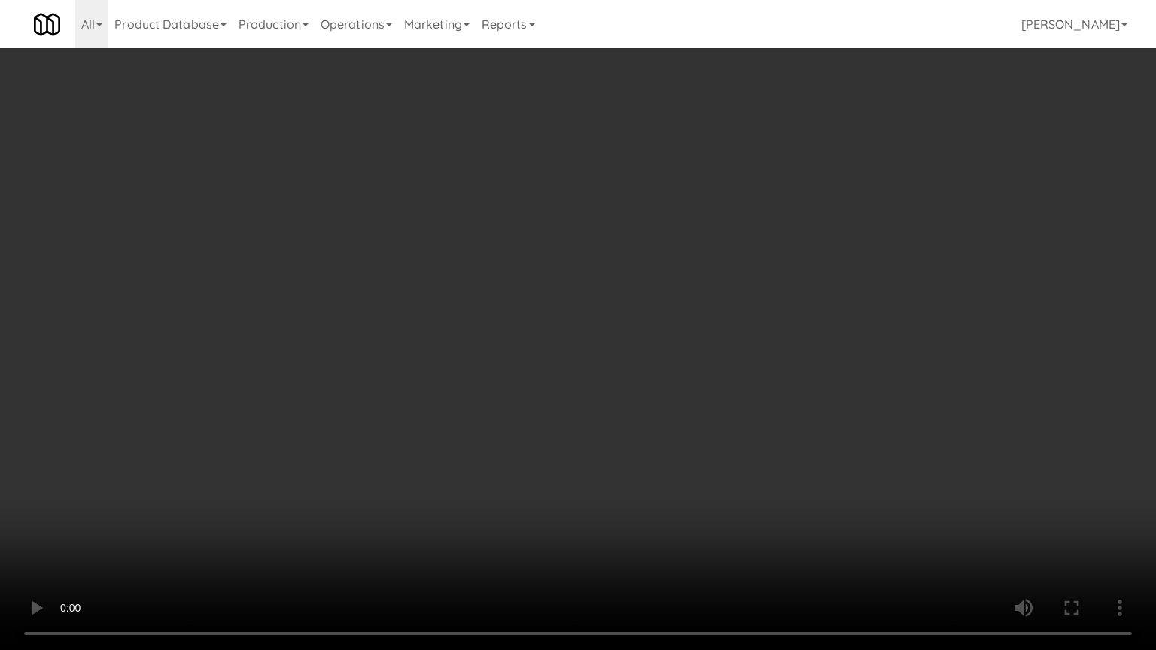
click at [593, 303] on video at bounding box center [578, 325] width 1156 height 650
click at [620, 277] on video at bounding box center [578, 325] width 1156 height 650
drag, startPoint x: 622, startPoint y: 277, endPoint x: 629, endPoint y: 274, distance: 8.1
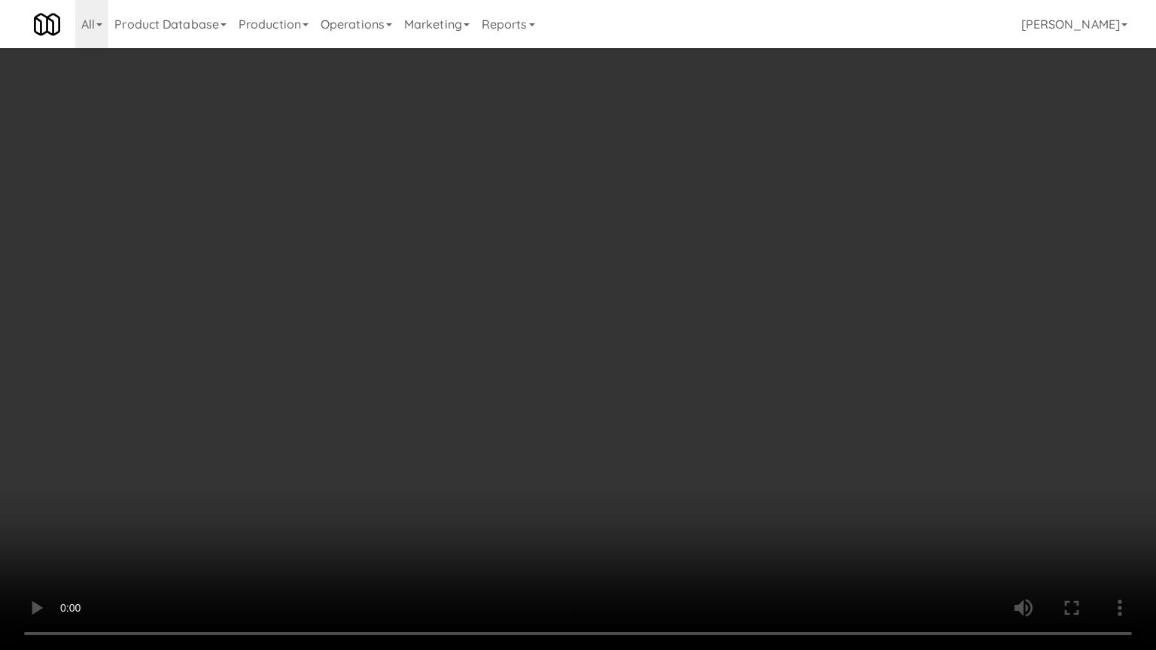
click at [629, 274] on video at bounding box center [578, 325] width 1156 height 650
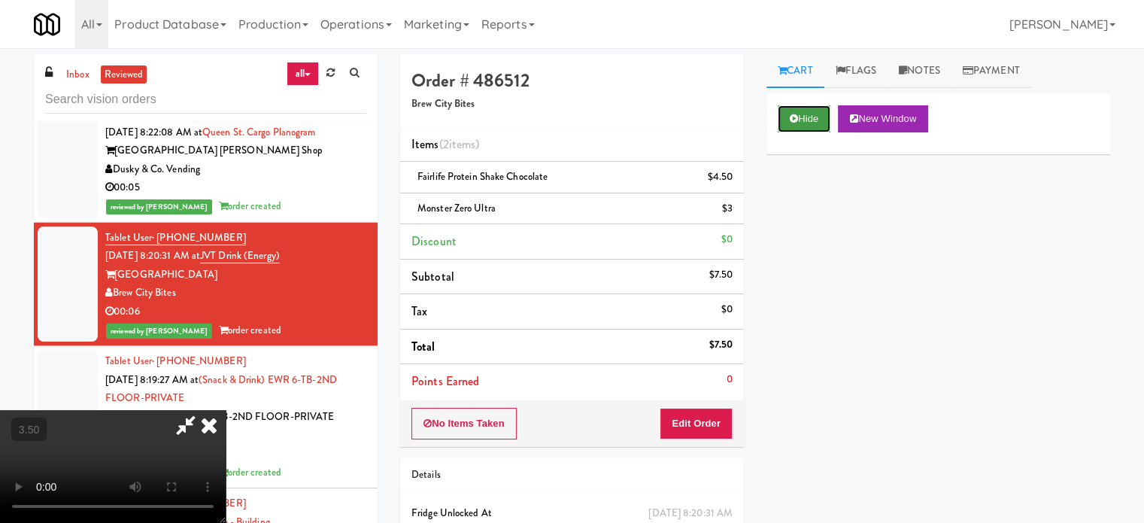
click at [823, 118] on button "Hide" at bounding box center [804, 118] width 53 height 27
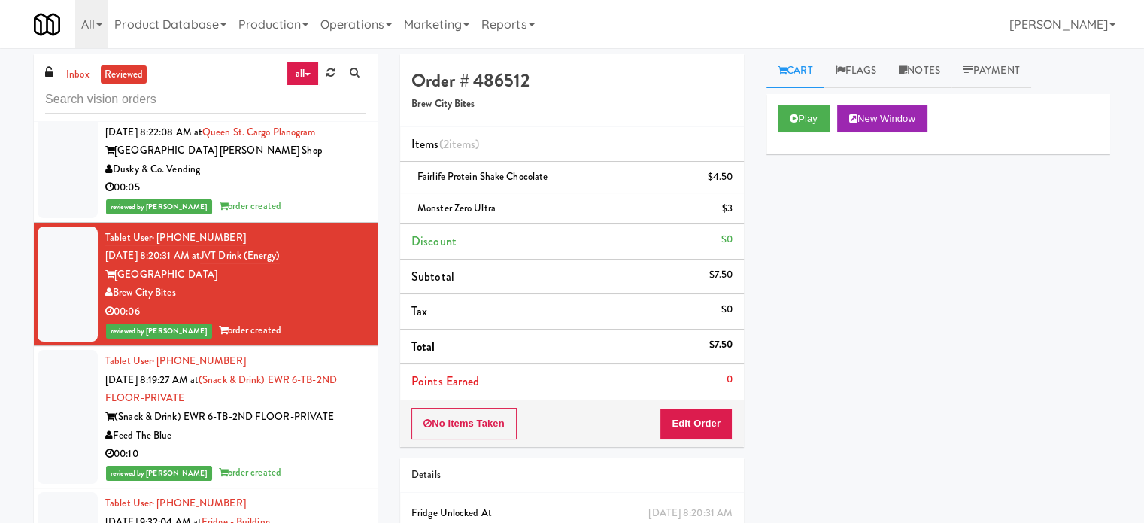
click at [305, 432] on div "Feed The Blue" at bounding box center [235, 436] width 261 height 19
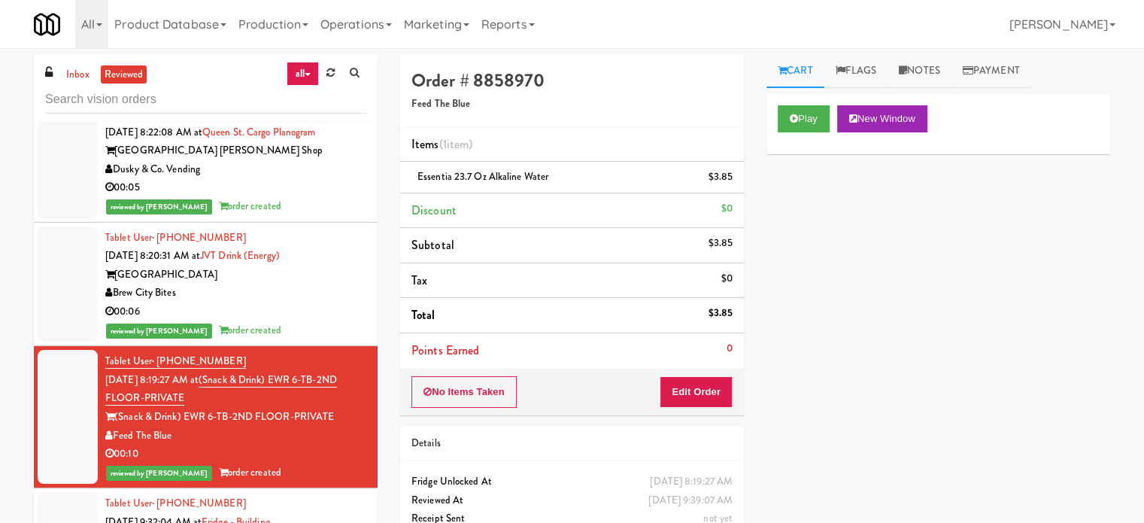
scroll to position [752, 0]
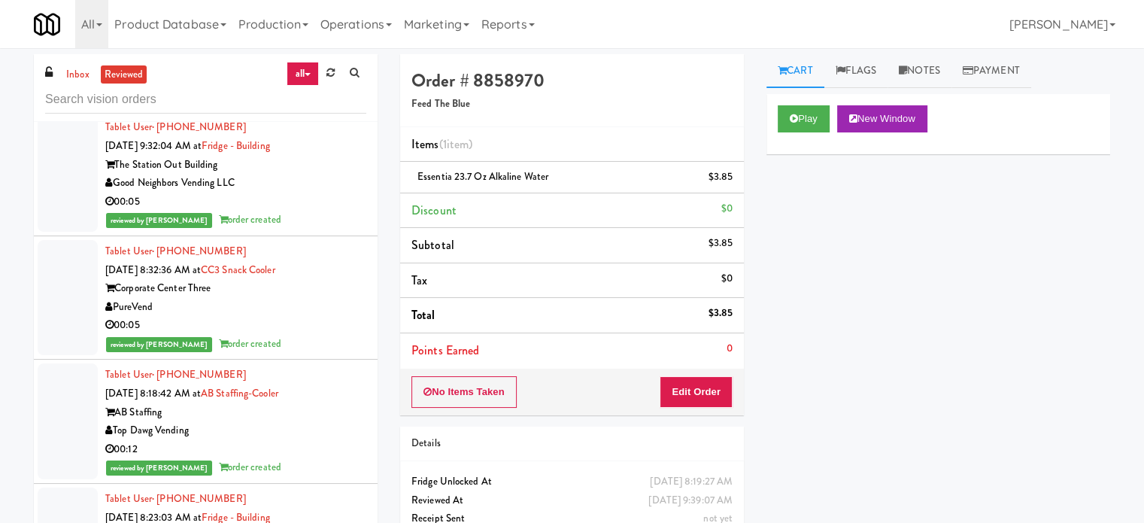
click at [286, 207] on div "00:05" at bounding box center [235, 202] width 261 height 19
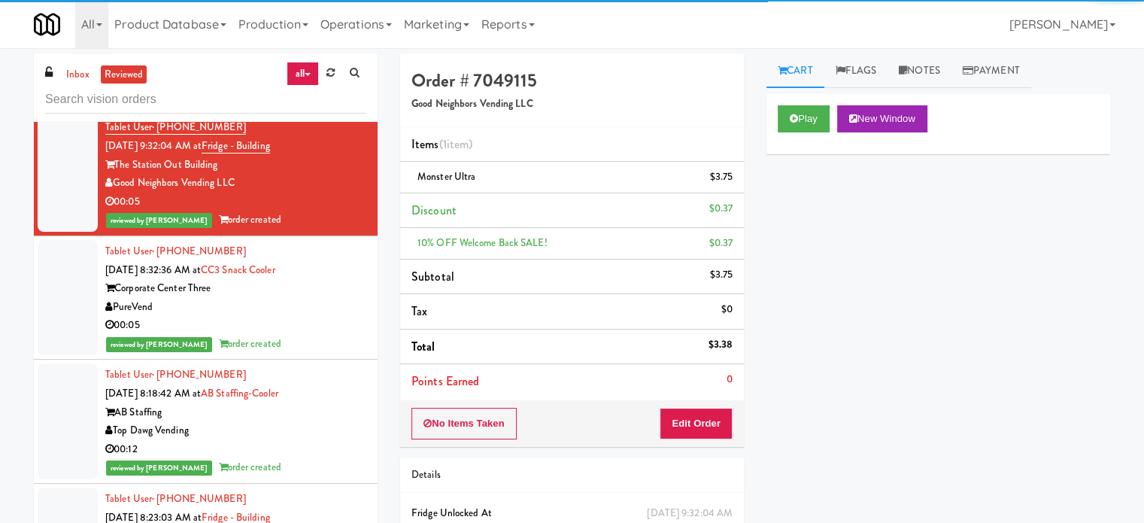
click at [306, 327] on div "00:05" at bounding box center [235, 325] width 261 height 19
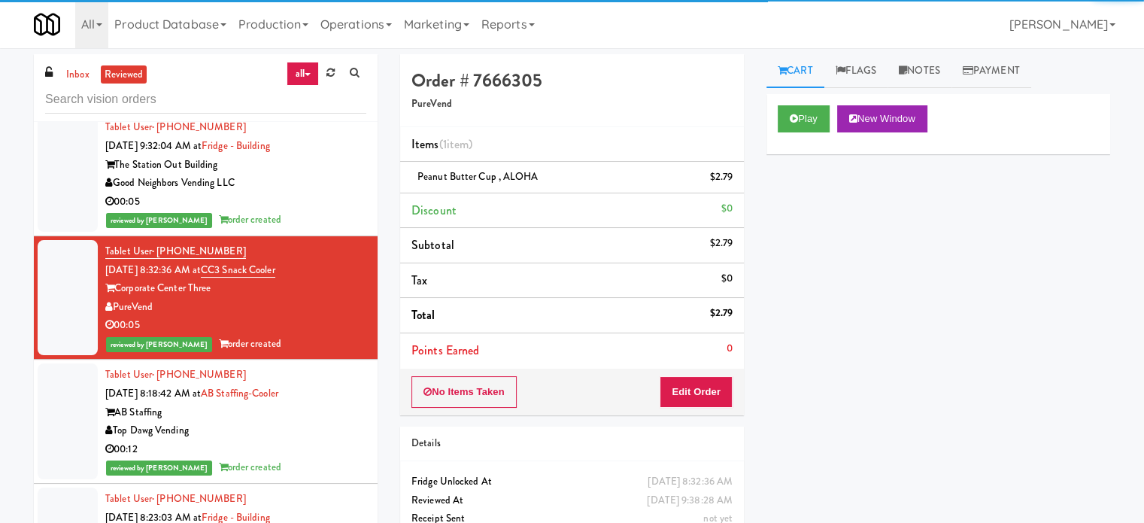
drag, startPoint x: 325, startPoint y: 421, endPoint x: 325, endPoint y: 400, distance: 21.1
click at [325, 421] on div "Top Dawg Vending" at bounding box center [235, 430] width 261 height 19
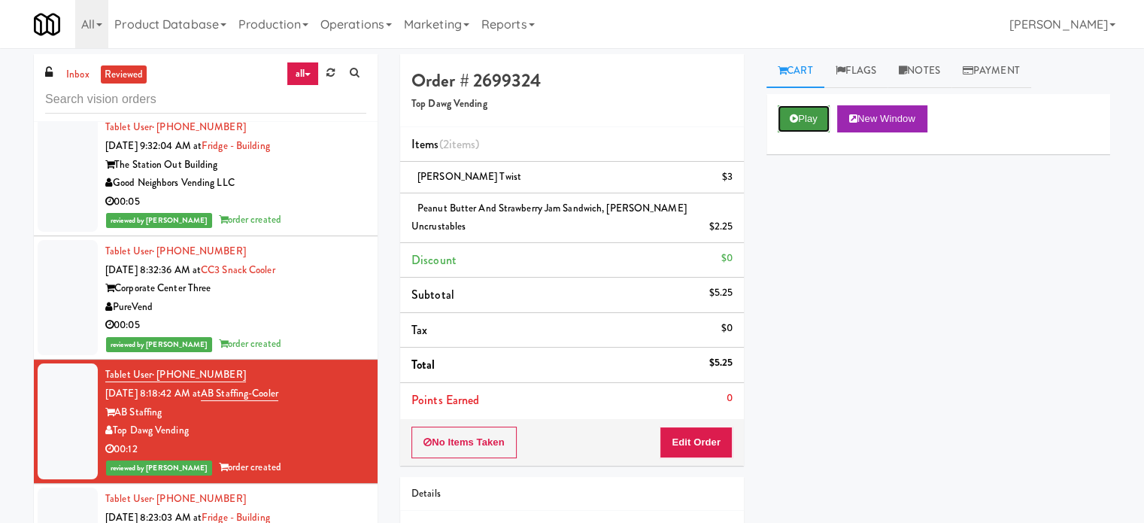
click at [806, 117] on button "Play" at bounding box center [804, 118] width 52 height 27
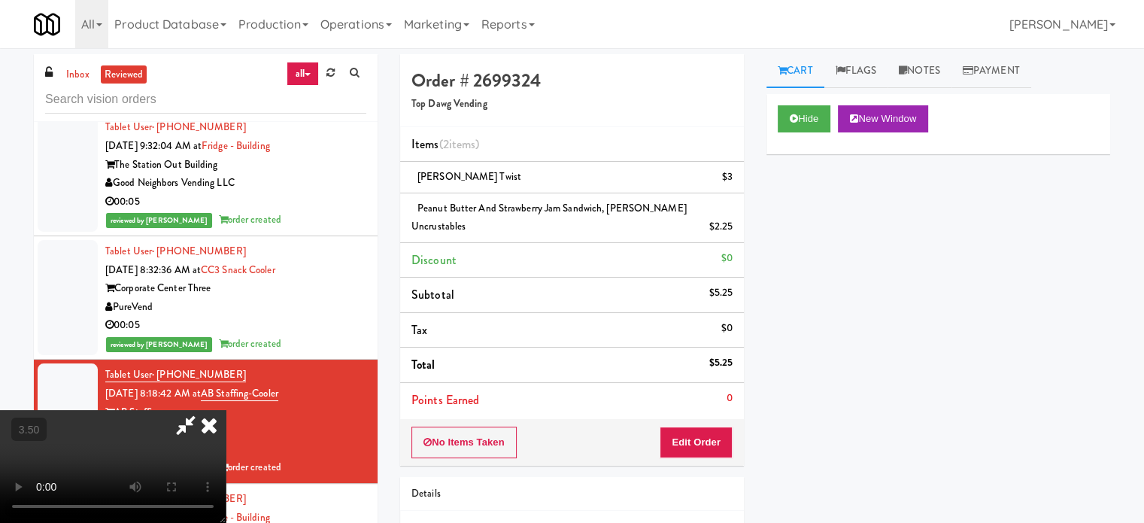
drag, startPoint x: 491, startPoint y: 292, endPoint x: 493, endPoint y: 258, distance: 33.9
click at [226, 410] on video at bounding box center [113, 466] width 226 height 113
drag, startPoint x: 493, startPoint y: 255, endPoint x: 523, endPoint y: 295, distance: 50.0
click at [226, 410] on video at bounding box center [113, 466] width 226 height 113
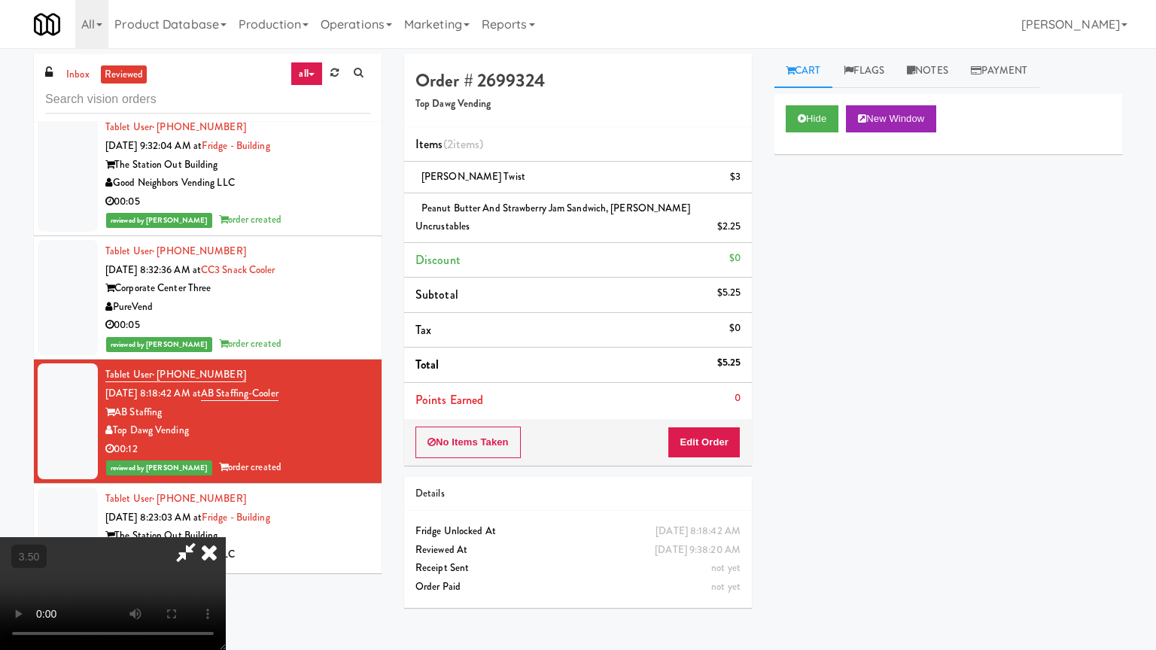
click at [226, 522] on video at bounding box center [113, 593] width 226 height 113
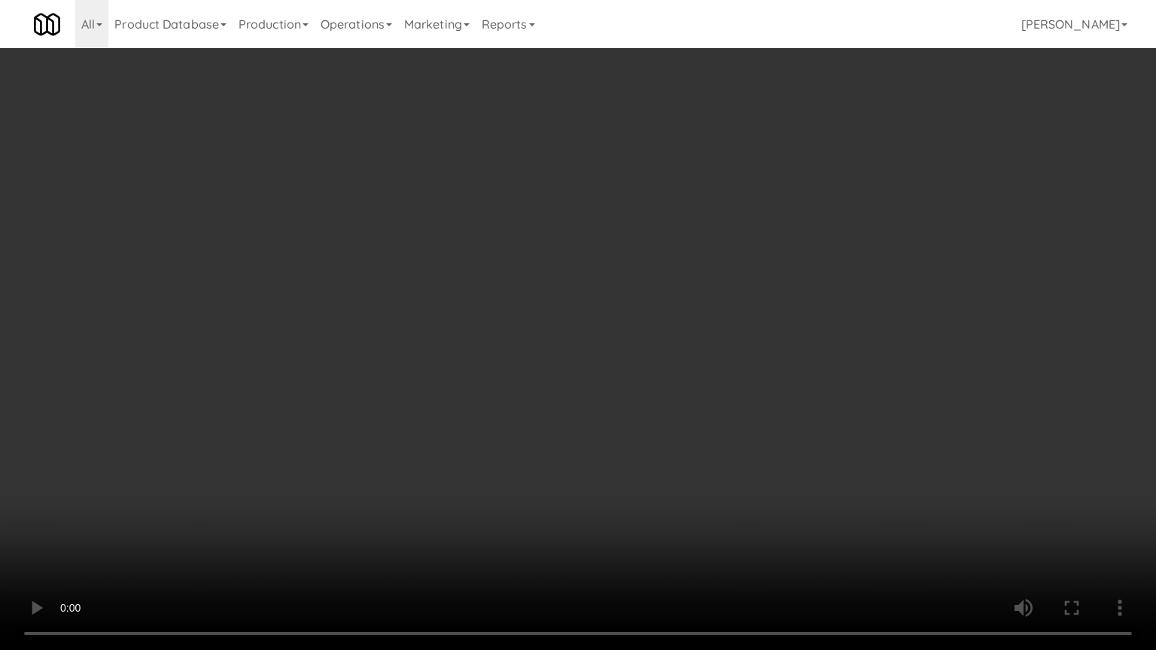
click at [535, 315] on video at bounding box center [578, 325] width 1156 height 650
click at [581, 340] on video at bounding box center [578, 325] width 1156 height 650
click at [580, 340] on video at bounding box center [578, 325] width 1156 height 650
click at [584, 326] on video at bounding box center [578, 325] width 1156 height 650
click at [586, 326] on video at bounding box center [578, 325] width 1156 height 650
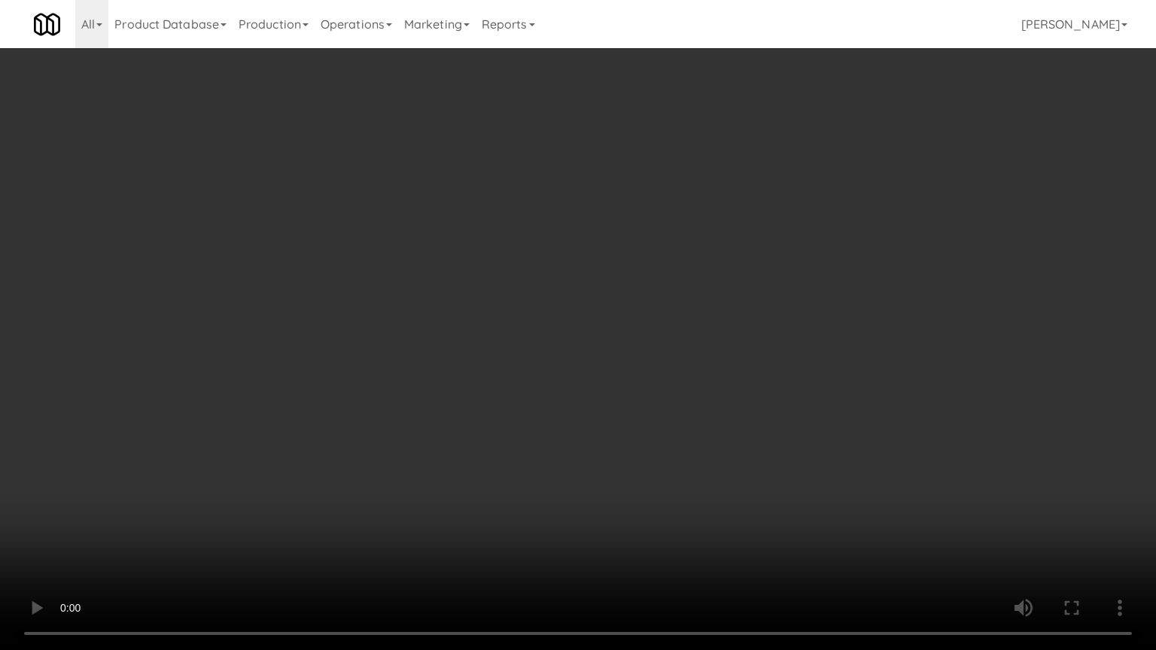
drag, startPoint x: 586, startPoint y: 326, endPoint x: 606, endPoint y: 316, distance: 21.9
click at [587, 326] on video at bounding box center [578, 325] width 1156 height 650
click at [606, 316] on video at bounding box center [578, 325] width 1156 height 650
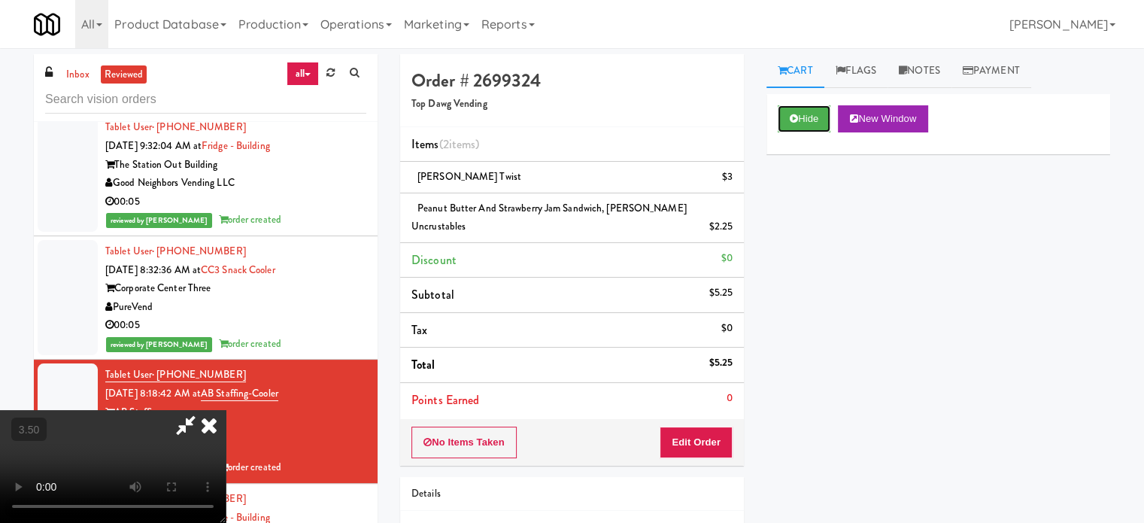
click at [810, 126] on button "Hide" at bounding box center [804, 118] width 53 height 27
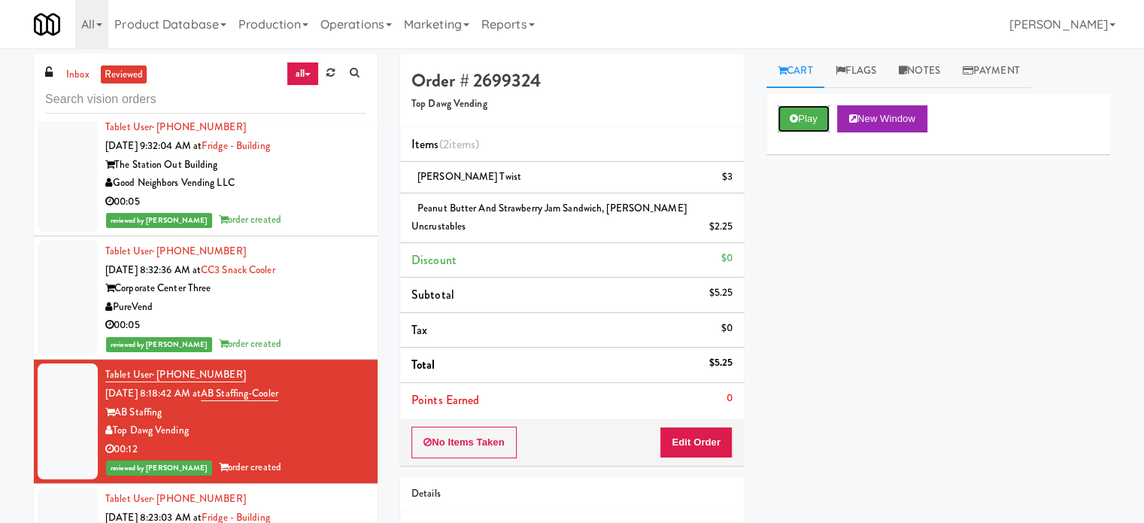
scroll to position [1129, 0]
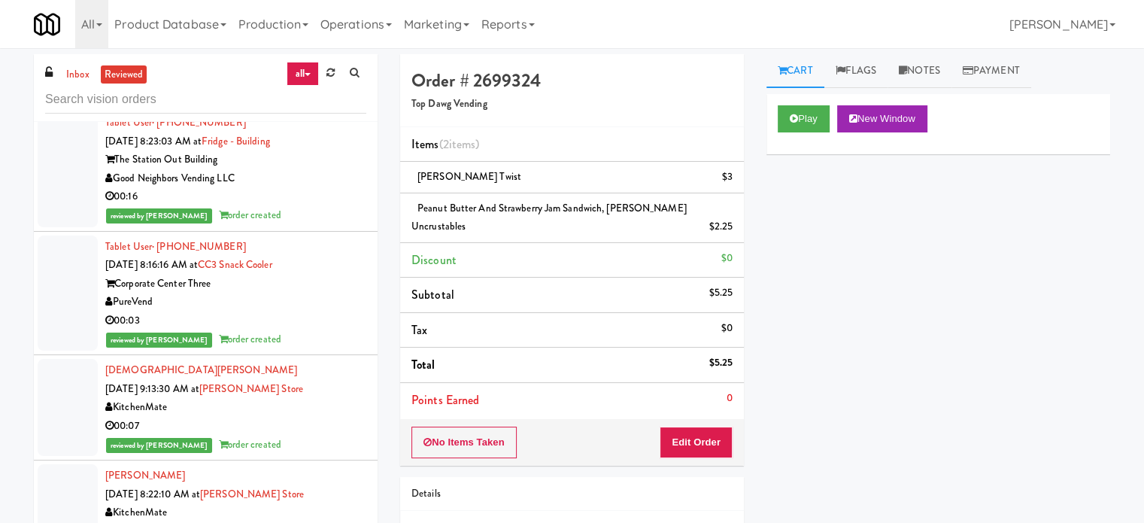
click at [287, 212] on div "reviewed by [PERSON_NAME] order created" at bounding box center [235, 215] width 261 height 19
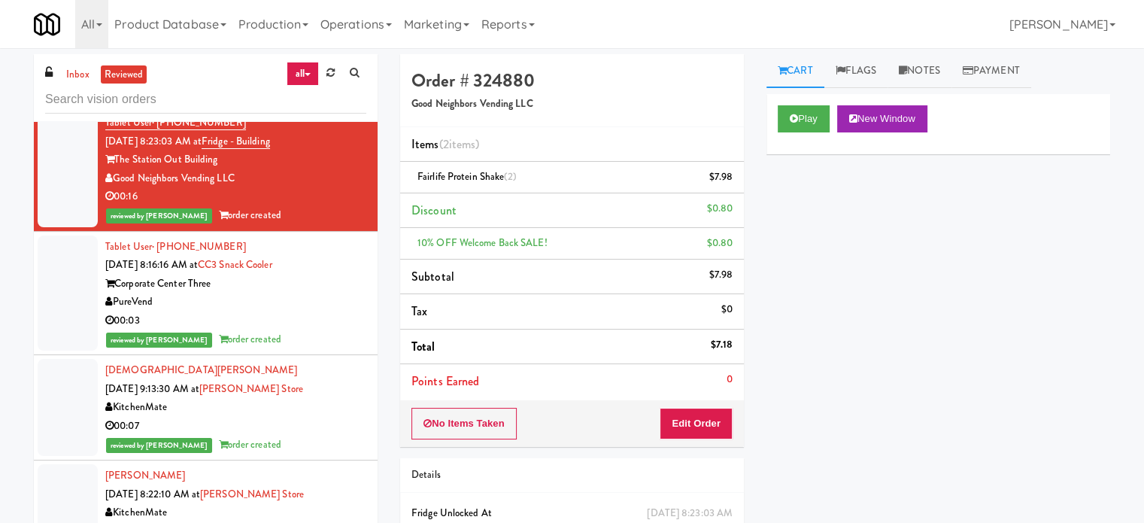
click at [310, 318] on div "00:03" at bounding box center [235, 321] width 261 height 19
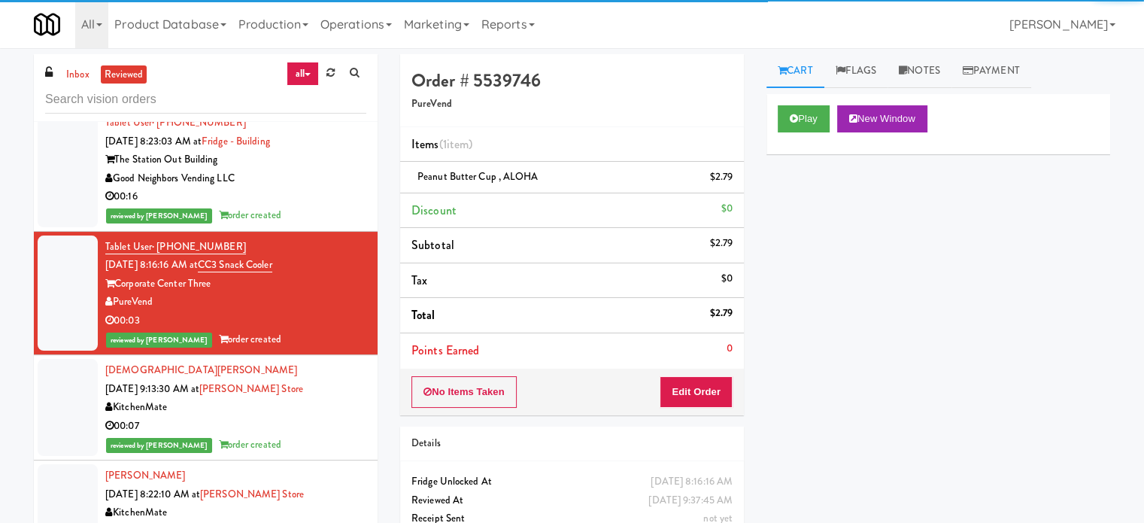
click at [312, 225] on li "Tablet User · (516) 713-5221 [DATE] 8:23:03 AM at [GEOGRAPHIC_DATA] [GEOGRAPHIC…" at bounding box center [206, 170] width 344 height 124
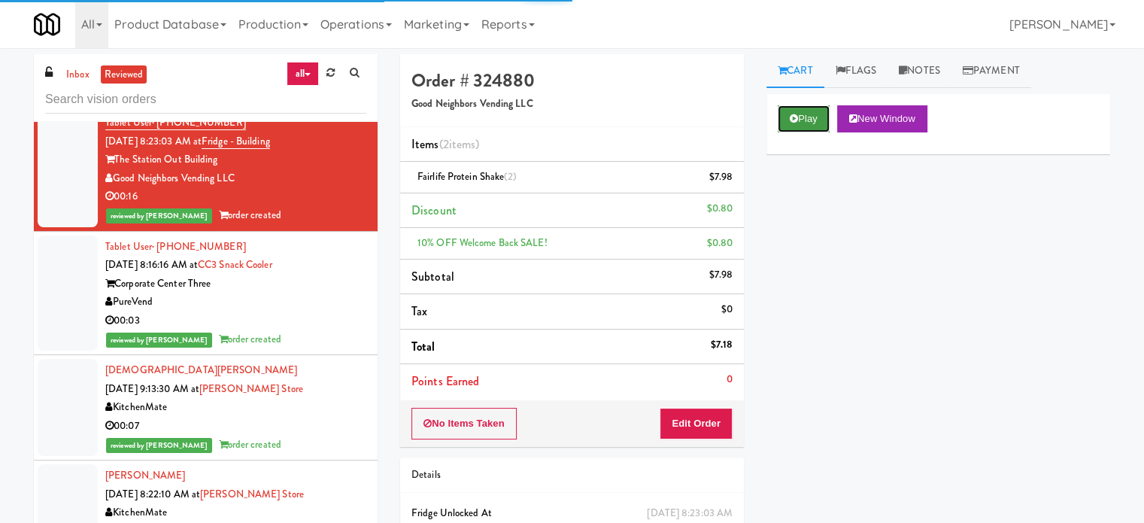
click at [795, 126] on button "Play" at bounding box center [804, 118] width 52 height 27
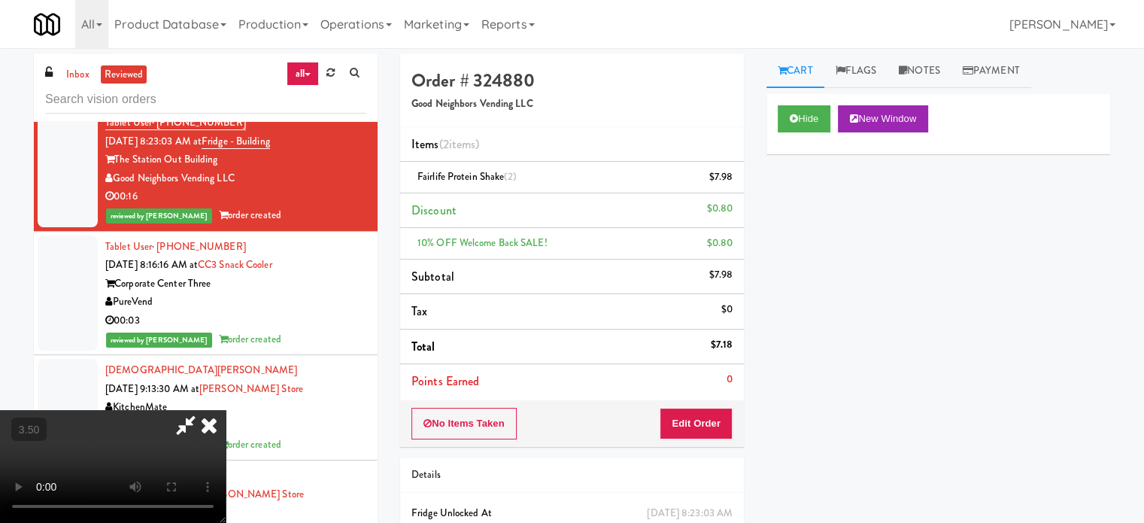
click at [226, 410] on video at bounding box center [113, 466] width 226 height 113
drag, startPoint x: 507, startPoint y: 273, endPoint x: 509, endPoint y: 251, distance: 21.9
click at [226, 410] on video at bounding box center [113, 466] width 226 height 113
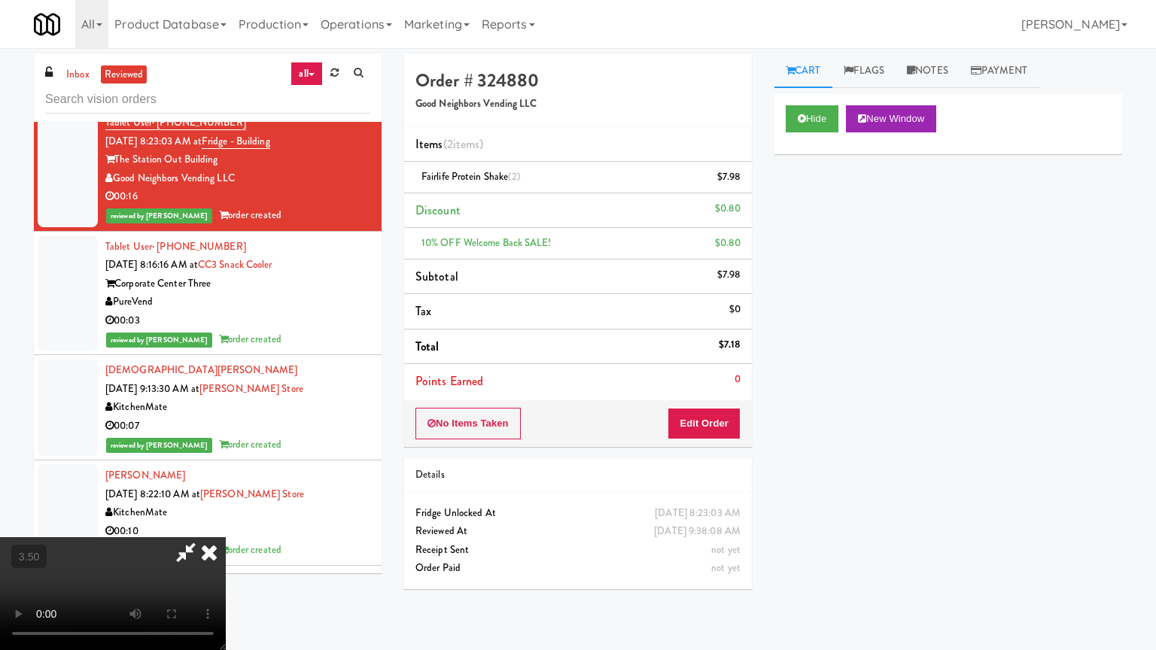
click at [226, 522] on video at bounding box center [113, 593] width 226 height 113
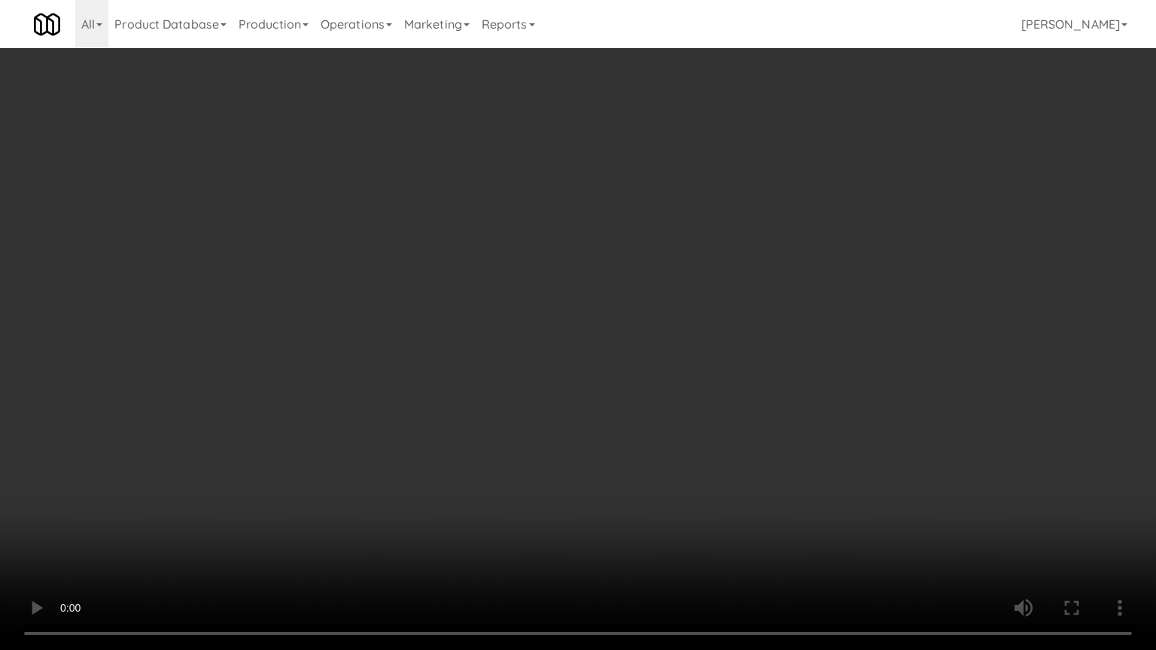
click at [507, 321] on video at bounding box center [578, 325] width 1156 height 650
click at [509, 319] on video at bounding box center [578, 325] width 1156 height 650
click at [512, 315] on video at bounding box center [578, 325] width 1156 height 650
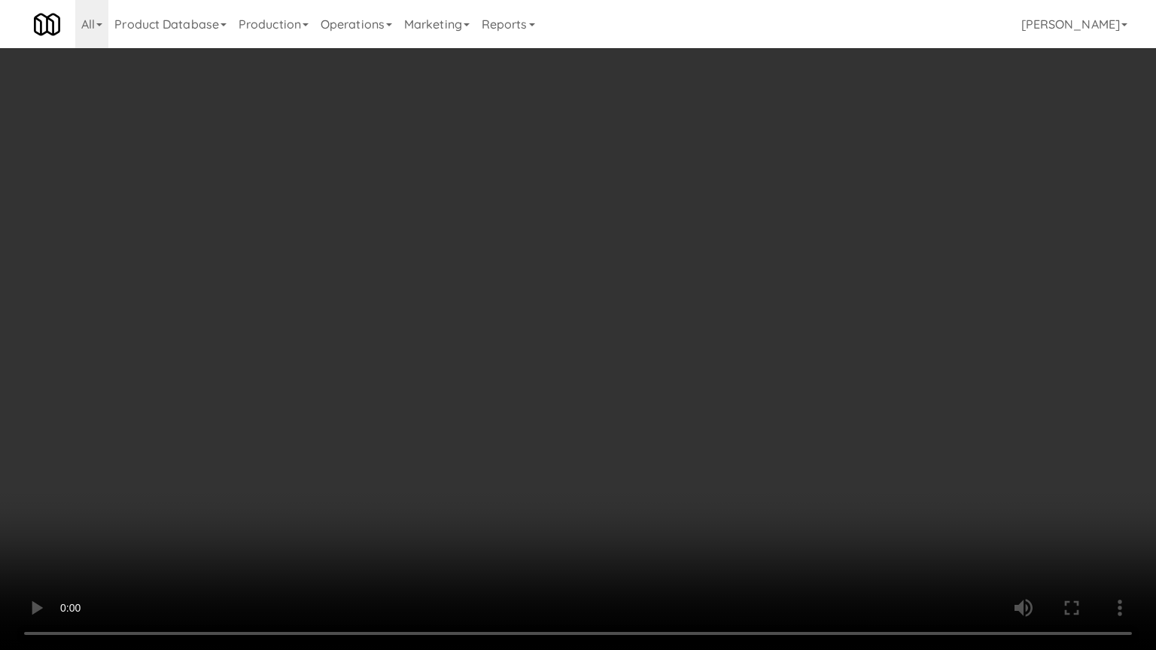
drag, startPoint x: 512, startPoint y: 314, endPoint x: 572, endPoint y: 169, distance: 157.2
click at [513, 313] on video at bounding box center [578, 325] width 1156 height 650
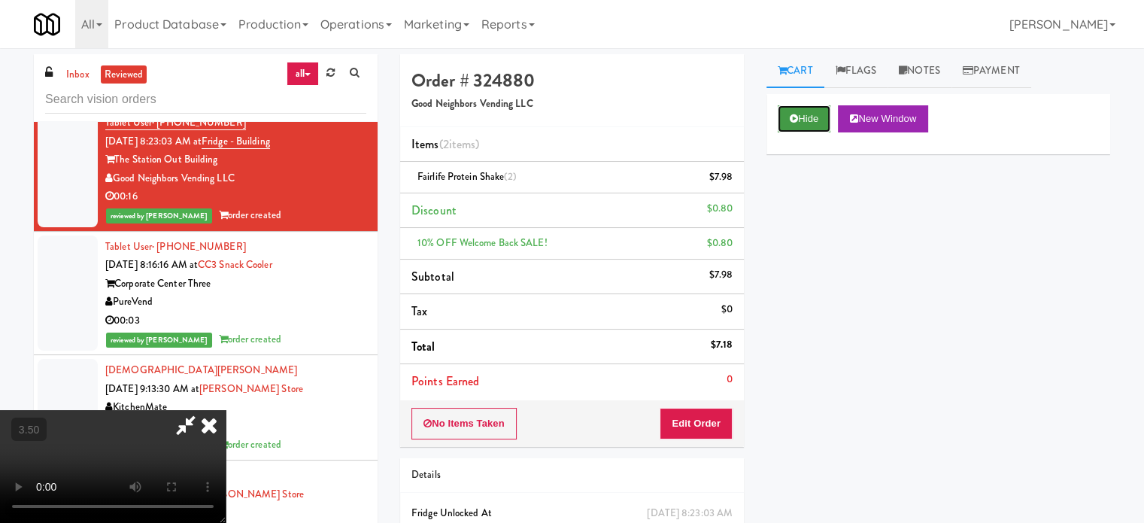
click at [801, 117] on button "Hide" at bounding box center [804, 118] width 53 height 27
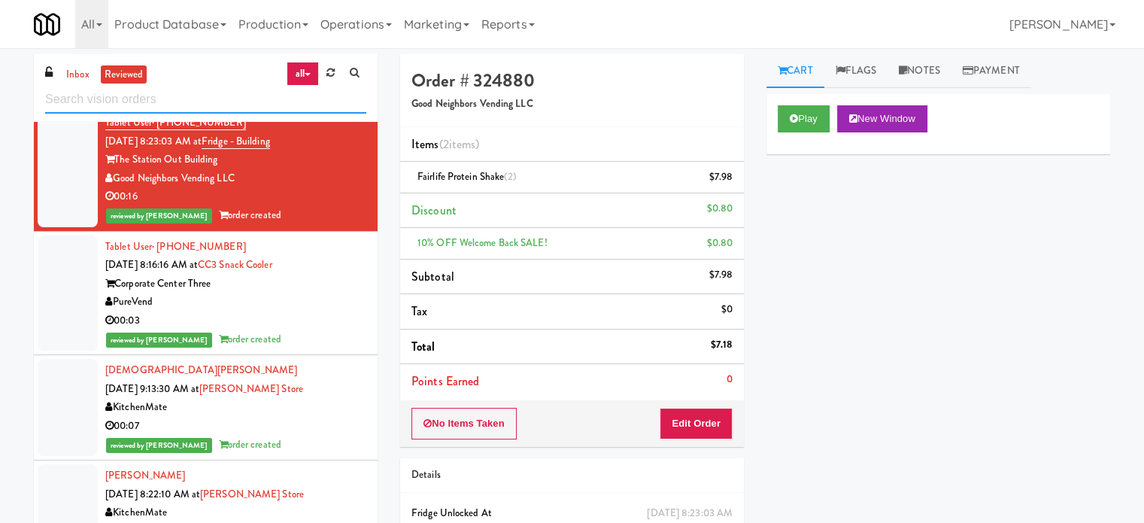
click at [180, 105] on input "text" at bounding box center [205, 100] width 321 height 28
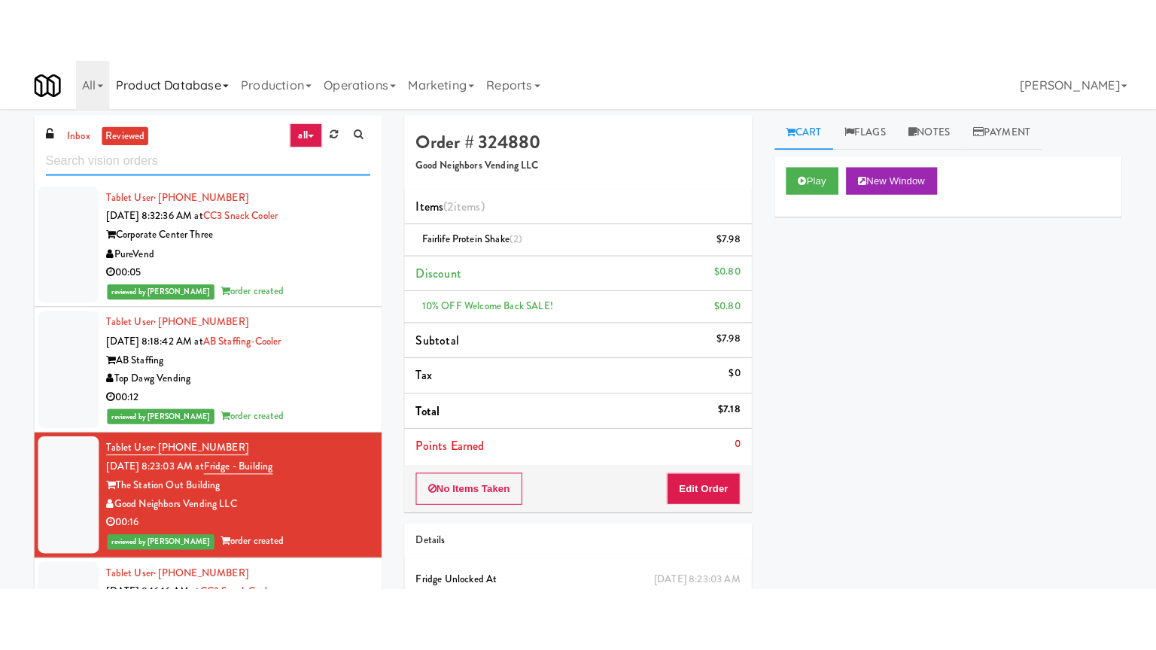
scroll to position [3840, 0]
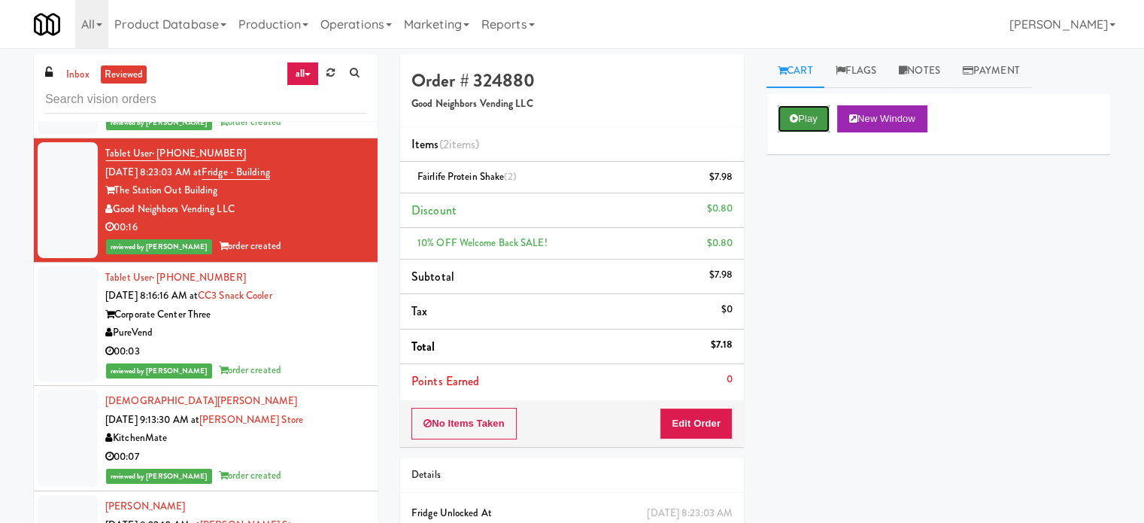
drag, startPoint x: 810, startPoint y: 114, endPoint x: 780, endPoint y: 120, distance: 31.4
click at [810, 114] on button "Play" at bounding box center [804, 118] width 52 height 27
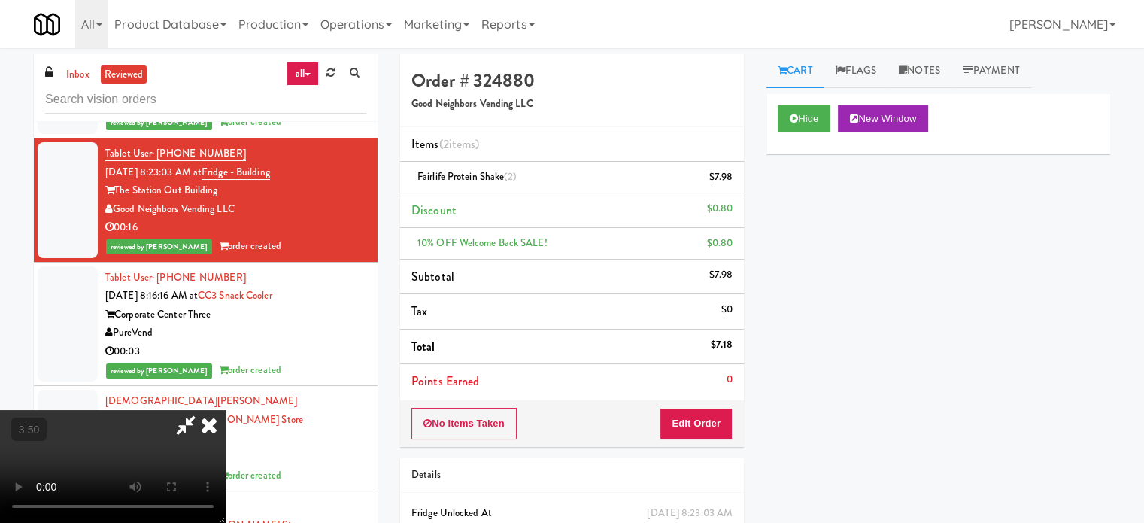
click at [226, 410] on video at bounding box center [113, 466] width 226 height 113
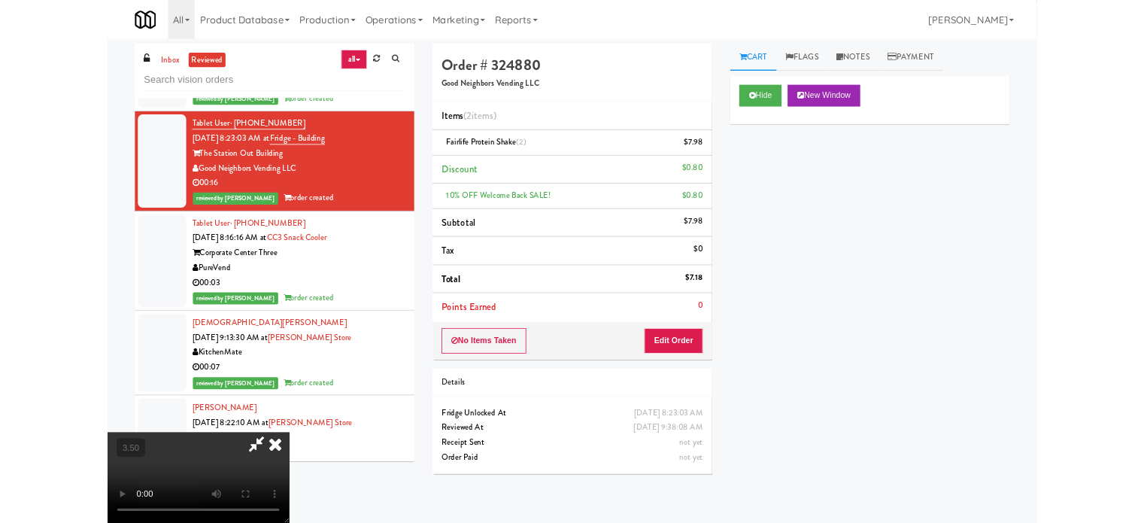
scroll to position [3822, 0]
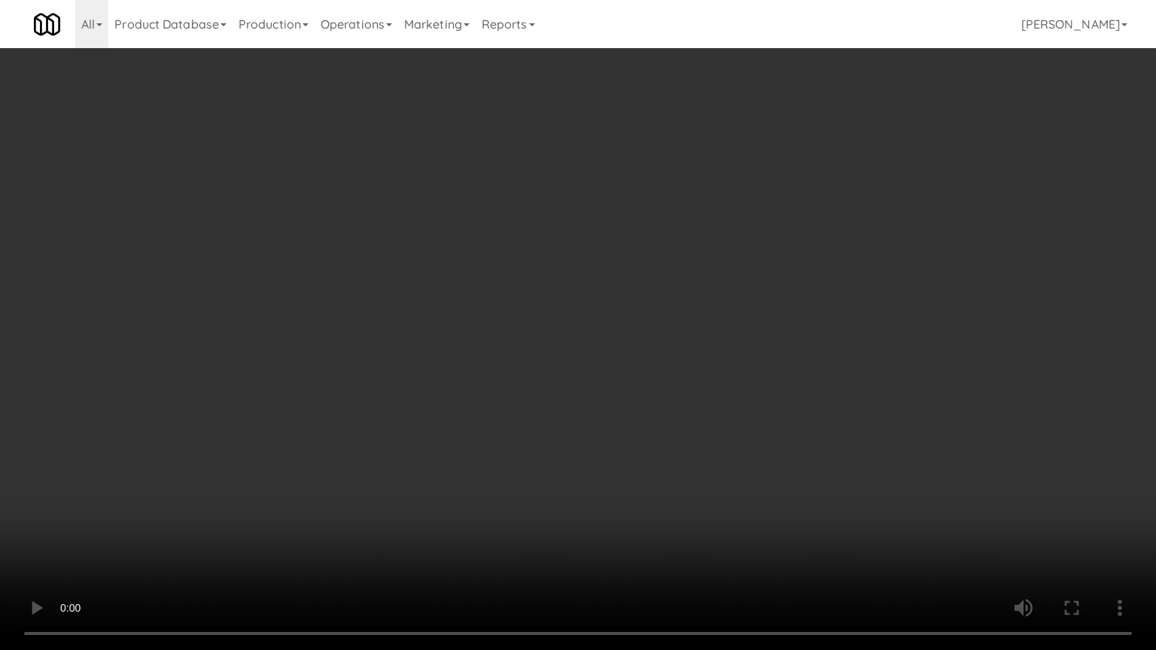
click at [489, 315] on video at bounding box center [578, 325] width 1156 height 650
click at [491, 316] on video at bounding box center [578, 325] width 1156 height 650
drag, startPoint x: 509, startPoint y: 288, endPoint x: 527, endPoint y: 278, distance: 19.9
click at [515, 286] on video at bounding box center [578, 325] width 1156 height 650
click at [538, 271] on video at bounding box center [578, 325] width 1156 height 650
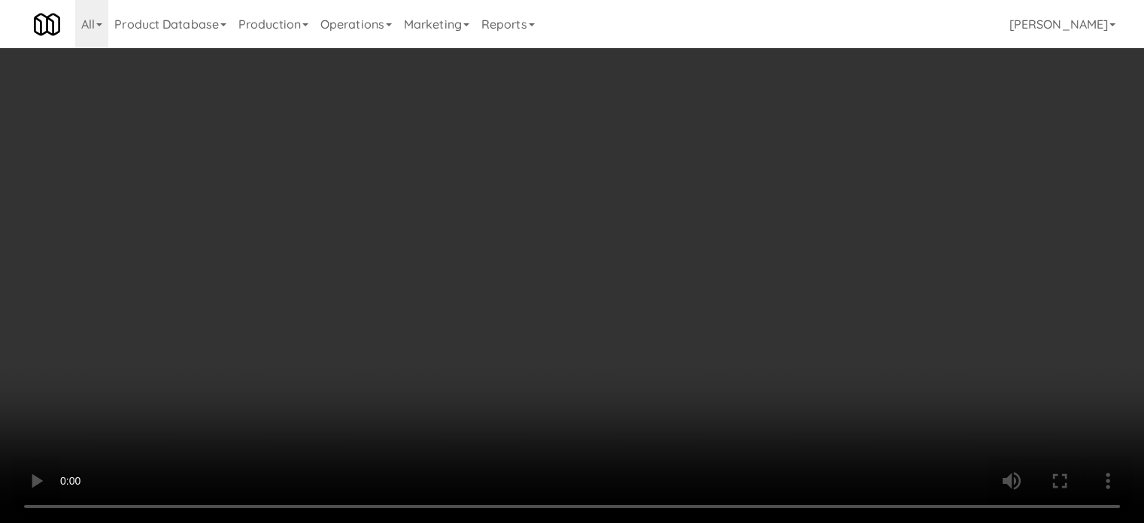
scroll to position [3840, 0]
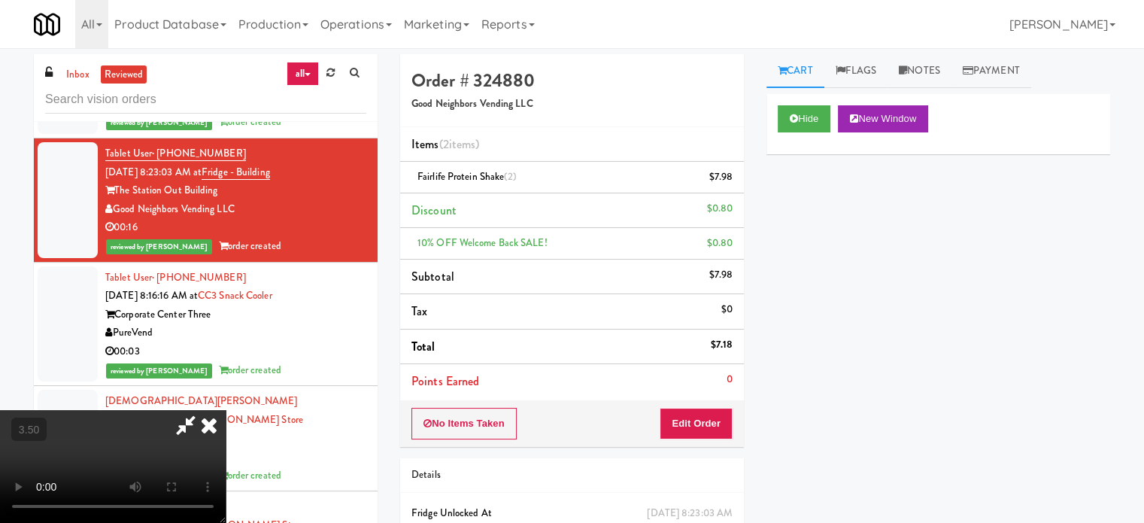
click at [226, 410] on icon at bounding box center [209, 425] width 33 height 30
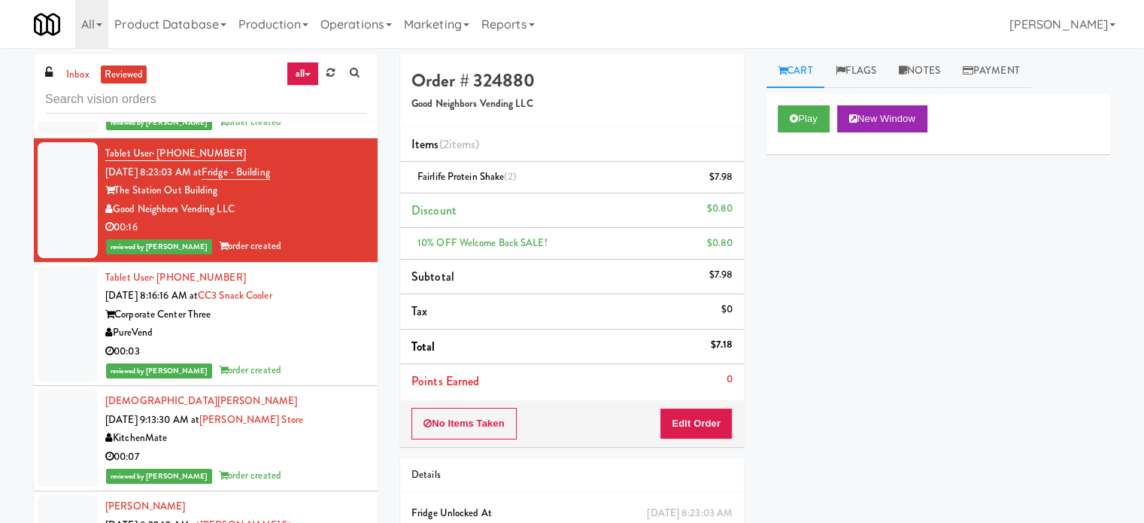
scroll to position [3464, 0]
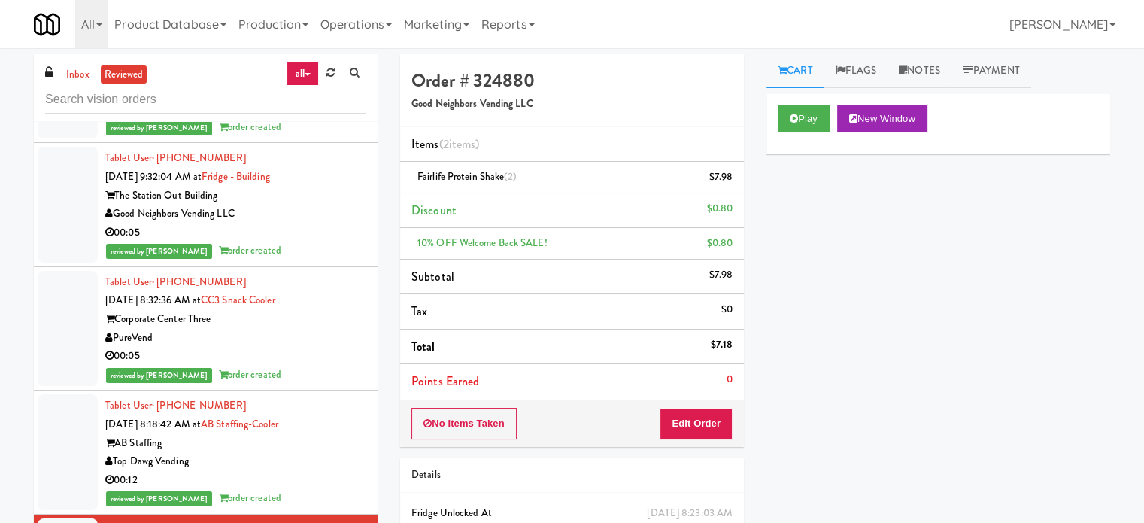
click at [300, 452] on div "Top Dawg Vending" at bounding box center [235, 461] width 261 height 19
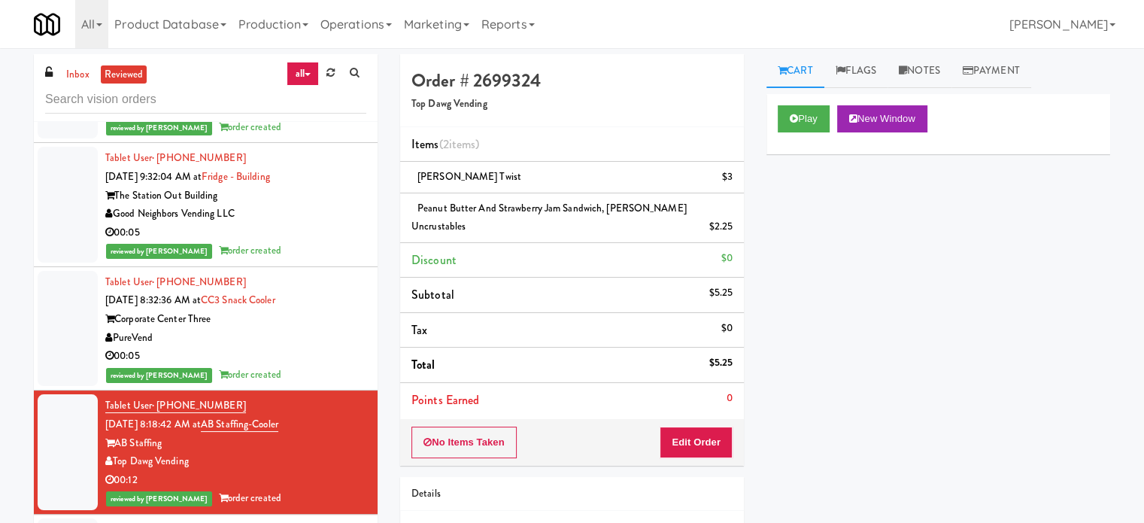
click at [270, 329] on div "PureVend" at bounding box center [235, 338] width 261 height 19
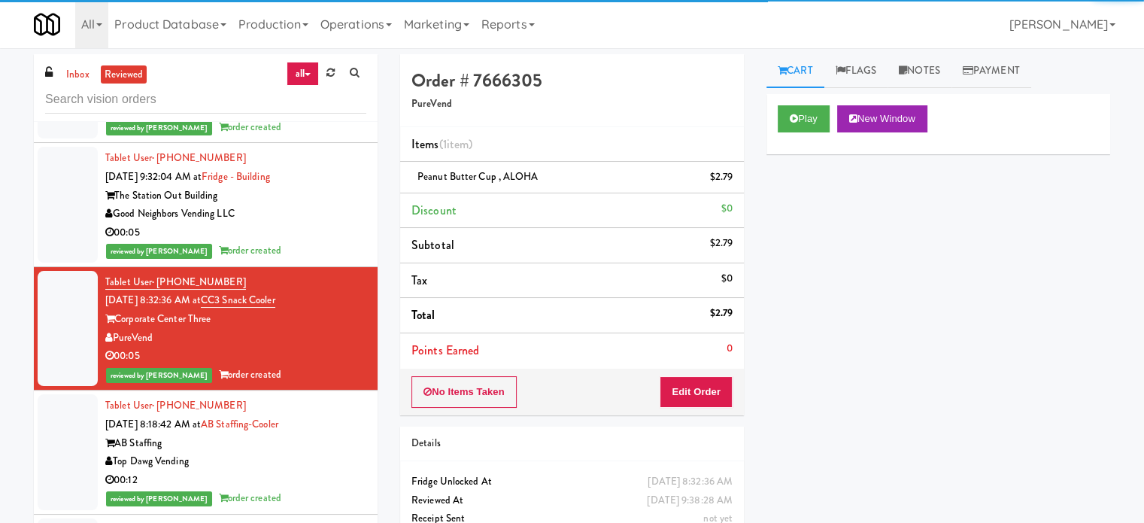
click at [302, 242] on div "reviewed by [PERSON_NAME] order created" at bounding box center [235, 251] width 261 height 19
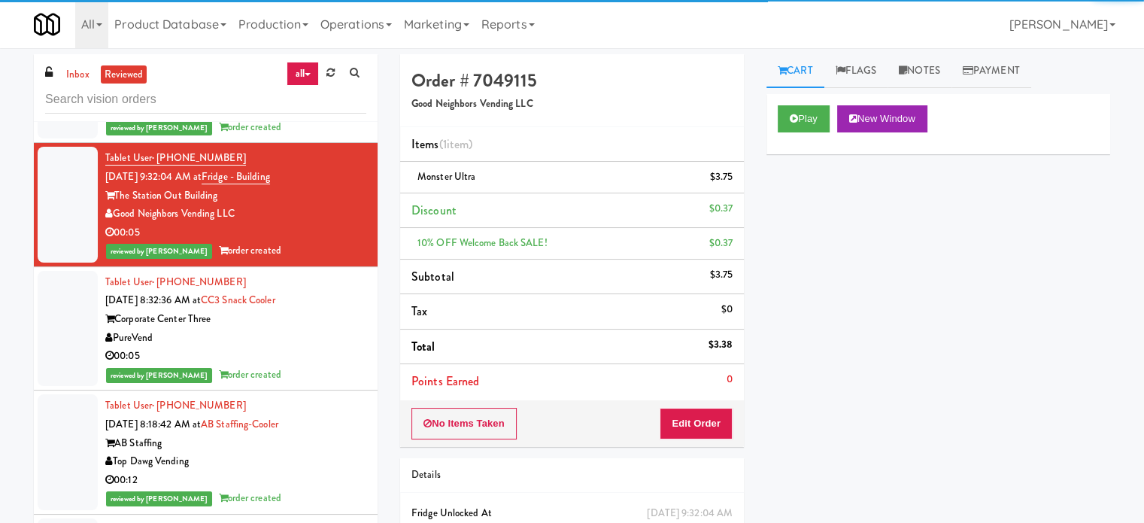
scroll to position [3088, 0]
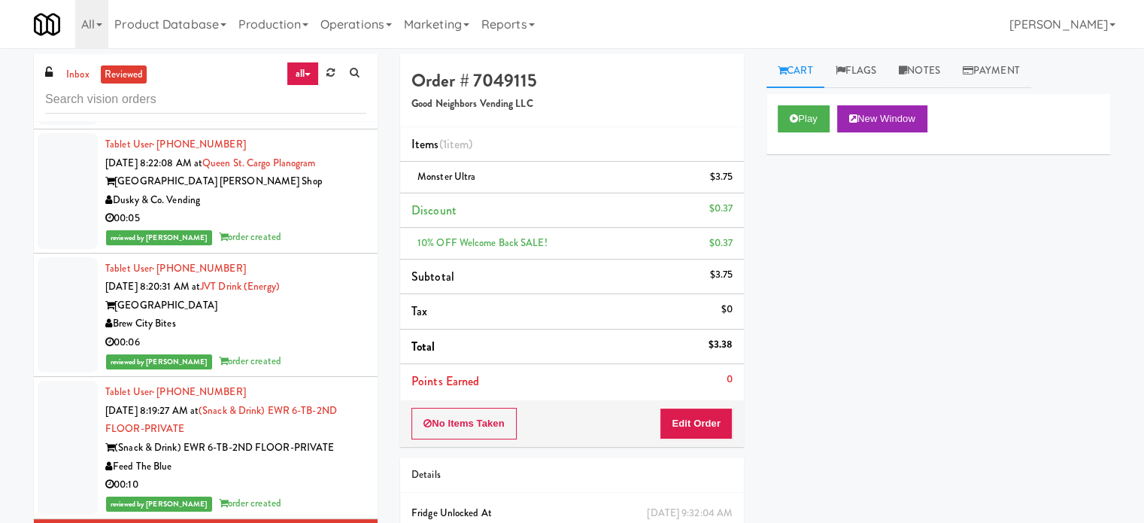
click at [337, 476] on div "00:10" at bounding box center [235, 485] width 261 height 19
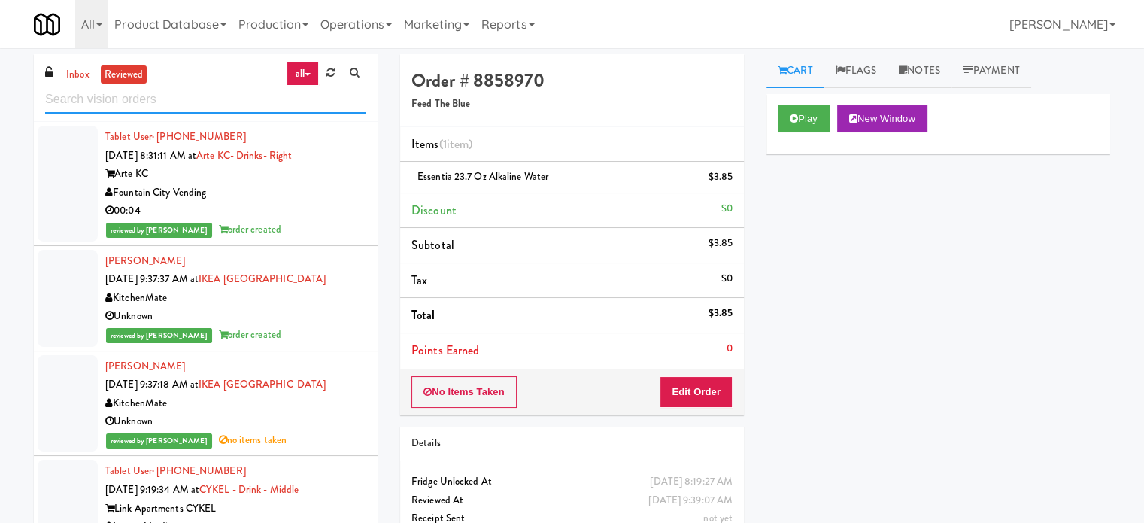
click at [239, 96] on input "text" at bounding box center [205, 100] width 321 height 28
click at [238, 96] on input "text" at bounding box center [205, 100] width 321 height 28
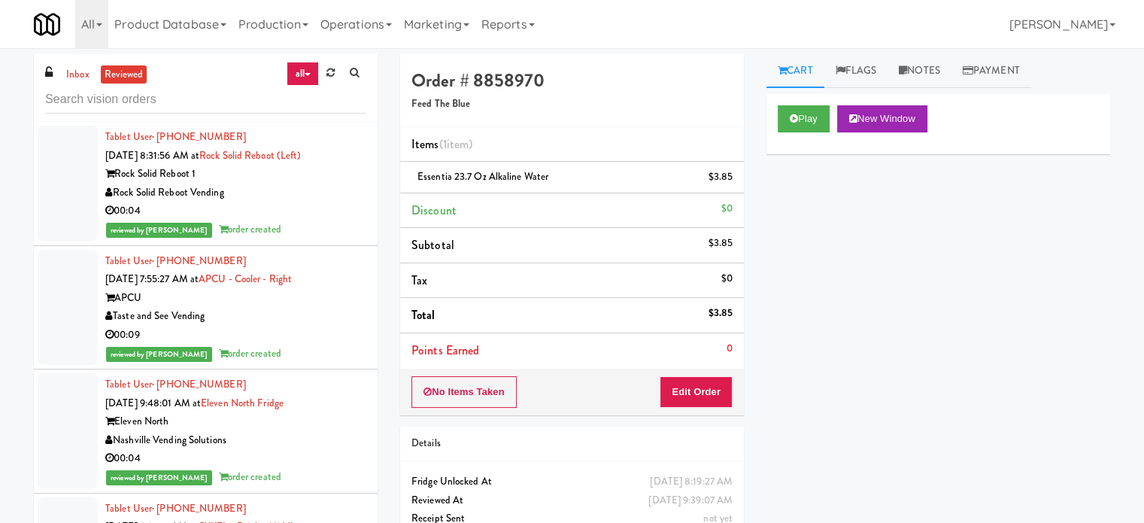
click at [337, 184] on div "Rock Solid Reboot Vending" at bounding box center [235, 193] width 261 height 19
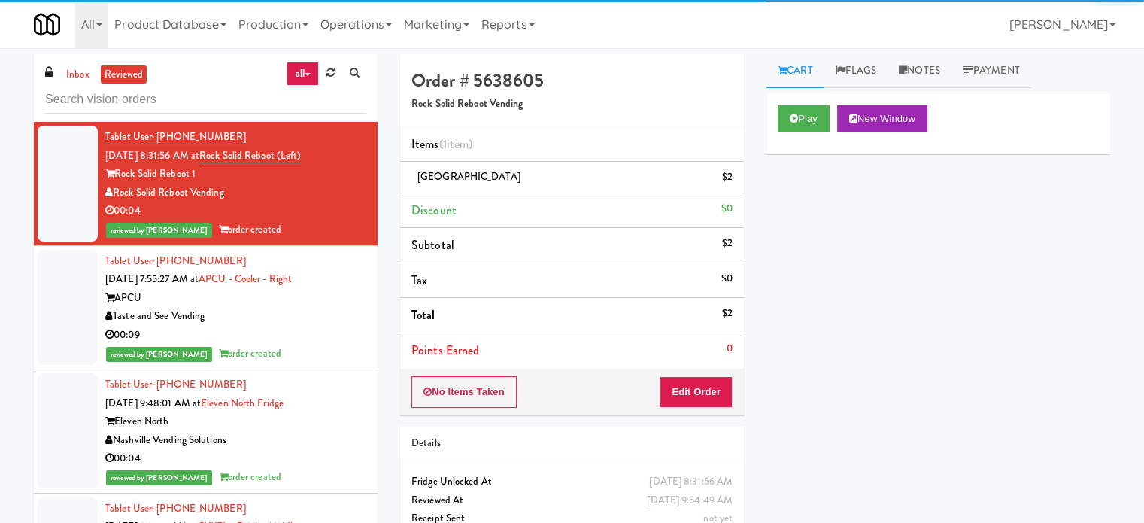
drag, startPoint x: 329, startPoint y: 340, endPoint x: 331, endPoint y: 324, distance: 16.7
click at [328, 340] on div "00:09" at bounding box center [235, 335] width 261 height 19
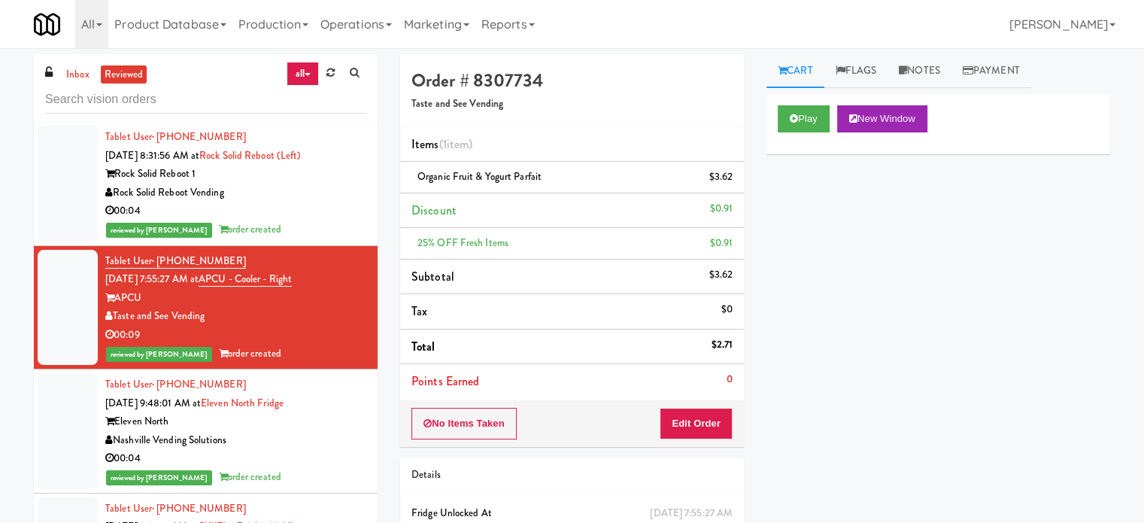
scroll to position [376, 0]
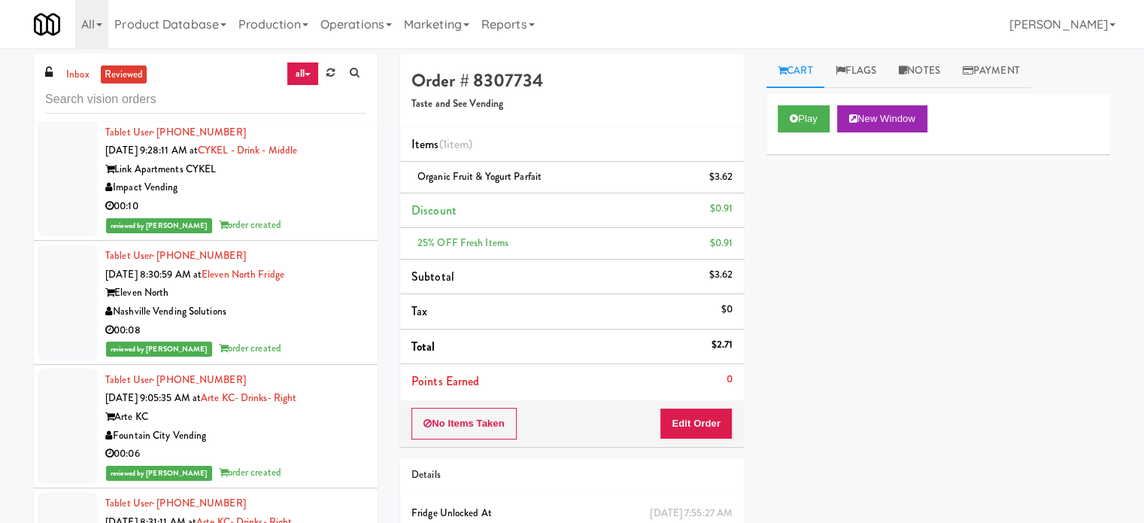
click at [323, 184] on div "Impact Vending" at bounding box center [235, 187] width 261 height 19
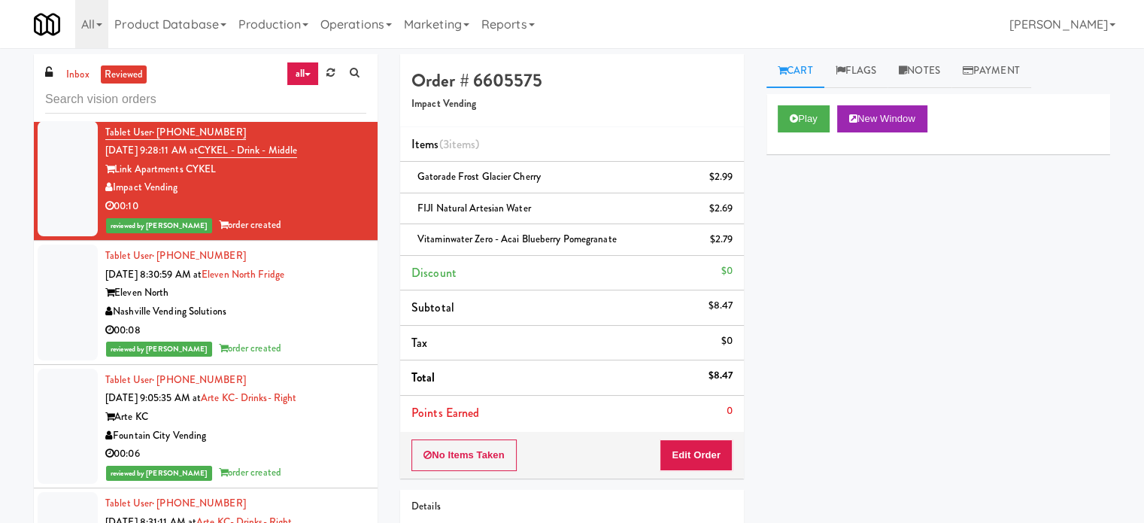
click at [316, 309] on div "Nashville Vending Solutions" at bounding box center [235, 311] width 261 height 19
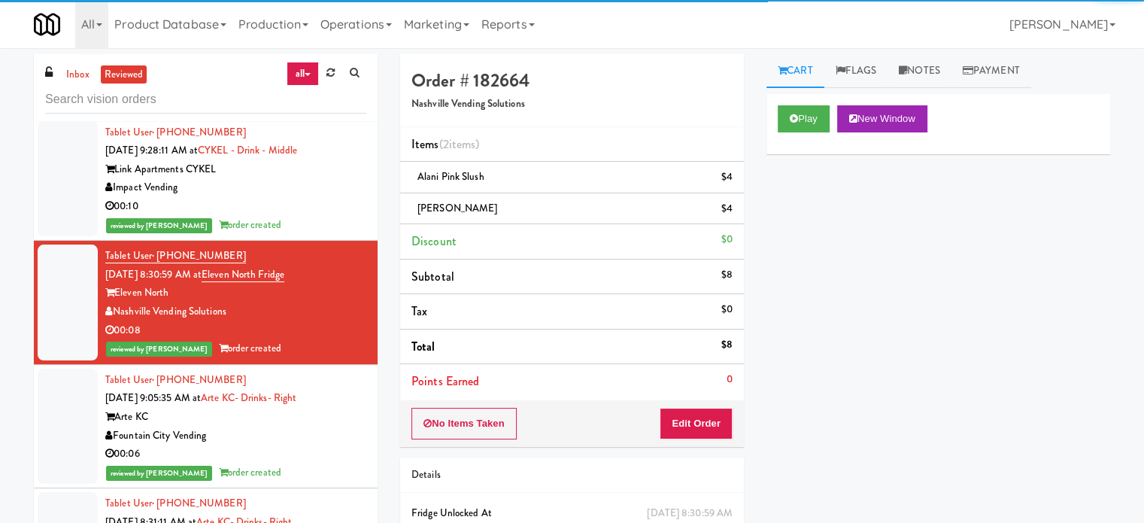
click at [314, 409] on div "Arte KC" at bounding box center [235, 417] width 261 height 19
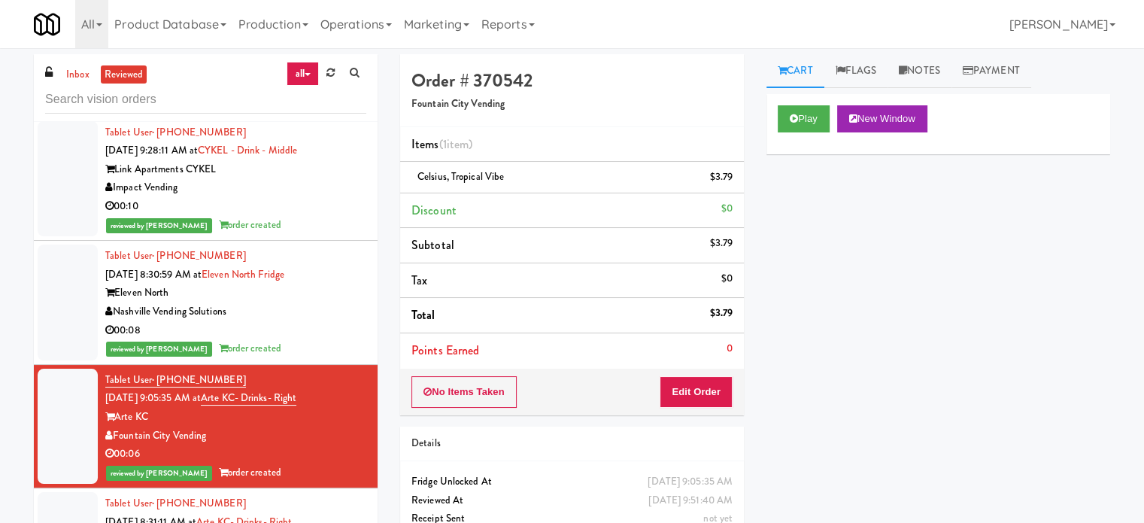
scroll to position [752, 0]
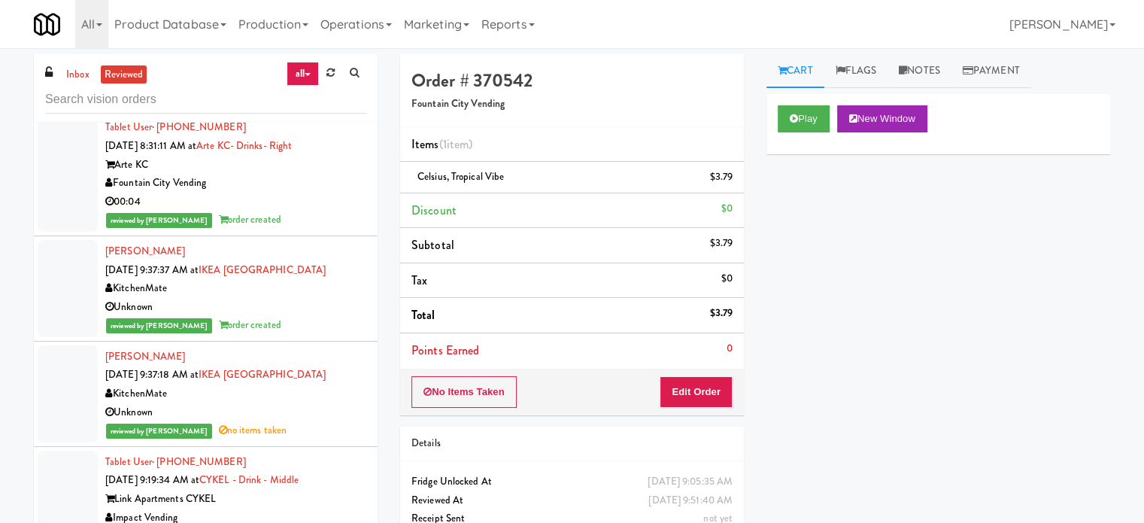
click at [322, 195] on div "00:04" at bounding box center [235, 202] width 261 height 19
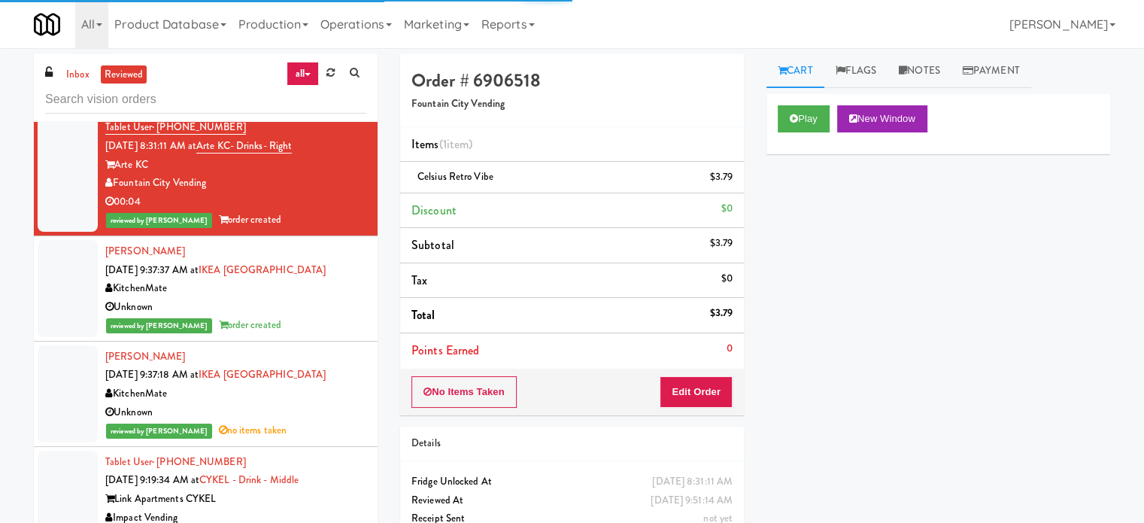
drag, startPoint x: 316, startPoint y: 325, endPoint x: 322, endPoint y: 319, distance: 8.5
click at [316, 325] on div "reviewed by [PERSON_NAME] order created" at bounding box center [235, 325] width 261 height 19
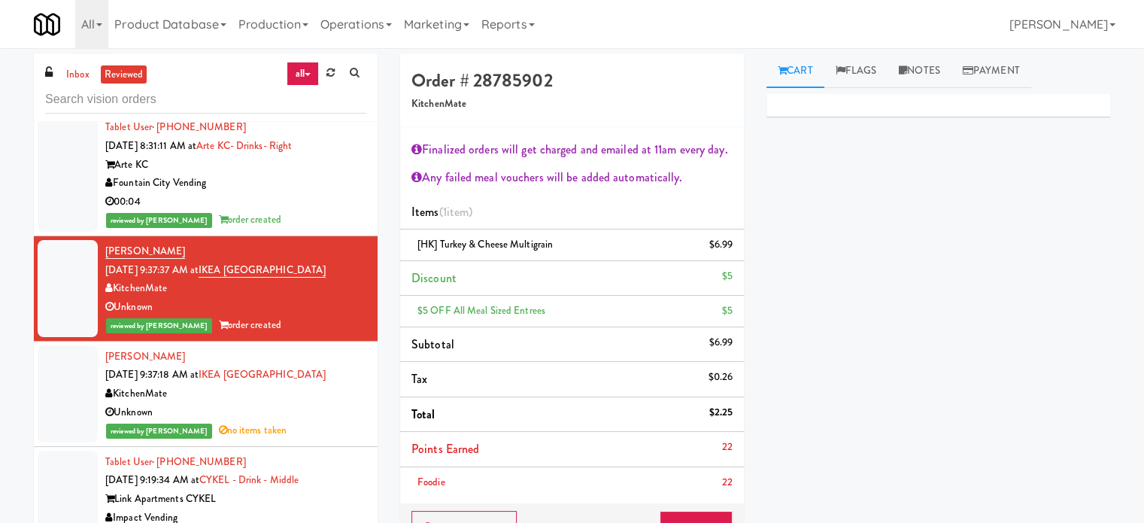
click at [322, 427] on div "reviewed by Ela P no items taken" at bounding box center [235, 430] width 261 height 19
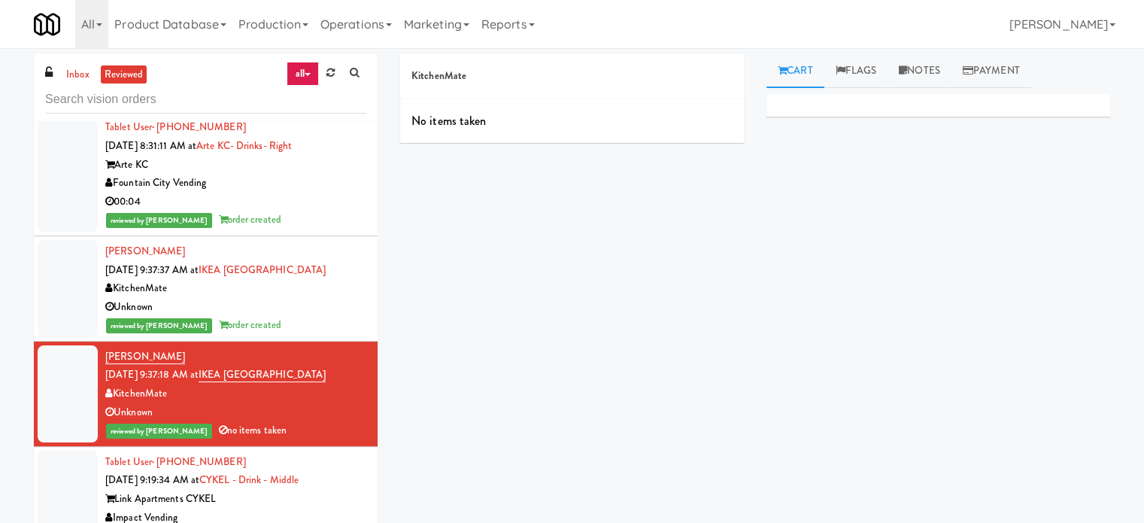
scroll to position [1129, 0]
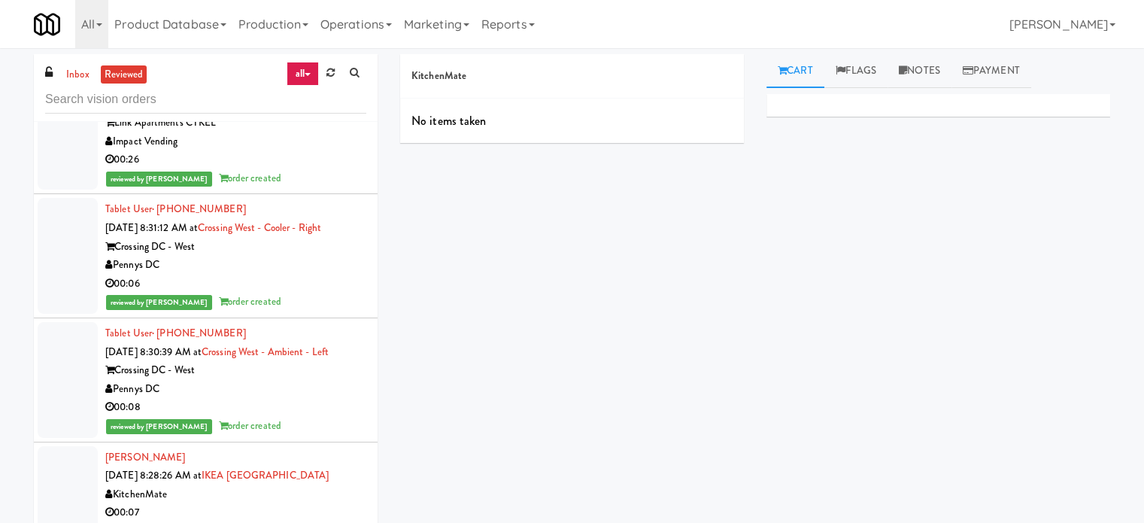
click at [327, 173] on div "reviewed by [PERSON_NAME] L order created" at bounding box center [235, 178] width 261 height 19
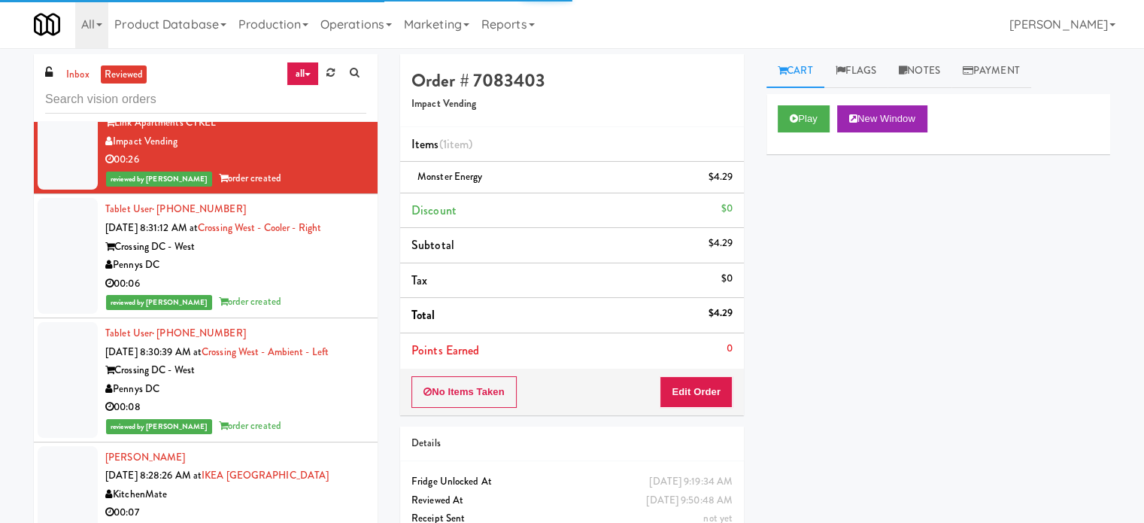
click at [324, 278] on div "00:06" at bounding box center [235, 284] width 261 height 19
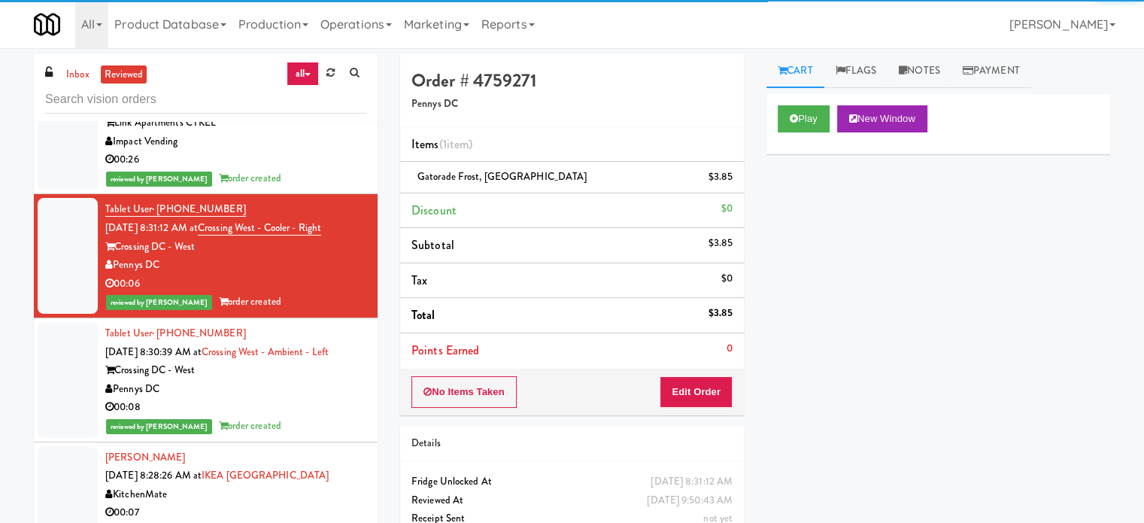
click at [316, 392] on div "Pennys DC" at bounding box center [235, 389] width 261 height 19
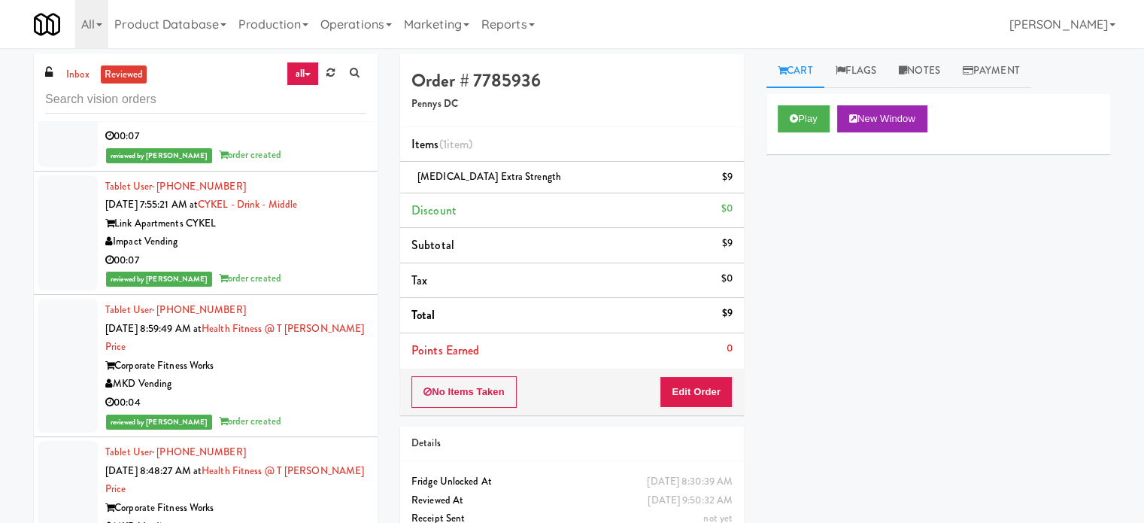
scroll to position [1129, 0]
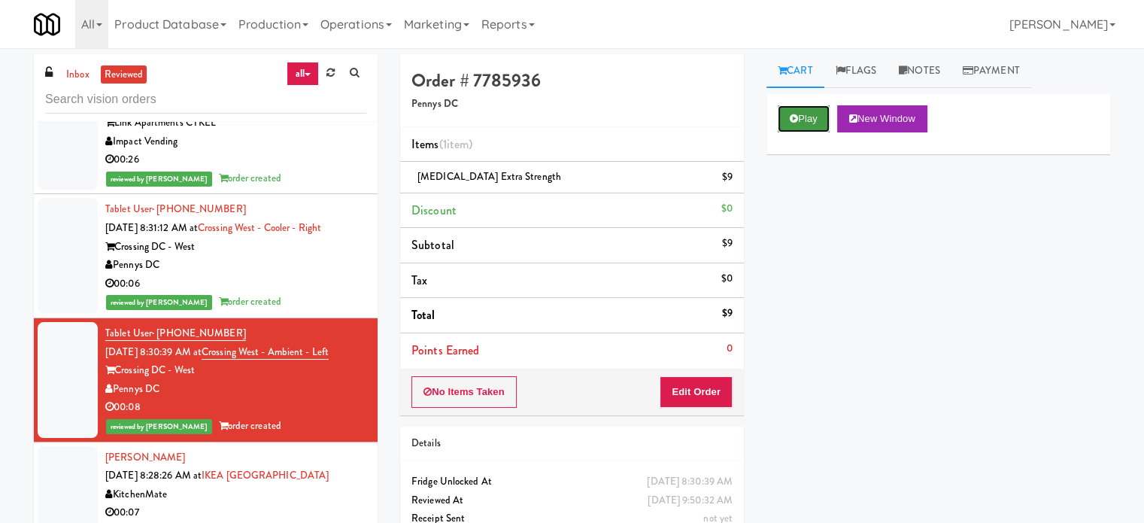
click at [795, 115] on icon at bounding box center [794, 119] width 8 height 10
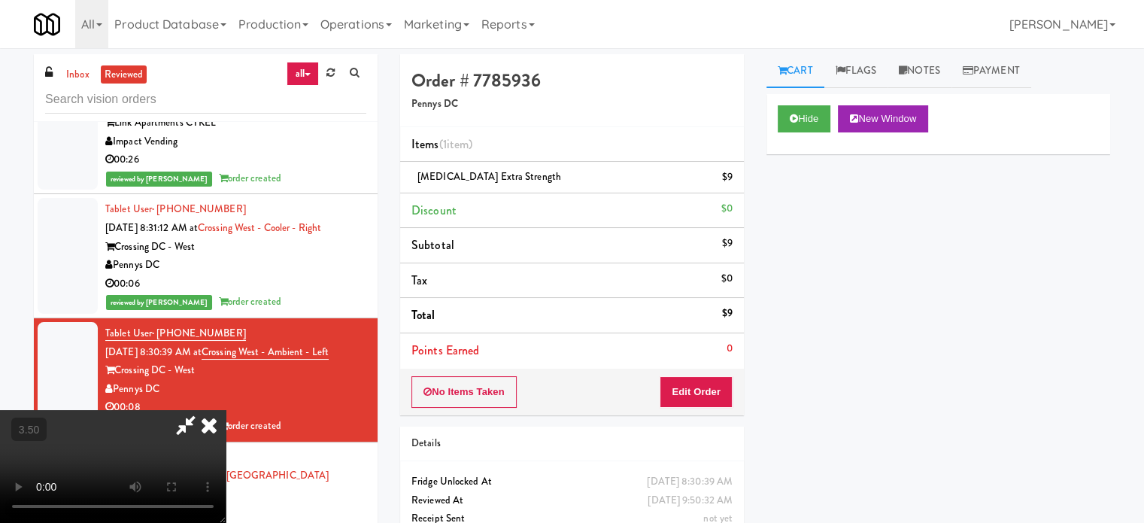
click at [226, 410] on video at bounding box center [113, 466] width 226 height 113
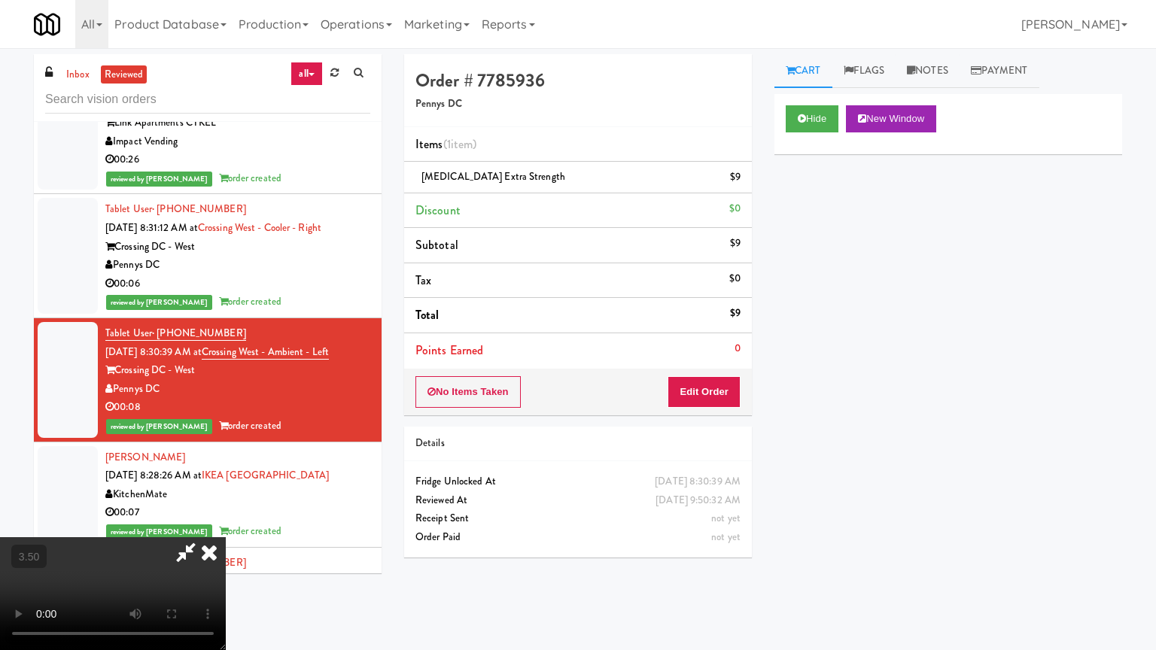
click at [226, 522] on video at bounding box center [113, 593] width 226 height 113
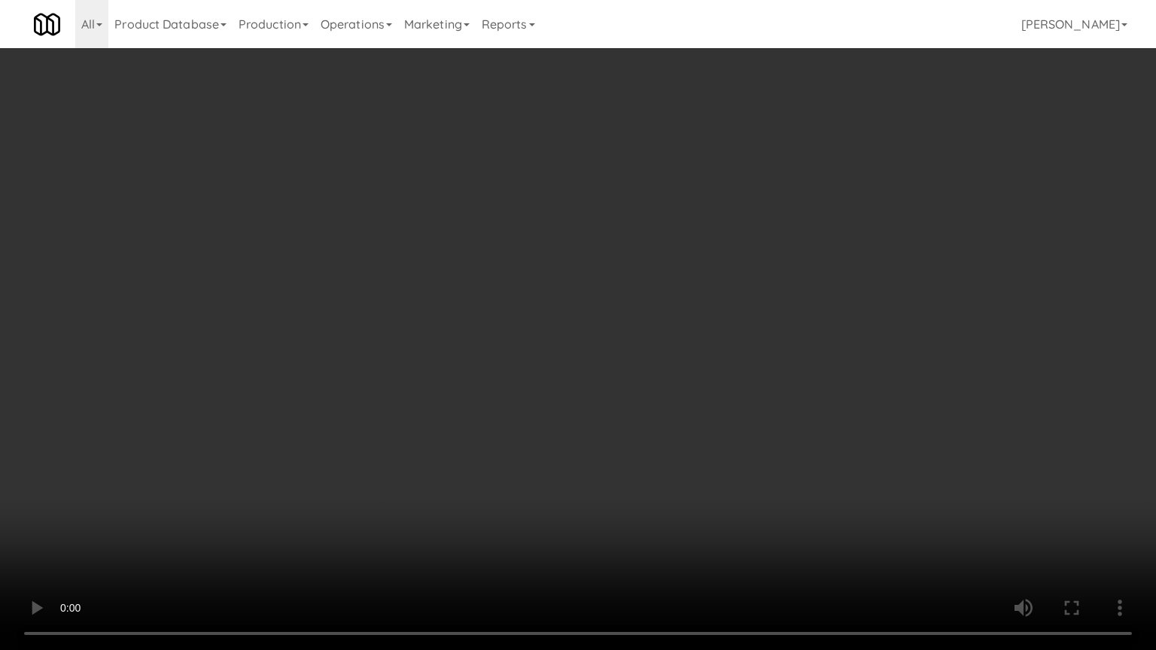
click at [433, 346] on video at bounding box center [578, 325] width 1156 height 650
click at [443, 377] on video at bounding box center [578, 325] width 1156 height 650
click at [456, 387] on video at bounding box center [578, 325] width 1156 height 650
click at [491, 413] on video at bounding box center [578, 325] width 1156 height 650
drag, startPoint x: 491, startPoint y: 413, endPoint x: 502, endPoint y: 403, distance: 14.9
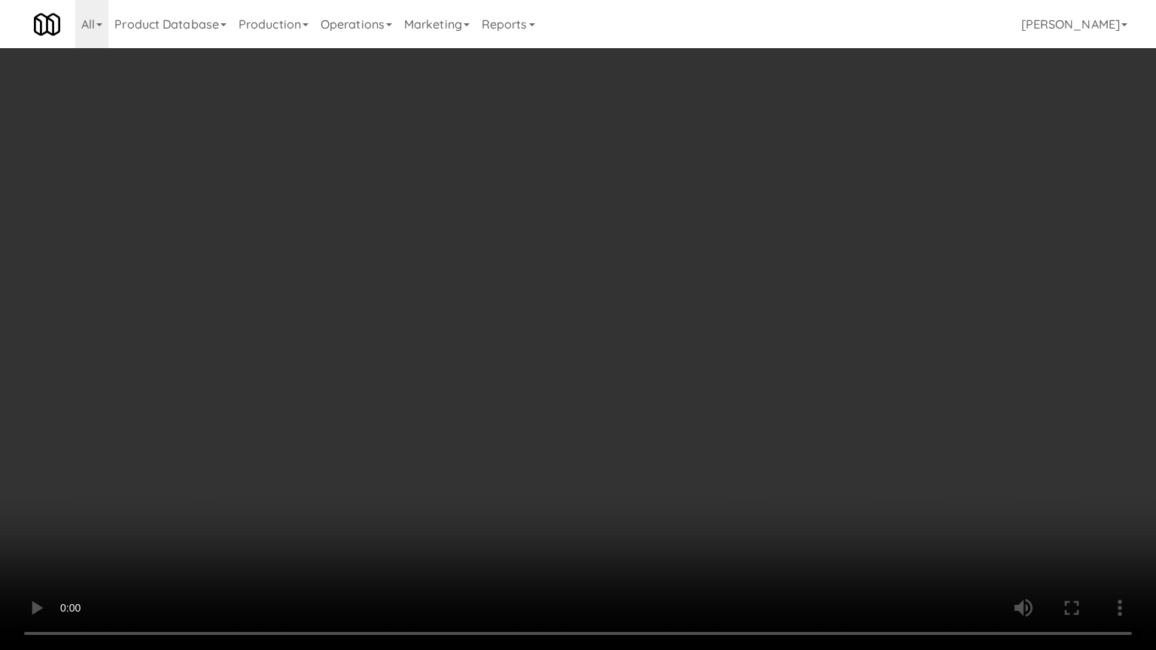
click at [491, 413] on video at bounding box center [578, 325] width 1156 height 650
click at [225, 522] on video at bounding box center [578, 325] width 1156 height 650
click at [437, 509] on video at bounding box center [578, 325] width 1156 height 650
click at [450, 500] on video at bounding box center [578, 325] width 1156 height 650
click at [453, 494] on video at bounding box center [578, 325] width 1156 height 650
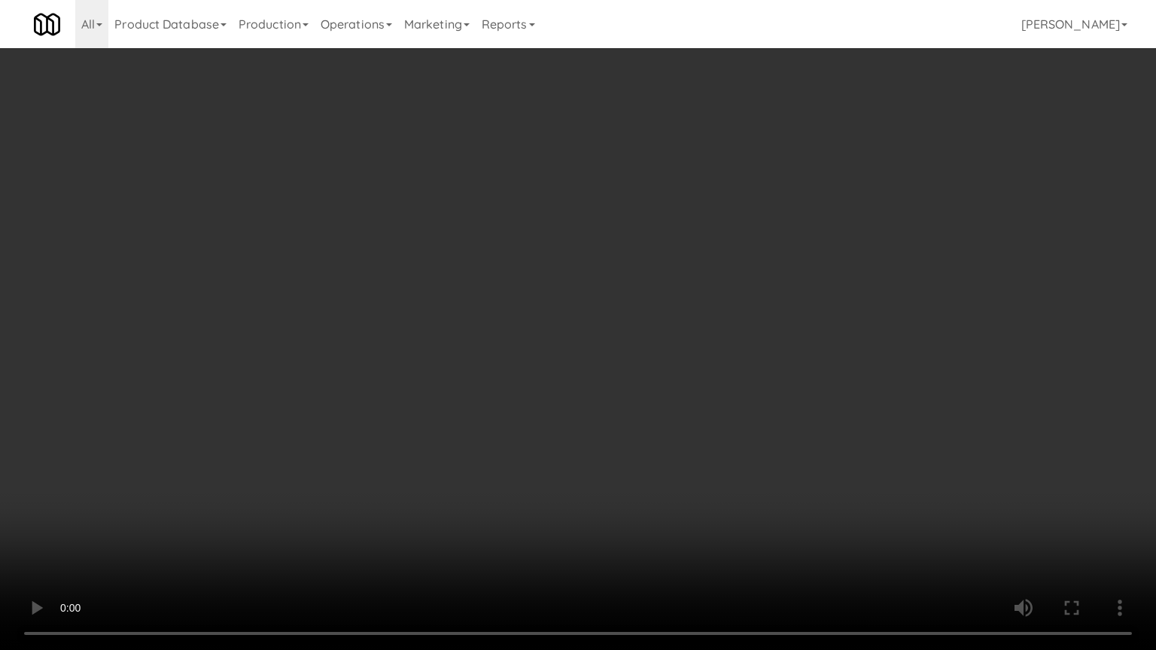
click at [453, 494] on video at bounding box center [578, 325] width 1156 height 650
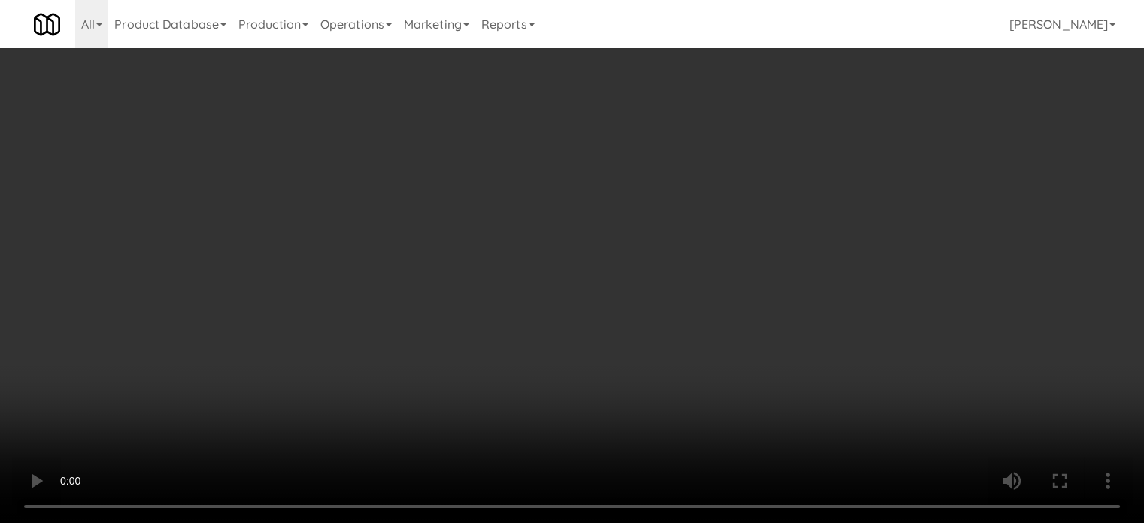
click at [501, 417] on video at bounding box center [572, 261] width 1144 height 523
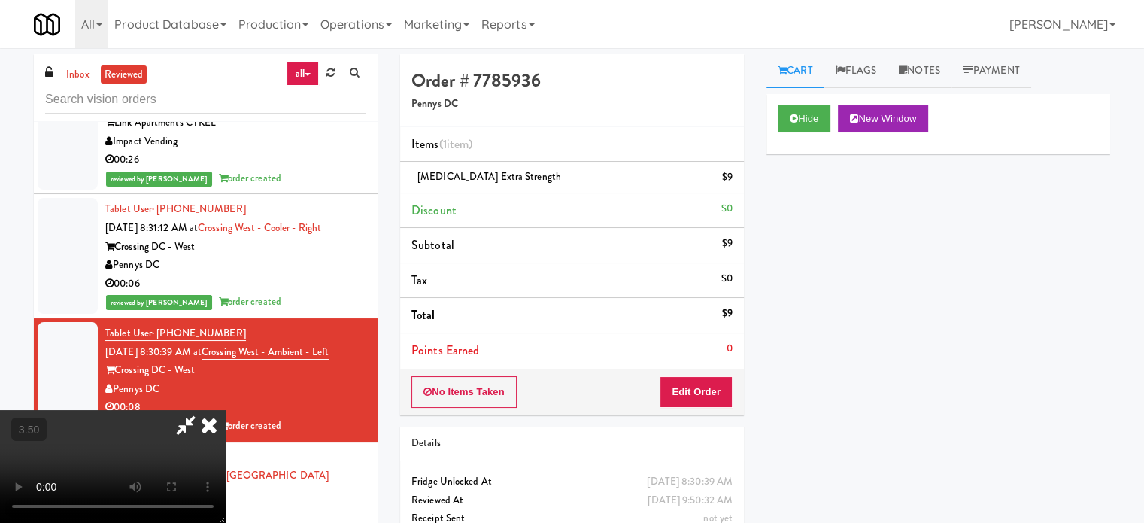
click at [226, 422] on video at bounding box center [113, 466] width 226 height 113
click at [226, 410] on video at bounding box center [113, 466] width 226 height 113
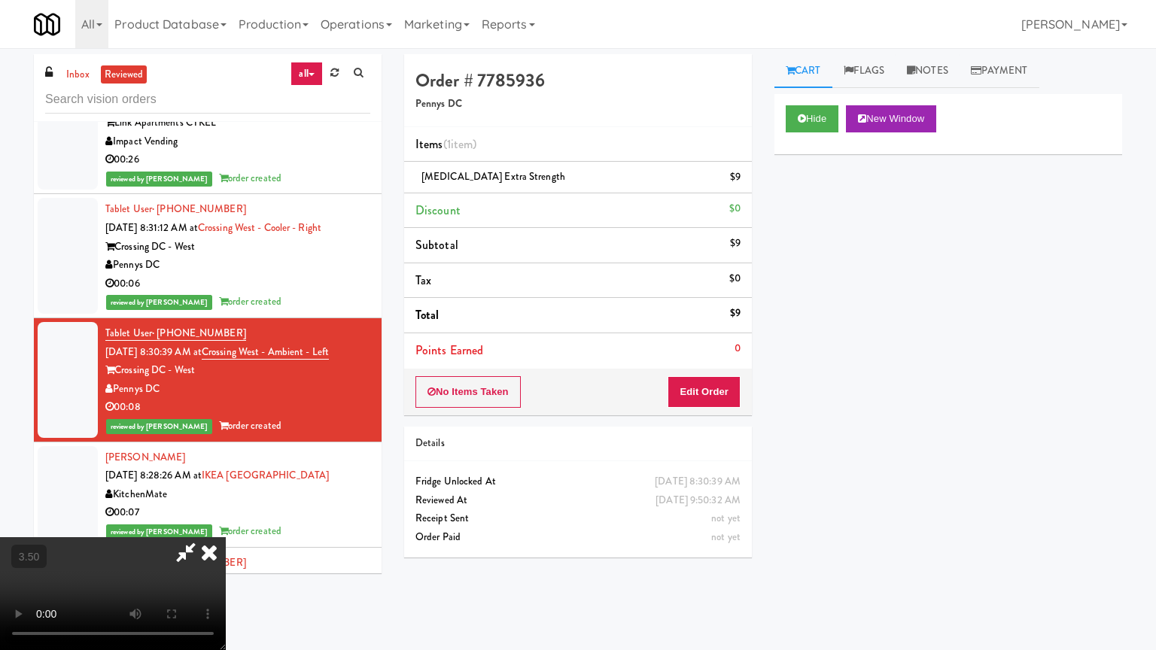
click at [226, 522] on video at bounding box center [113, 593] width 226 height 113
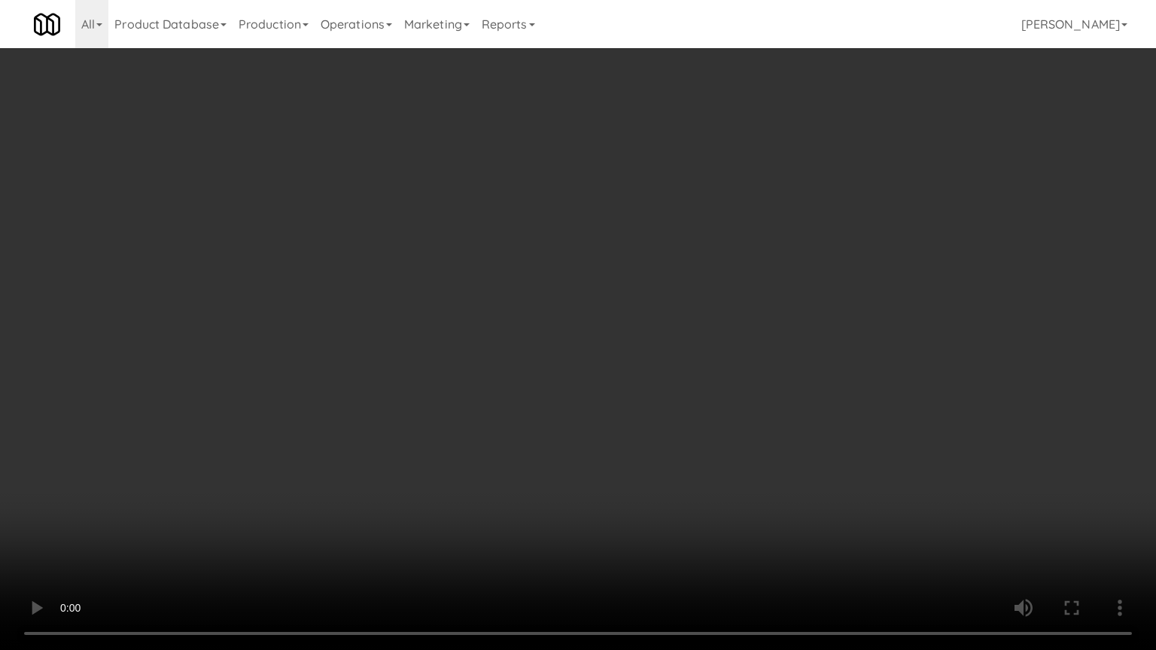
click at [501, 453] on video at bounding box center [578, 325] width 1156 height 650
click at [503, 453] on video at bounding box center [578, 325] width 1156 height 650
click at [503, 448] on video at bounding box center [578, 325] width 1156 height 650
click at [504, 451] on video at bounding box center [578, 325] width 1156 height 650
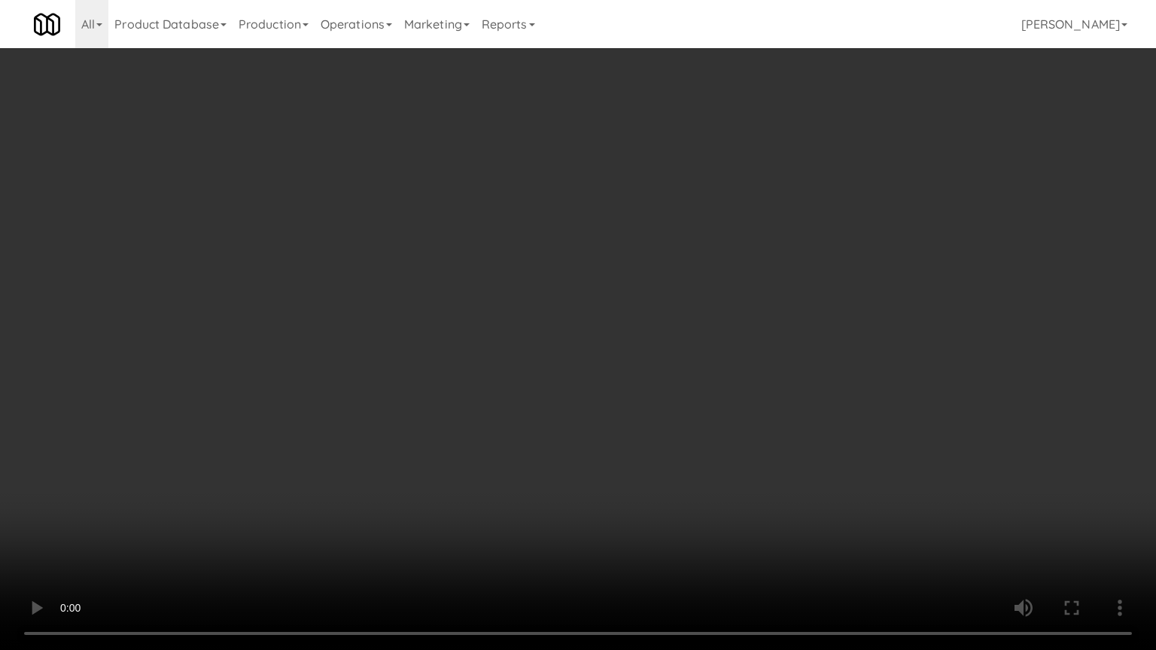
click at [506, 451] on video at bounding box center [578, 325] width 1156 height 650
click at [506, 454] on video at bounding box center [578, 325] width 1156 height 650
drag, startPoint x: 507, startPoint y: 448, endPoint x: 515, endPoint y: 442, distance: 9.2
click at [508, 448] on video at bounding box center [578, 325] width 1156 height 650
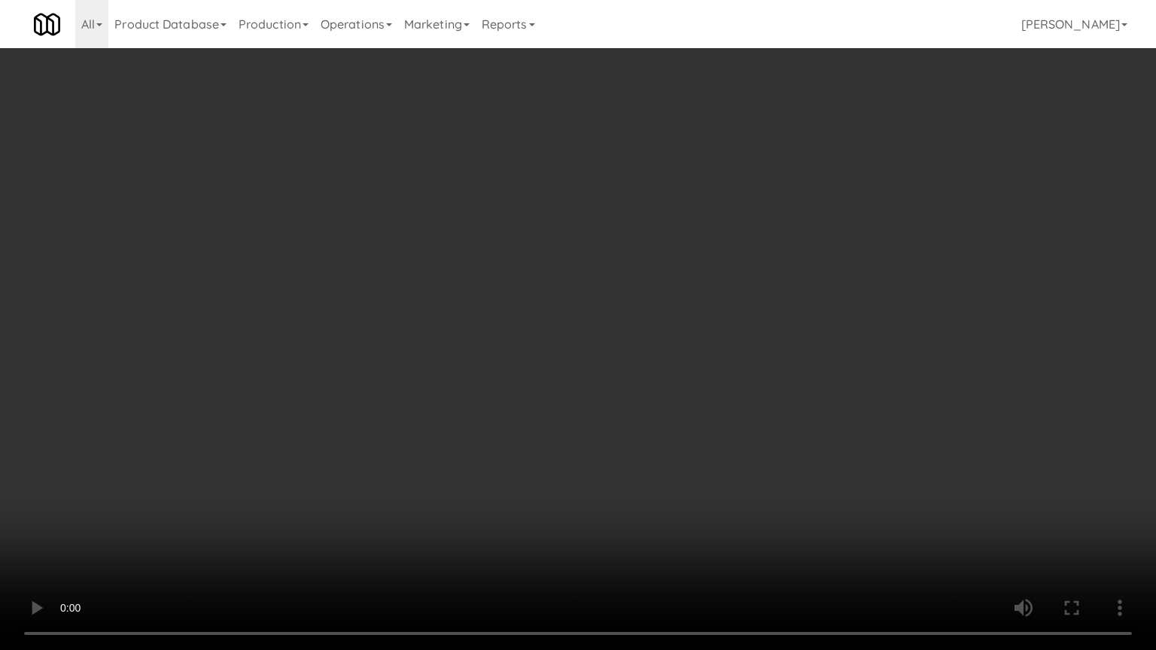
click at [515, 442] on video at bounding box center [578, 325] width 1156 height 650
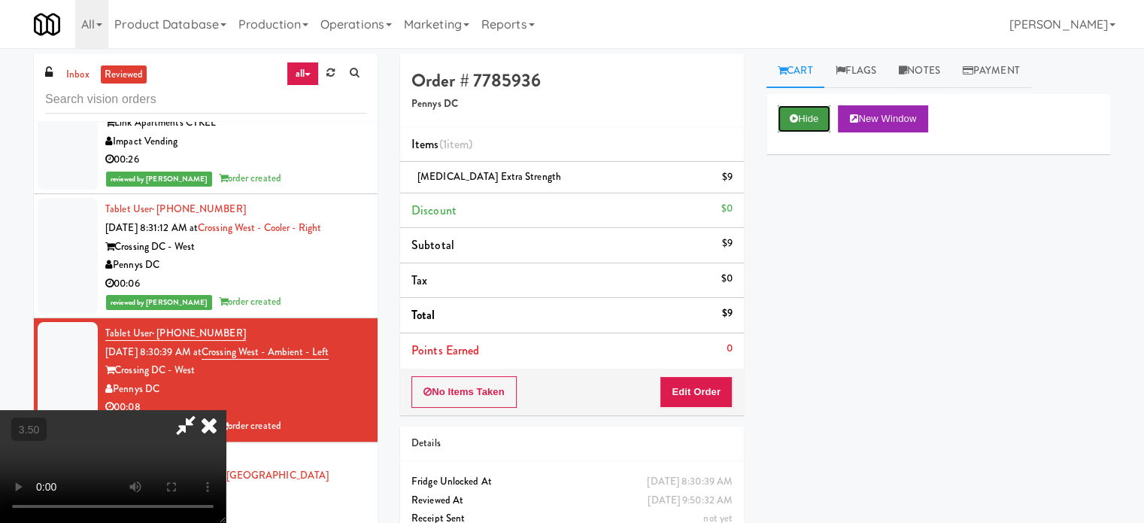
click at [810, 111] on button "Hide" at bounding box center [804, 118] width 53 height 27
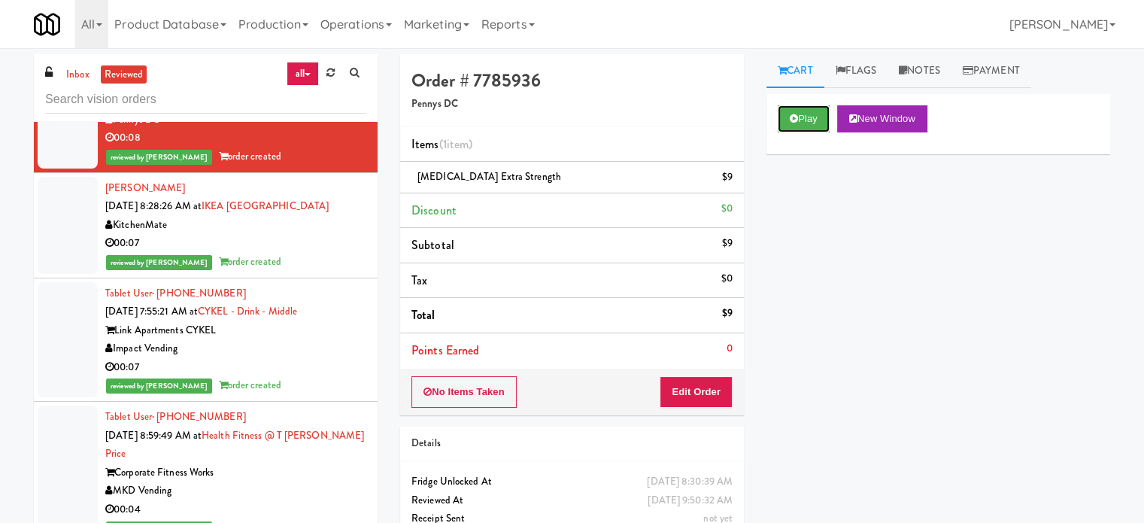
scroll to position [1342, 0]
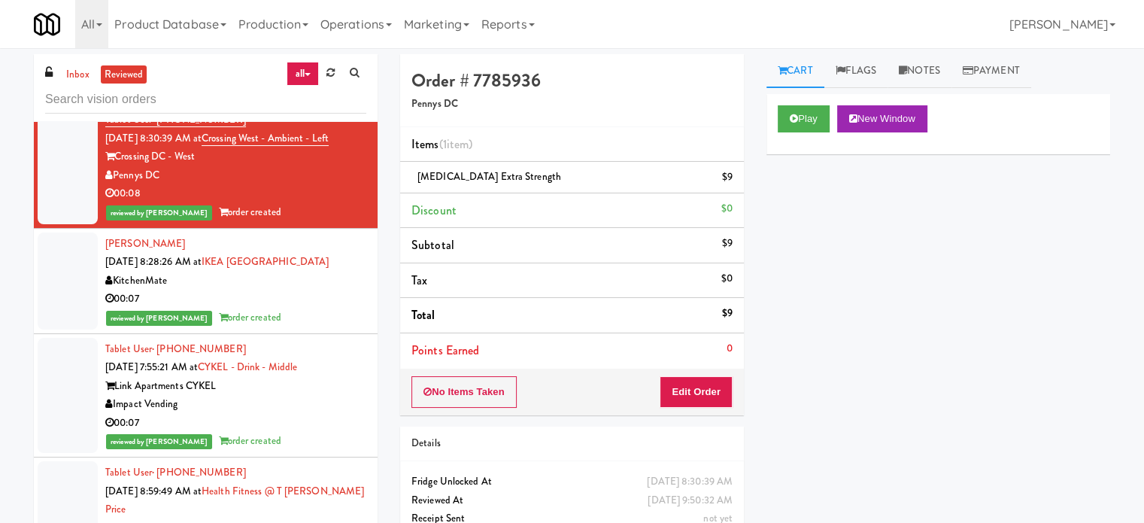
click at [292, 327] on div "reviewed by [PERSON_NAME] order created" at bounding box center [235, 317] width 261 height 19
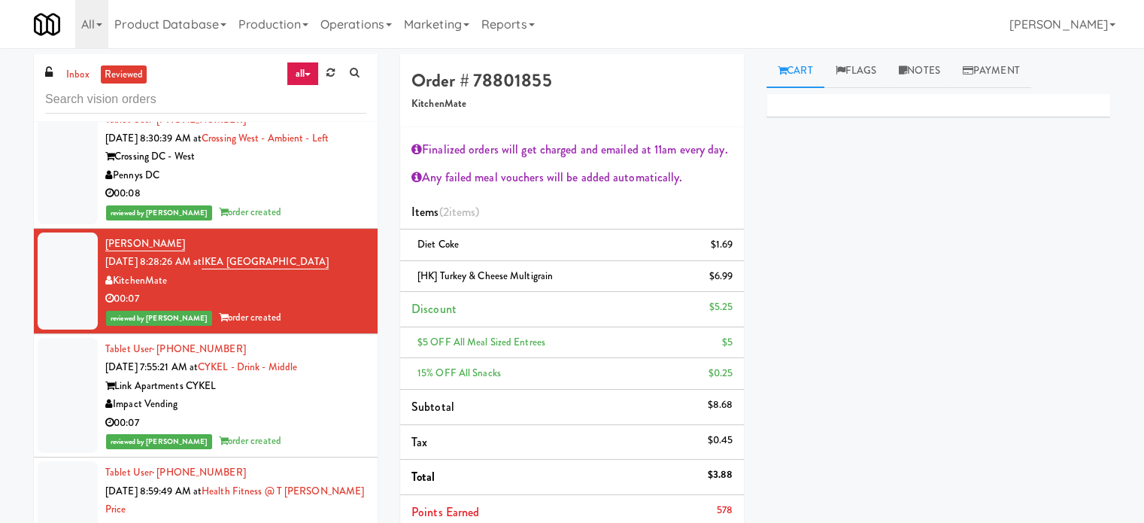
click at [298, 433] on div "00:07" at bounding box center [235, 423] width 261 height 19
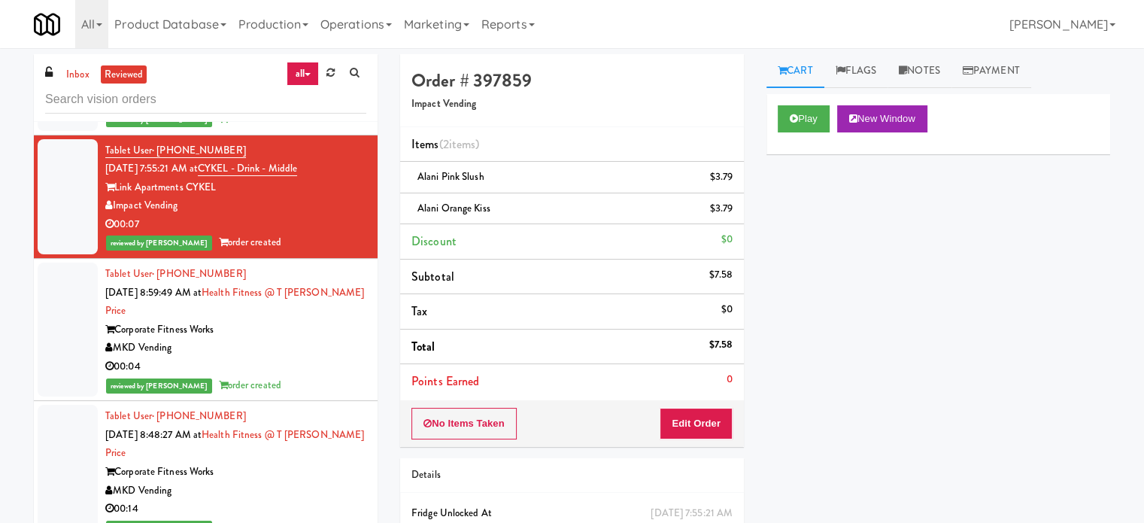
scroll to position [1695, 0]
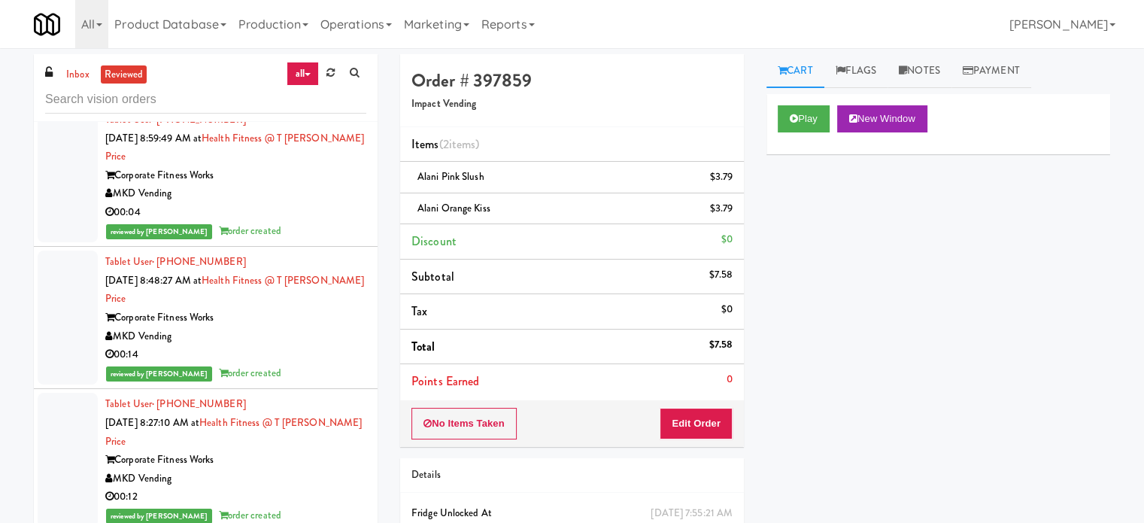
click at [345, 216] on div "00:04" at bounding box center [235, 212] width 261 height 19
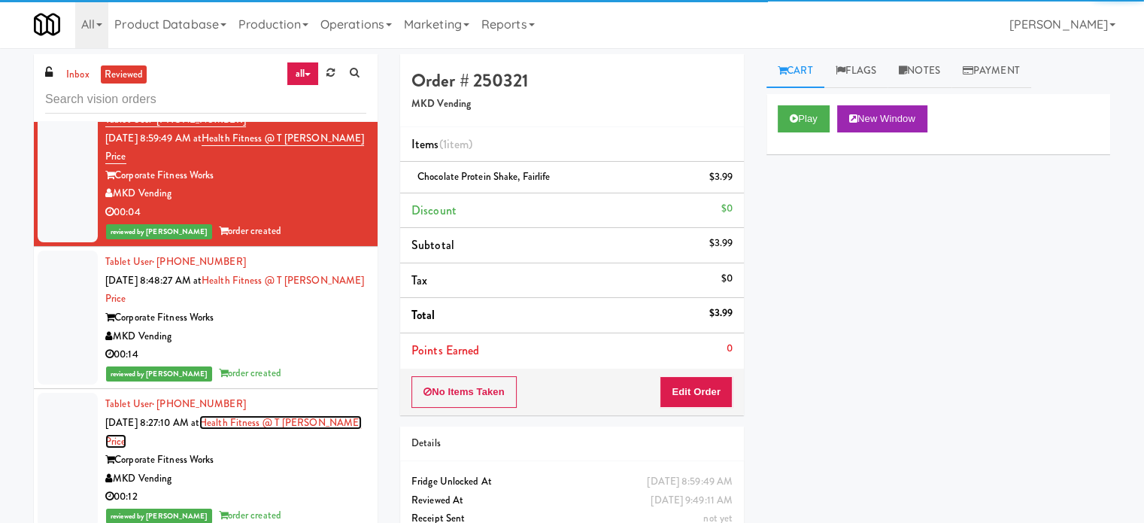
click at [269, 415] on link "Health Fitness @ T [PERSON_NAME] Price" at bounding box center [233, 431] width 257 height 33
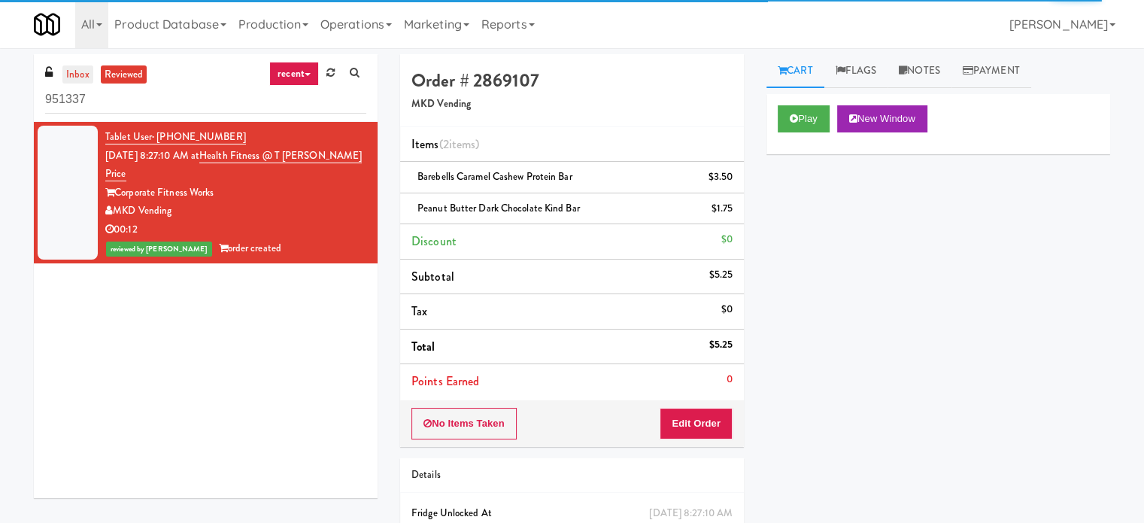
click at [87, 74] on link "inbox" at bounding box center [77, 74] width 31 height 19
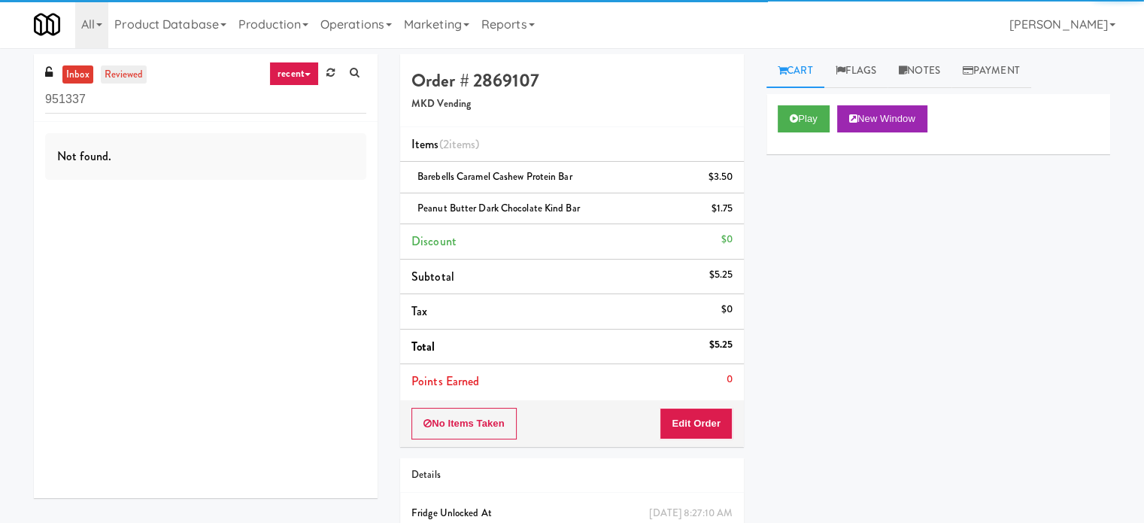
click at [124, 78] on link "reviewed" at bounding box center [124, 74] width 47 height 19
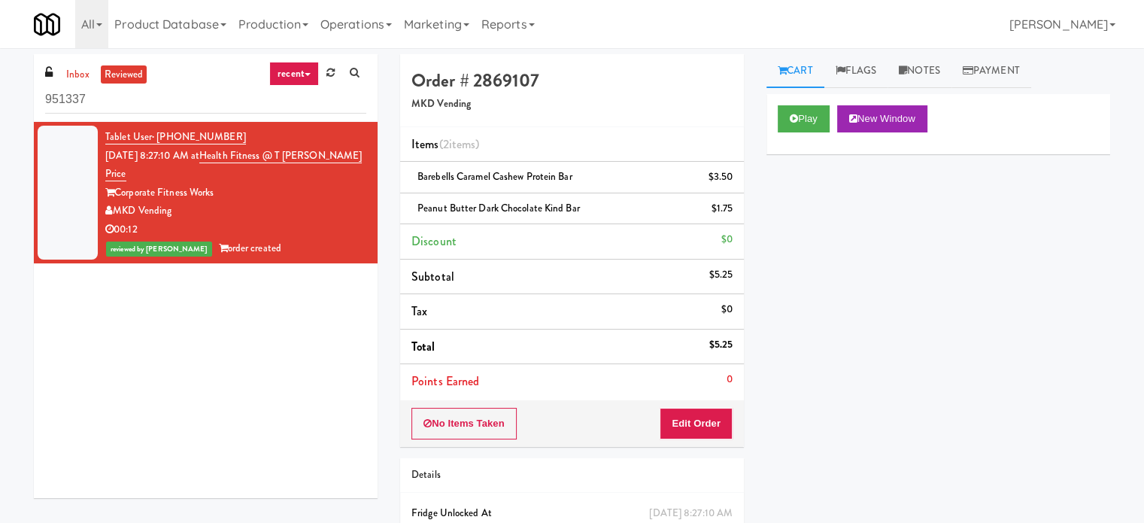
click at [282, 71] on link "recent" at bounding box center [294, 74] width 50 height 24
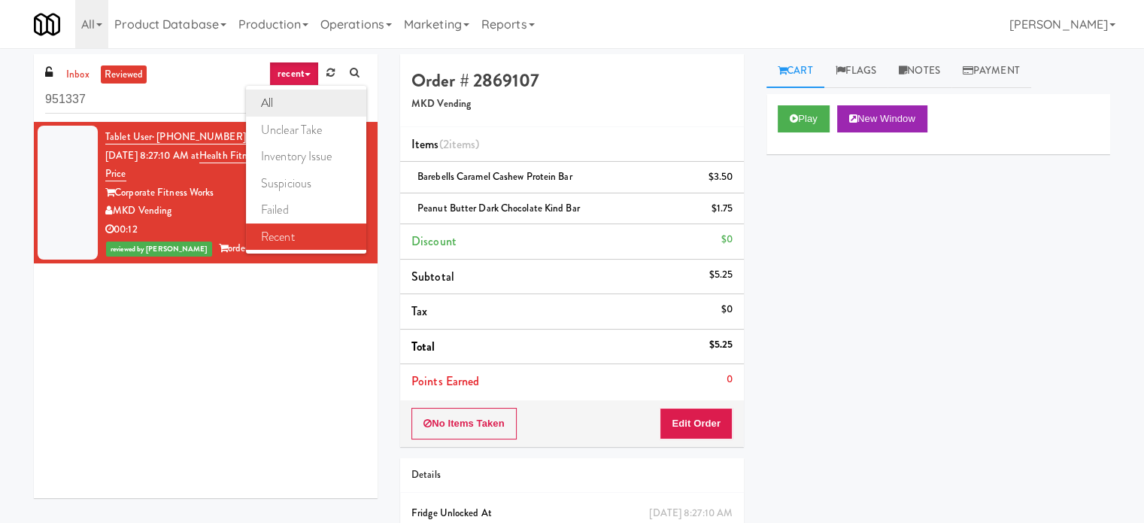
drag, startPoint x: 279, startPoint y: 103, endPoint x: 271, endPoint y: 105, distance: 8.4
click at [279, 104] on link "all" at bounding box center [306, 103] width 120 height 27
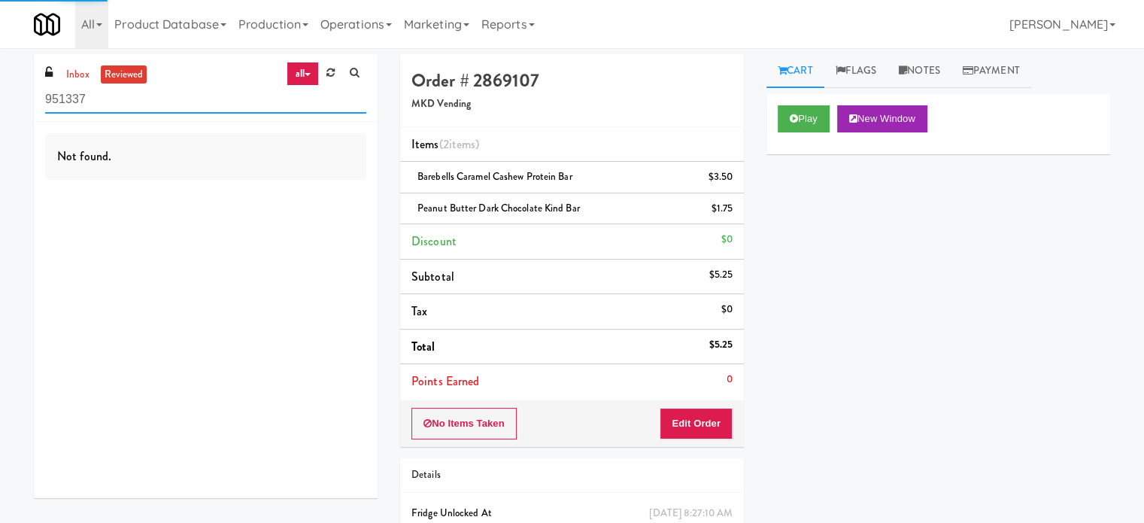
click at [206, 102] on input "951337" at bounding box center [205, 100] width 321 height 28
click at [205, 105] on input "951337" at bounding box center [205, 100] width 321 height 28
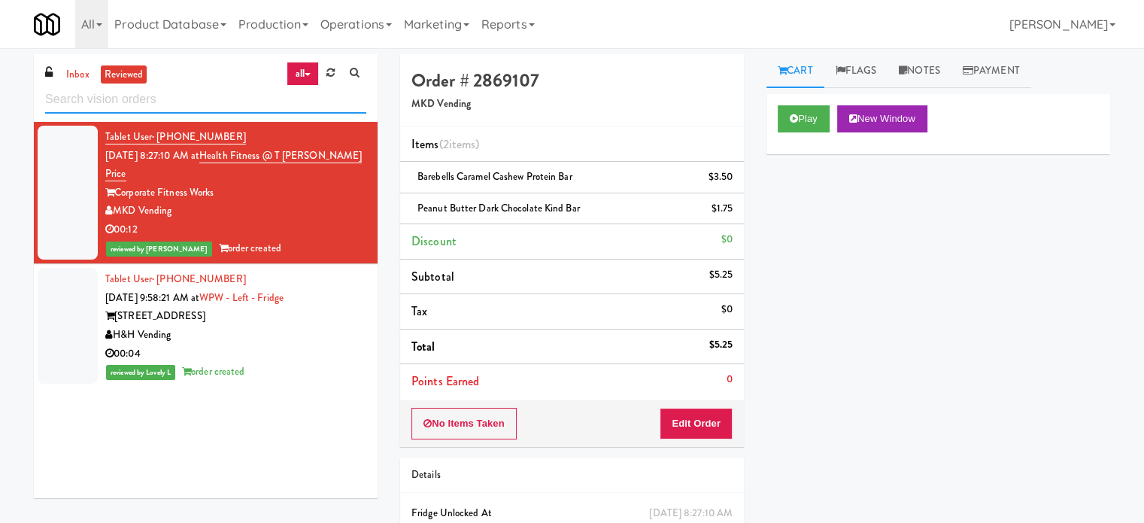
click at [235, 99] on input "text" at bounding box center [205, 100] width 321 height 28
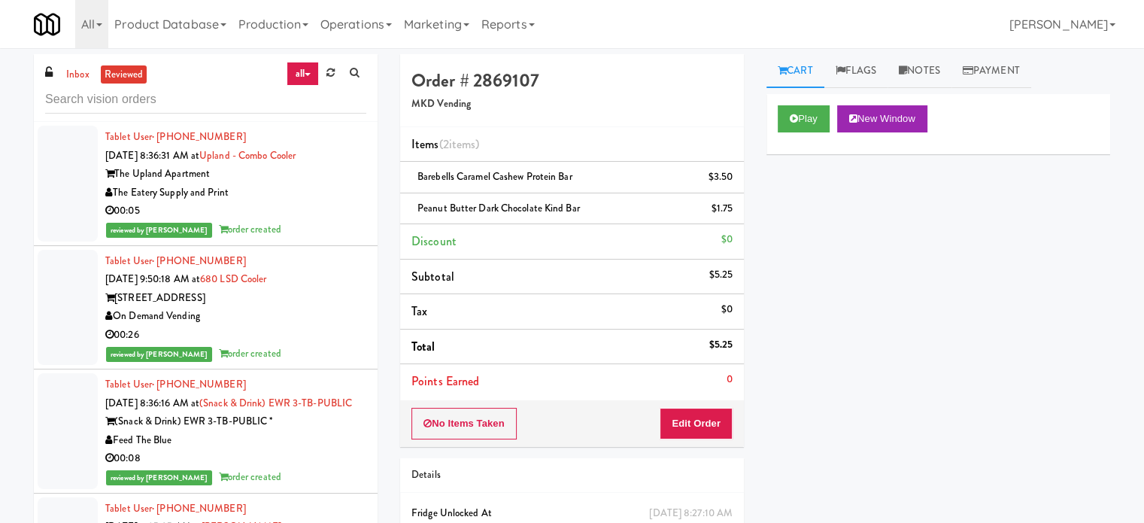
click at [309, 195] on div "The Eatery Supply and Print" at bounding box center [235, 193] width 261 height 19
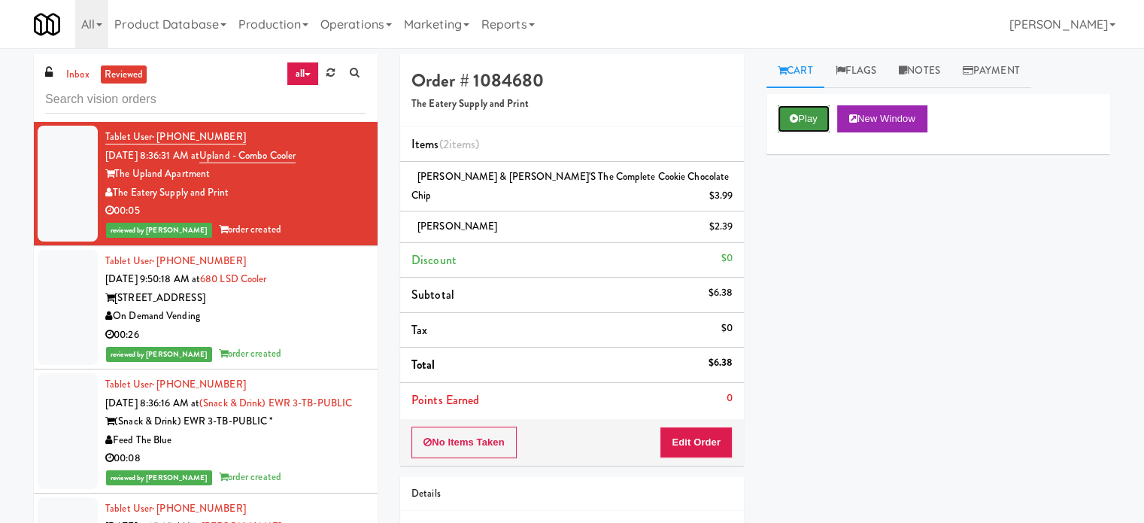
click at [798, 117] on button "Play" at bounding box center [804, 118] width 52 height 27
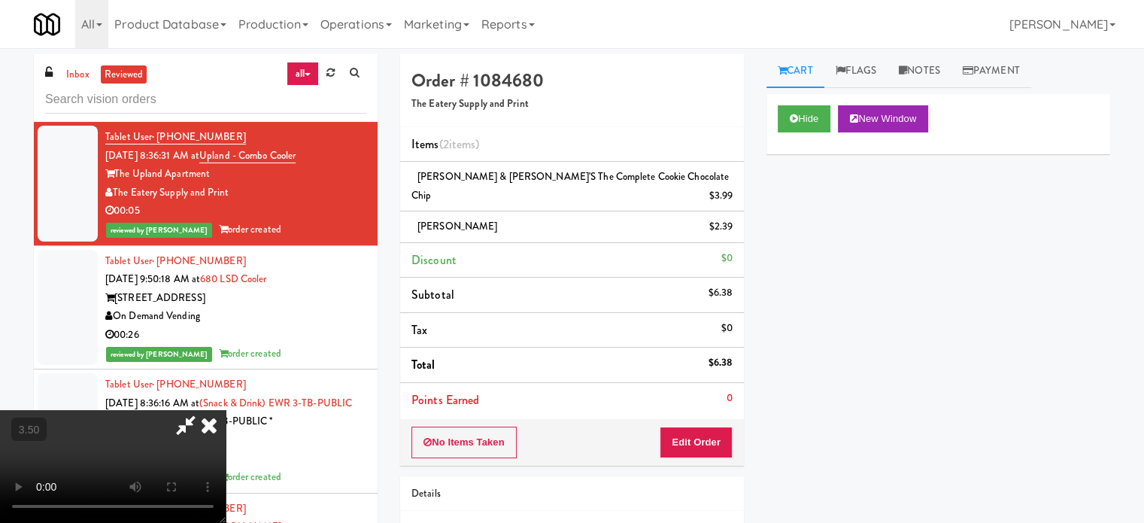
click at [226, 410] on video at bounding box center [113, 466] width 226 height 113
drag, startPoint x: 337, startPoint y: 345, endPoint x: 375, endPoint y: 403, distance: 70.1
click at [226, 410] on video at bounding box center [113, 466] width 226 height 113
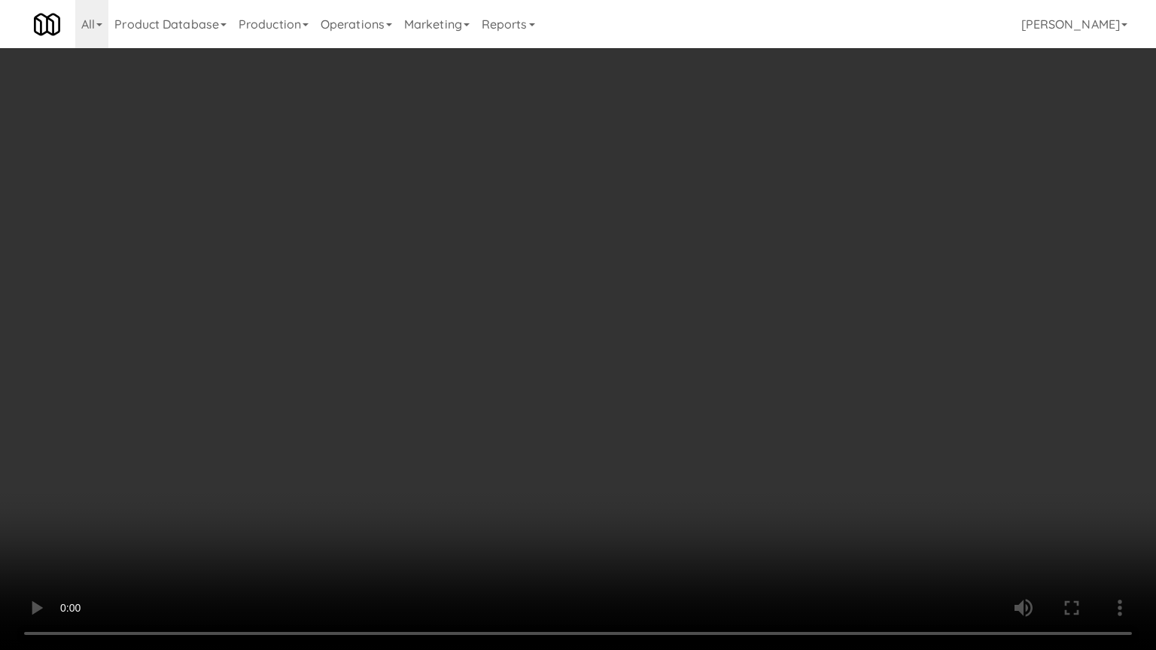
click at [464, 337] on video at bounding box center [578, 325] width 1156 height 650
click at [467, 339] on video at bounding box center [578, 325] width 1156 height 650
click at [512, 335] on video at bounding box center [578, 325] width 1156 height 650
click at [512, 336] on video at bounding box center [578, 325] width 1156 height 650
click at [515, 333] on video at bounding box center [578, 325] width 1156 height 650
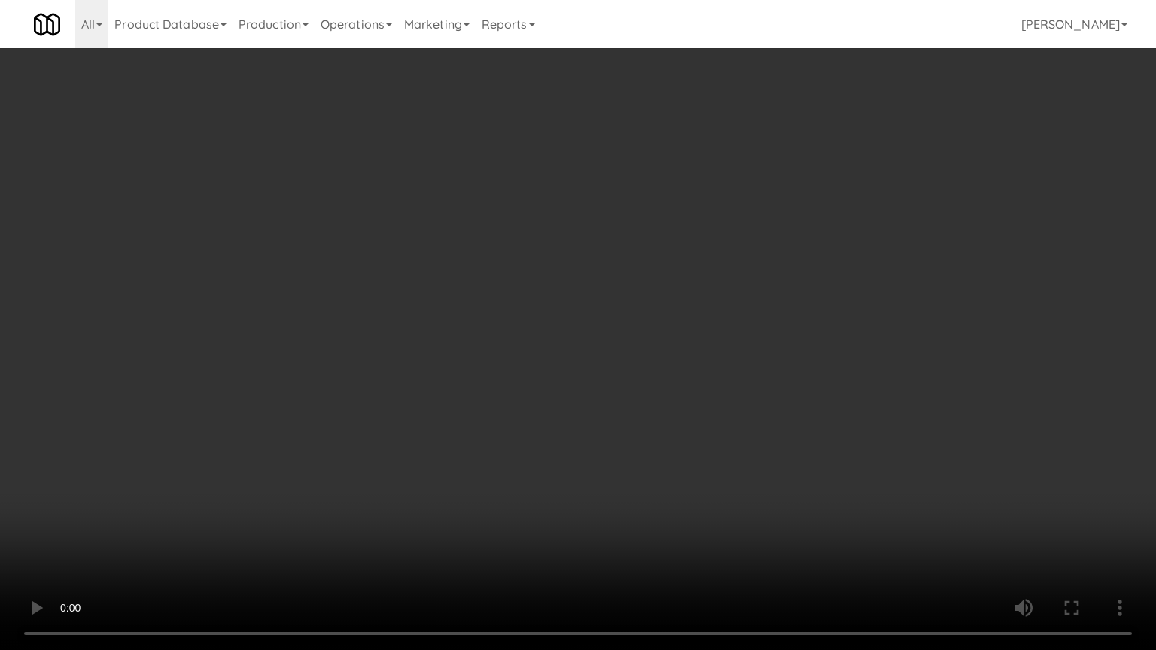
click at [543, 348] on video at bounding box center [578, 325] width 1156 height 650
click at [549, 348] on video at bounding box center [578, 325] width 1156 height 650
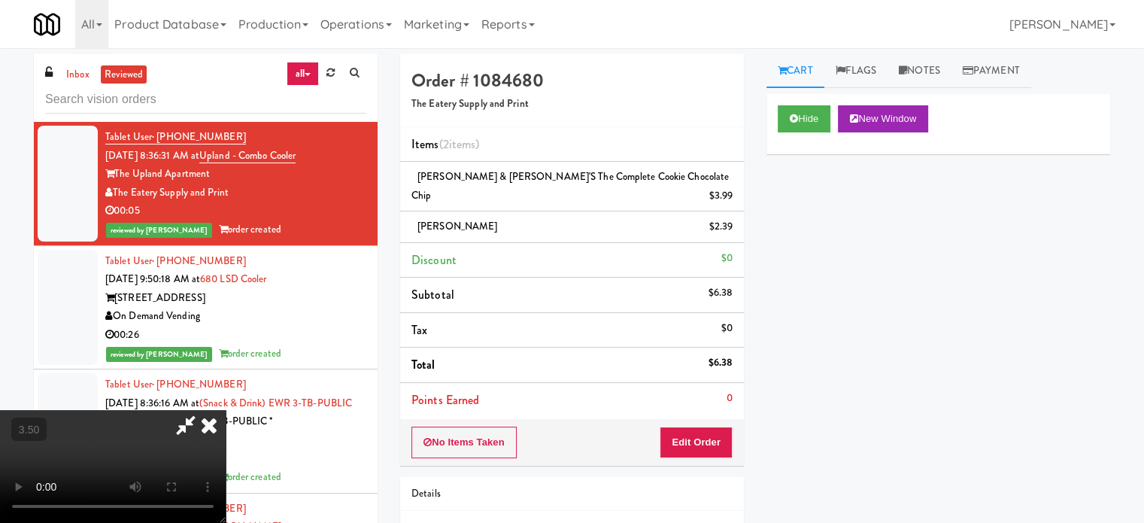
click at [226, 410] on video at bounding box center [113, 466] width 226 height 113
click at [820, 112] on button "Hide" at bounding box center [804, 118] width 53 height 27
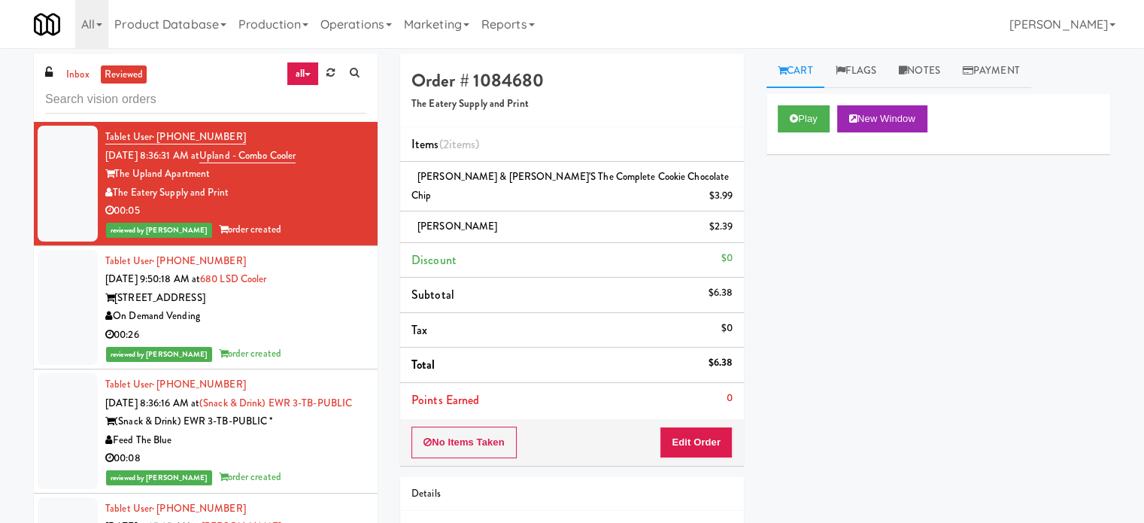
click at [316, 312] on div "On Demand Vending" at bounding box center [235, 316] width 261 height 19
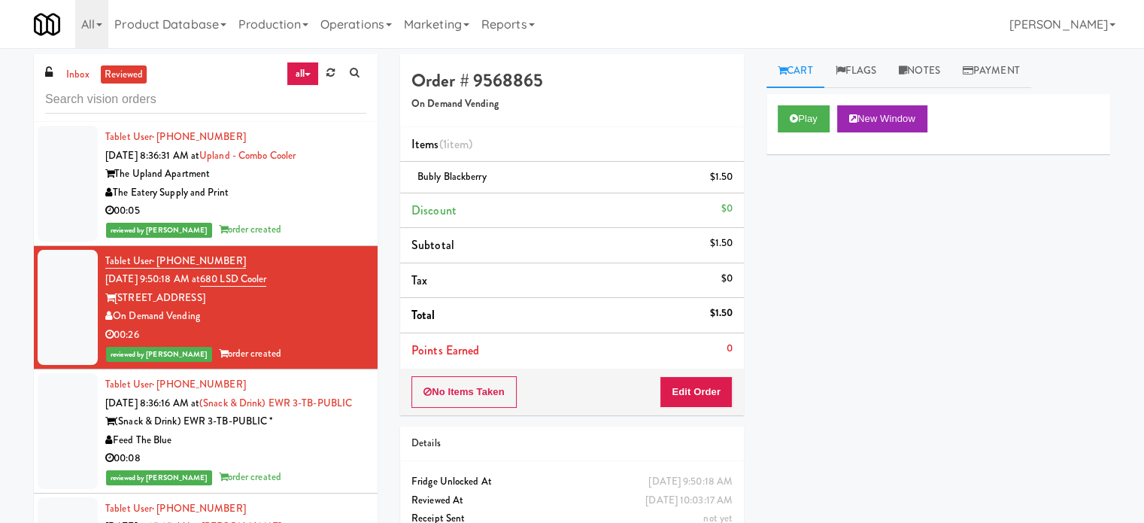
click at [307, 450] on div "Feed The Blue" at bounding box center [235, 440] width 261 height 19
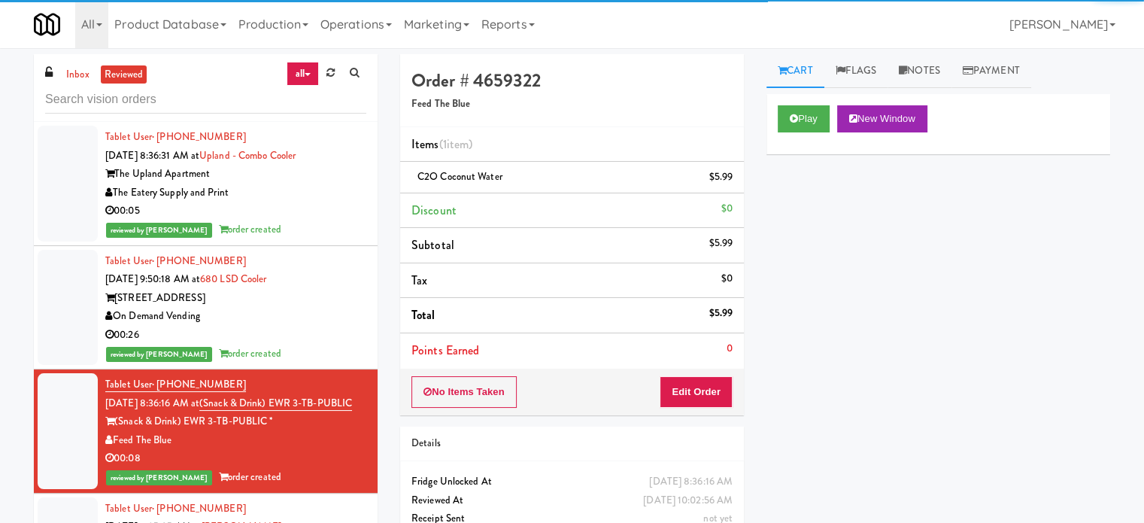
scroll to position [376, 0]
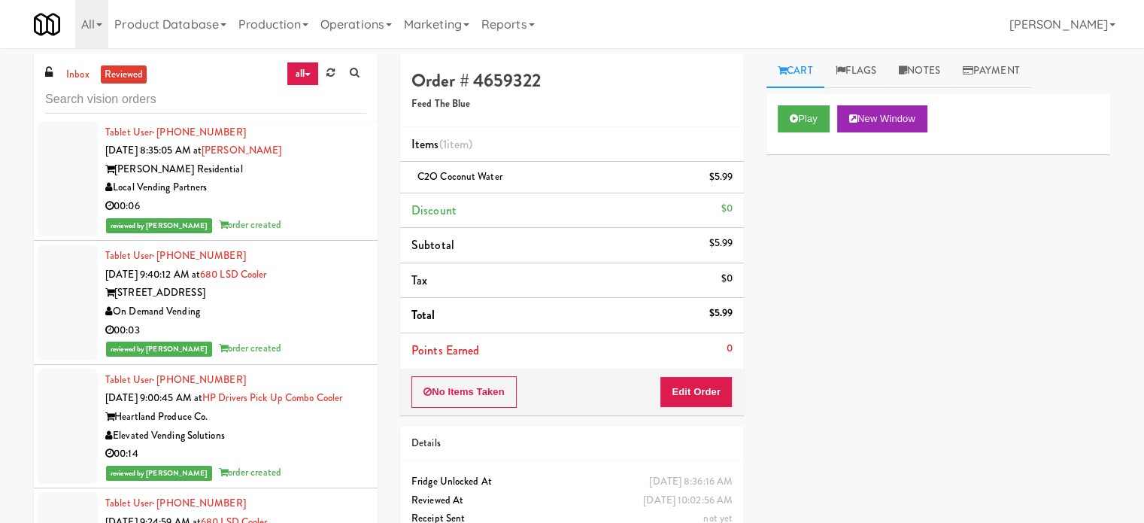
click at [318, 235] on div "reviewed by [PERSON_NAME] A order created" at bounding box center [235, 225] width 261 height 19
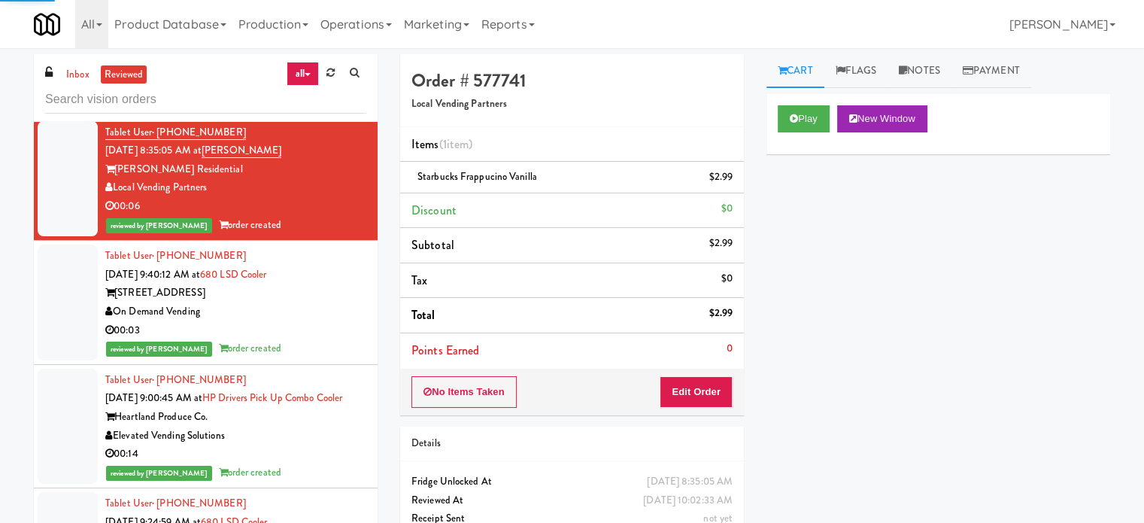
click at [322, 320] on div "Tablet User · (618) 401-3219 [DATE] 9:40:12 AM at 680 LSD Cooler 680 N. Lake Sh…" at bounding box center [235, 302] width 261 height 111
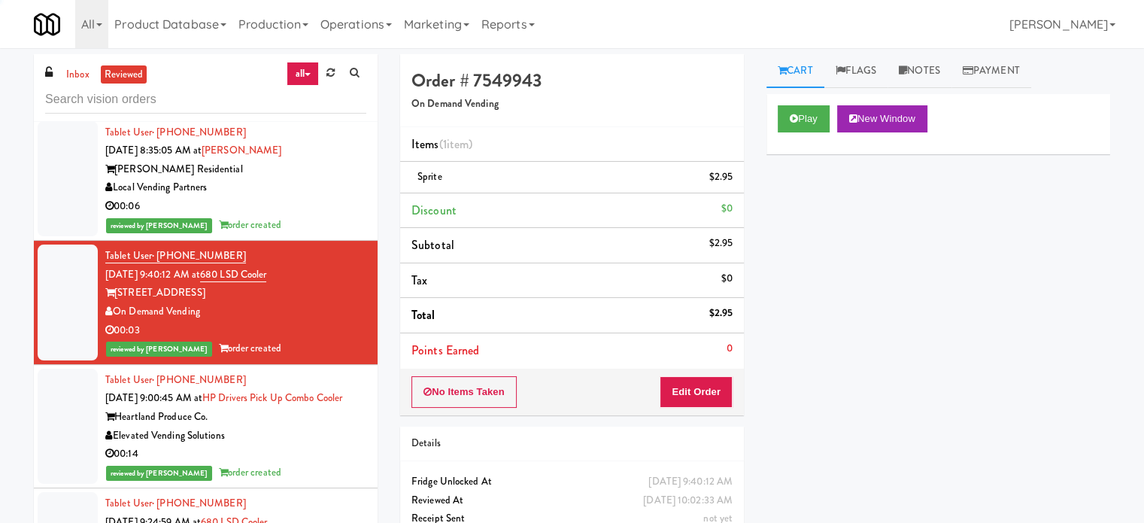
click at [316, 445] on div "Elevated Vending Solutions" at bounding box center [235, 436] width 261 height 19
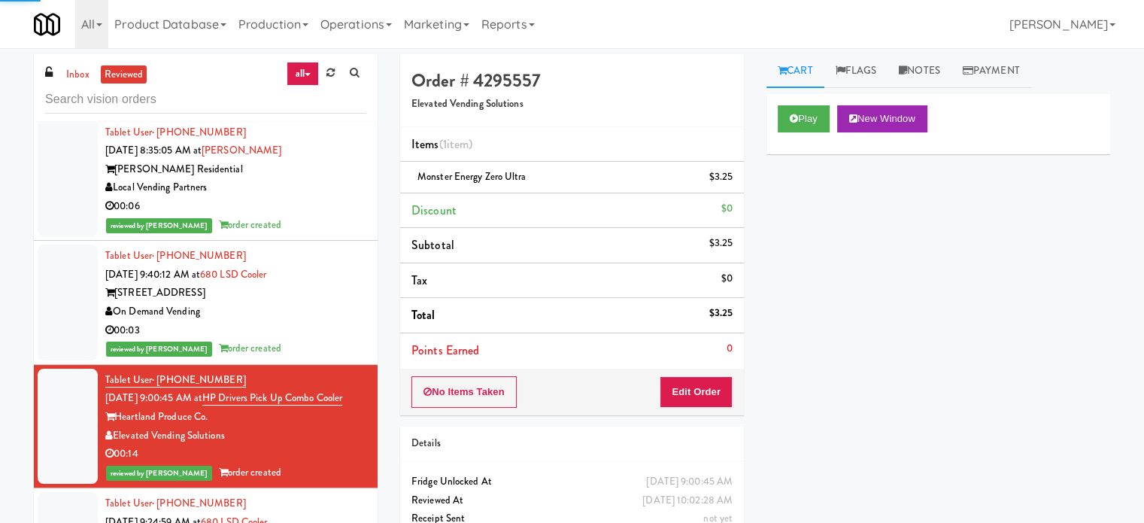
scroll to position [752, 0]
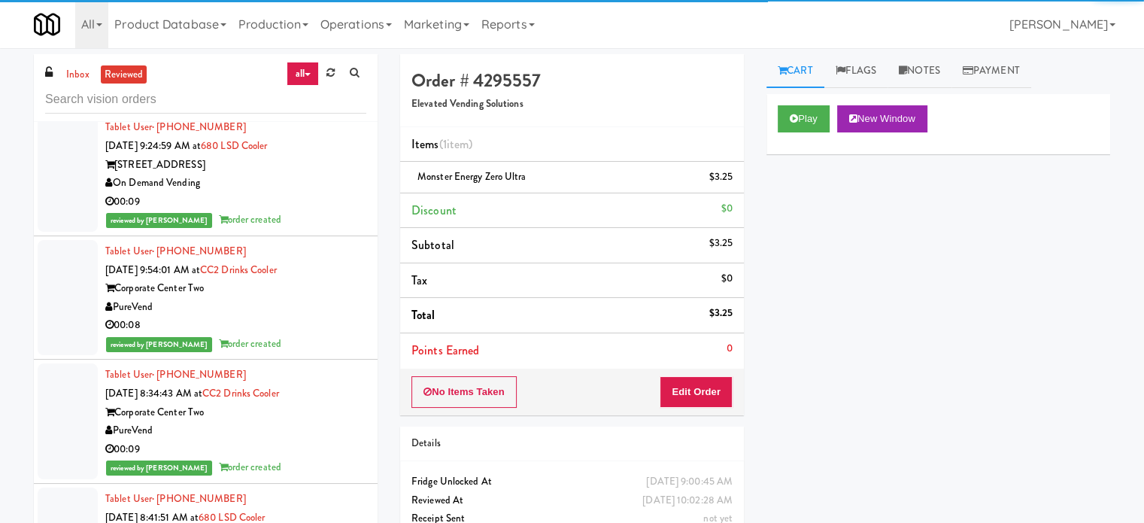
drag, startPoint x: 299, startPoint y: 257, endPoint x: 348, endPoint y: 89, distance: 175.5
click at [301, 229] on div "reviewed by [PERSON_NAME] order created" at bounding box center [235, 220] width 261 height 19
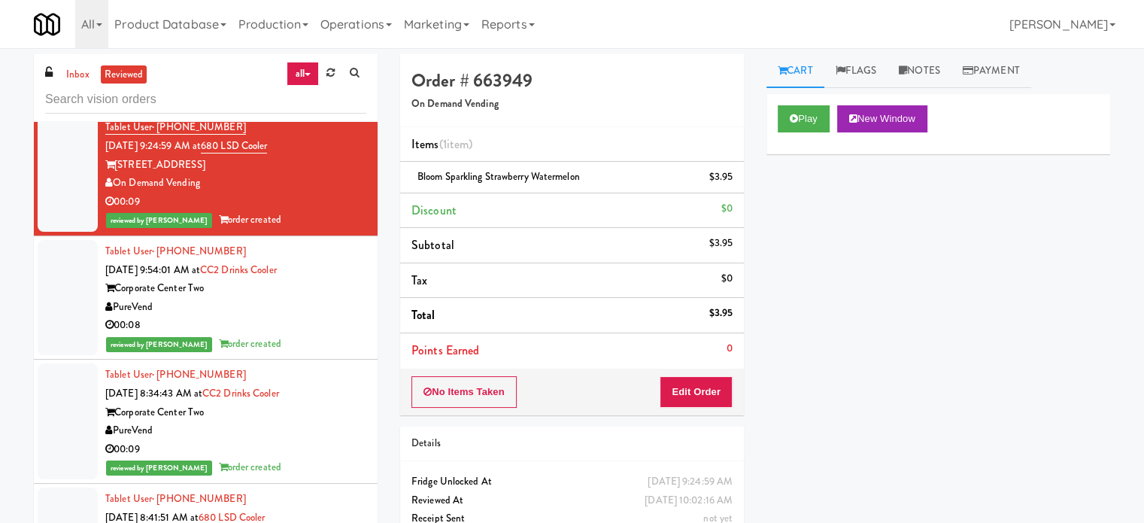
click at [311, 298] on div "Corporate Center Two" at bounding box center [235, 288] width 261 height 19
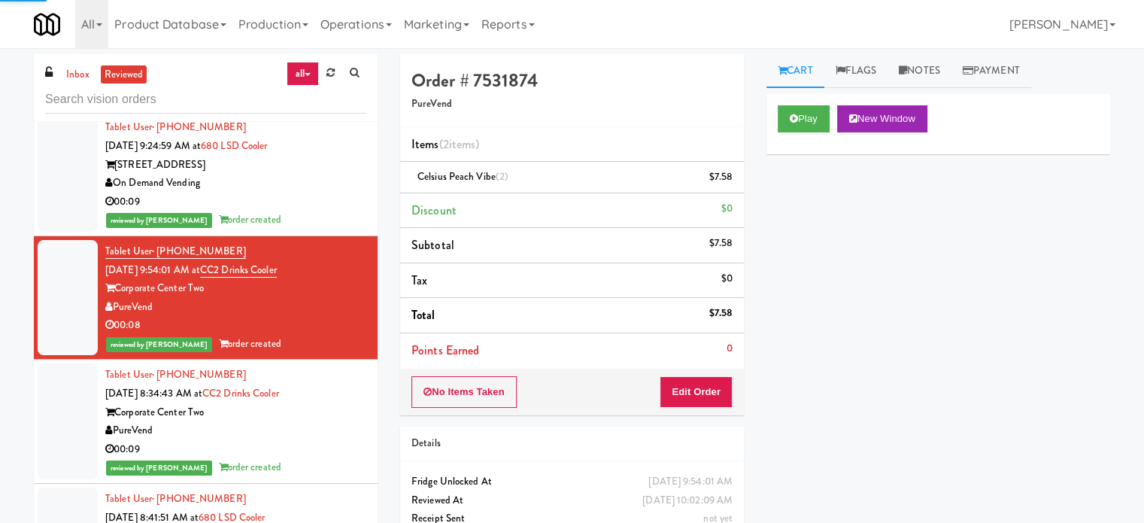
click at [319, 412] on div "Tablet User · (813) 549-9735 [DATE] 8:34:43 AM at CC2 Drinks Cooler Corporate C…" at bounding box center [235, 421] width 261 height 111
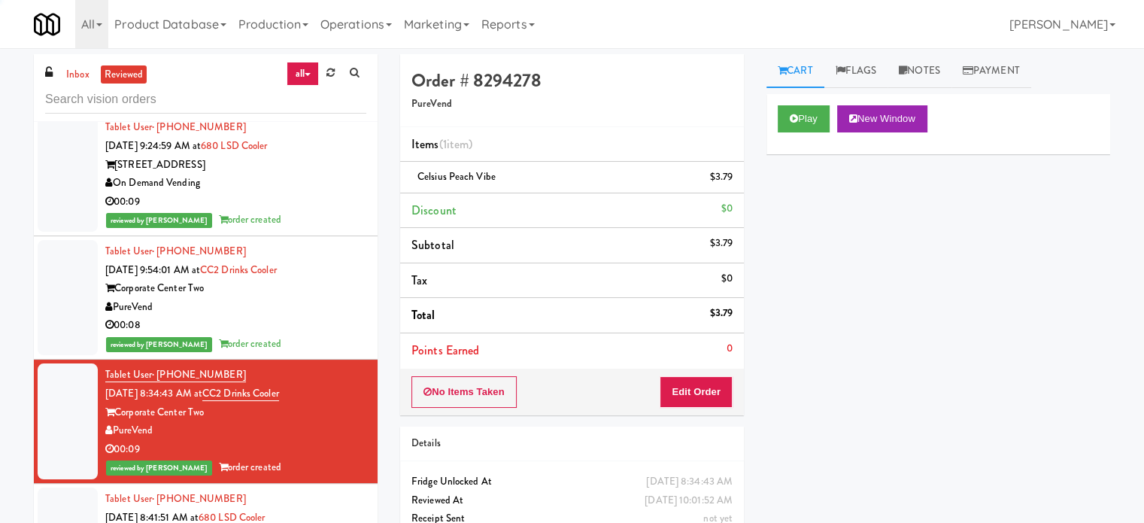
click at [322, 317] on div "PureVend" at bounding box center [235, 307] width 261 height 19
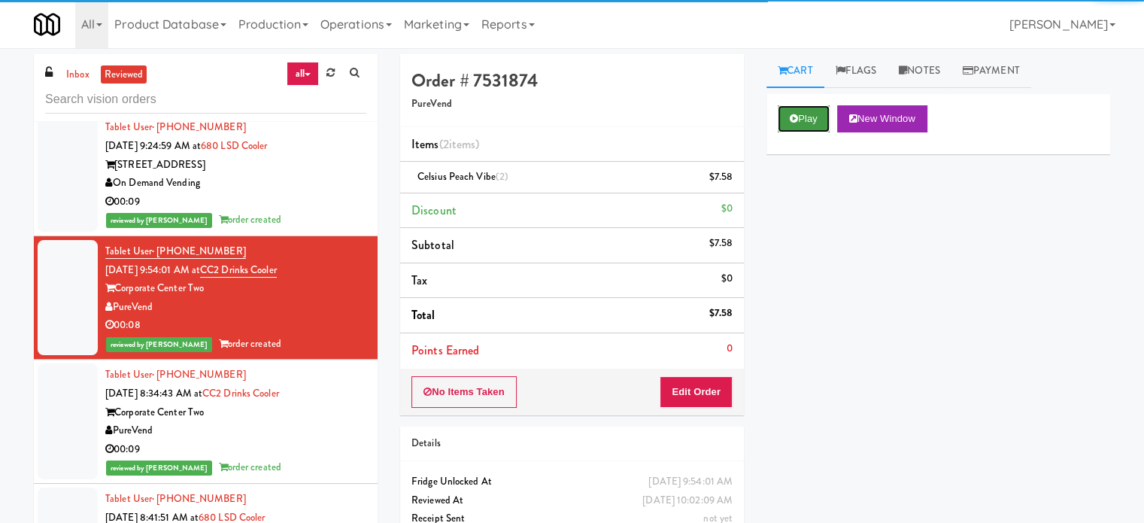
click at [808, 111] on button "Play" at bounding box center [804, 118] width 52 height 27
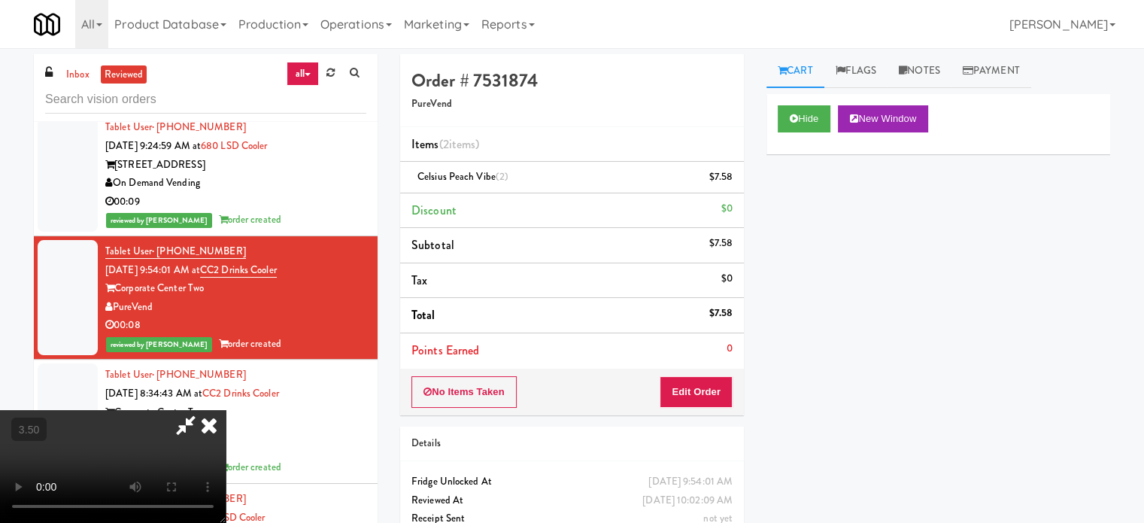
drag, startPoint x: 406, startPoint y: 433, endPoint x: 411, endPoint y: 426, distance: 8.8
click at [226, 430] on video at bounding box center [113, 466] width 226 height 113
drag, startPoint x: 411, startPoint y: 426, endPoint x: 412, endPoint y: 411, distance: 15.1
click at [226, 416] on video at bounding box center [113, 466] width 226 height 113
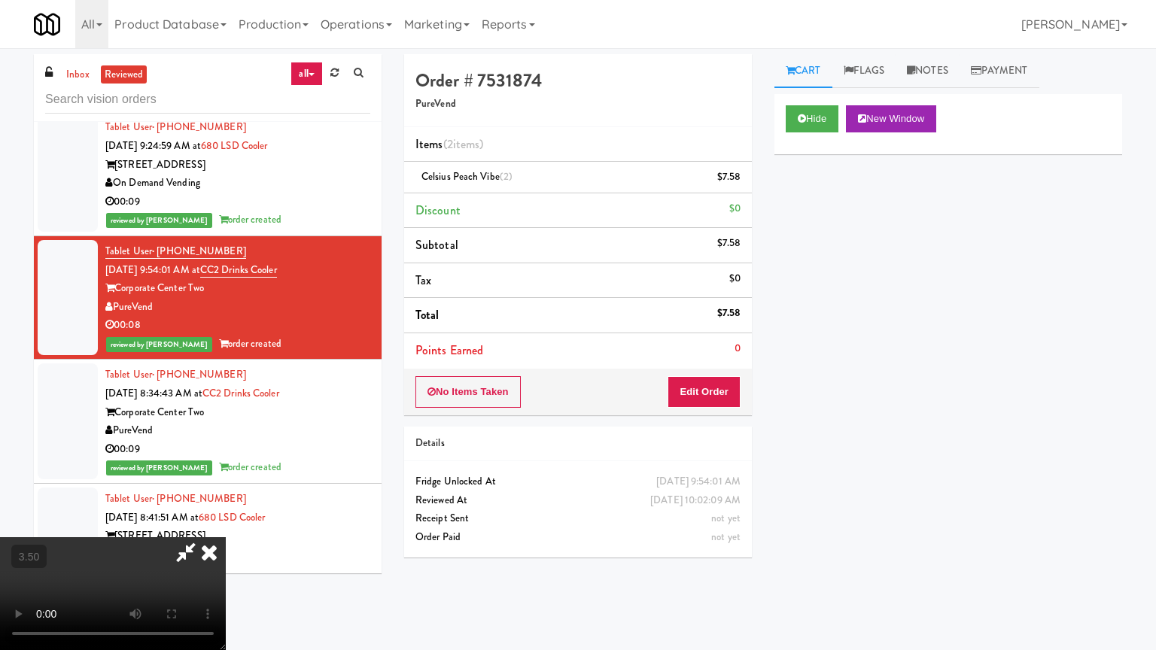
click at [226, 522] on video at bounding box center [113, 593] width 226 height 113
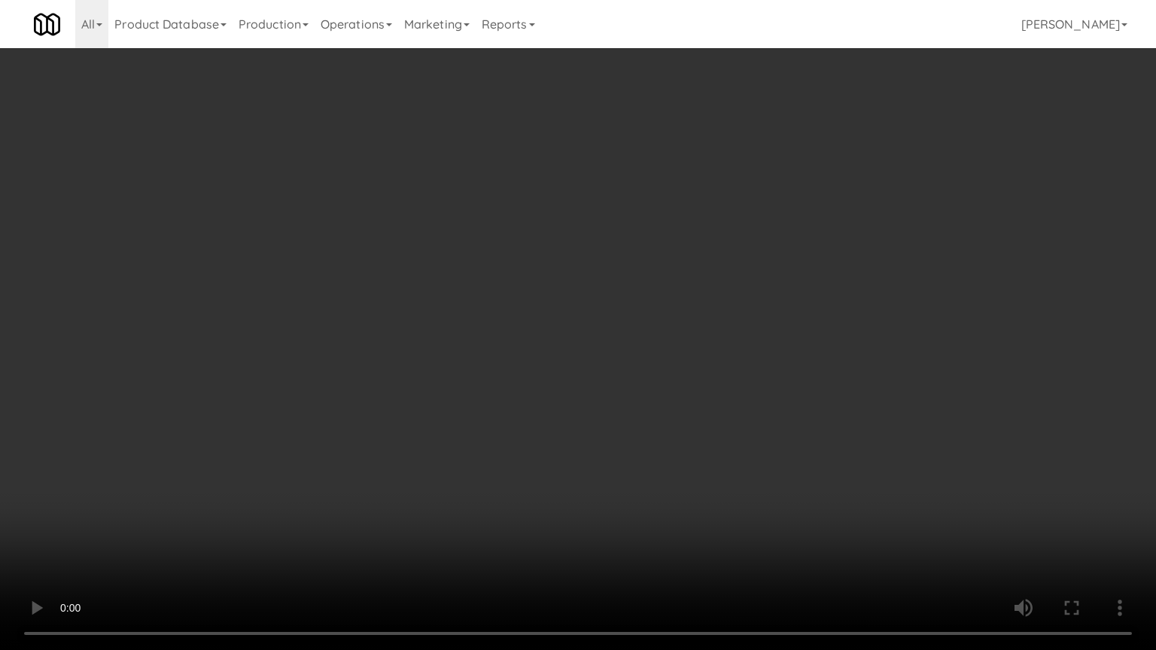
click at [470, 381] on video at bounding box center [578, 325] width 1156 height 650
drag, startPoint x: 484, startPoint y: 373, endPoint x: 553, endPoint y: 364, distance: 69.8
click at [514, 373] on video at bounding box center [578, 325] width 1156 height 650
click at [553, 364] on video at bounding box center [578, 325] width 1156 height 650
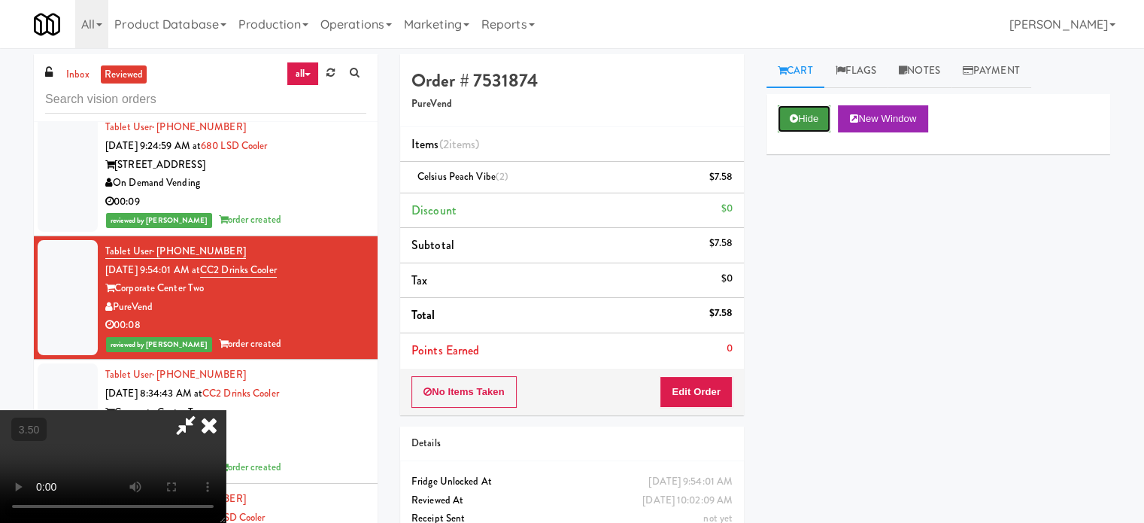
click at [814, 115] on button "Hide" at bounding box center [804, 118] width 53 height 27
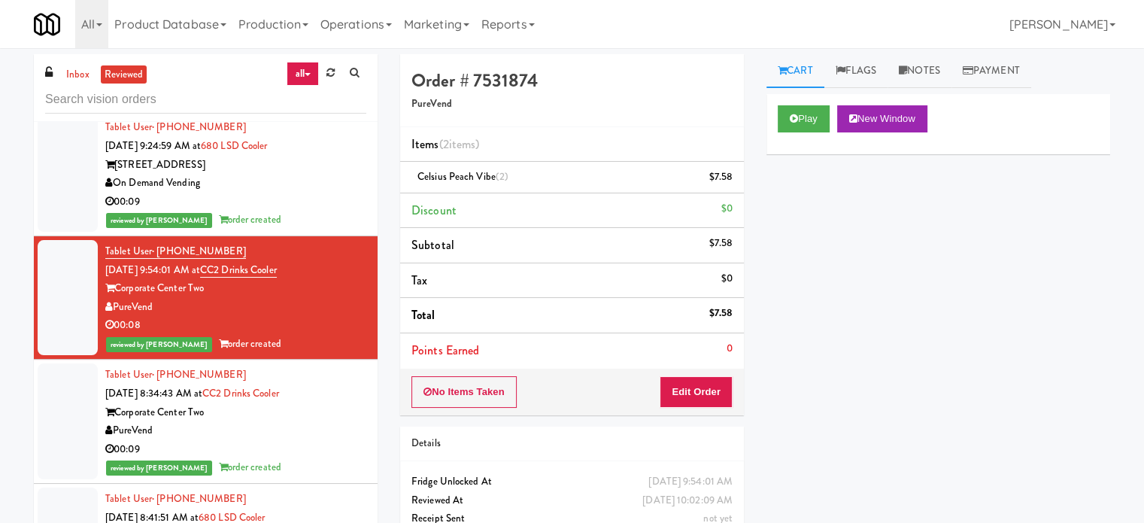
click at [346, 422] on div "Corporate Center Two" at bounding box center [235, 412] width 261 height 19
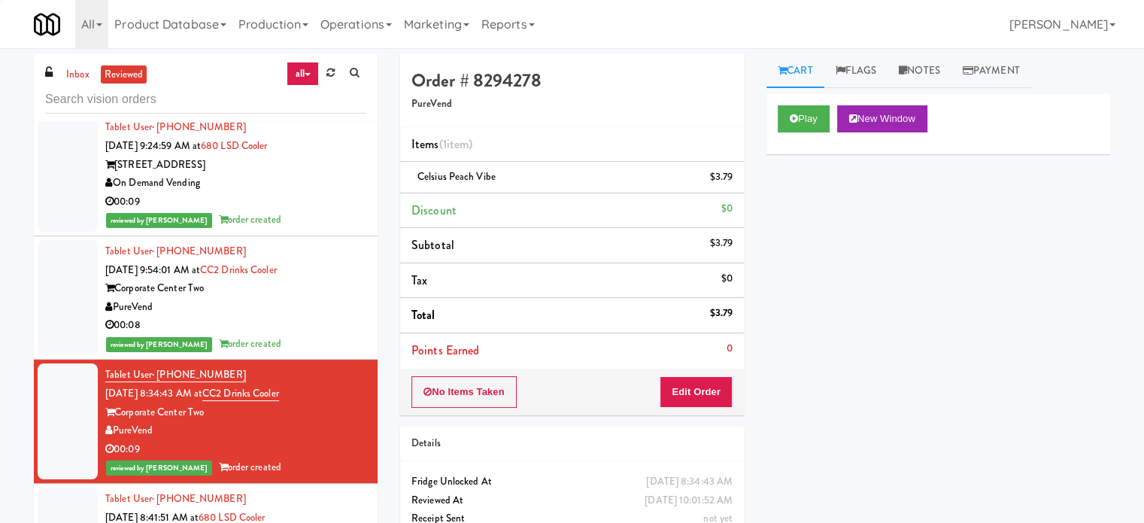
scroll to position [1129, 0]
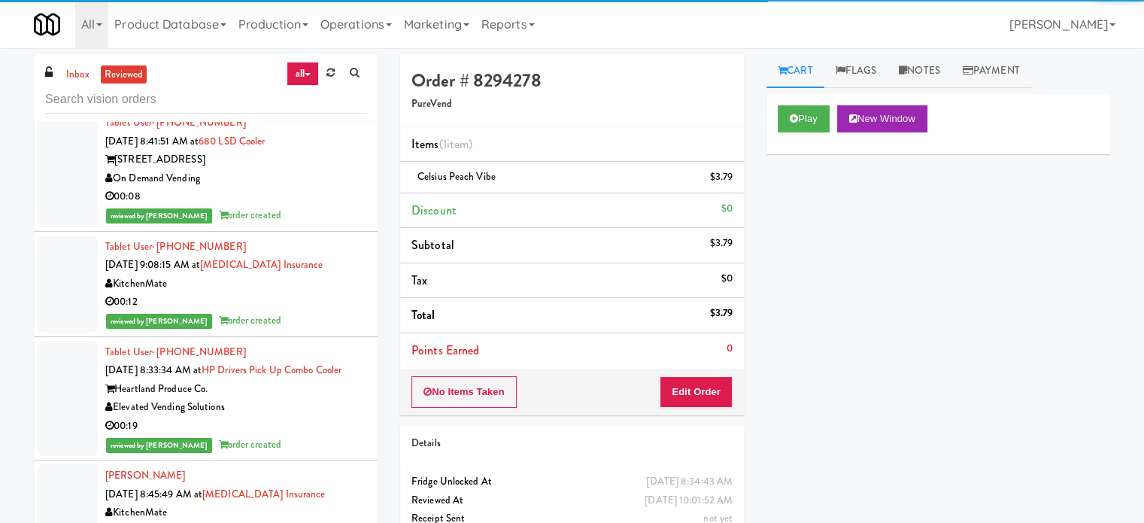
click at [316, 206] on div "00:08" at bounding box center [235, 196] width 261 height 19
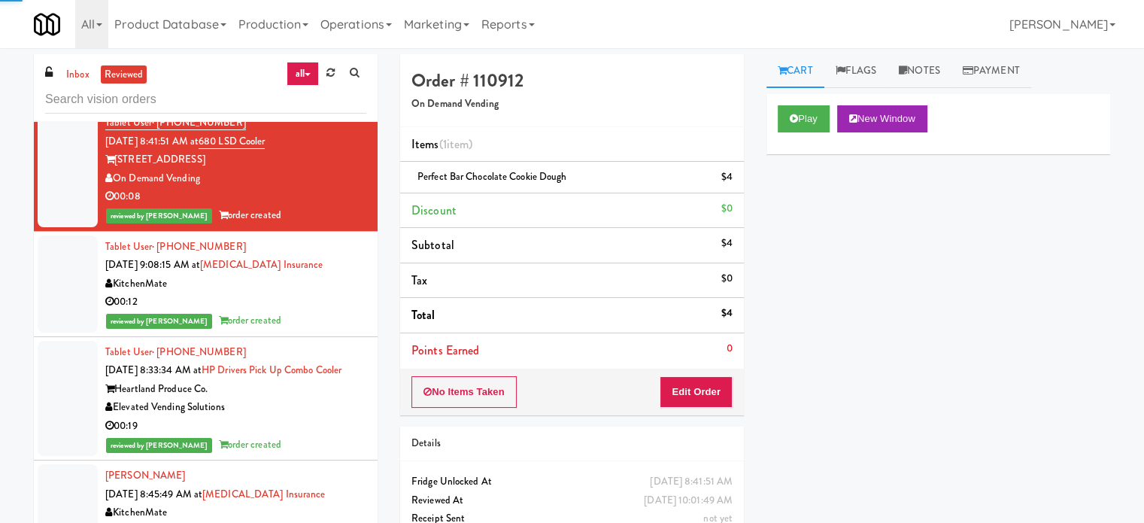
click at [327, 312] on div "00:12" at bounding box center [235, 302] width 261 height 19
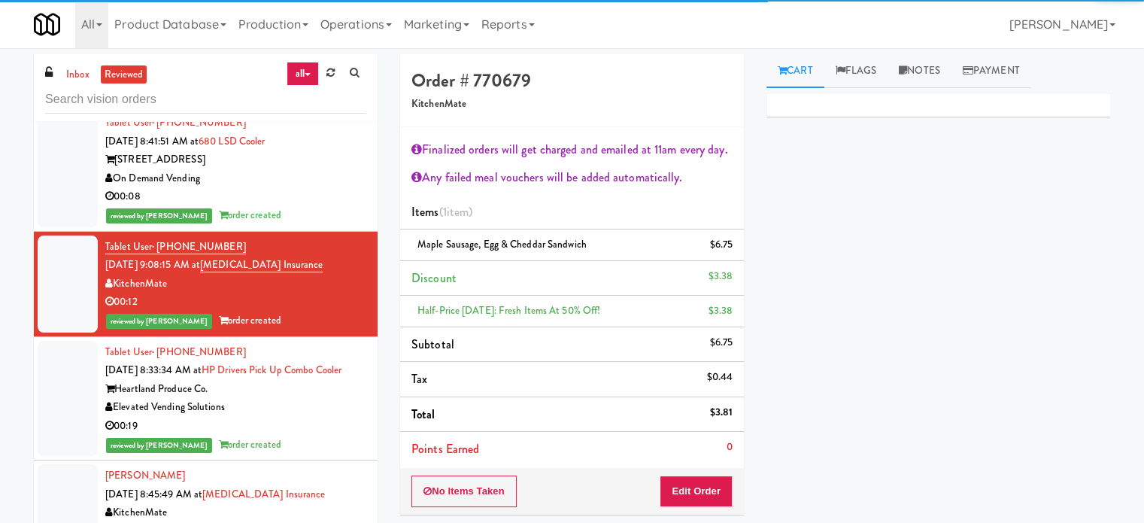
click at [330, 433] on div "Tablet User · (217) 503-0450 [DATE] 8:33:34 AM at HP Drivers Pick Up Combo Cool…" at bounding box center [235, 398] width 261 height 111
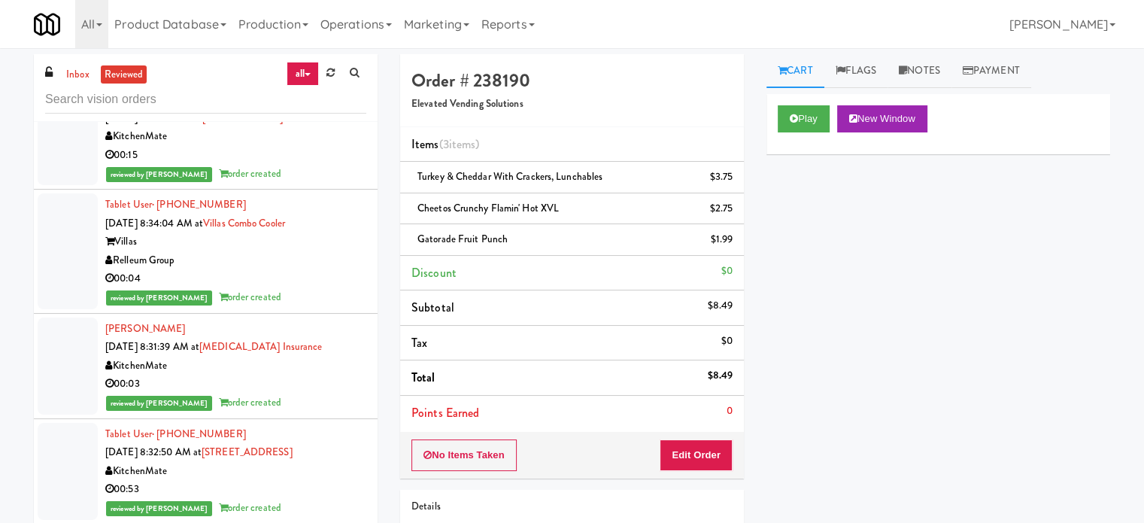
scroll to position [1129, 0]
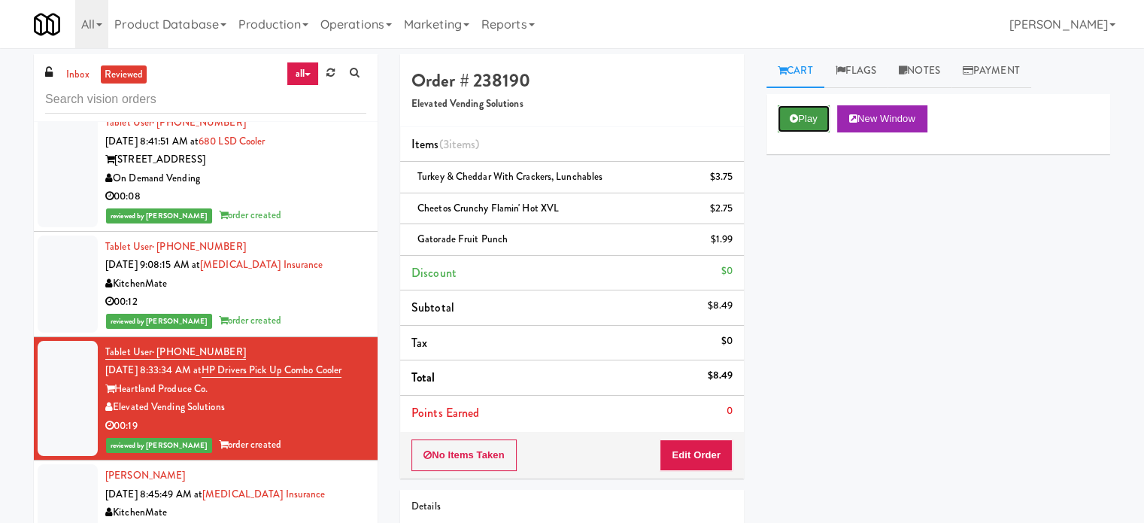
click at [816, 120] on button "Play" at bounding box center [804, 118] width 52 height 27
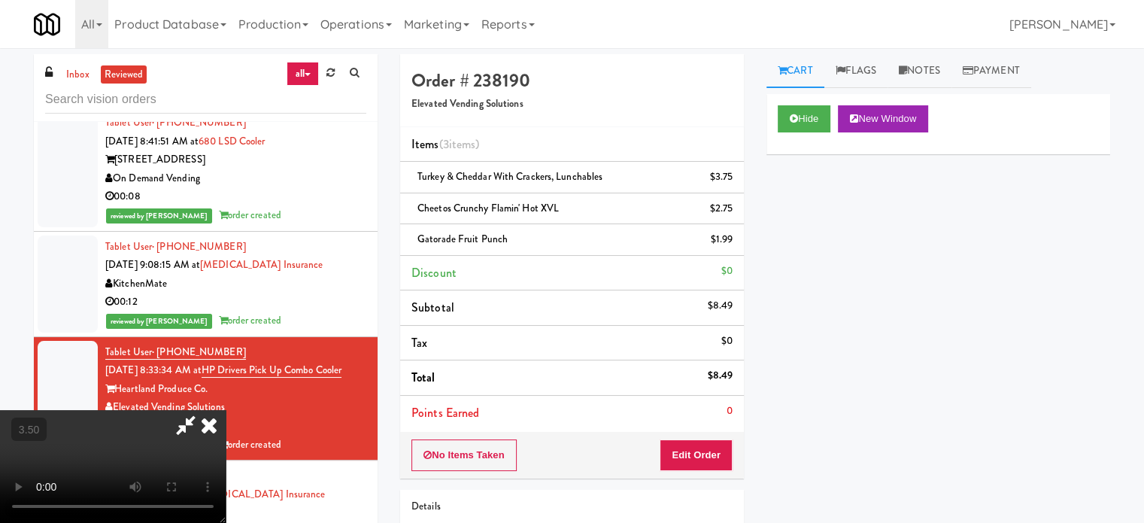
drag, startPoint x: 476, startPoint y: 384, endPoint x: 467, endPoint y: 370, distance: 16.9
click at [226, 410] on video at bounding box center [113, 466] width 226 height 113
drag, startPoint x: 467, startPoint y: 370, endPoint x: 482, endPoint y: 343, distance: 31.0
click at [226, 410] on video at bounding box center [113, 466] width 226 height 113
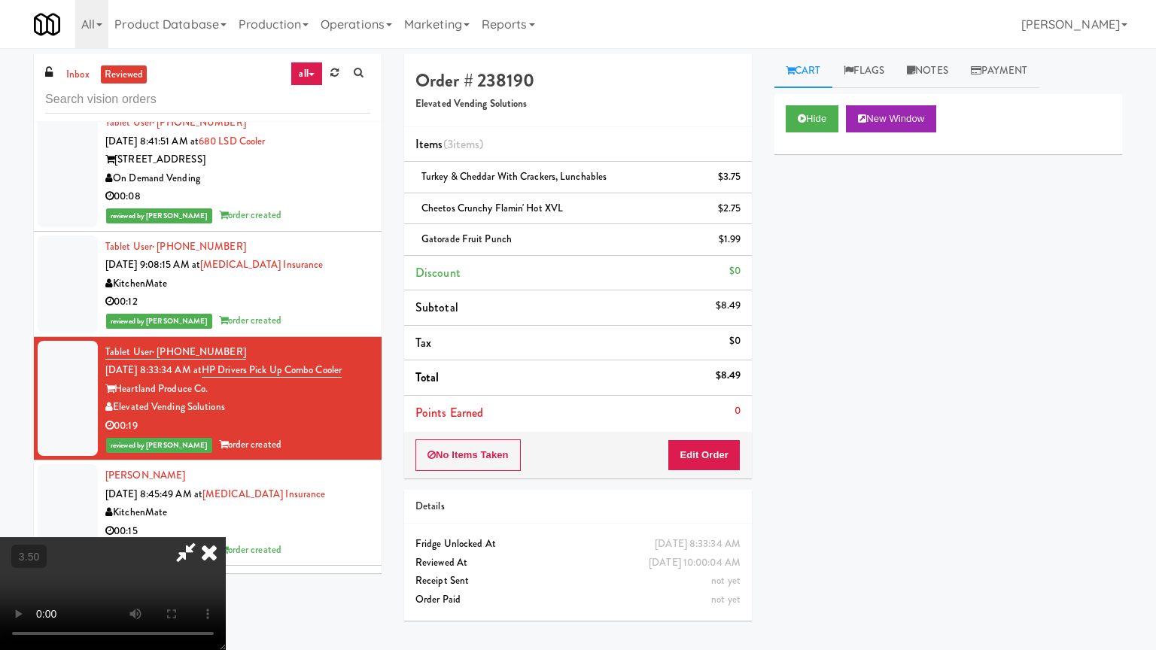
click at [226, 522] on video at bounding box center [113, 593] width 226 height 113
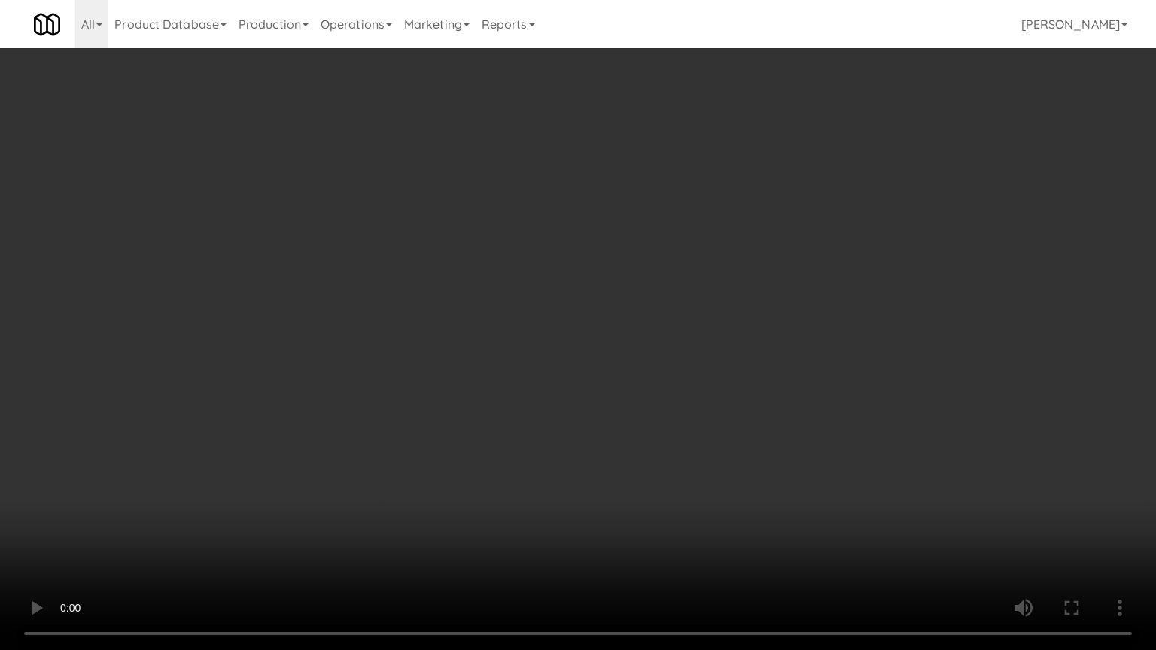
click at [488, 328] on video at bounding box center [578, 325] width 1156 height 650
click at [491, 326] on video at bounding box center [578, 325] width 1156 height 650
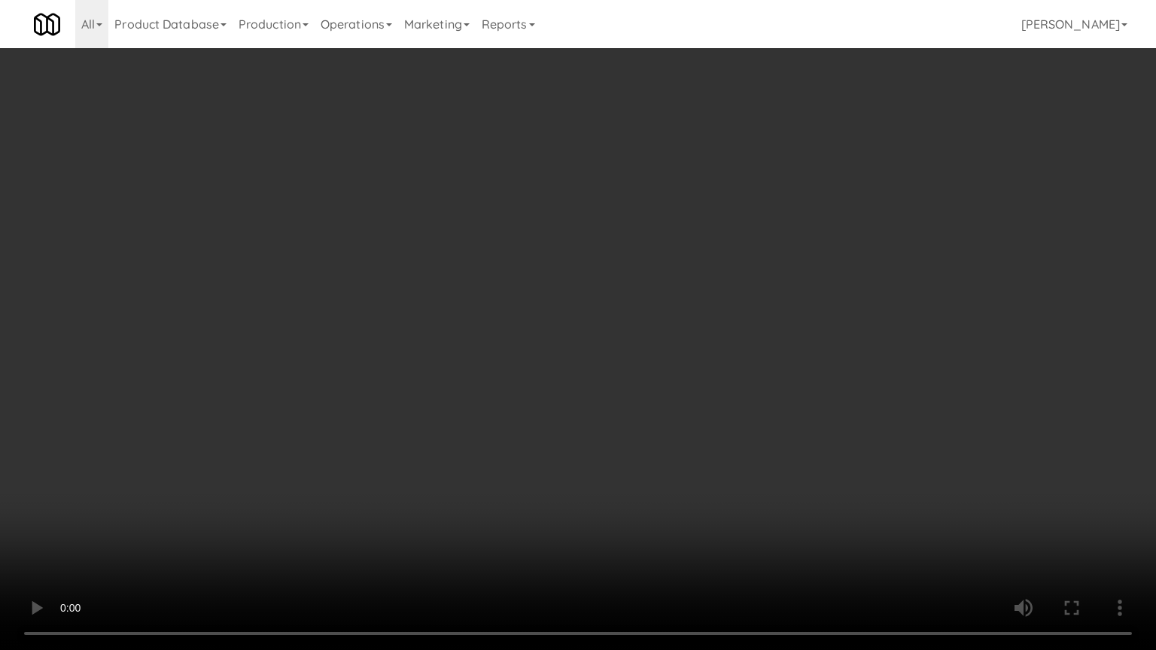
click at [491, 326] on video at bounding box center [578, 325] width 1156 height 650
click at [492, 326] on video at bounding box center [578, 325] width 1156 height 650
drag, startPoint x: 160, startPoint y: 523, endPoint x: 219, endPoint y: 432, distance: 108.7
click at [160, 521] on video at bounding box center [578, 325] width 1156 height 650
click at [250, 417] on video at bounding box center [578, 325] width 1156 height 650
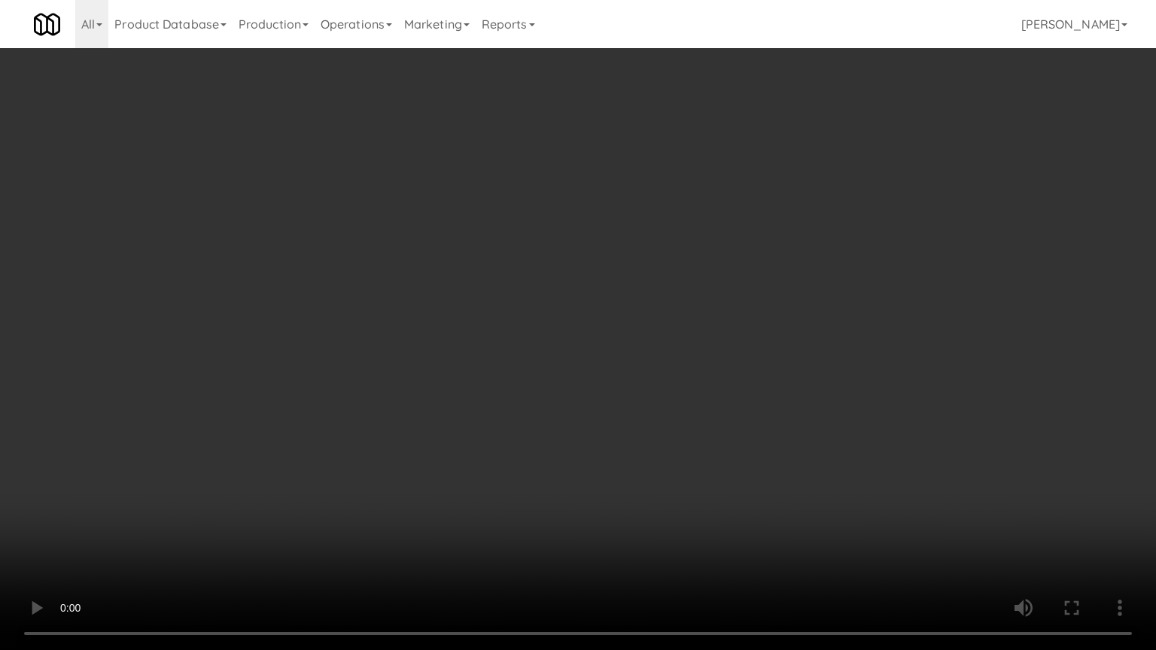
click at [426, 364] on video at bounding box center [578, 325] width 1156 height 650
drag, startPoint x: 439, startPoint y: 362, endPoint x: 573, endPoint y: 205, distance: 206.1
click at [450, 358] on video at bounding box center [578, 325] width 1156 height 650
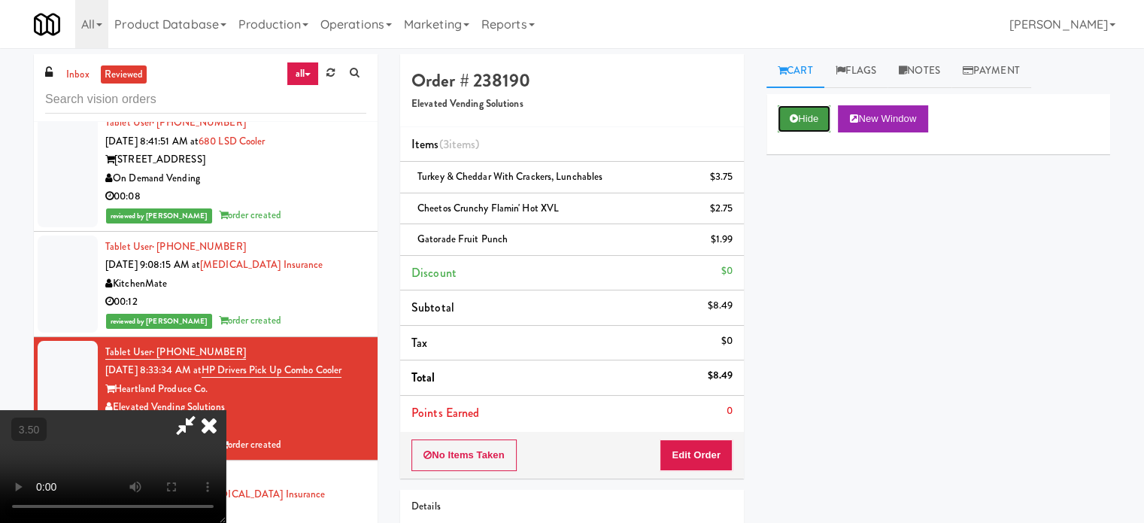
click at [807, 114] on button "Hide" at bounding box center [804, 118] width 53 height 27
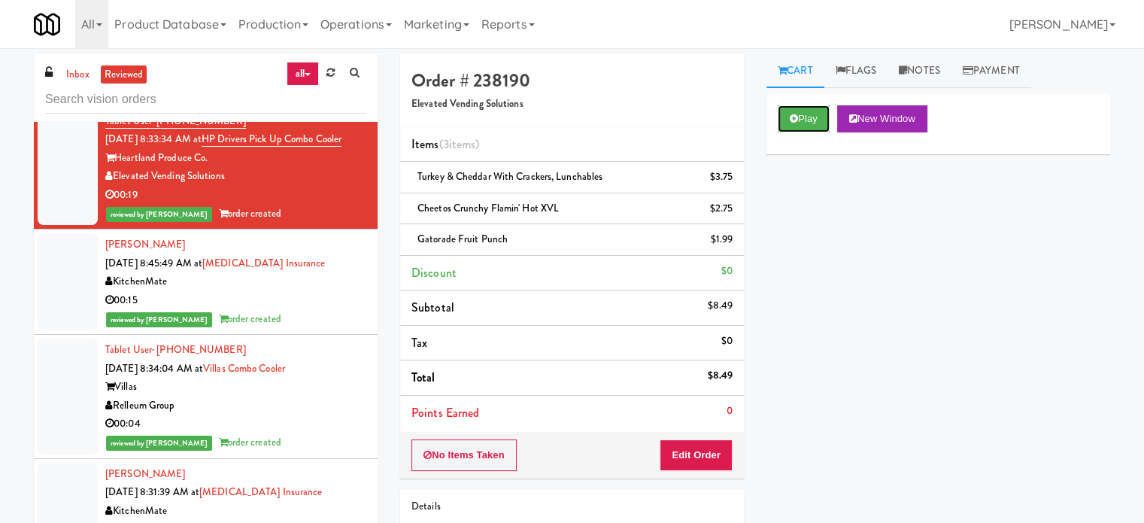
scroll to position [1430, 0]
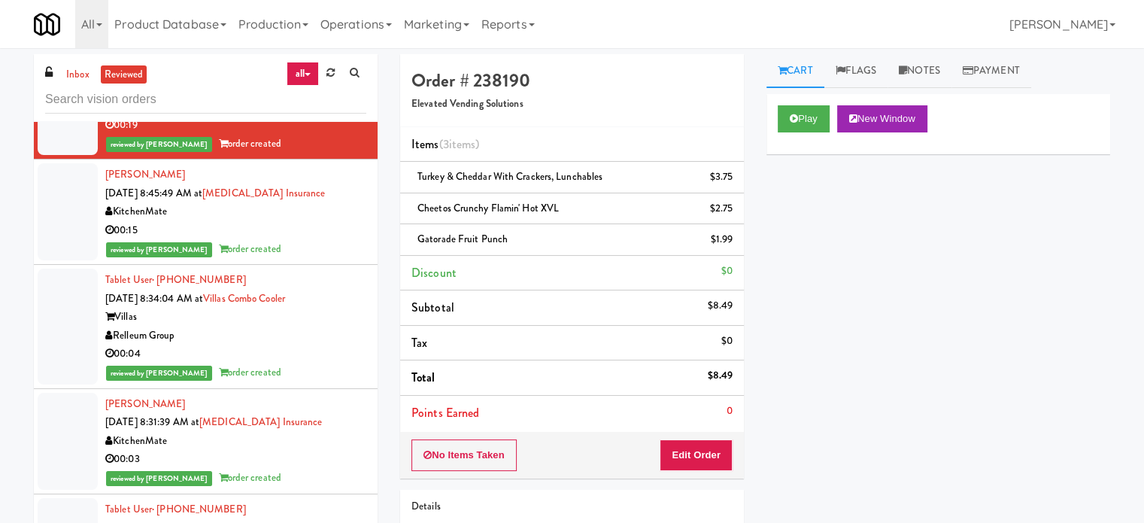
click at [340, 221] on div "KitchenMate" at bounding box center [235, 211] width 261 height 19
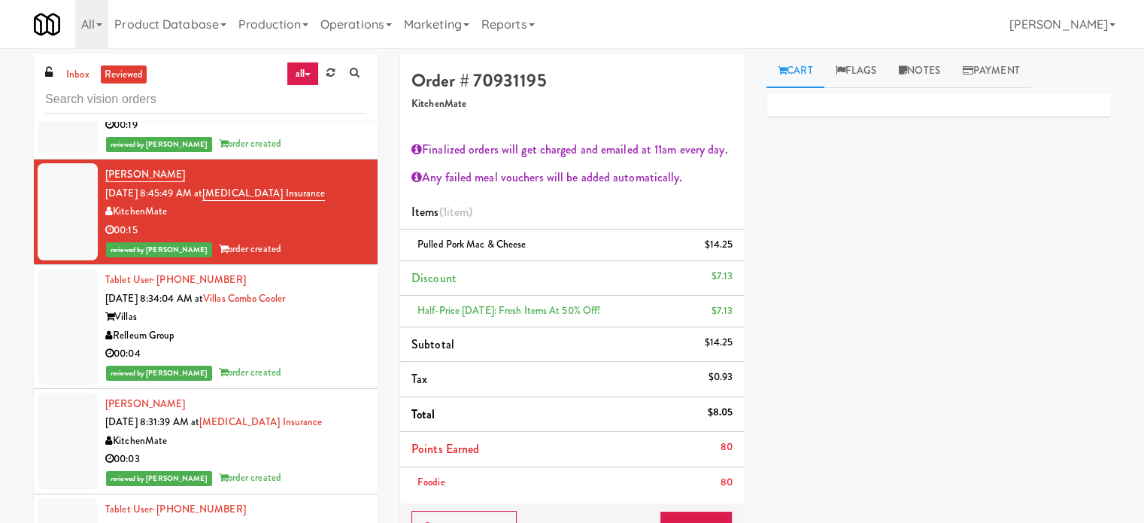
click at [310, 345] on div "Relleum Group" at bounding box center [235, 336] width 261 height 19
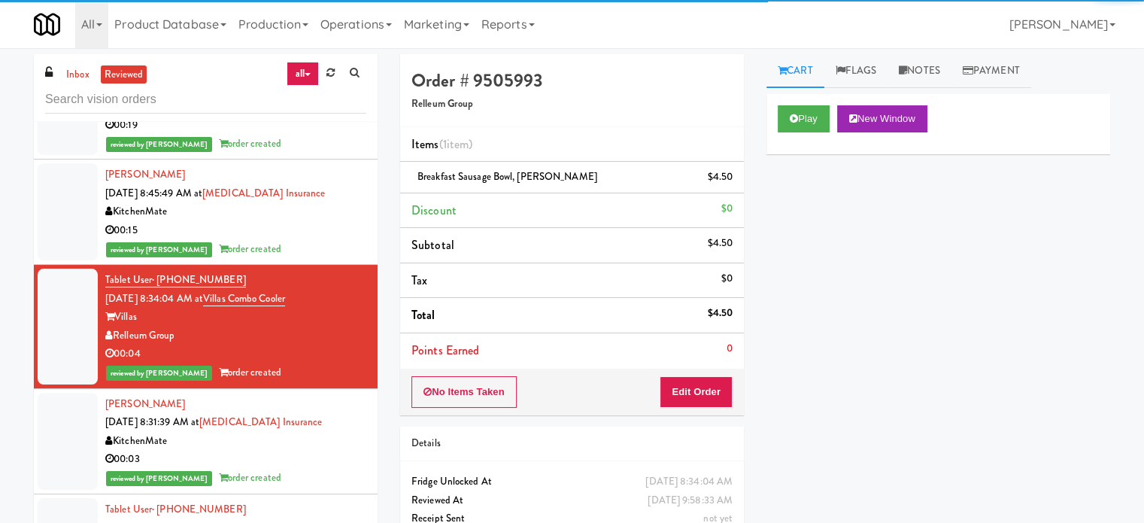
click at [334, 479] on div "[PERSON_NAME] [DATE] 8:31:39 AM at [MEDICAL_DATA] Insurance KitchenMate 00:03 r…" at bounding box center [235, 441] width 261 height 93
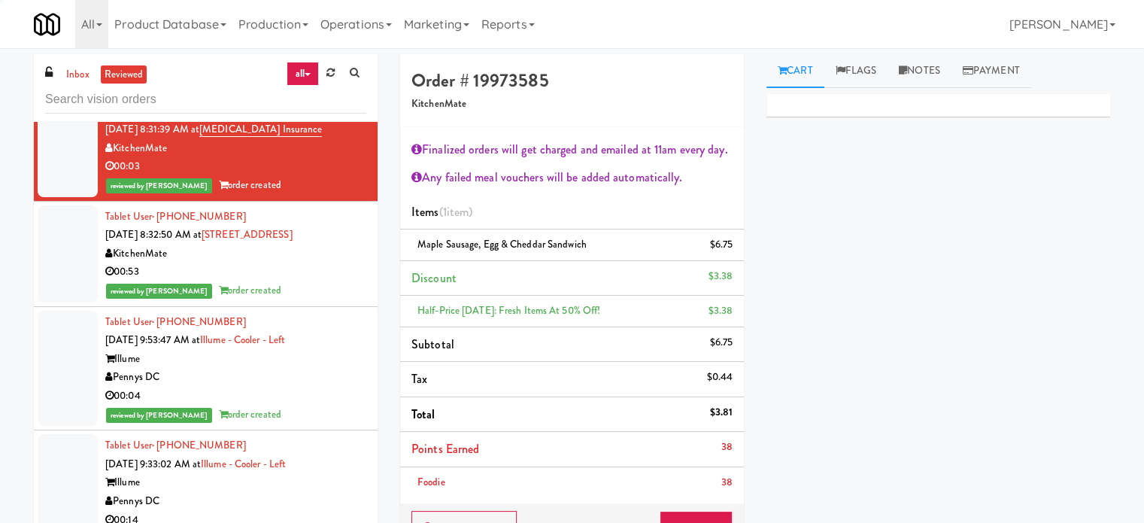
scroll to position [1735, 0]
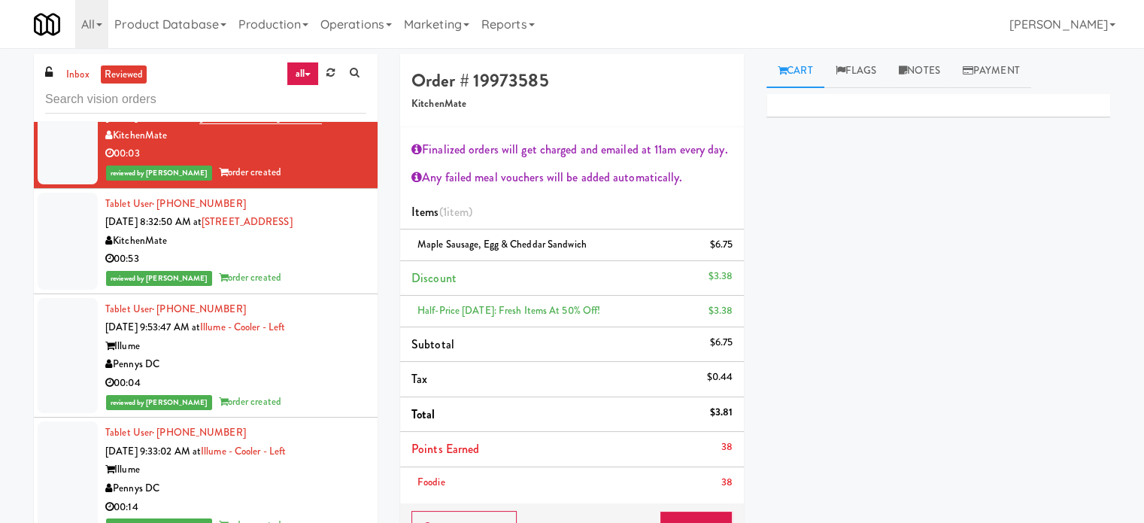
click at [311, 287] on div "reviewed by [PERSON_NAME] A order created" at bounding box center [235, 278] width 261 height 19
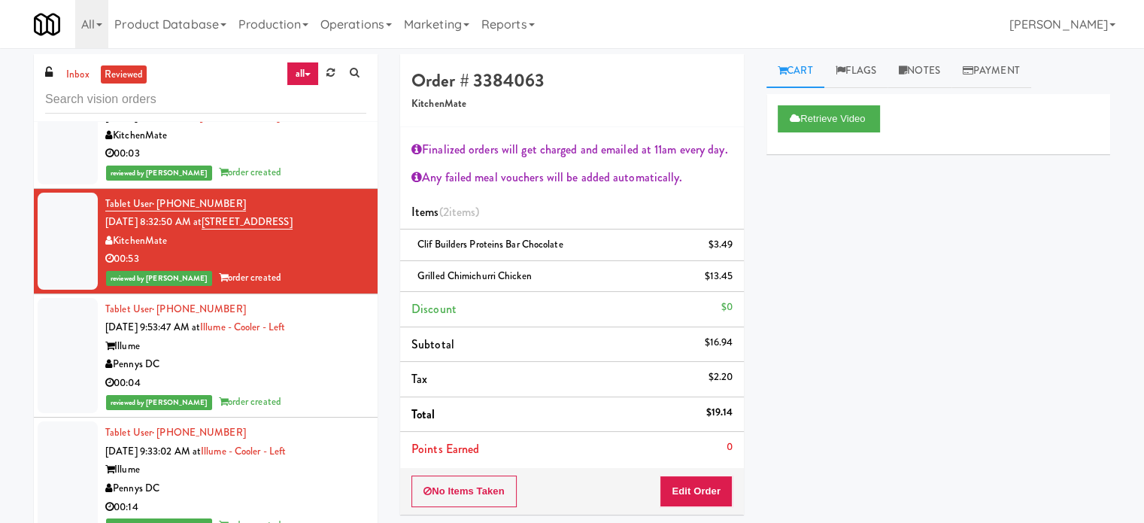
click at [332, 374] on div "Pennys DC" at bounding box center [235, 364] width 261 height 19
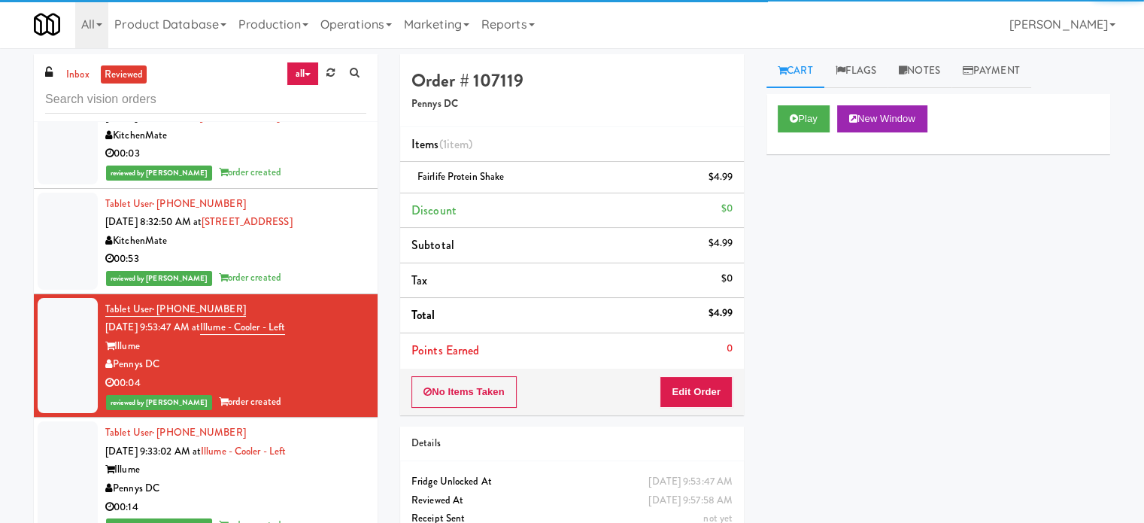
scroll to position [2111, 0]
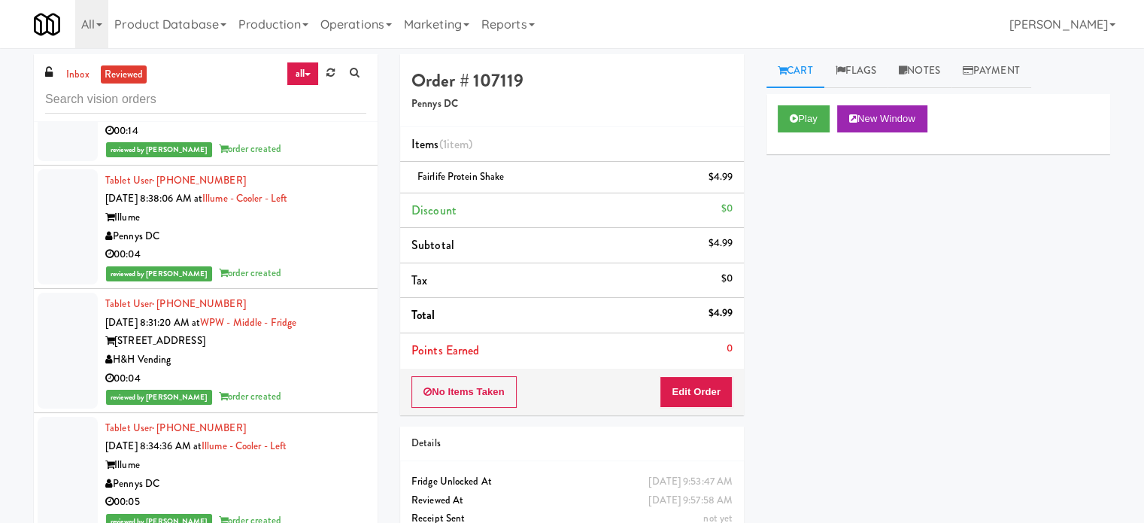
click at [349, 283] on div "reviewed by [PERSON_NAME] L order created" at bounding box center [235, 273] width 261 height 19
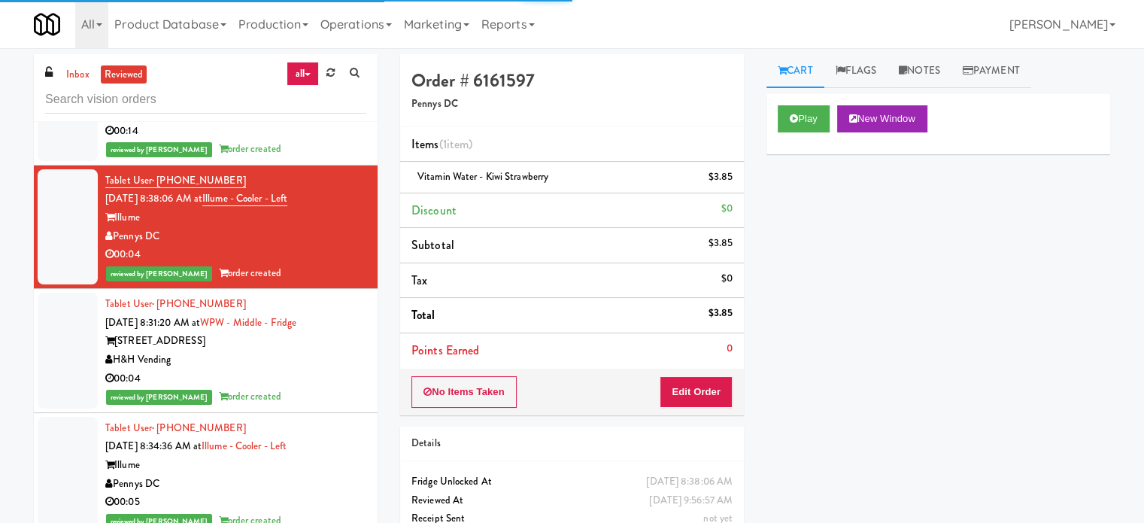
click at [336, 369] on div "H&H Vending" at bounding box center [235, 360] width 261 height 19
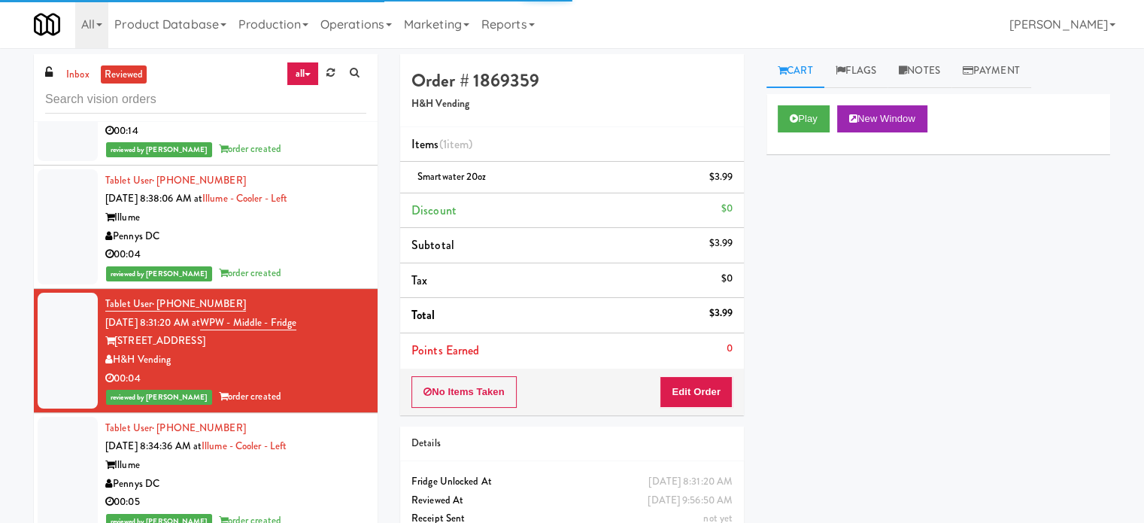
scroll to position [2488, 0]
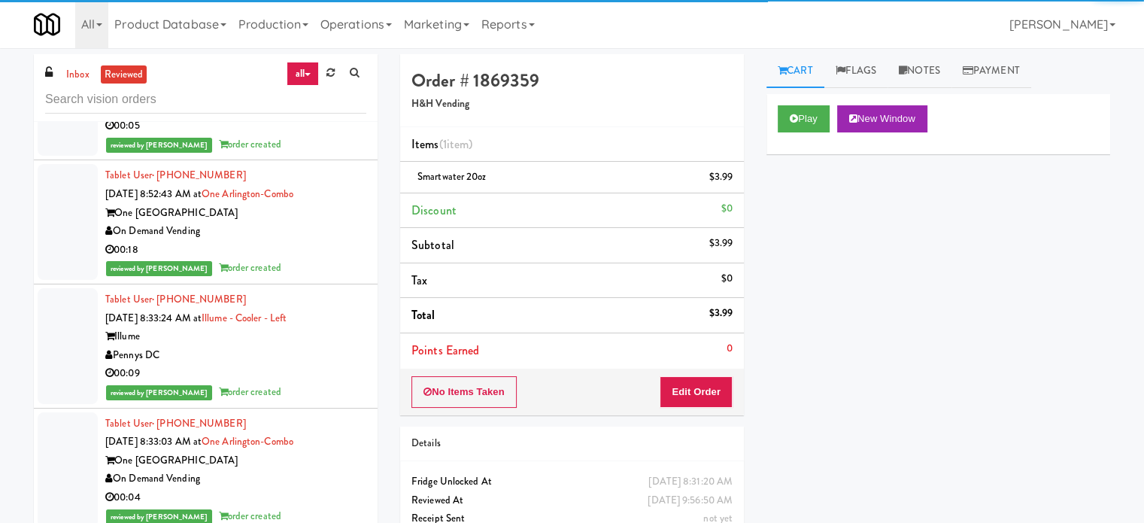
drag, startPoint x: 320, startPoint y: 171, endPoint x: 321, endPoint y: 205, distance: 33.9
click at [319, 135] on div "00:05" at bounding box center [235, 126] width 261 height 19
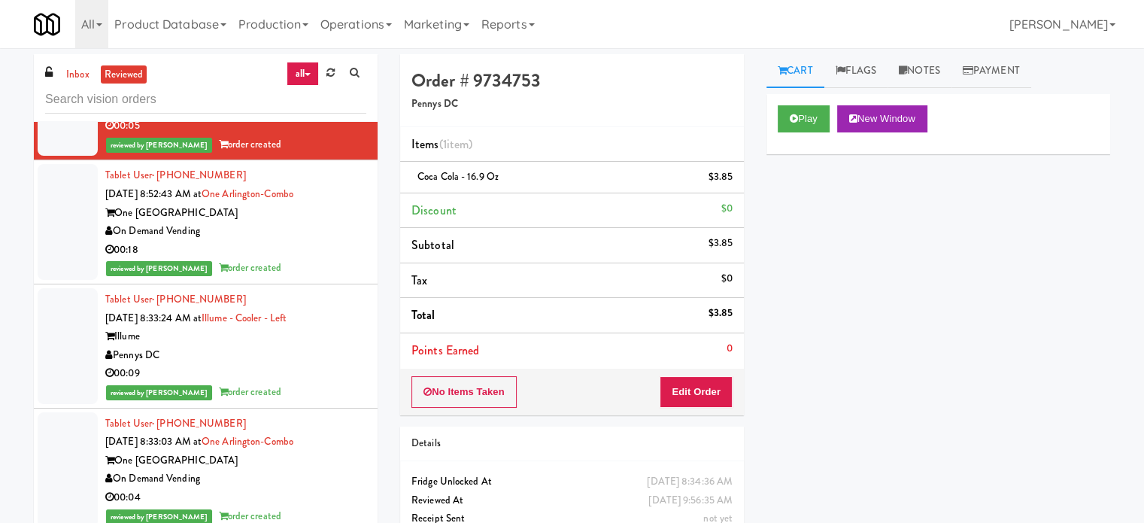
click at [315, 241] on div "On Demand Vending" at bounding box center [235, 231] width 261 height 19
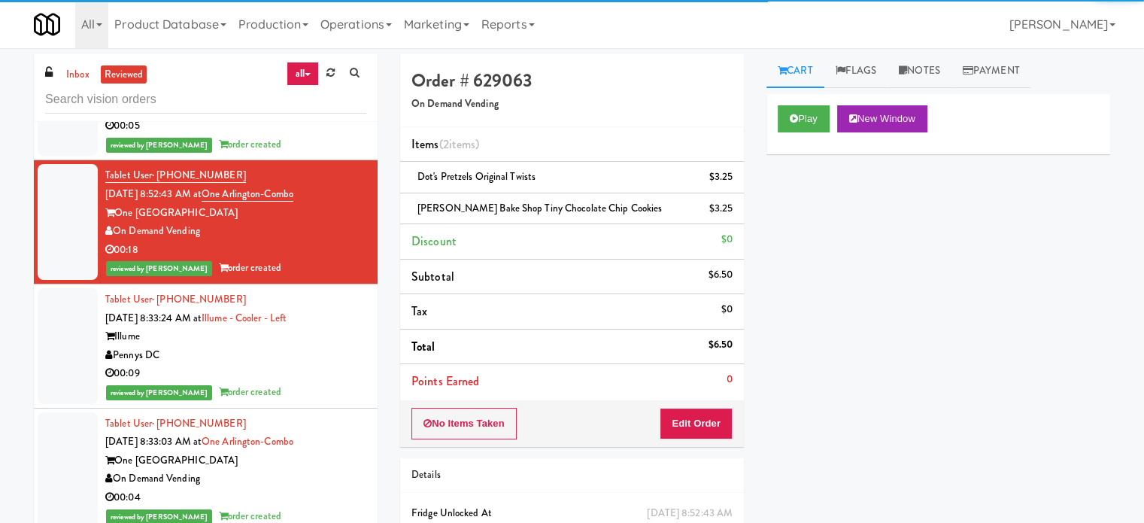
drag, startPoint x: 298, startPoint y: 391, endPoint x: 304, endPoint y: 396, distance: 8.0
click at [301, 346] on div "Illume" at bounding box center [235, 336] width 261 height 19
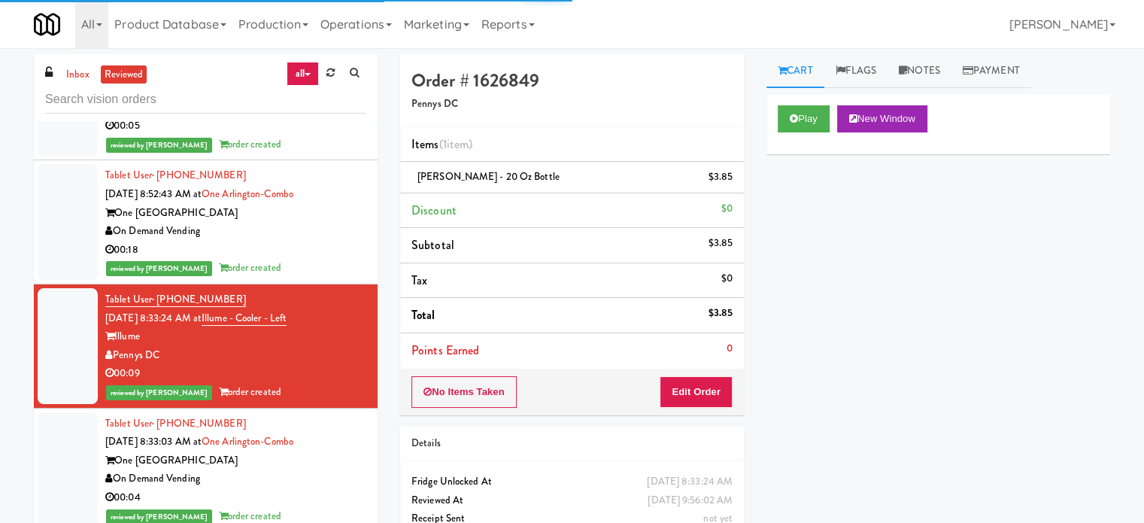
scroll to position [2864, 0]
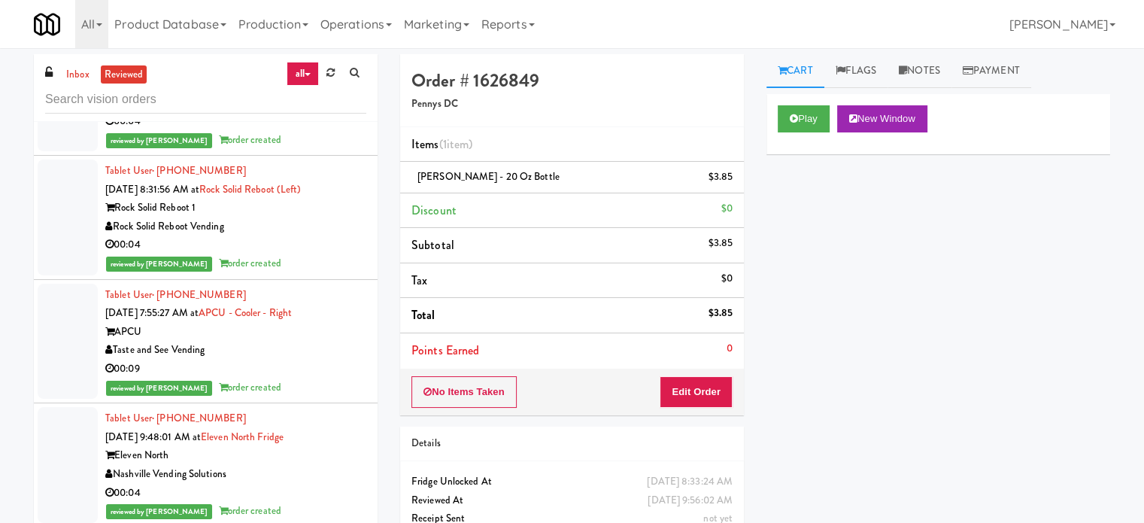
click at [324, 112] on div "On Demand Vending" at bounding box center [235, 102] width 261 height 19
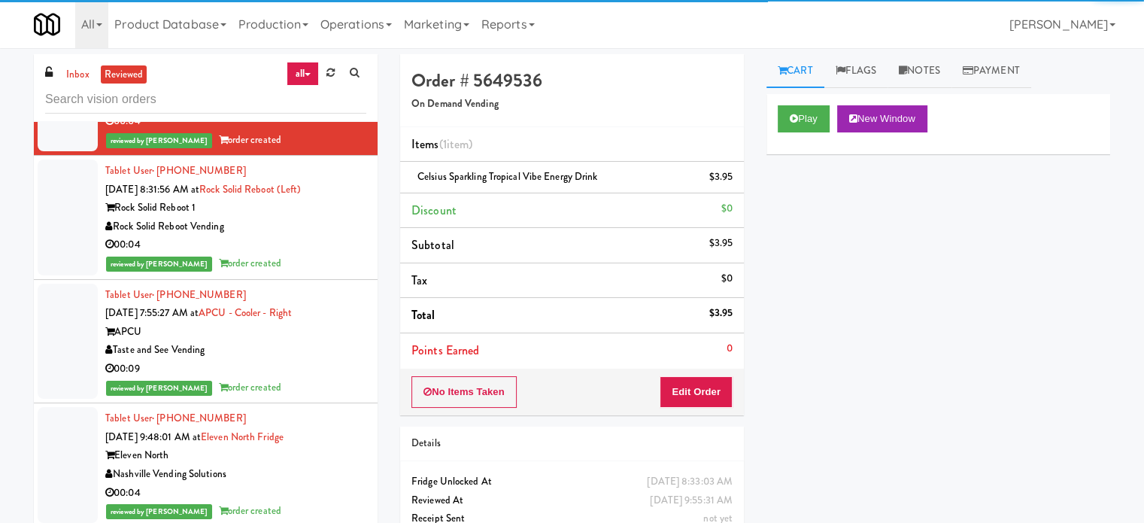
click at [319, 254] on div "00:04" at bounding box center [235, 245] width 261 height 19
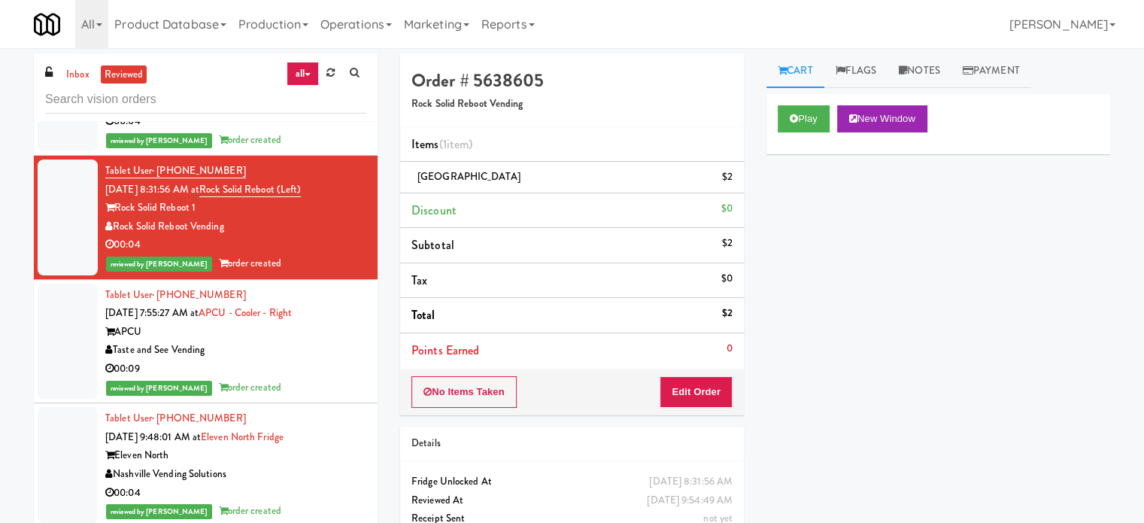
click at [330, 397] on div "Tablet User · (404) 803-0066 [DATE] 7:55:27 AM at APCU - Cooler - Right APCU Ta…" at bounding box center [235, 341] width 261 height 111
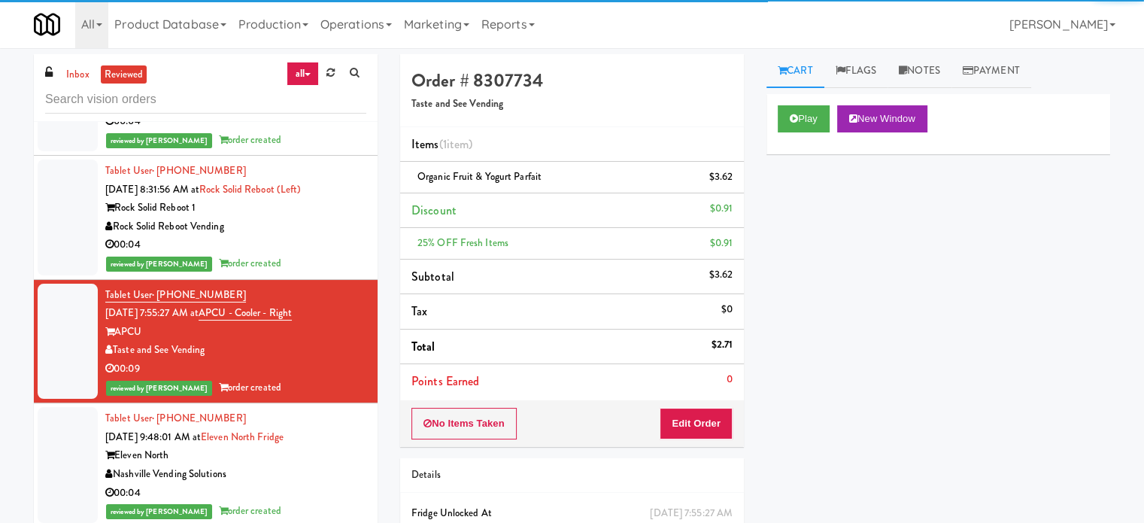
scroll to position [3240, 0]
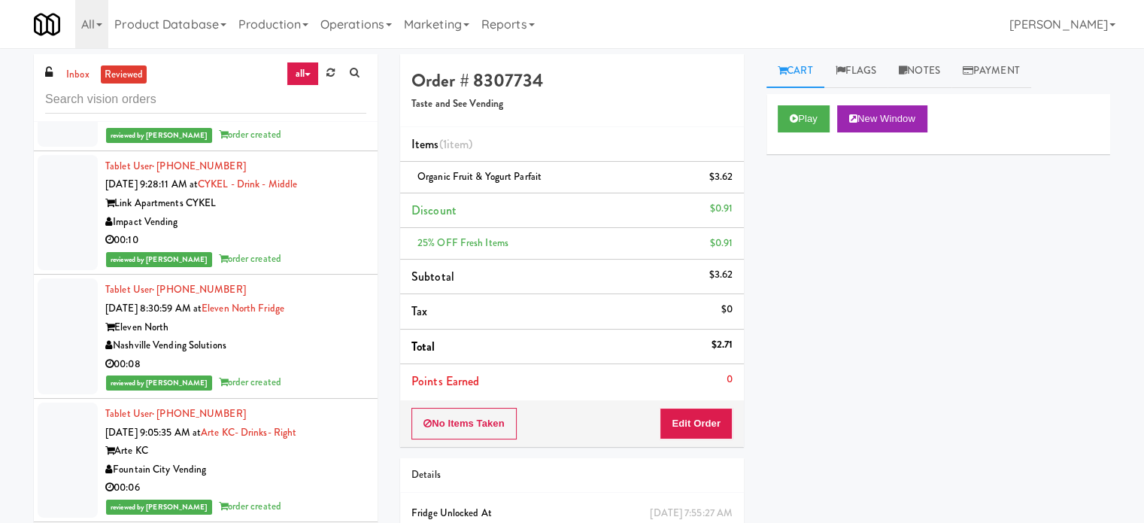
click at [330, 144] on div "reviewed by [PERSON_NAME] order created" at bounding box center [235, 135] width 261 height 19
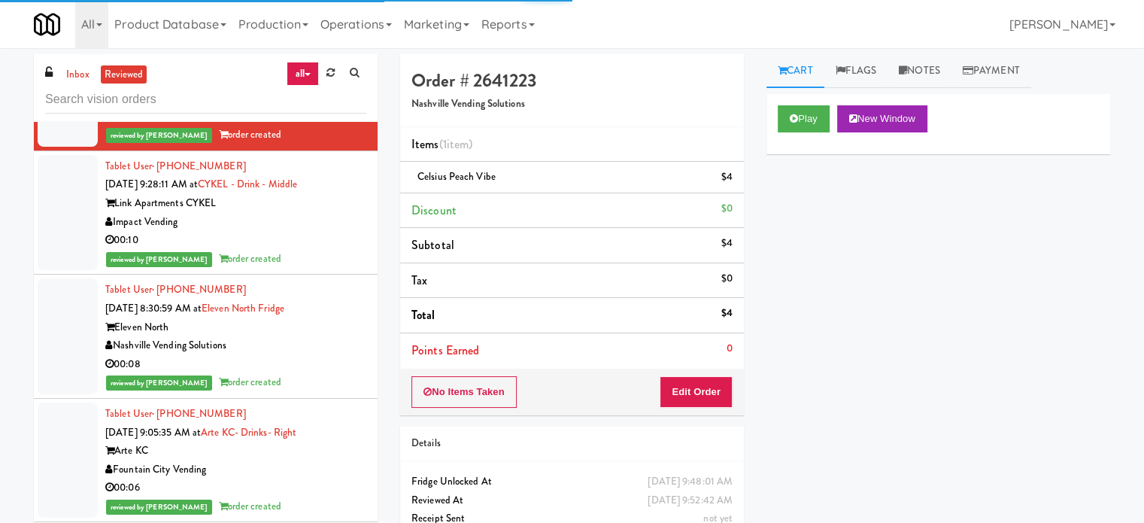
click at [315, 269] on div "reviewed by [PERSON_NAME] L order created" at bounding box center [235, 259] width 261 height 19
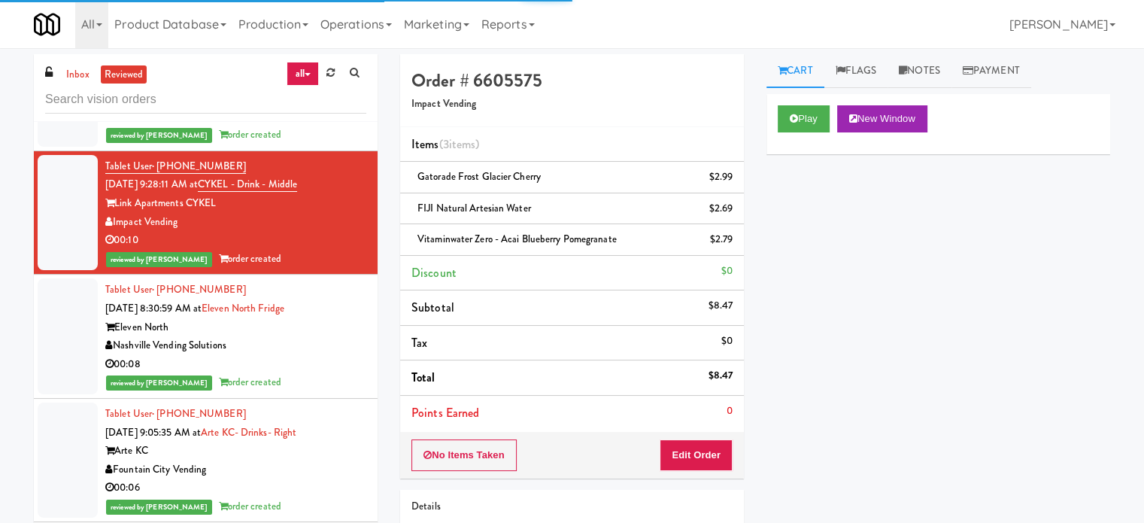
click at [314, 374] on div "00:08" at bounding box center [235, 364] width 261 height 19
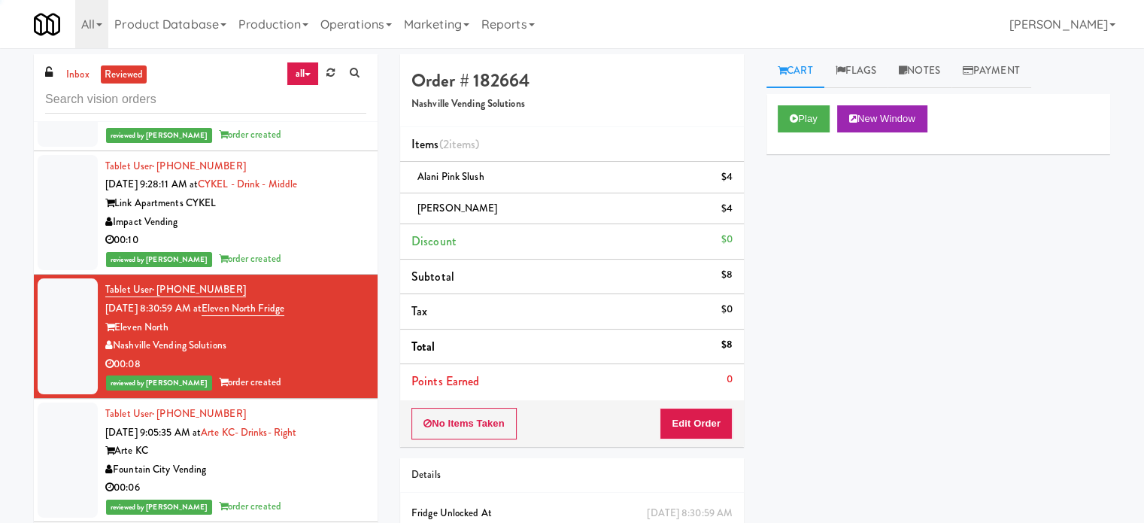
scroll to position [3616, 0]
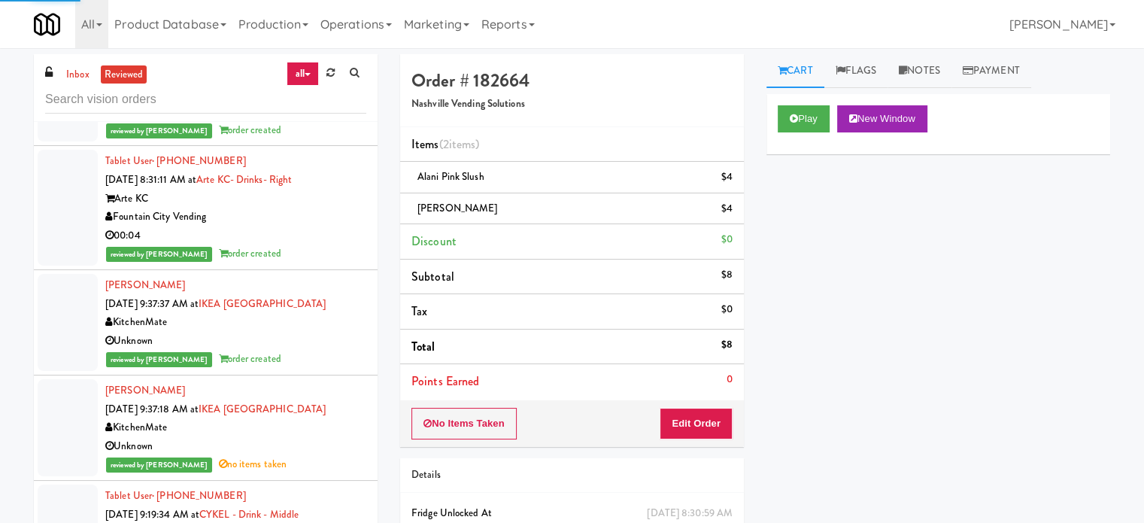
click at [310, 103] on div "Fountain City Vending" at bounding box center [235, 93] width 261 height 19
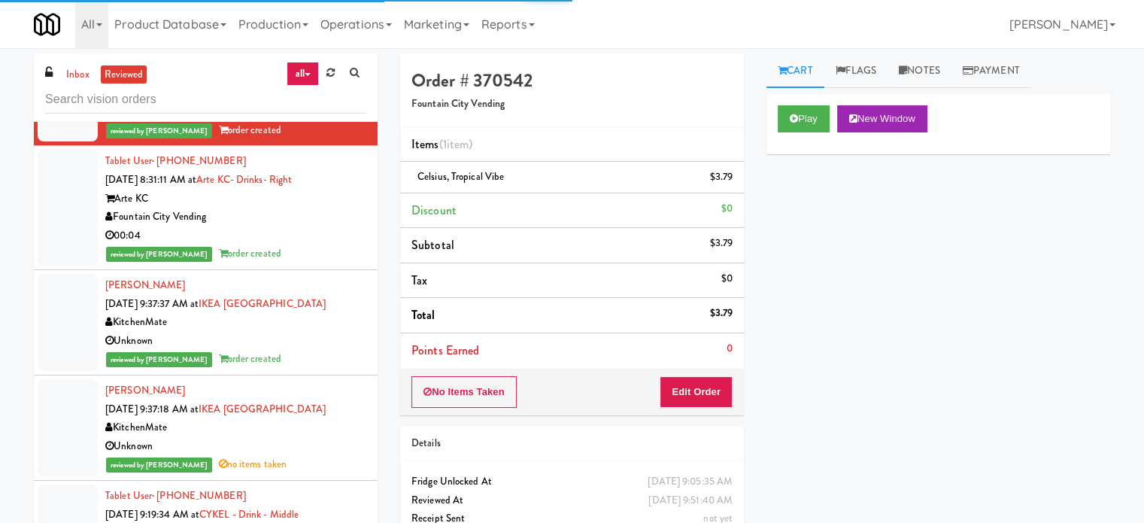
click at [319, 263] on div "reviewed by [PERSON_NAME] order created" at bounding box center [235, 254] width 261 height 19
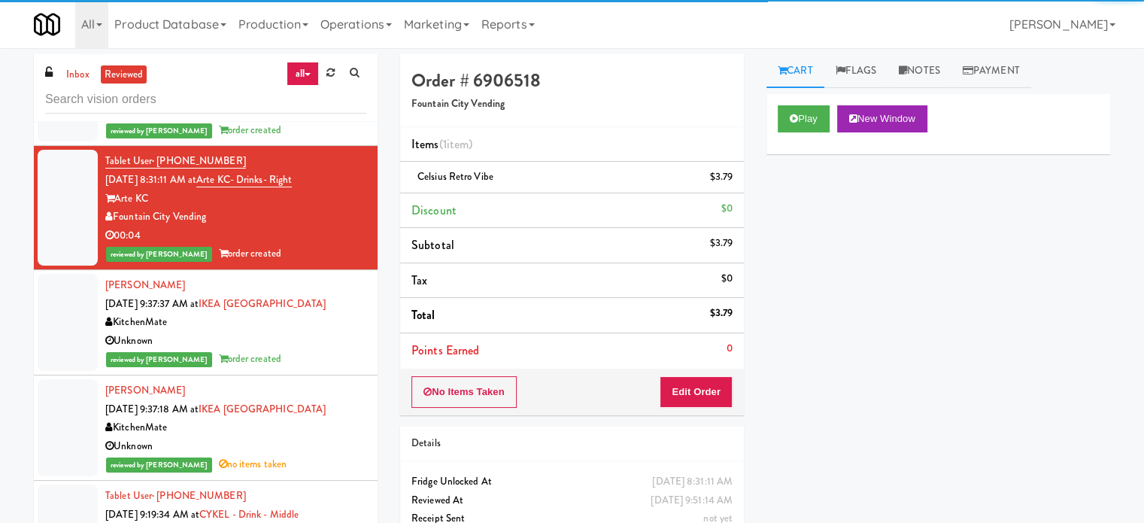
click at [317, 369] on div "reviewed by [PERSON_NAME] order created" at bounding box center [235, 359] width 261 height 19
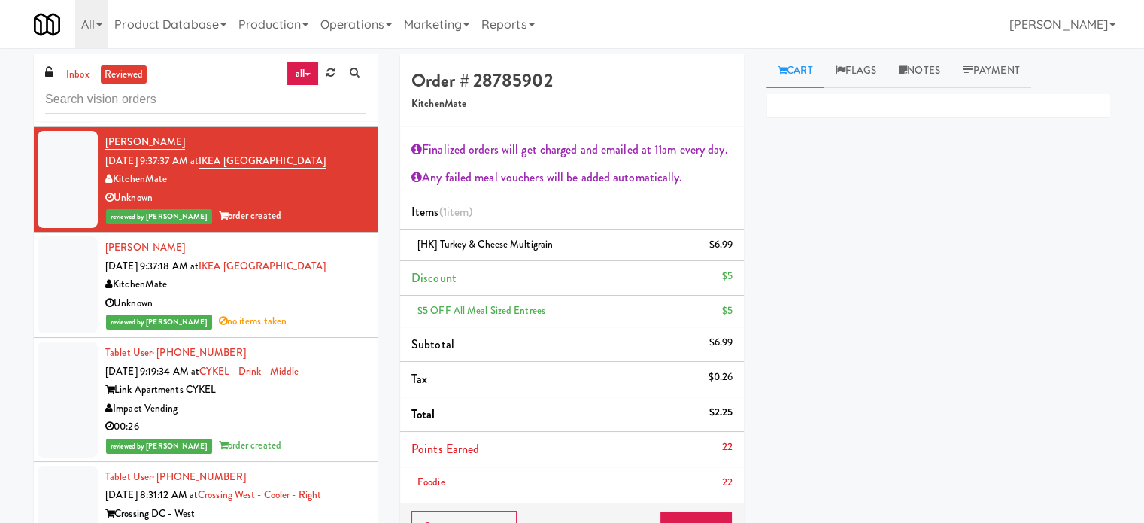
scroll to position [3870, 0]
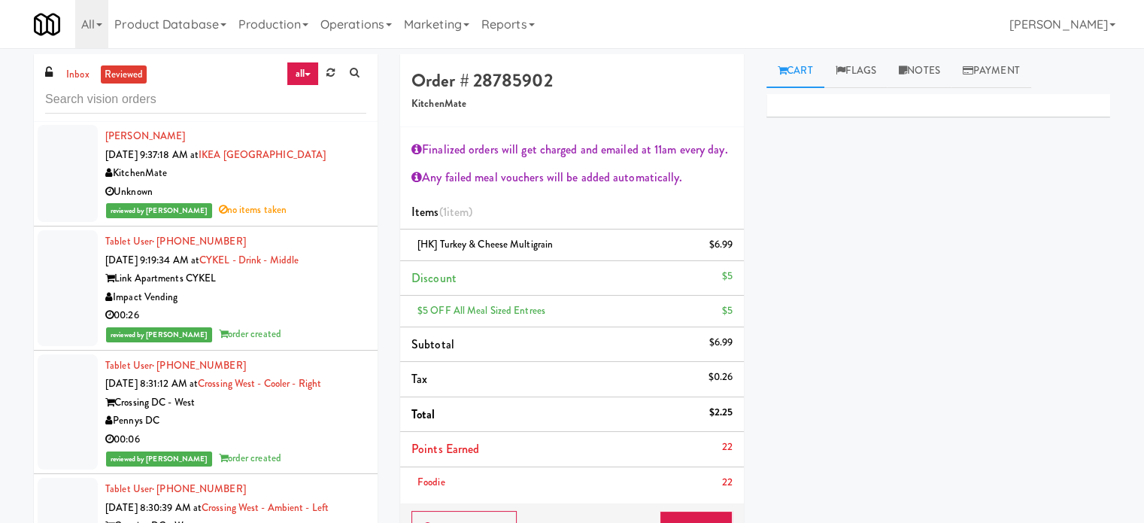
click at [333, 307] on div "Impact Vending" at bounding box center [235, 297] width 261 height 19
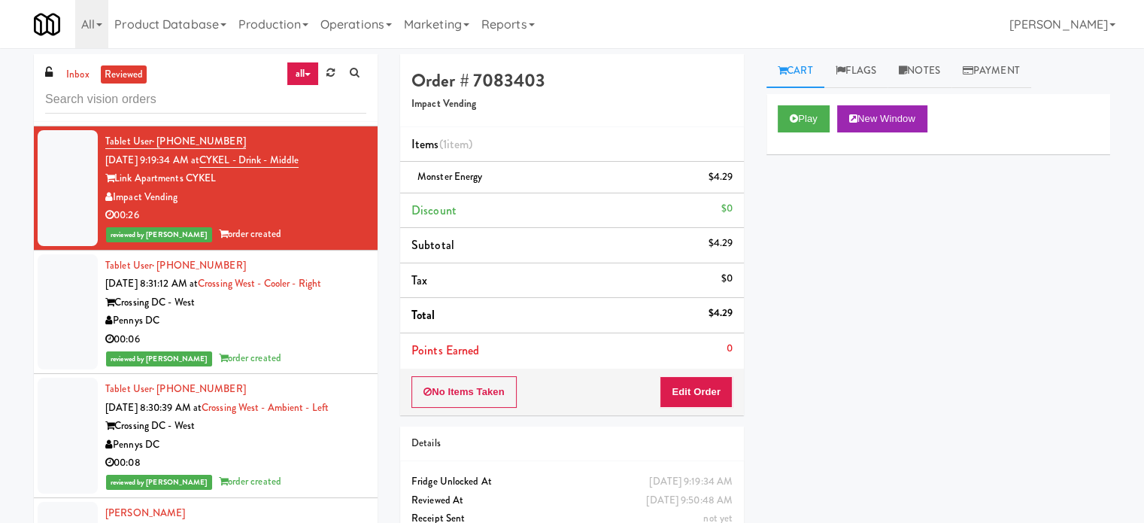
scroll to position [4082, 0]
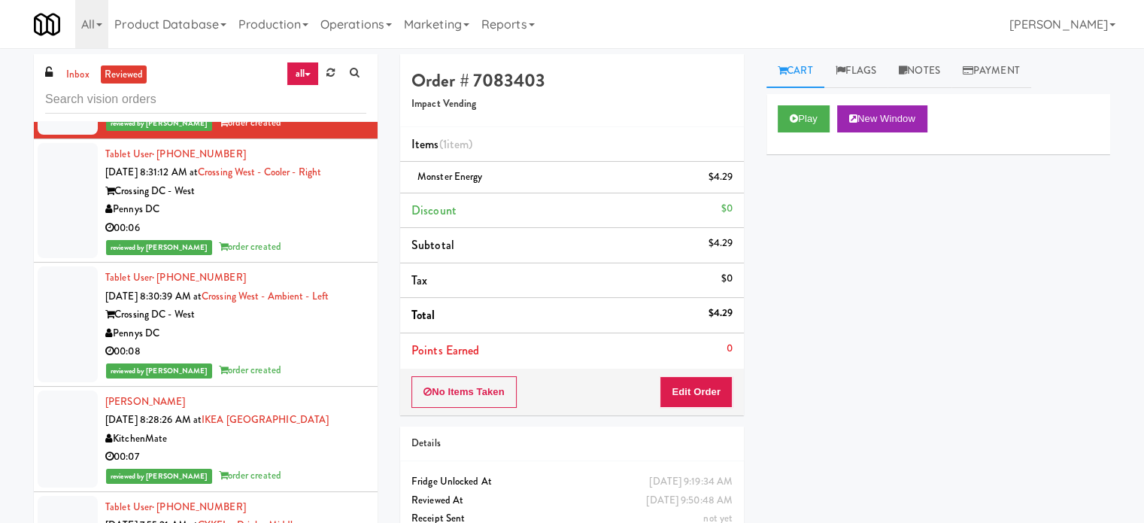
drag, startPoint x: 324, startPoint y: 299, endPoint x: 325, endPoint y: 280, distance: 19.6
click at [325, 257] on div "reviewed by [PERSON_NAME] order created" at bounding box center [235, 247] width 261 height 19
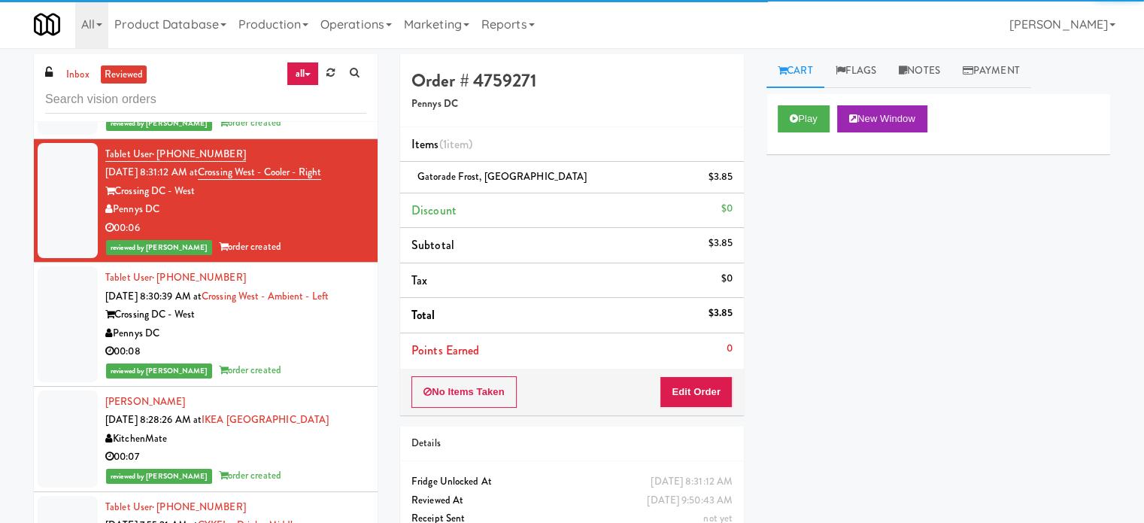
click at [310, 361] on div "00:08" at bounding box center [235, 351] width 261 height 19
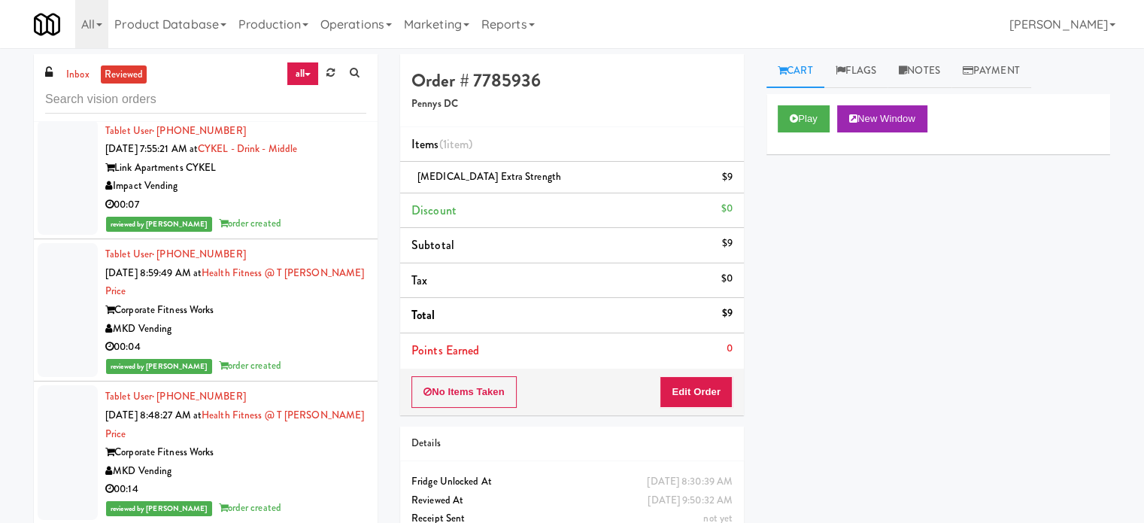
drag, startPoint x: 322, startPoint y: 153, endPoint x: 321, endPoint y: 161, distance: 7.6
click at [322, 90] on div "00:07" at bounding box center [235, 80] width 261 height 19
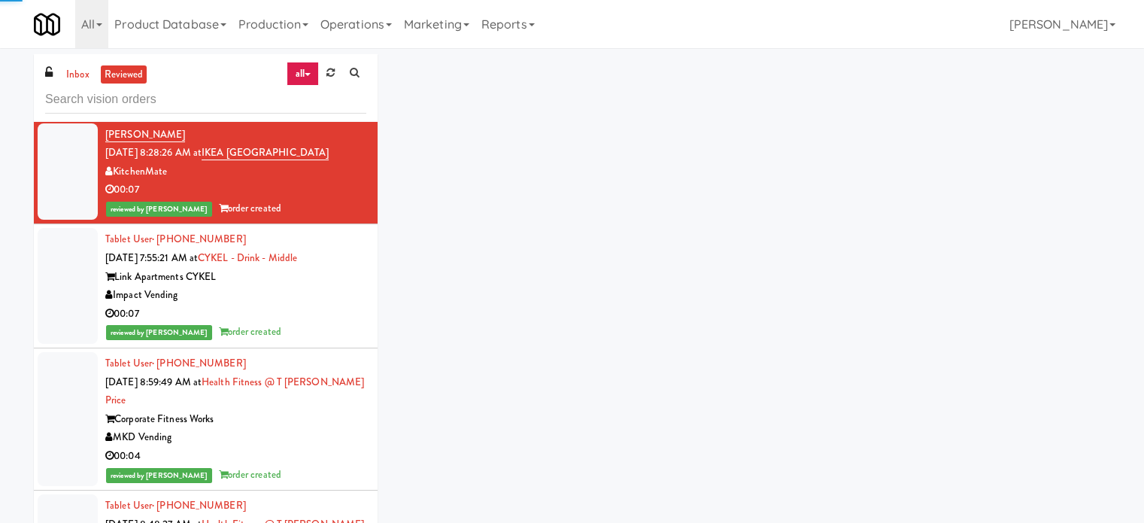
scroll to position [4879, 0]
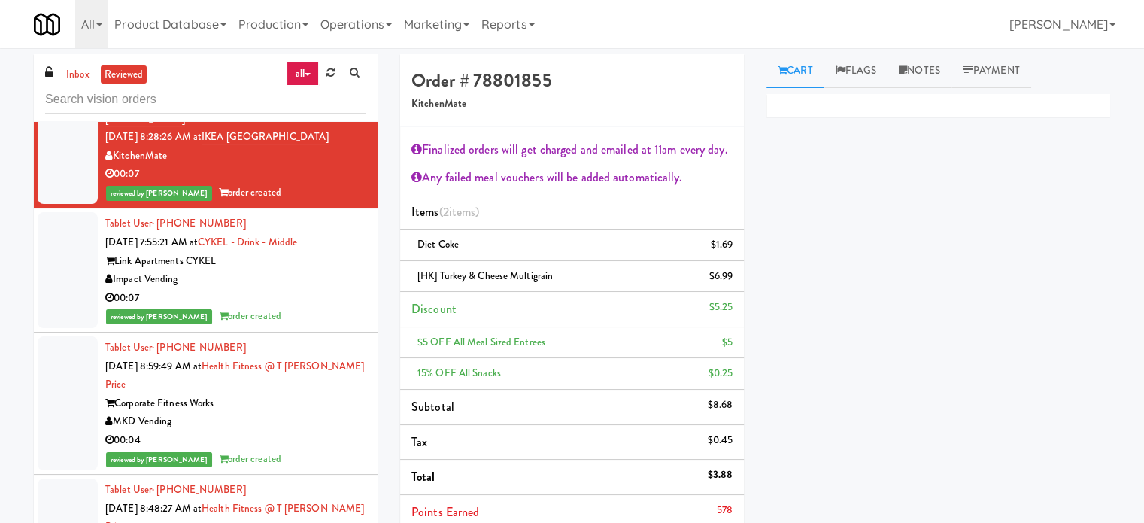
drag, startPoint x: 303, startPoint y: 343, endPoint x: 308, endPoint y: 354, distance: 12.5
click at [304, 308] on div "00:07" at bounding box center [235, 298] width 261 height 19
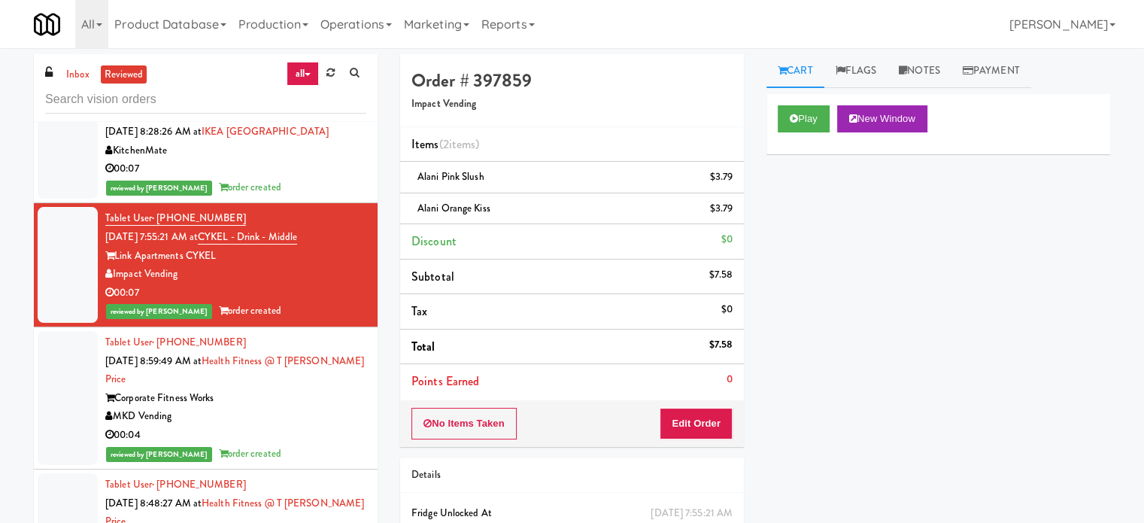
click at [309, 178] on div "00:07" at bounding box center [235, 169] width 261 height 19
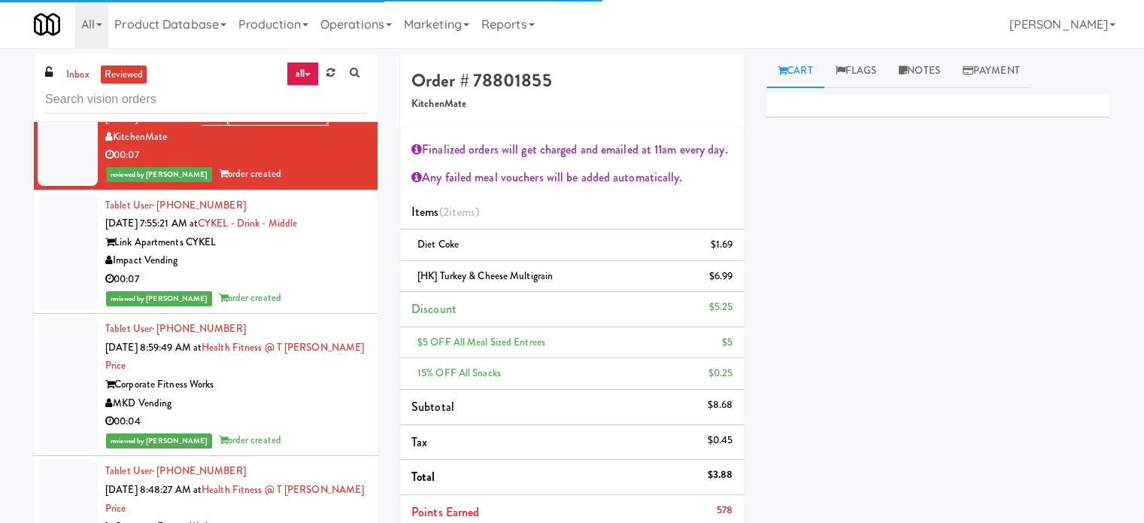
scroll to position [4760, 0]
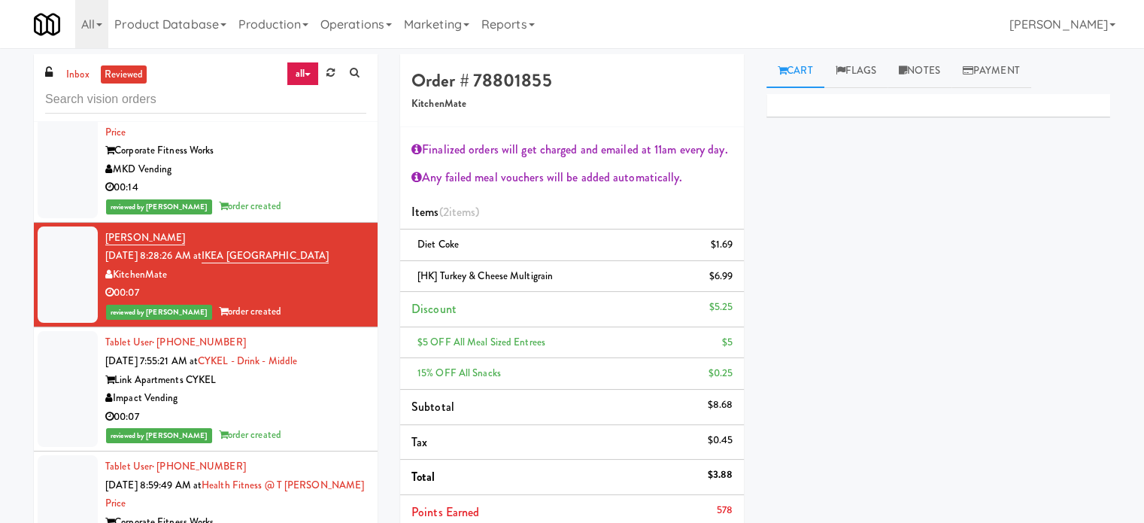
click at [319, 427] on div "00:07" at bounding box center [235, 417] width 261 height 19
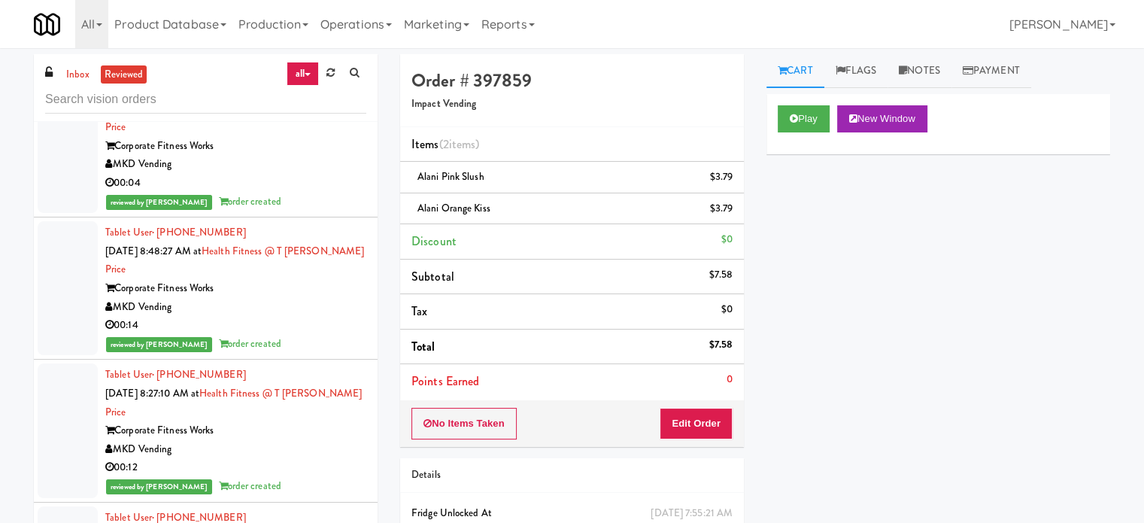
click at [315, 211] on div "reviewed by [PERSON_NAME] order created" at bounding box center [235, 202] width 261 height 19
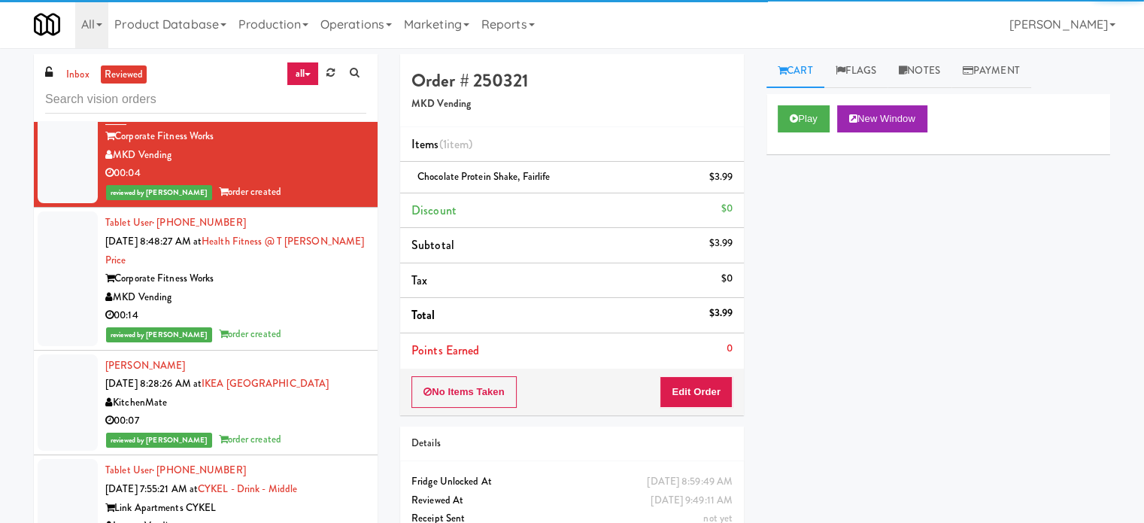
scroll to position [5008, 0]
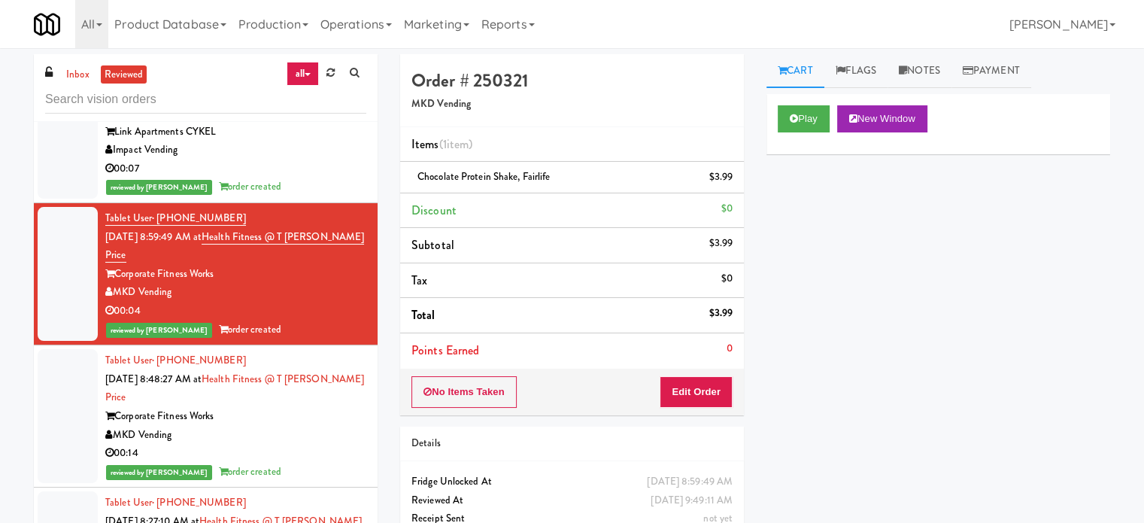
click at [308, 482] on div "reviewed by [PERSON_NAME] order created" at bounding box center [235, 472] width 261 height 19
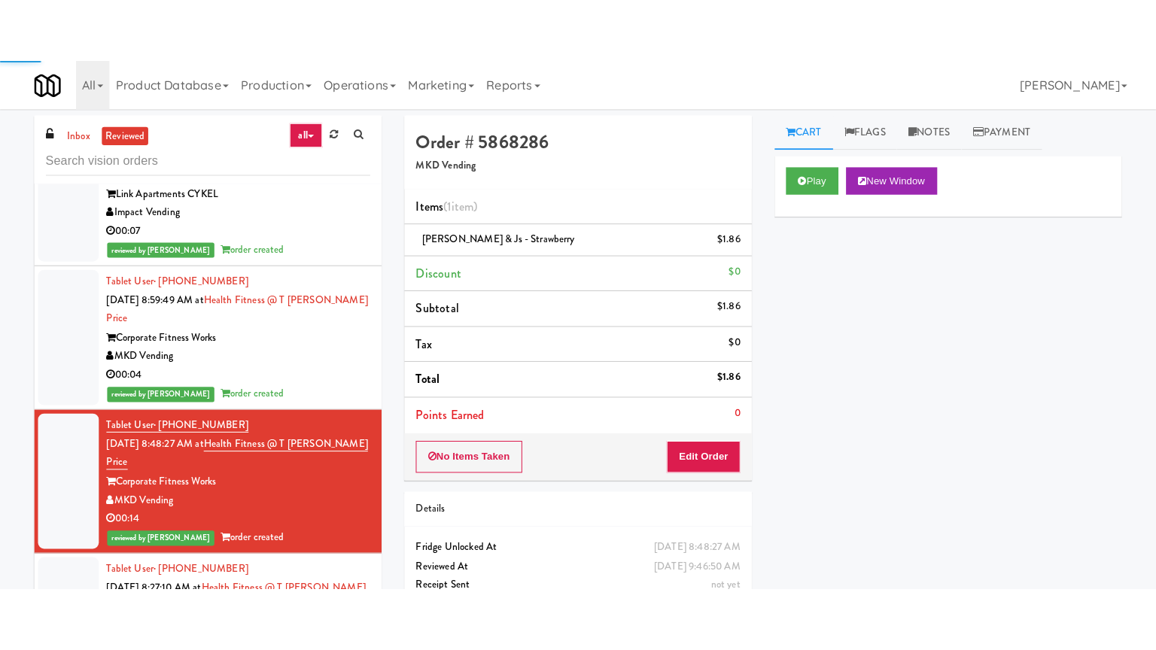
scroll to position [5384, 0]
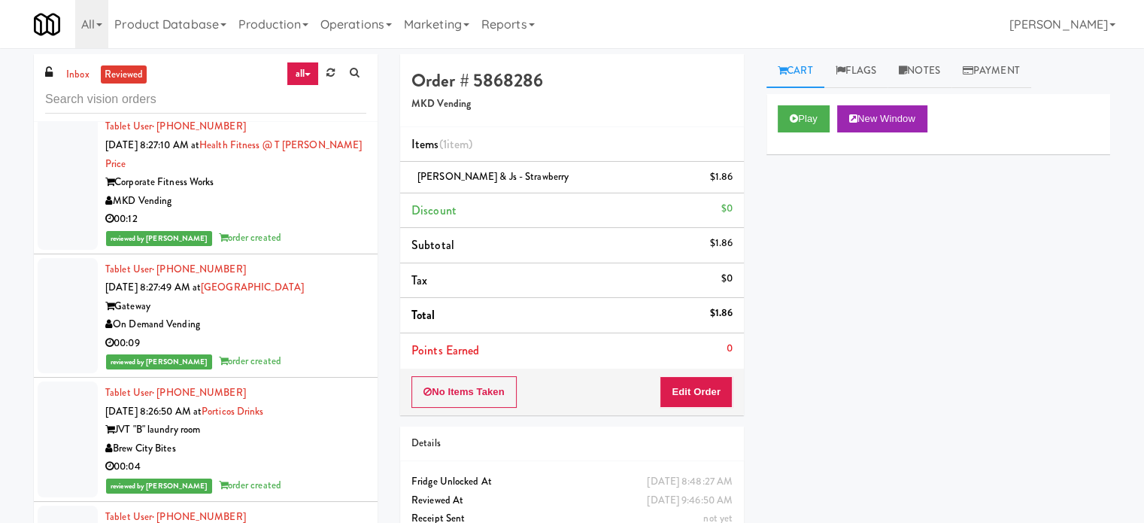
click at [320, 222] on div "00:12" at bounding box center [235, 219] width 261 height 19
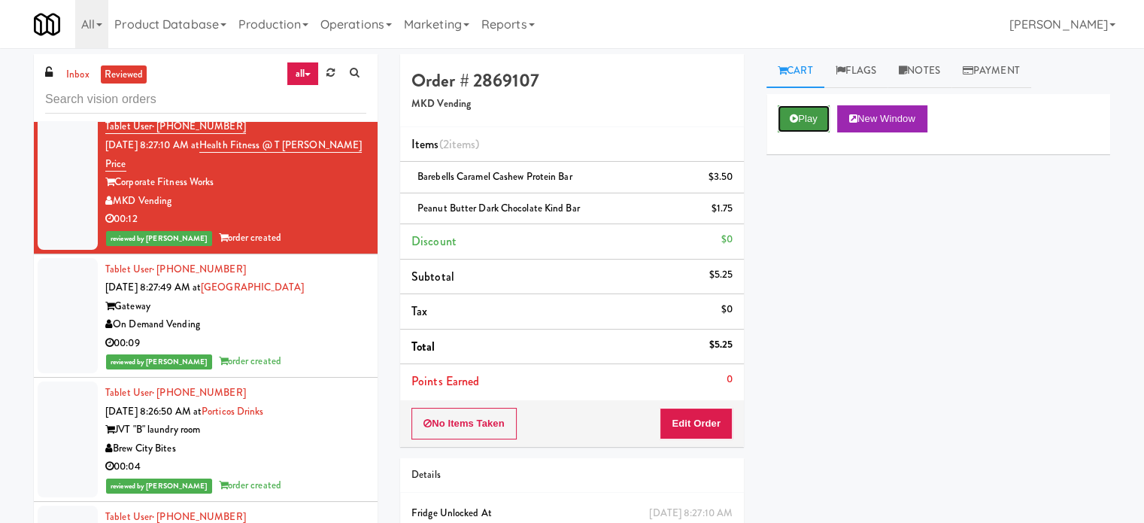
click at [805, 111] on button "Play" at bounding box center [804, 118] width 52 height 27
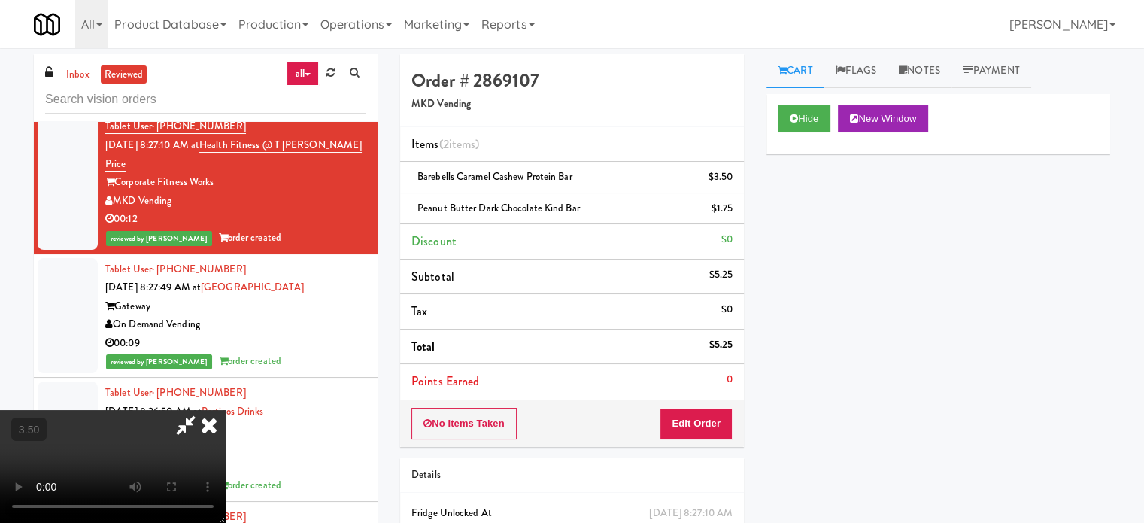
click at [226, 410] on video at bounding box center [113, 466] width 226 height 113
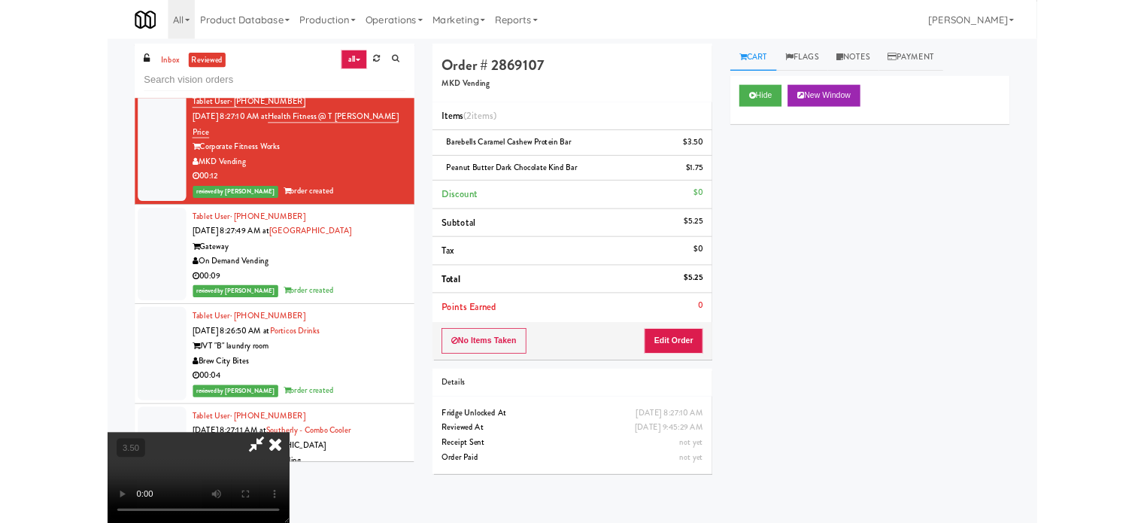
scroll to position [5348, 0]
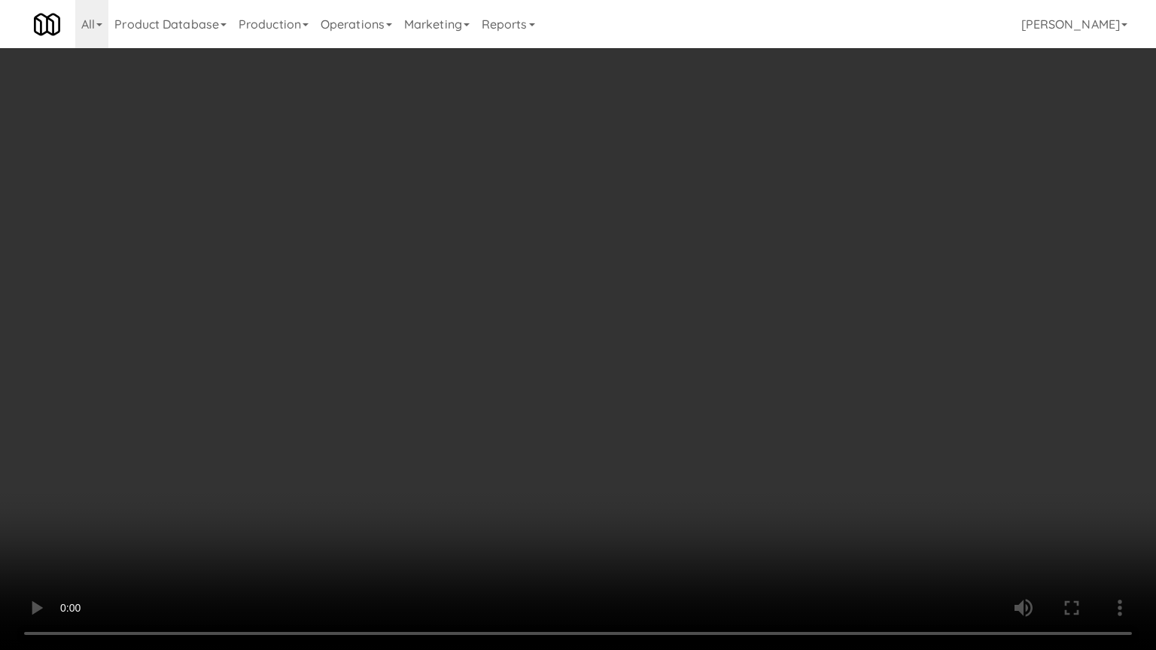
click at [448, 357] on video at bounding box center [578, 325] width 1156 height 650
click at [561, 497] on video at bounding box center [578, 325] width 1156 height 650
drag, startPoint x: 575, startPoint y: 377, endPoint x: 579, endPoint y: 270, distance: 106.9
click at [576, 375] on video at bounding box center [578, 325] width 1156 height 650
drag, startPoint x: 579, startPoint y: 270, endPoint x: 587, endPoint y: 251, distance: 21.2
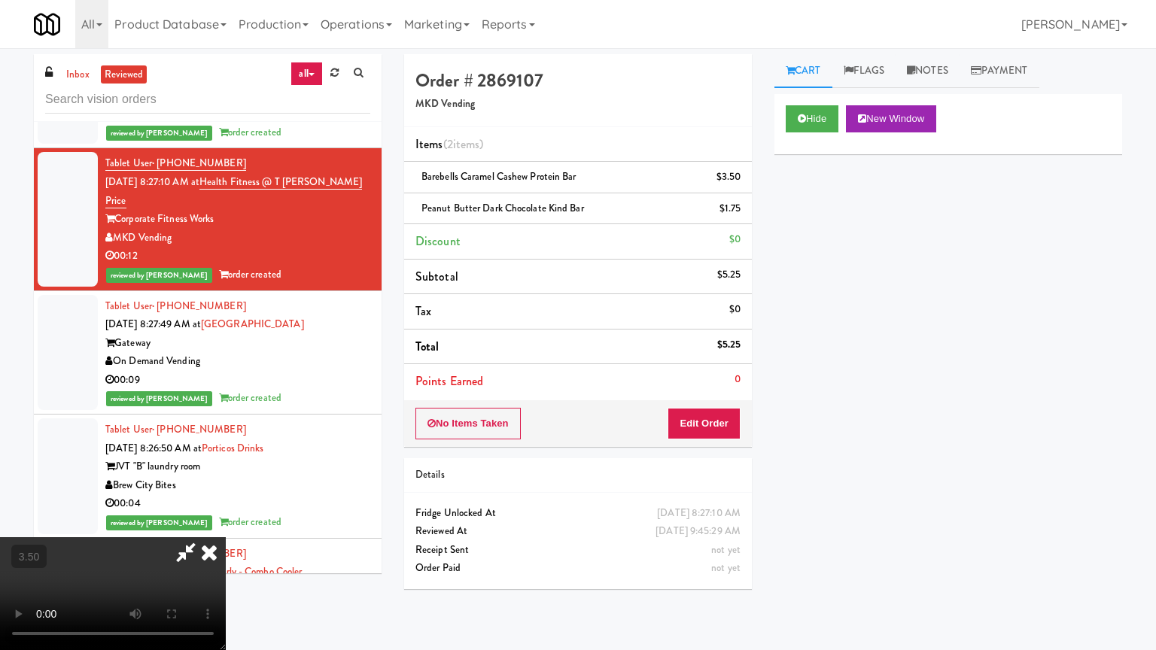
click at [226, 522] on video at bounding box center [113, 593] width 226 height 113
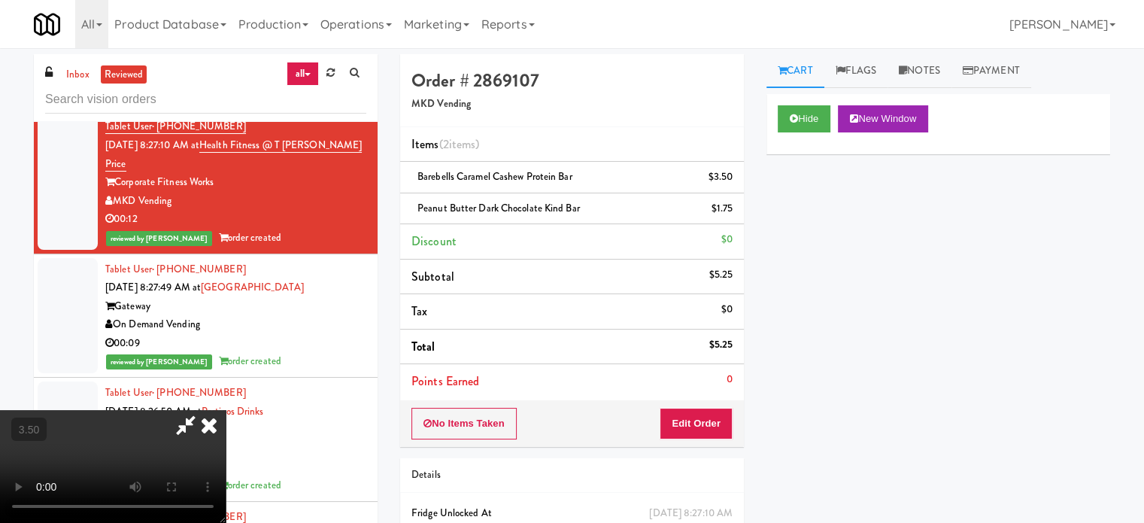
click at [226, 410] on video at bounding box center [113, 466] width 226 height 113
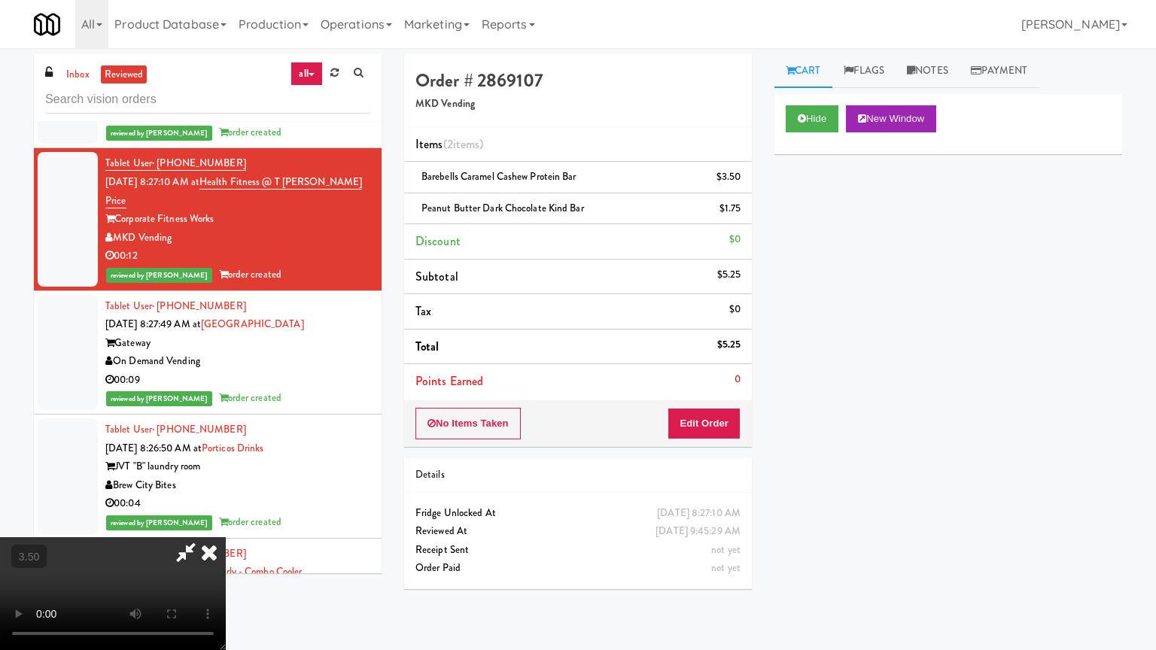
click at [226, 522] on video at bounding box center [113, 593] width 226 height 113
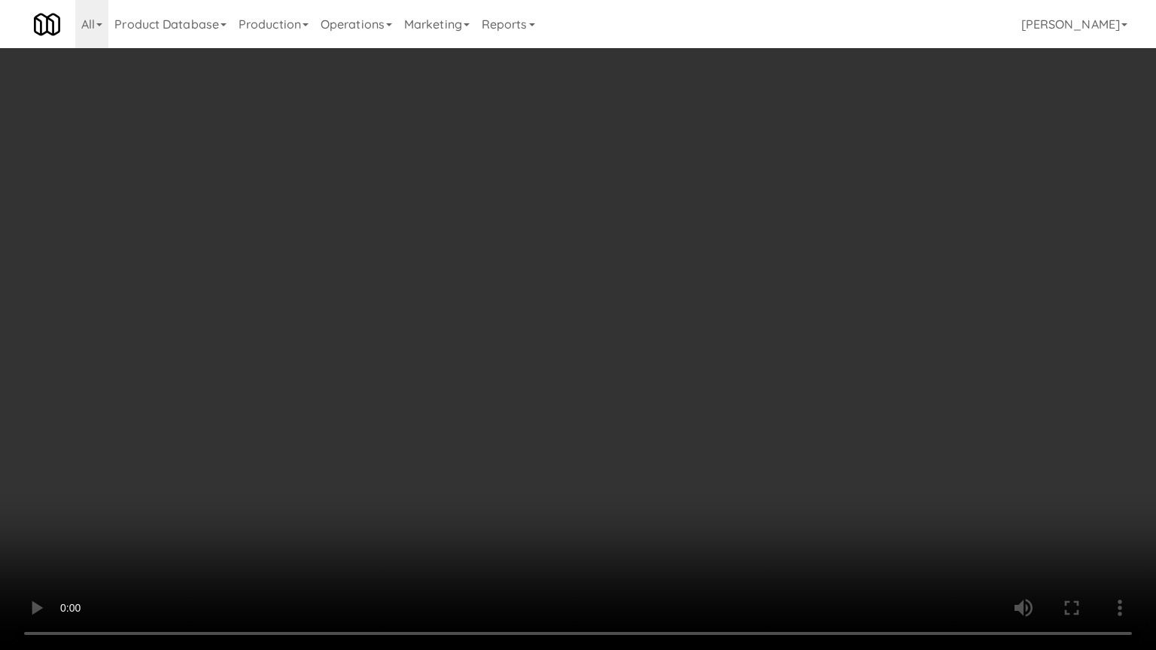
click at [737, 246] on video at bounding box center [578, 325] width 1156 height 650
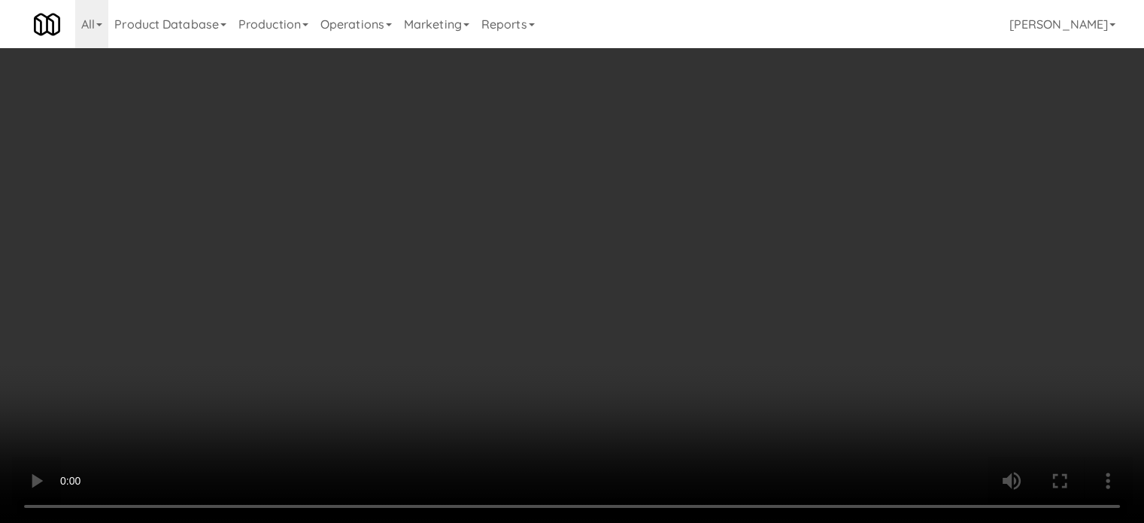
scroll to position [5384, 0]
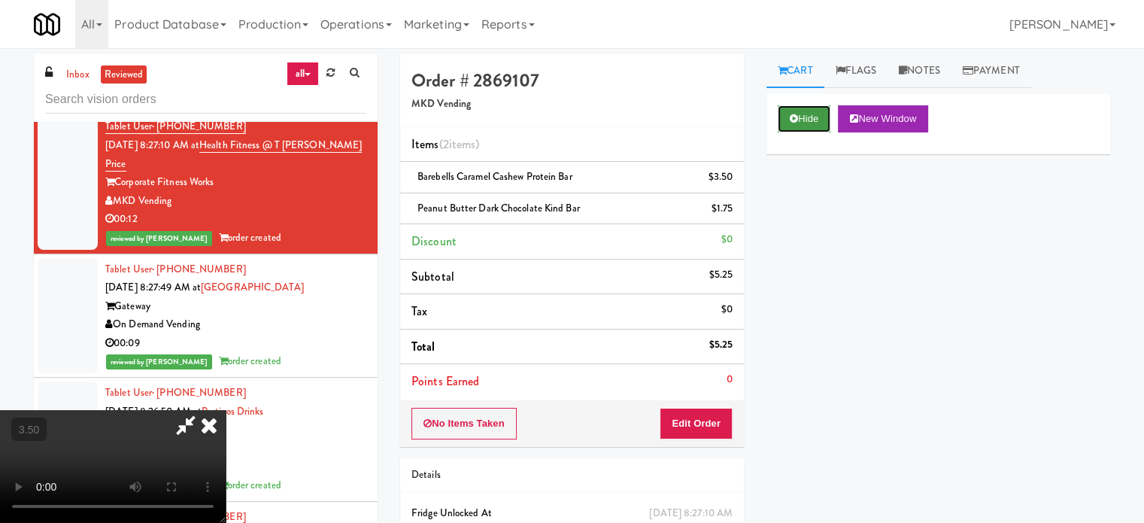
click at [814, 115] on button "Hide" at bounding box center [804, 118] width 53 height 27
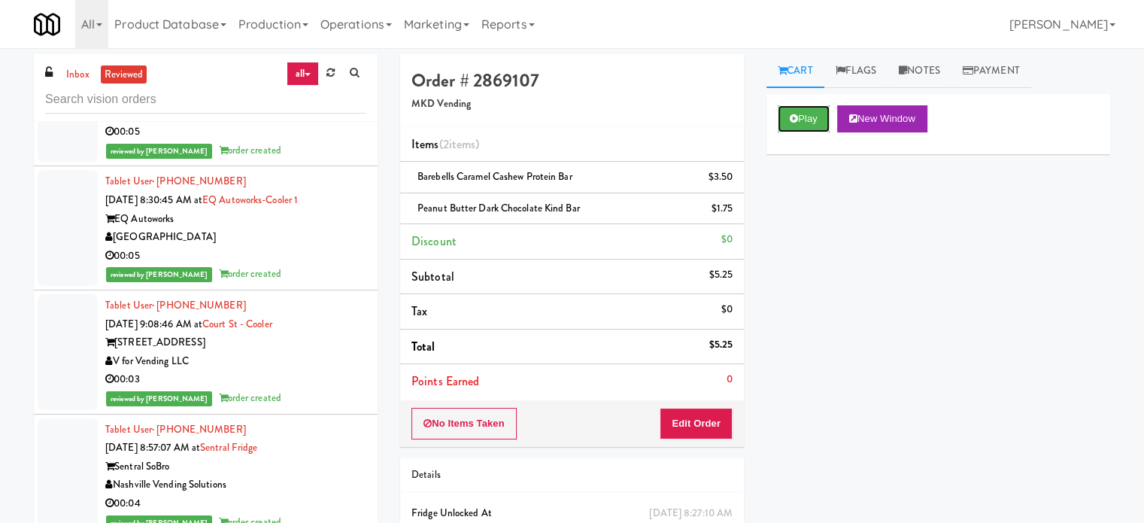
scroll to position [6513, 0]
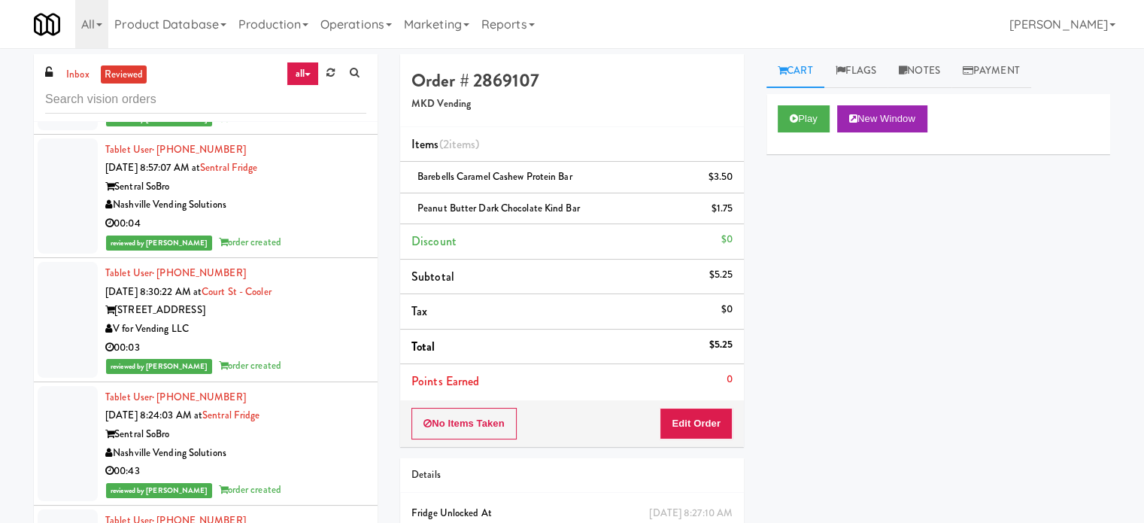
click at [310, 339] on div "00:03" at bounding box center [235, 348] width 261 height 19
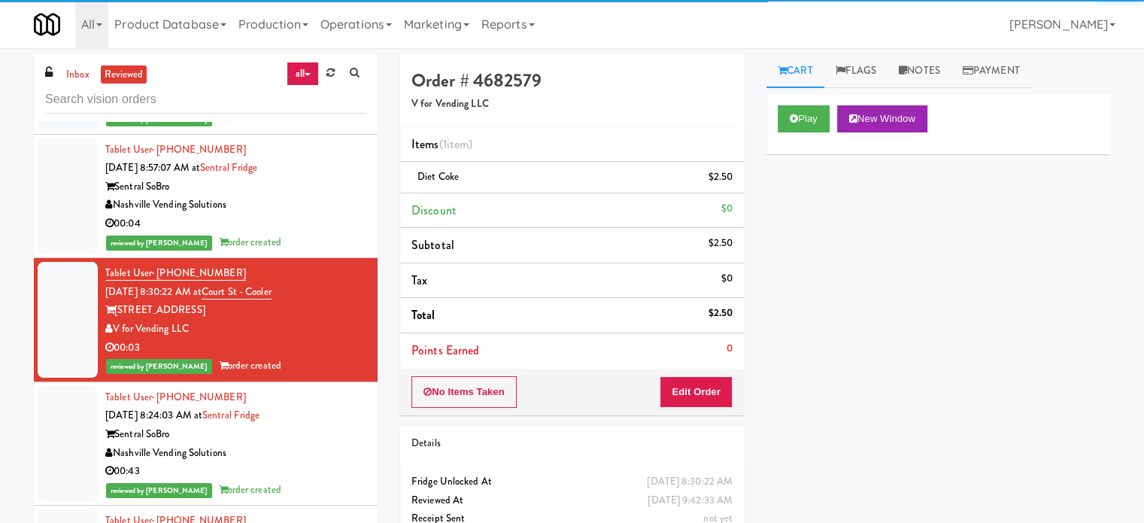
scroll to position [8018, 0]
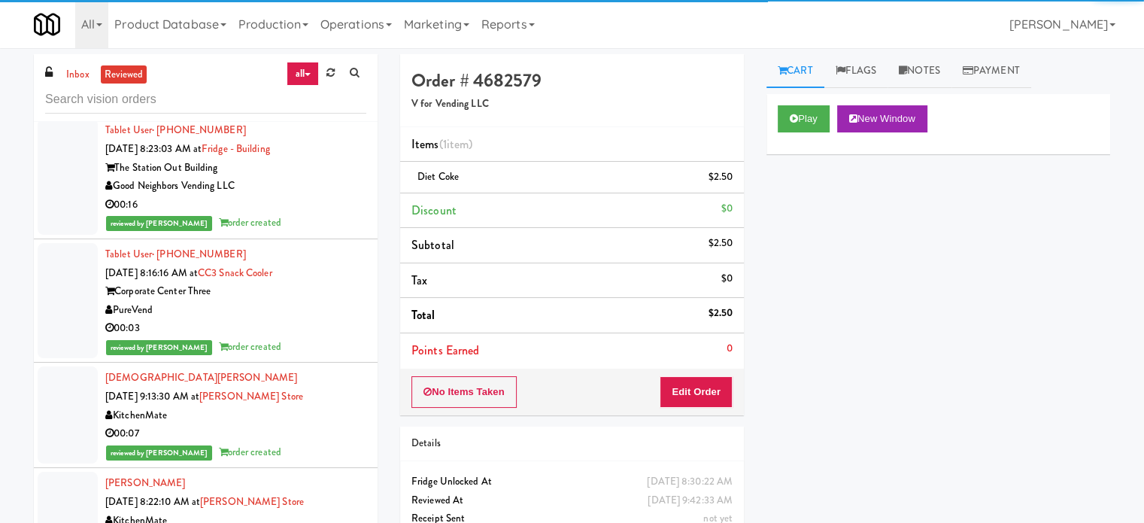
click at [321, 383] on div "[DEMOGRAPHIC_DATA][PERSON_NAME] [DATE] 9:13:30 AM at [PERSON_NAME][GEOGRAPHIC_D…" at bounding box center [235, 415] width 261 height 93
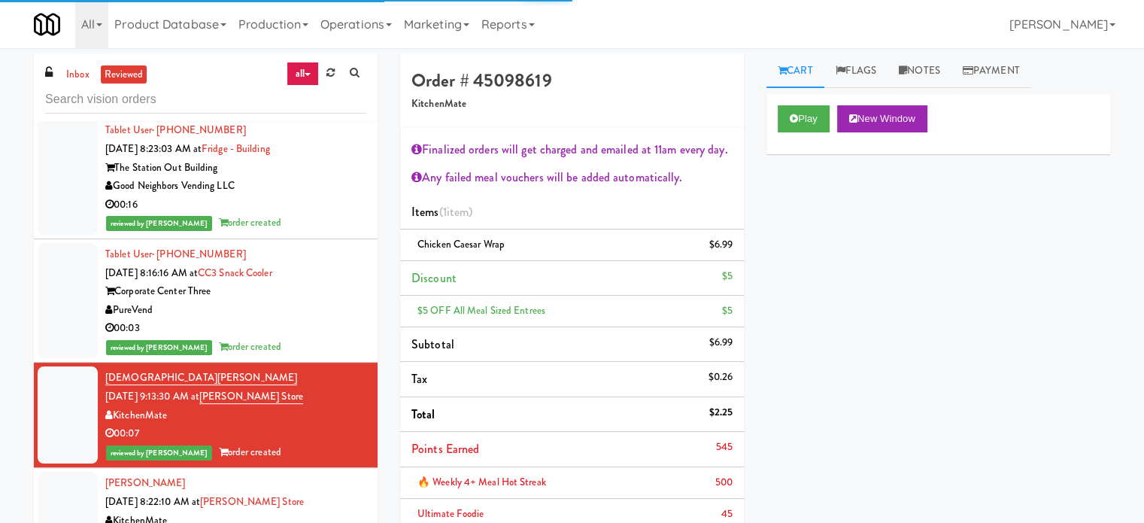
click at [319, 301] on div "PureVend" at bounding box center [235, 310] width 261 height 19
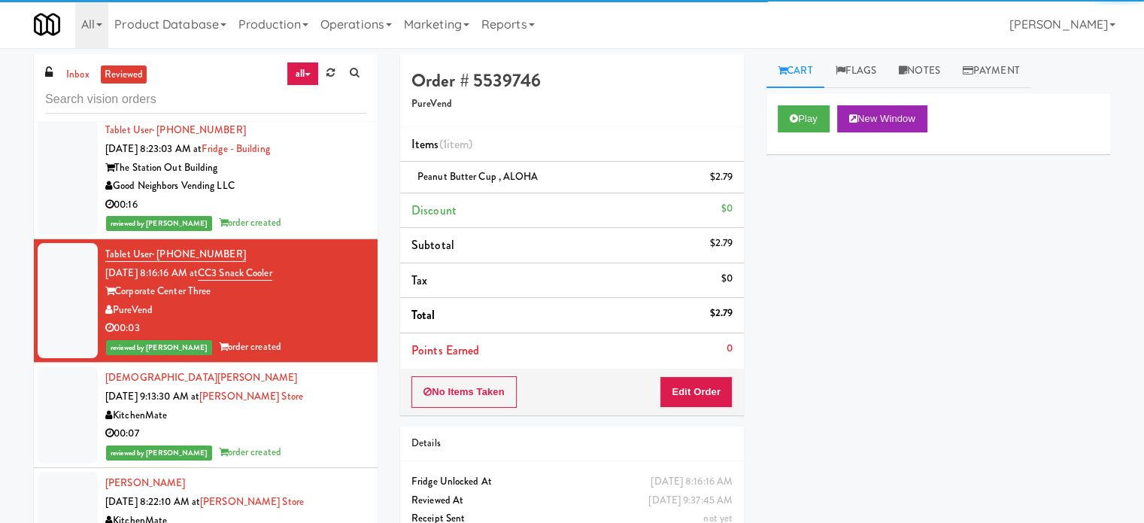
click at [325, 214] on div "reviewed by [PERSON_NAME] order created" at bounding box center [235, 223] width 261 height 19
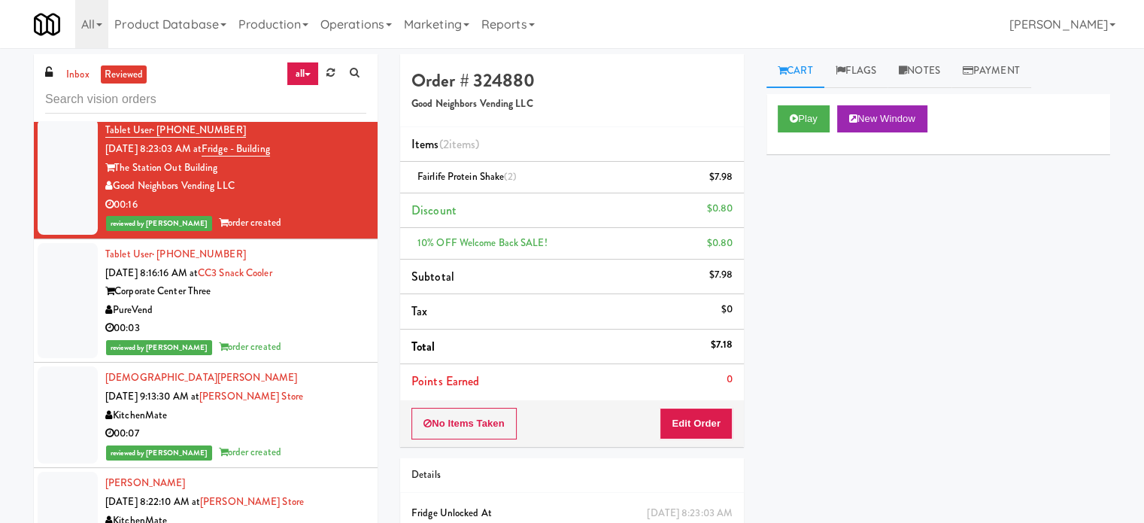
click at [321, 443] on div "reviewed by [PERSON_NAME] order created" at bounding box center [235, 452] width 261 height 19
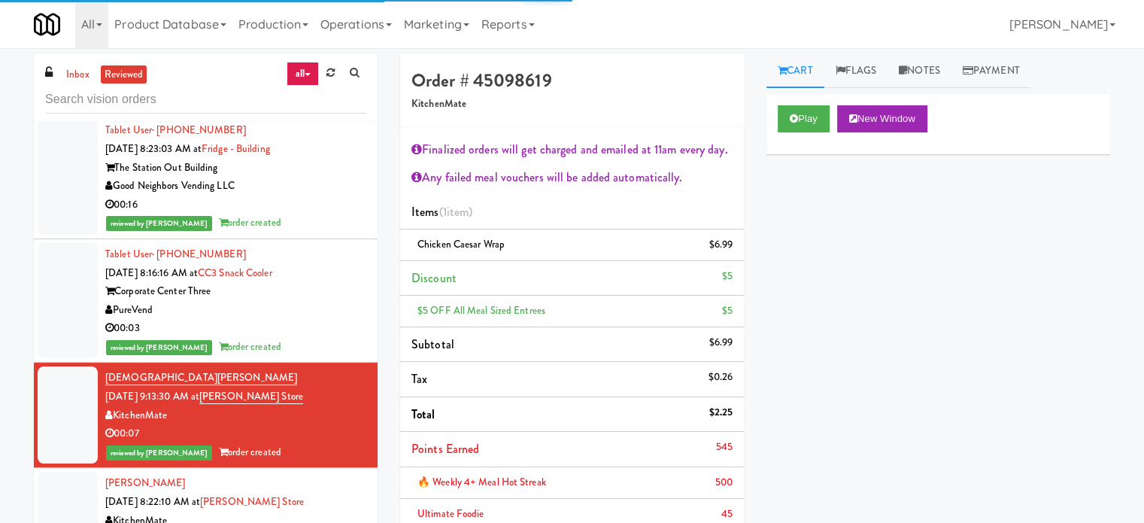
scroll to position [8394, 0]
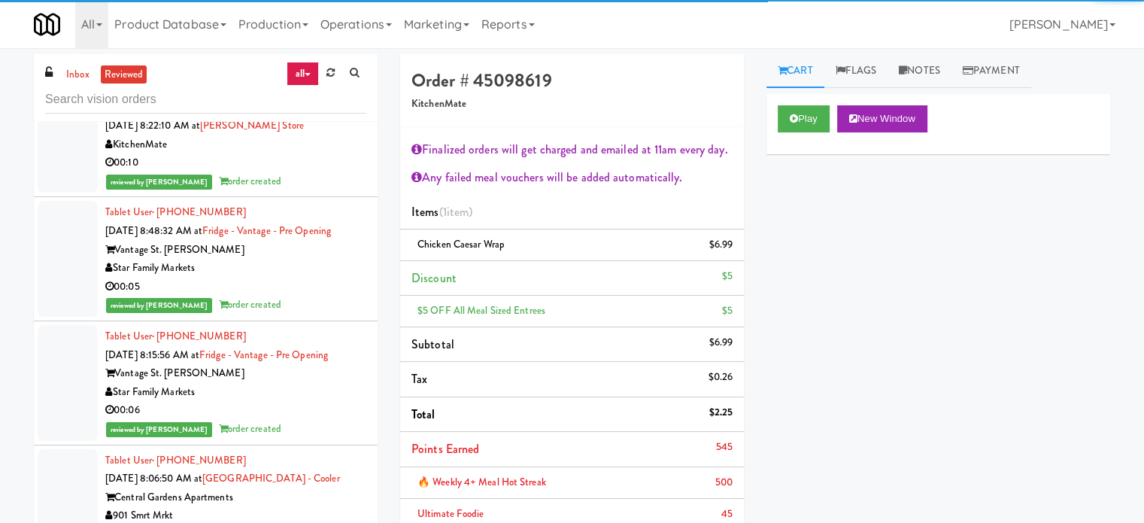
click at [325, 241] on div "Vantage St. [PERSON_NAME]" at bounding box center [235, 250] width 261 height 19
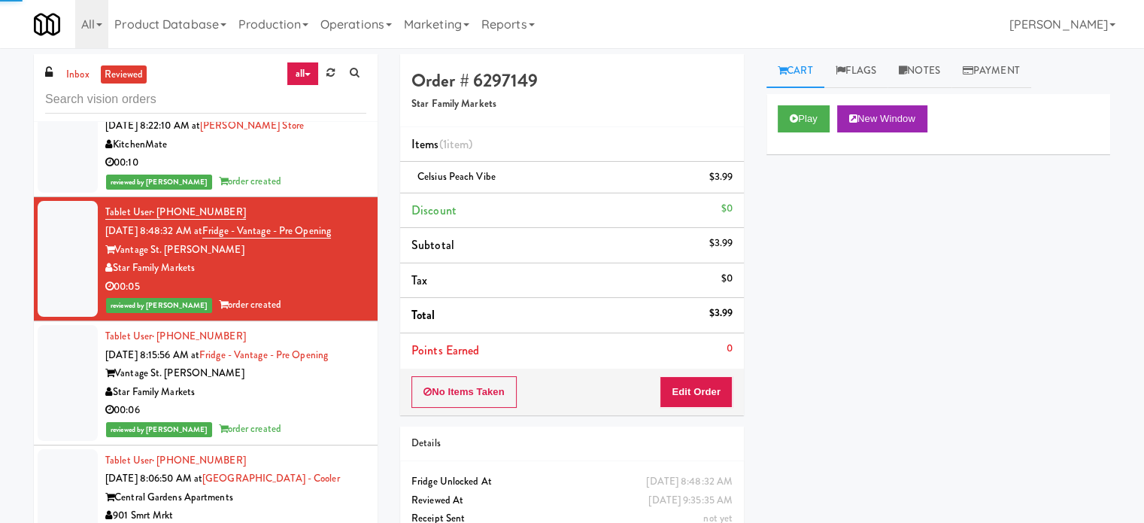
click at [321, 364] on div "Vantage St. [PERSON_NAME]" at bounding box center [235, 373] width 261 height 19
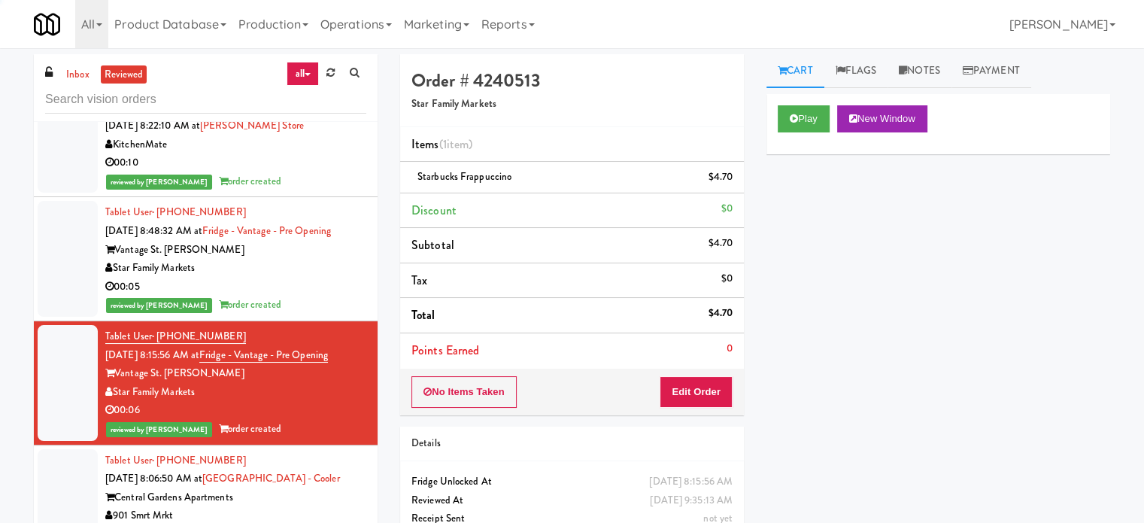
scroll to position [8770, 0]
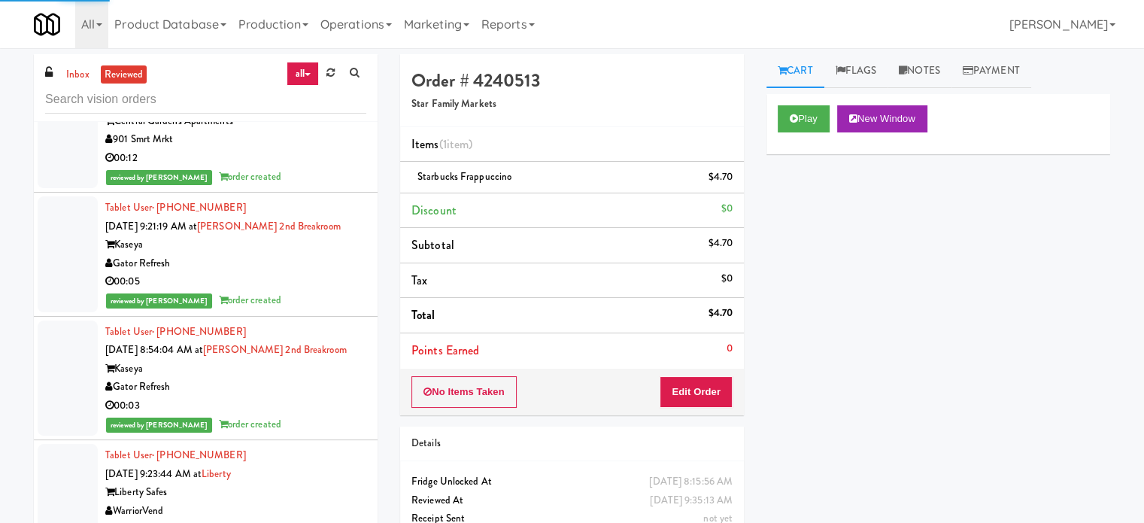
drag, startPoint x: 328, startPoint y: 279, endPoint x: 329, endPoint y: 296, distance: 16.6
click at [329, 291] on div "reviewed by [PERSON_NAME] L order created" at bounding box center [235, 300] width 261 height 19
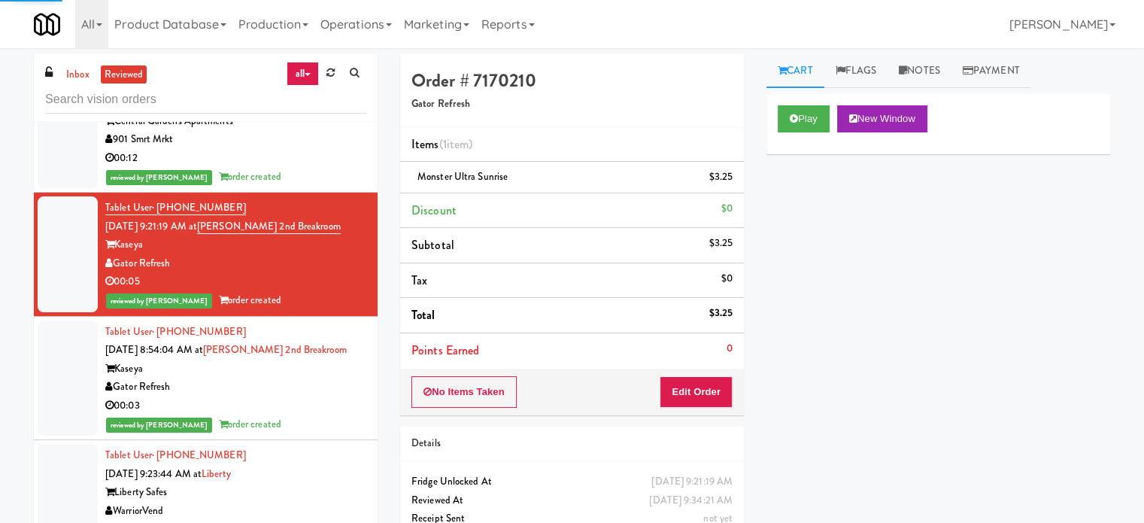
click at [321, 360] on div "Kaseya" at bounding box center [235, 369] width 261 height 19
